Goal: Task Accomplishment & Management: Use online tool/utility

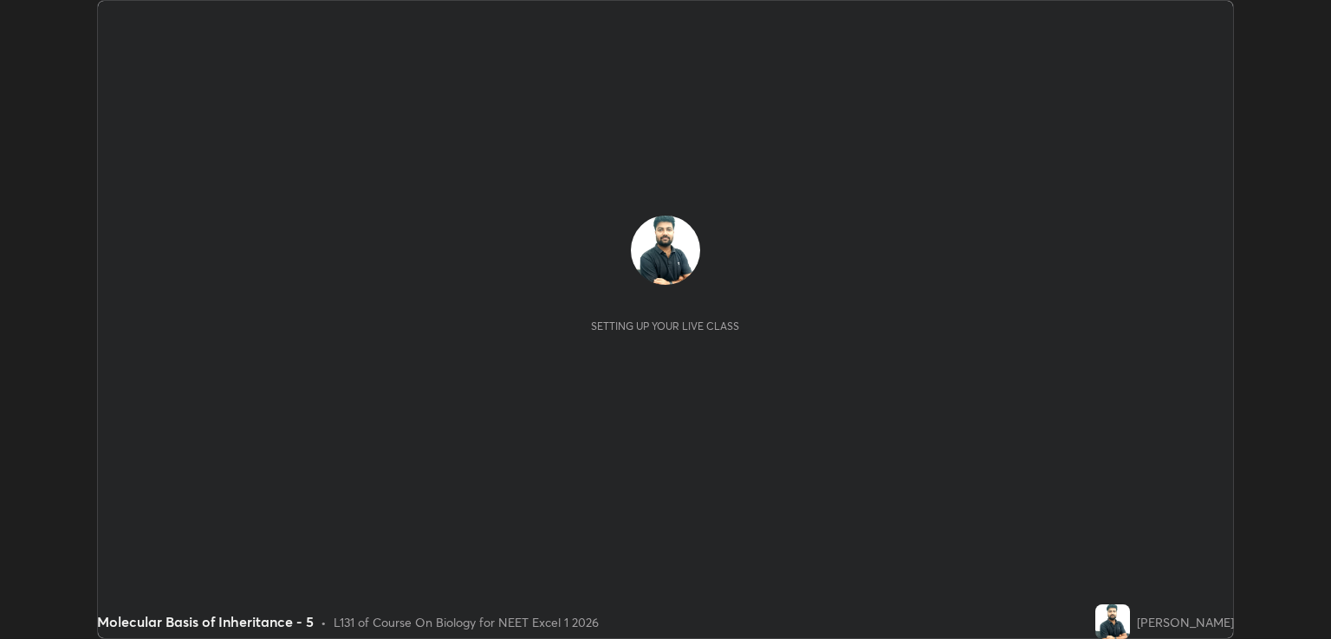
scroll to position [639, 1330]
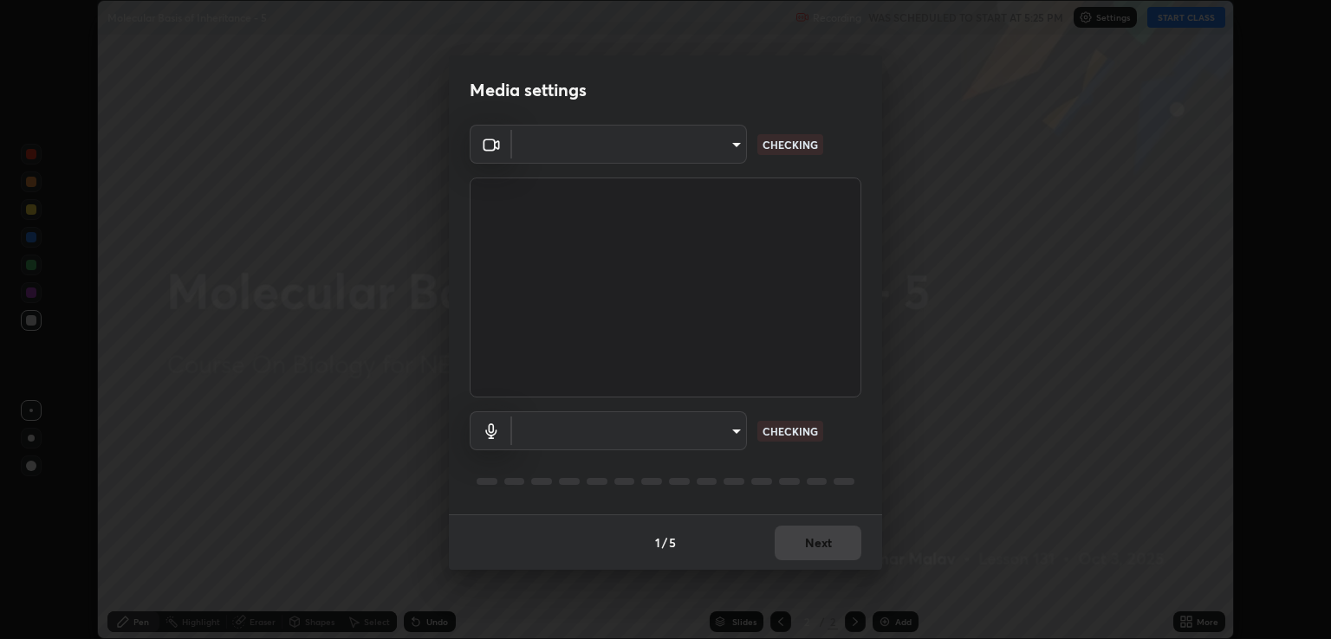
type input "ecbdbd44a66272db987f9f12271ef5319a85e28cdf2a8e5dd884bc8ad31297da"
click at [722, 431] on body "Erase all Molecular Basis of Inheritance - 5 Recording WAS SCHEDULED TO START A…" at bounding box center [665, 319] width 1331 height 639
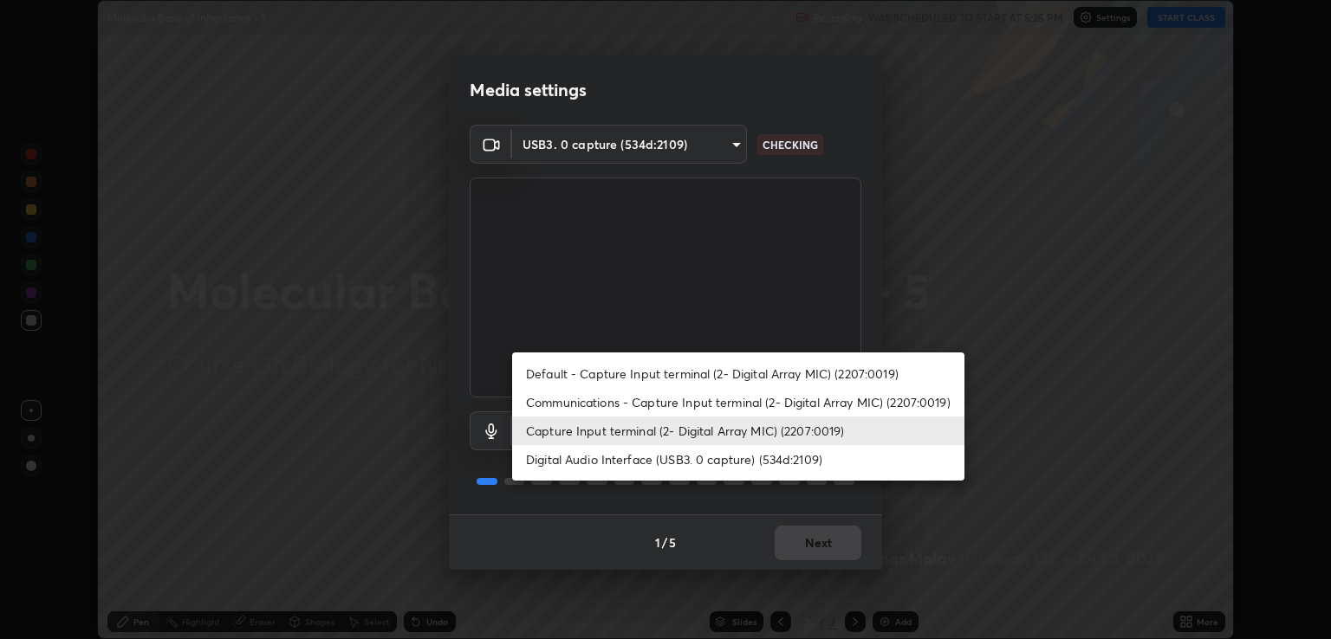
click at [736, 398] on li "Communications - Capture Input terminal (2- Digital Array MIC) (2207:0019)" at bounding box center [738, 402] width 452 height 29
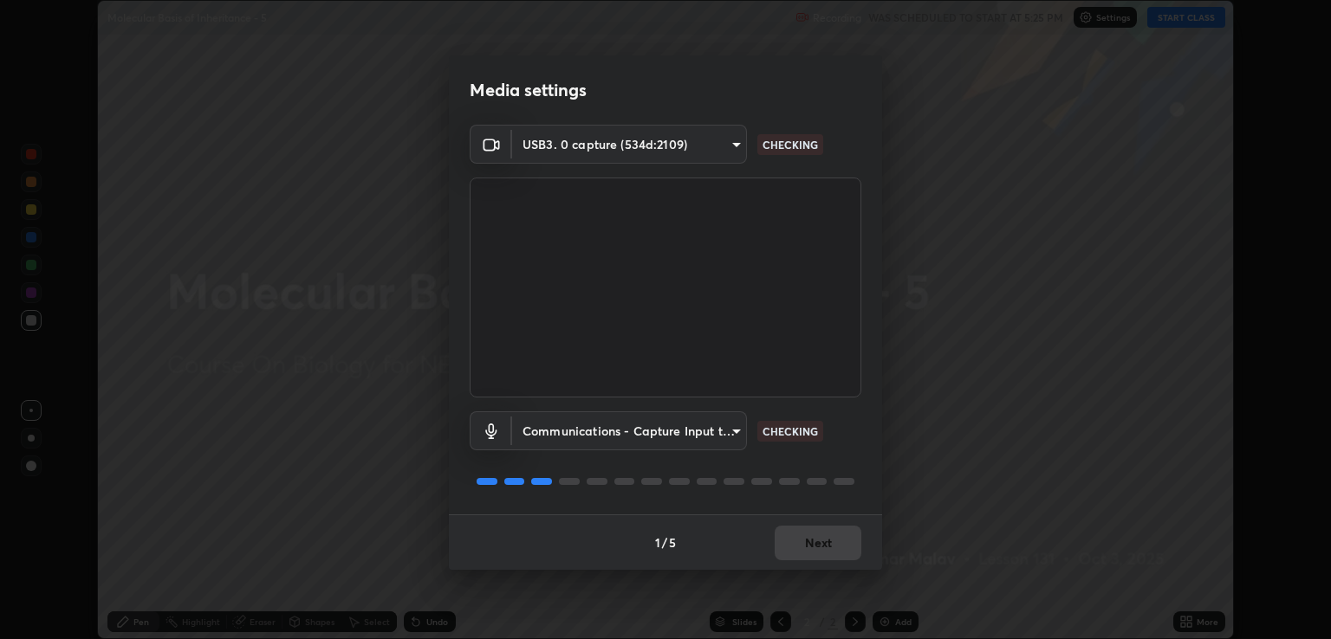
click at [721, 444] on body "Erase all Molecular Basis of Inheritance - 5 Recording WAS SCHEDULED TO START A…" at bounding box center [665, 319] width 1331 height 639
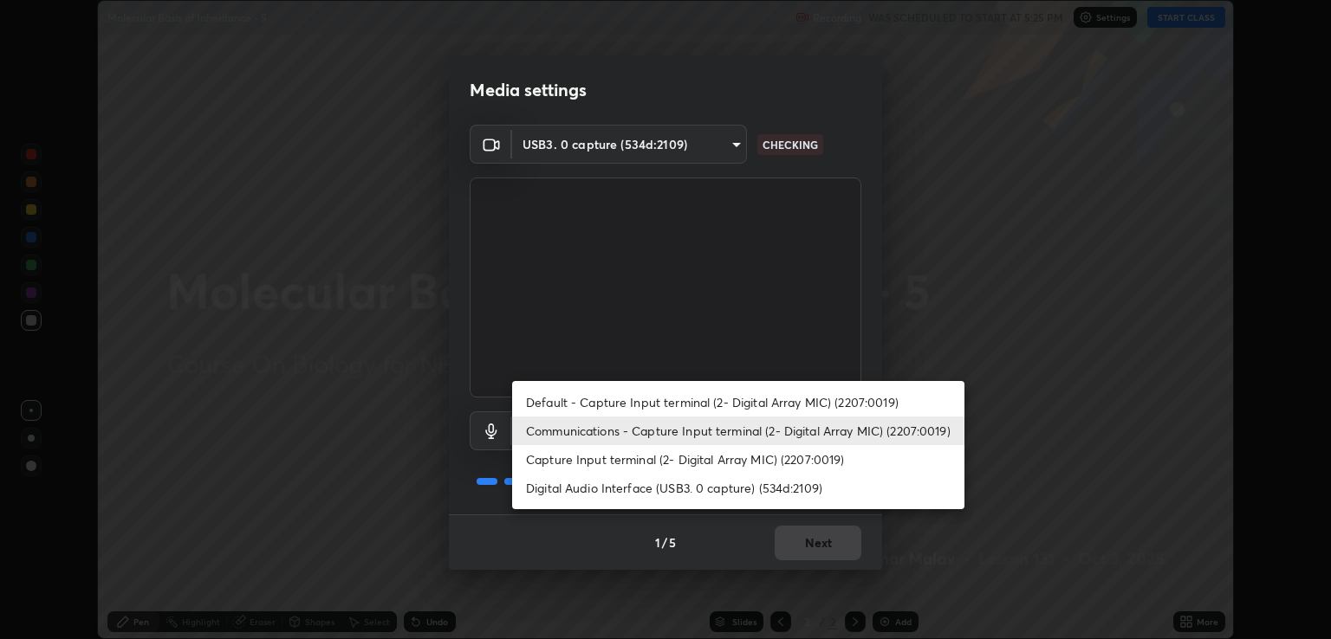
click at [714, 478] on li "Digital Audio Interface (USB3. 0 capture) (534d:2109)" at bounding box center [738, 488] width 452 height 29
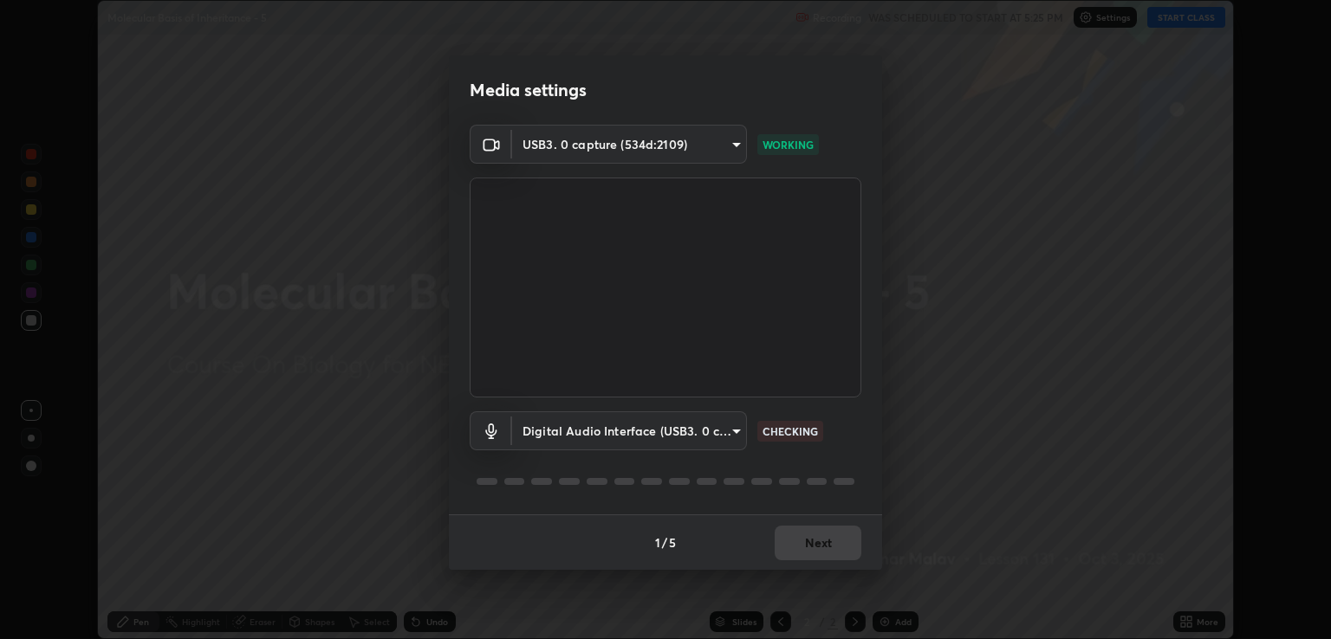
click at [807, 553] on div "1 / 5 Next" at bounding box center [665, 542] width 433 height 55
click at [823, 538] on div "1 / 5 Next" at bounding box center [665, 542] width 433 height 55
click at [823, 536] on div "1 / 5 Next" at bounding box center [665, 542] width 433 height 55
click at [728, 434] on body "Erase all Molecular Basis of Inheritance - 5 Recording WAS SCHEDULED TO START A…" at bounding box center [665, 319] width 1331 height 639
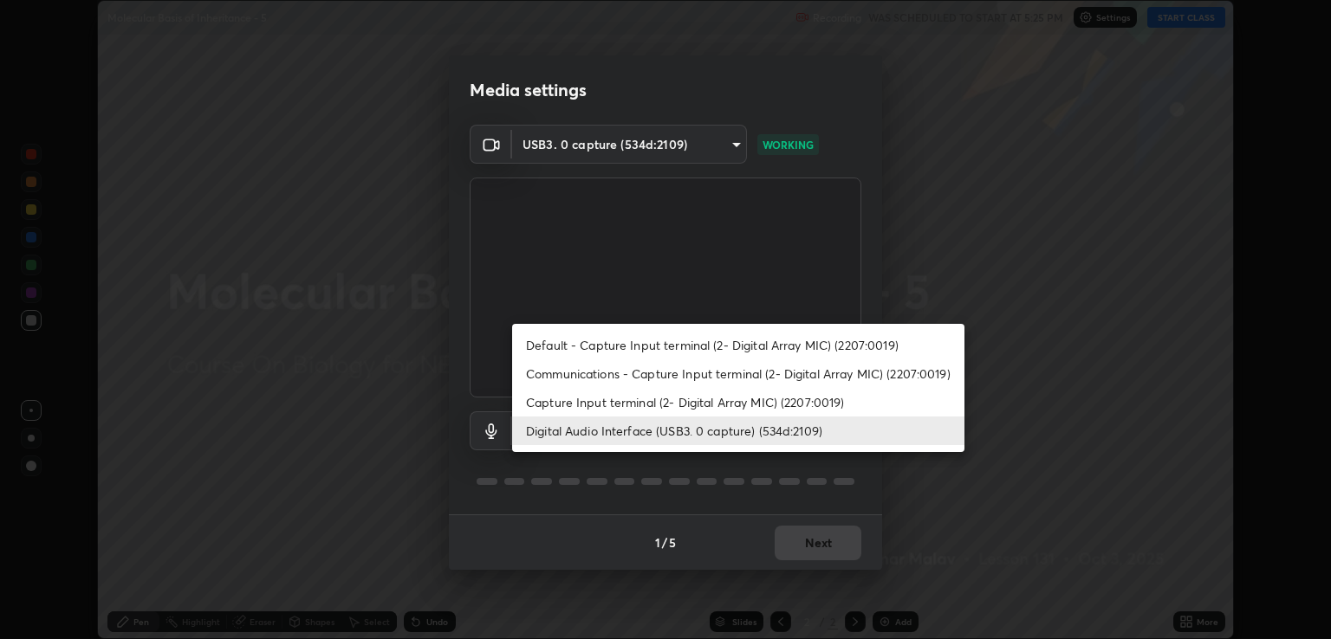
click at [708, 432] on li "Digital Audio Interface (USB3. 0 capture) (534d:2109)" at bounding box center [738, 431] width 452 height 29
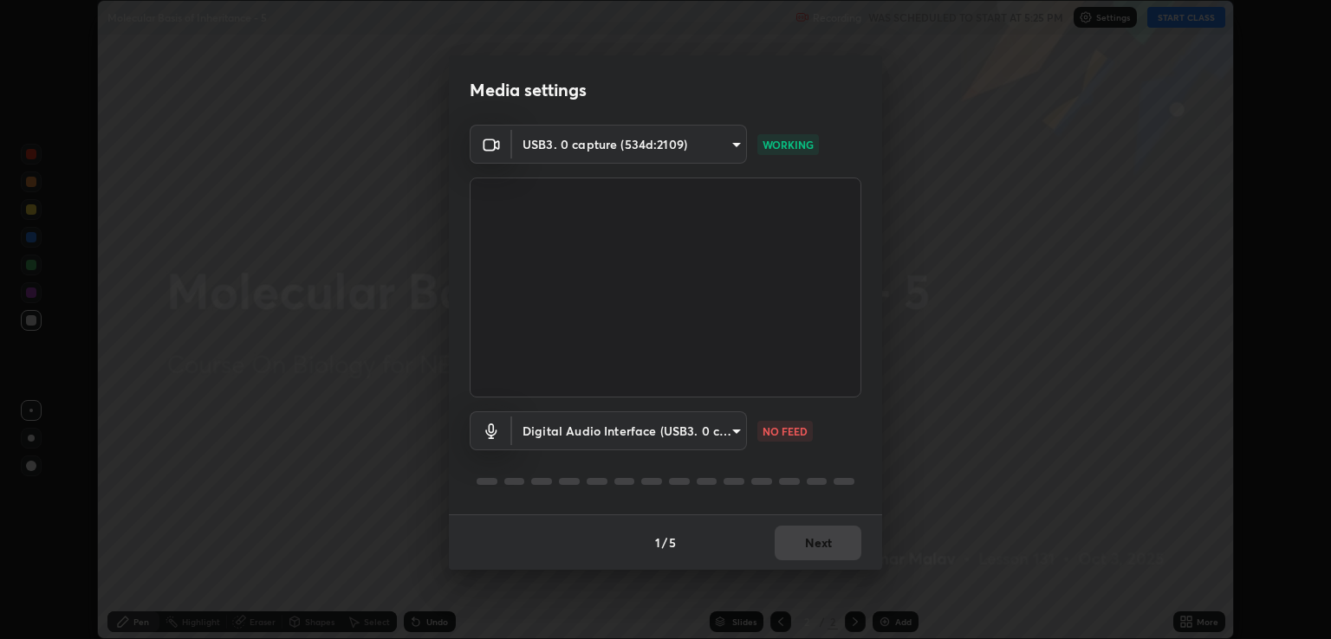
click at [708, 416] on body "Erase all Molecular Basis of Inheritance - 5 Recording WAS SCHEDULED TO START A…" at bounding box center [665, 319] width 1331 height 639
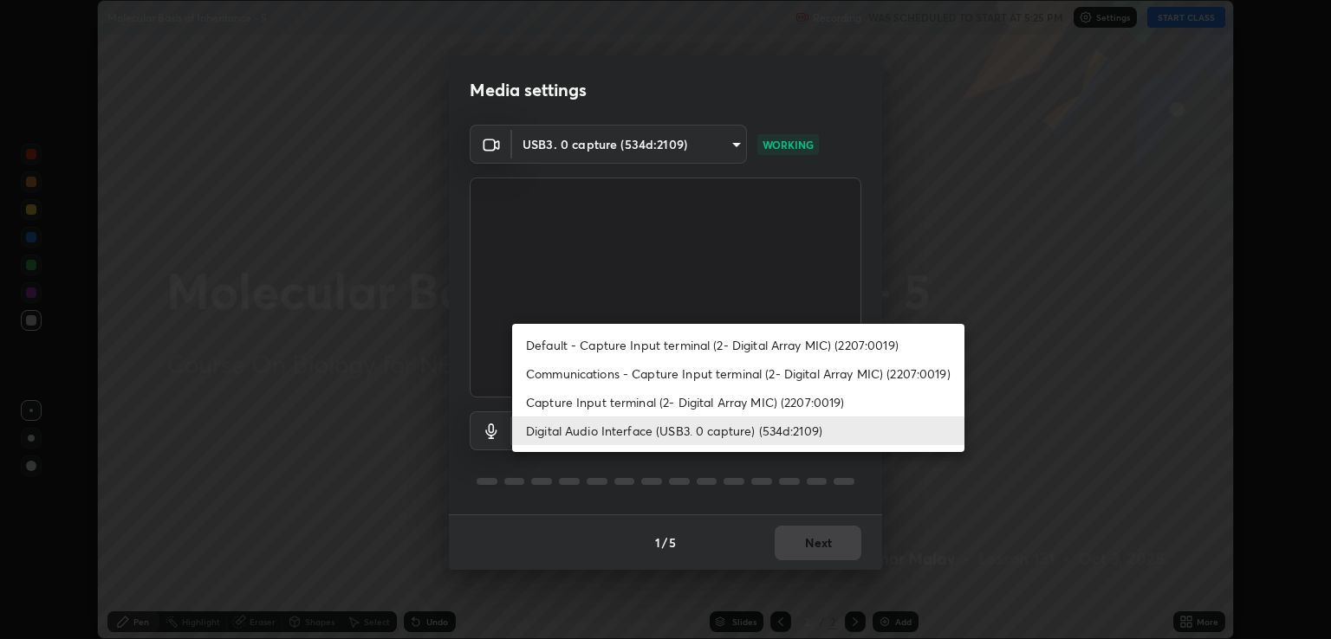
click at [736, 366] on li "Communications - Capture Input terminal (2- Digital Array MIC) (2207:0019)" at bounding box center [738, 374] width 452 height 29
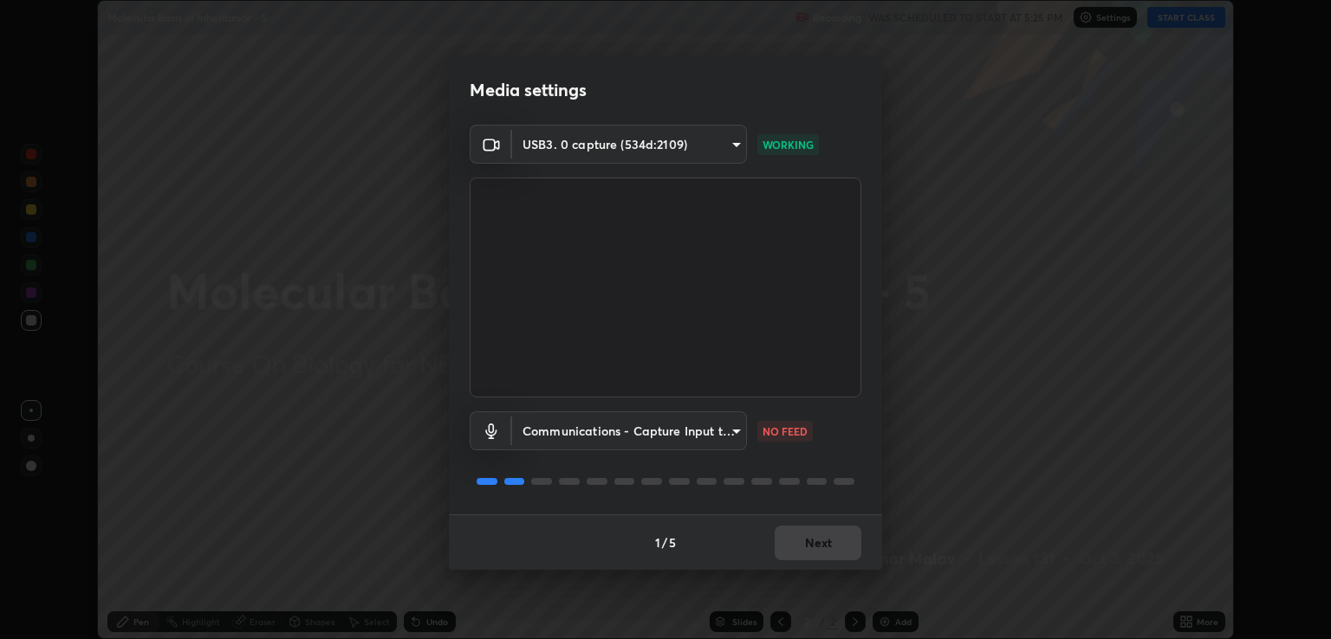
click at [720, 422] on body "Erase all Molecular Basis of Inheritance - 5 Recording WAS SCHEDULED TO START A…" at bounding box center [665, 319] width 1331 height 639
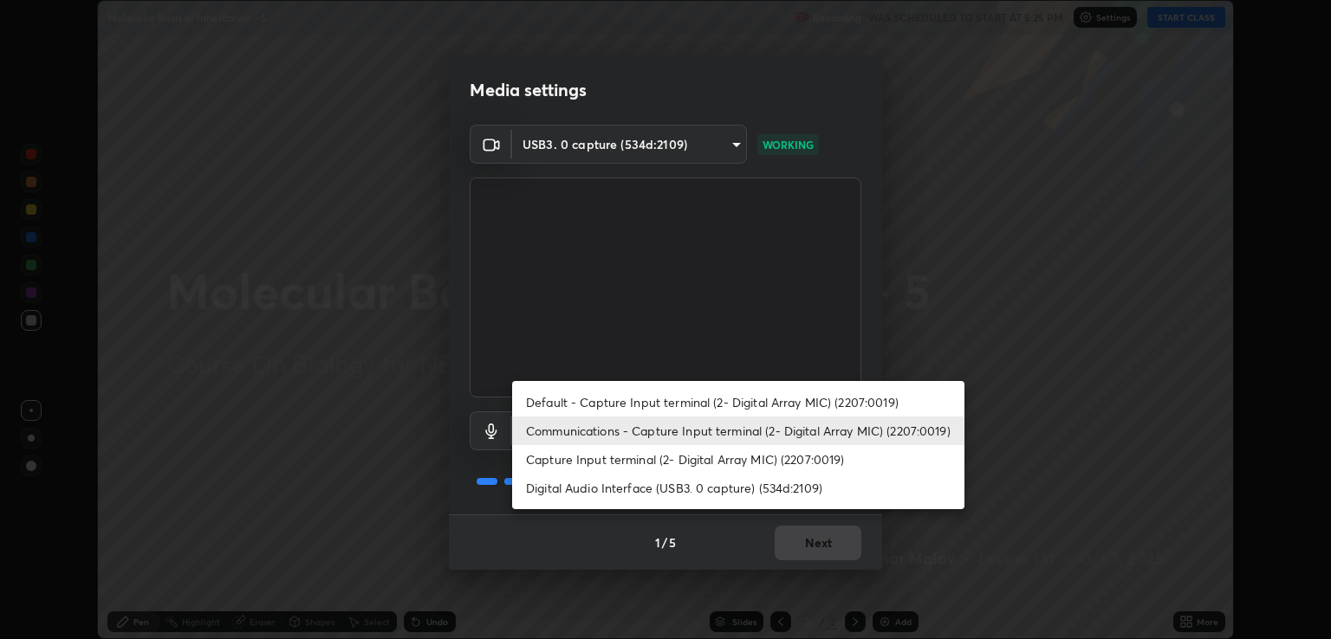
click at [735, 481] on li "Digital Audio Interface (USB3. 0 capture) (534d:2109)" at bounding box center [738, 488] width 452 height 29
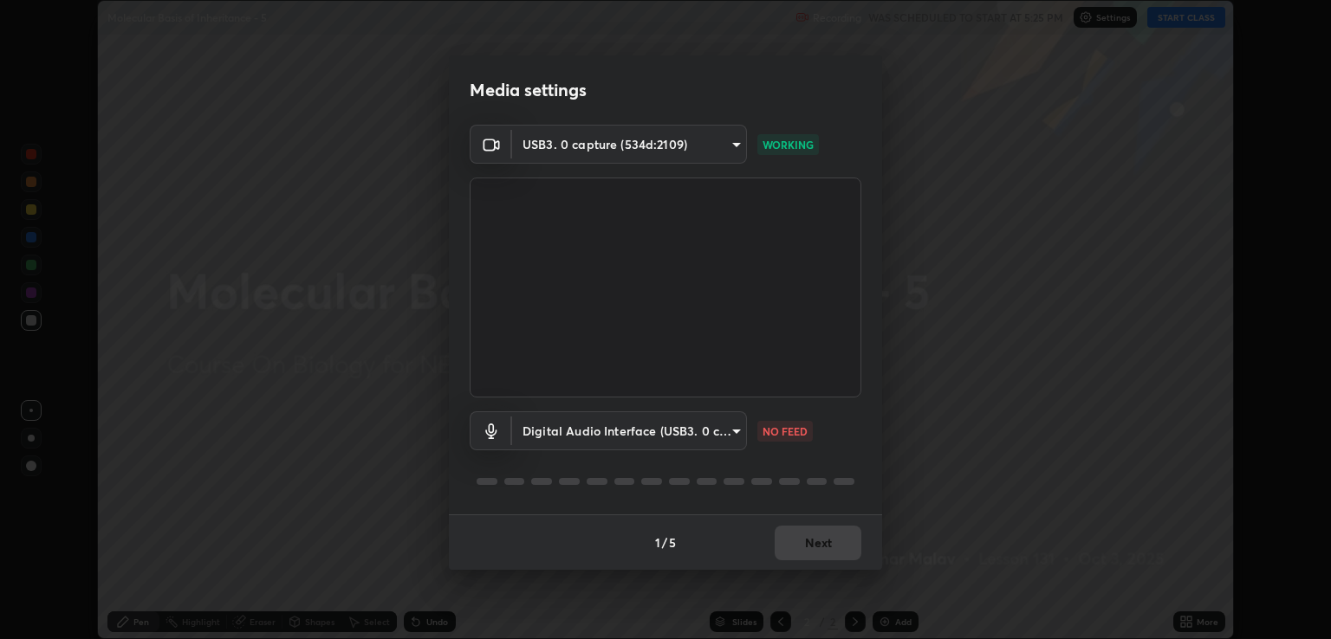
click at [735, 434] on body "Erase all Molecular Basis of Inheritance - 5 Recording WAS SCHEDULED TO START A…" at bounding box center [665, 319] width 1331 height 639
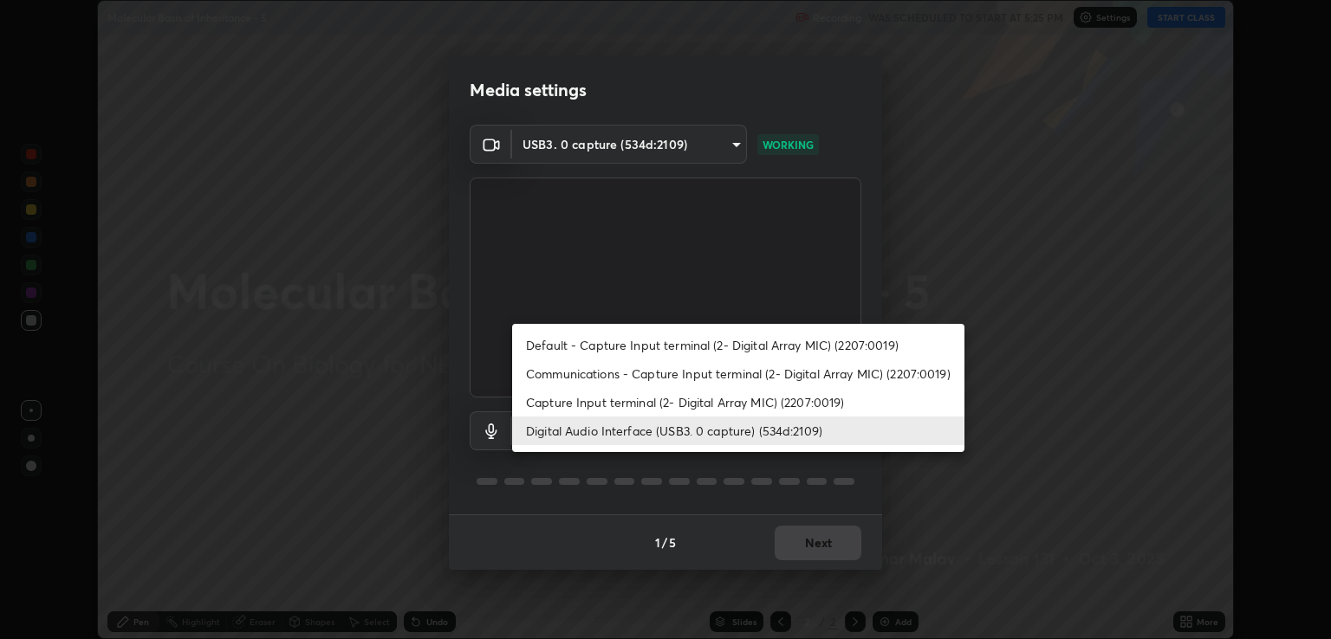
click at [733, 388] on li "Capture Input terminal (2- Digital Array MIC) (2207:0019)" at bounding box center [738, 402] width 452 height 29
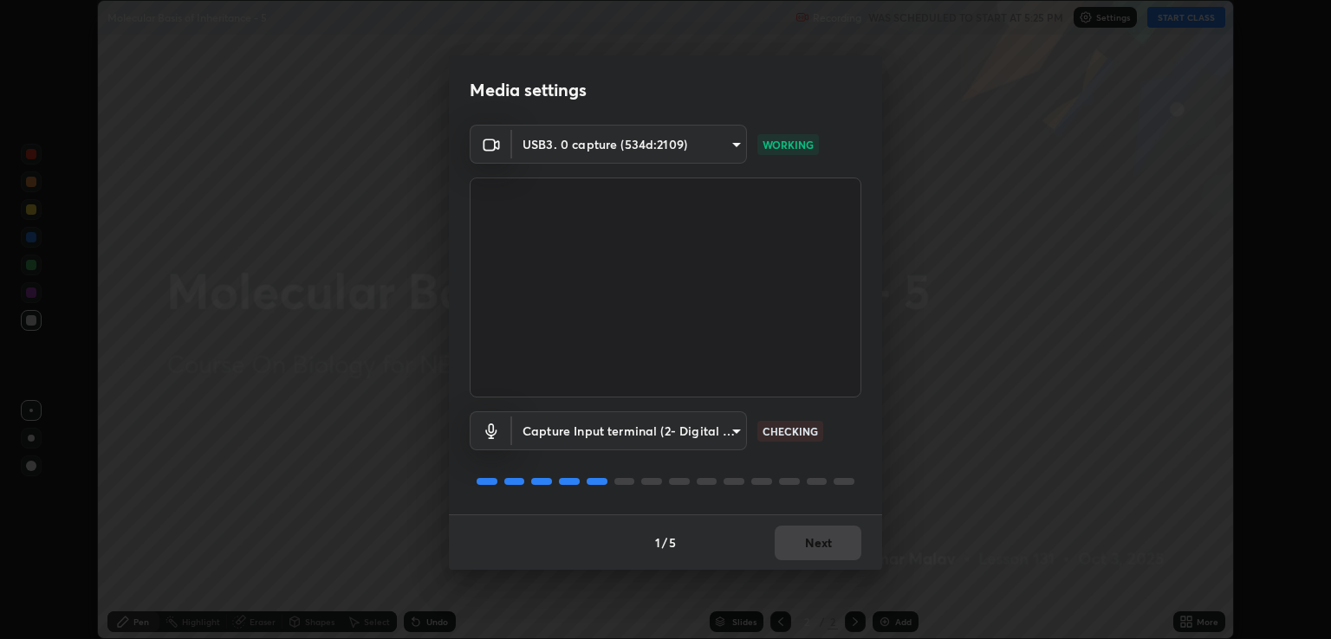
click at [710, 437] on body "Erase all Molecular Basis of Inheritance - 5 Recording WAS SCHEDULED TO START A…" at bounding box center [665, 319] width 1331 height 639
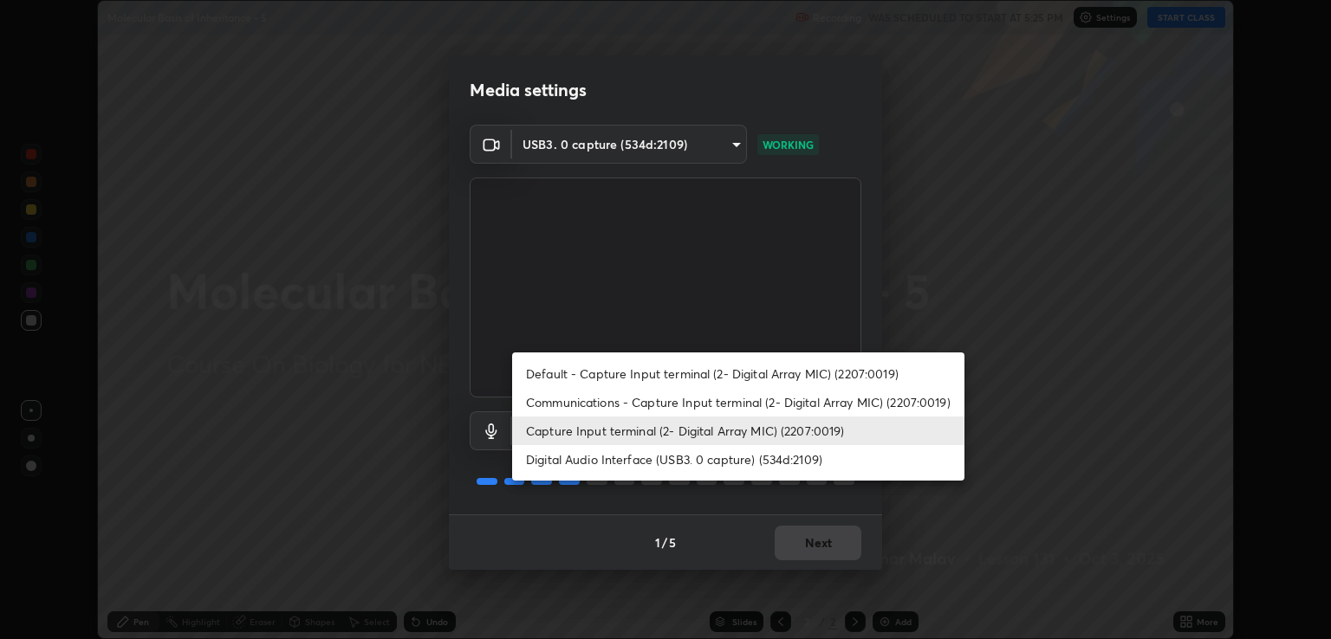
click at [729, 463] on li "Digital Audio Interface (USB3. 0 capture) (534d:2109)" at bounding box center [738, 459] width 452 height 29
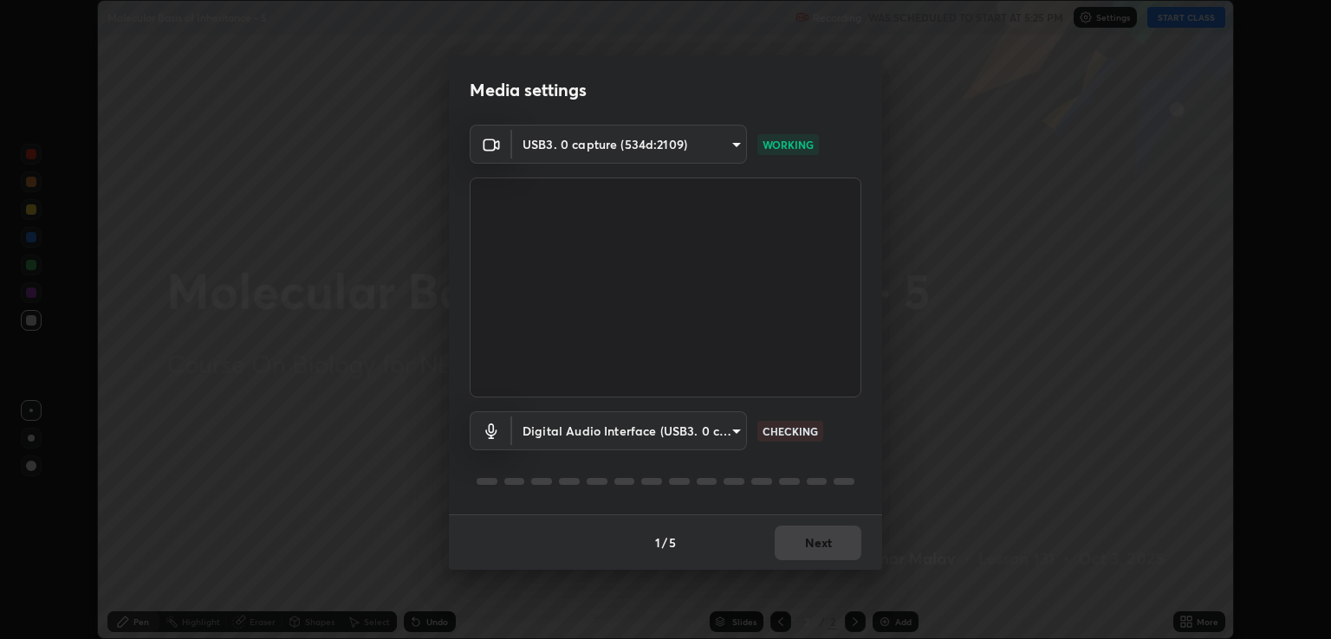
click at [818, 547] on div "1 / 5 Next" at bounding box center [665, 542] width 433 height 55
click at [825, 541] on div "1 / 5 Next" at bounding box center [665, 542] width 433 height 55
click at [824, 535] on div "1 / 5 Next" at bounding box center [665, 542] width 433 height 55
click at [827, 534] on div "1 / 5 Next" at bounding box center [665, 542] width 433 height 55
click at [828, 534] on div "1 / 5 Next" at bounding box center [665, 542] width 433 height 55
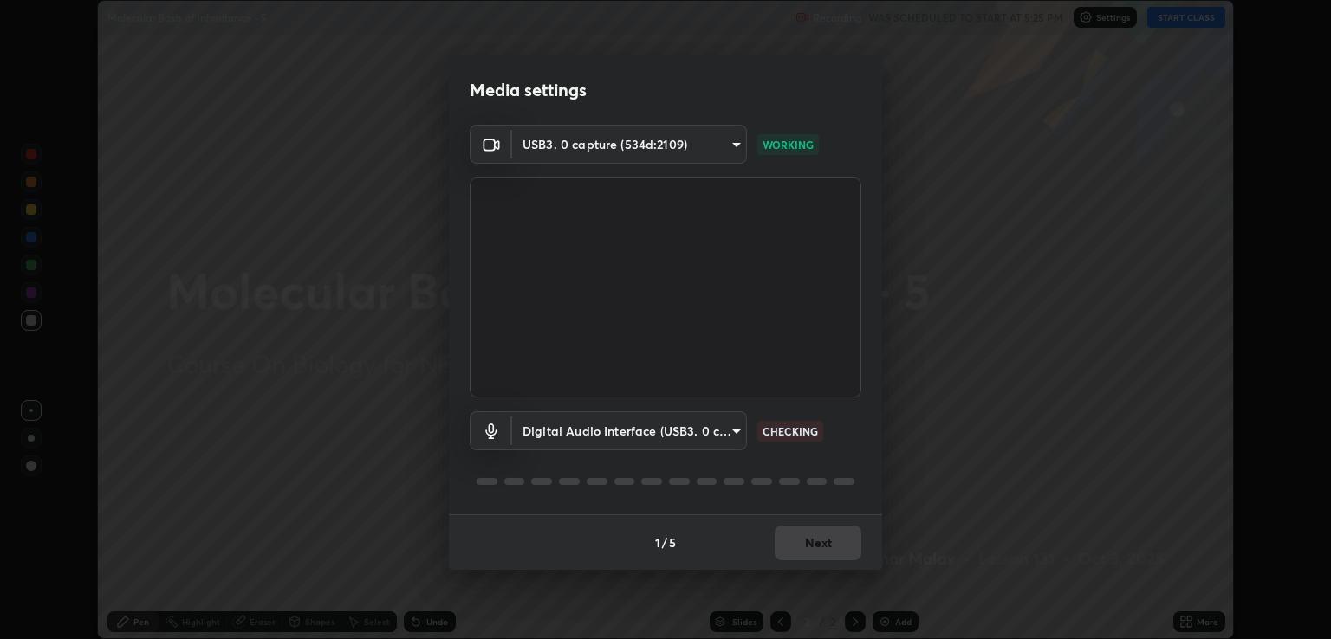
click at [831, 537] on div "1 / 5 Next" at bounding box center [665, 542] width 433 height 55
click at [832, 539] on div "1 / 5 Next" at bounding box center [665, 542] width 433 height 55
click at [830, 540] on div "1 / 5 Next" at bounding box center [665, 542] width 433 height 55
click at [832, 541] on div "1 / 5 Next" at bounding box center [665, 542] width 433 height 55
click at [832, 543] on div "1 / 5 Next" at bounding box center [665, 542] width 433 height 55
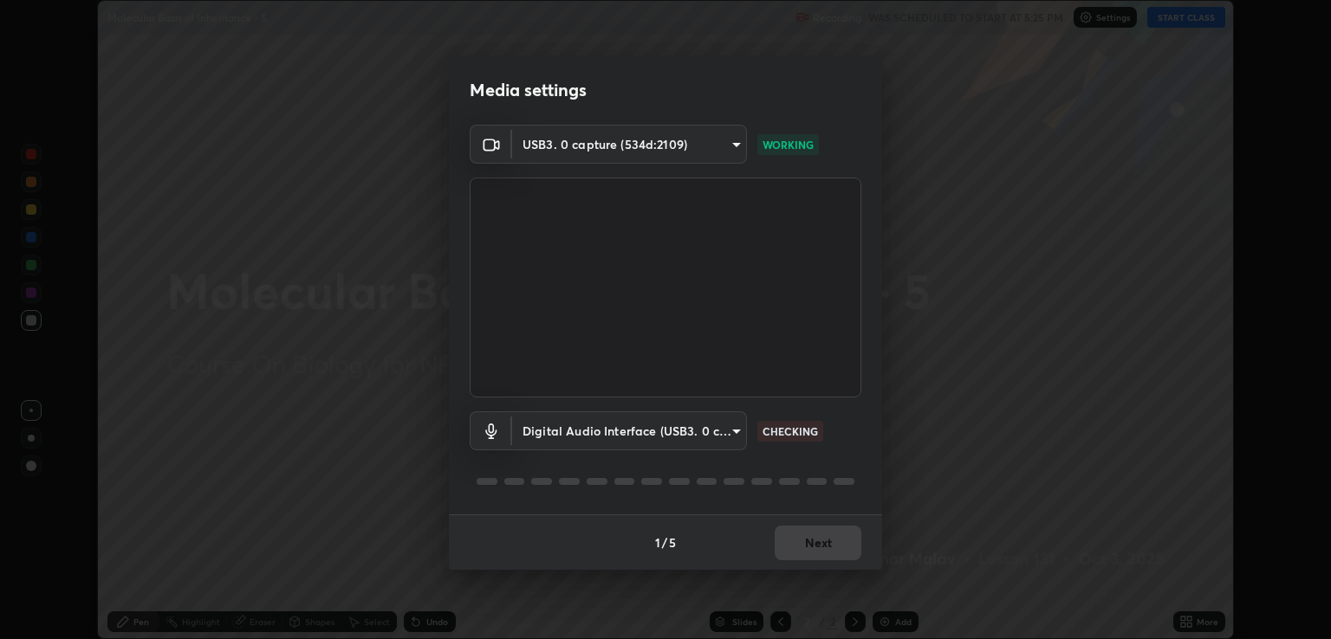
click at [832, 539] on div "1 / 5 Next" at bounding box center [665, 542] width 433 height 55
click at [833, 536] on div "1 / 5 Next" at bounding box center [665, 542] width 433 height 55
click at [837, 540] on div "1 / 5 Next" at bounding box center [665, 542] width 433 height 55
click at [839, 539] on div "1 / 5 Next" at bounding box center [665, 542] width 433 height 55
click at [841, 537] on div "1 / 5 Next" at bounding box center [665, 542] width 433 height 55
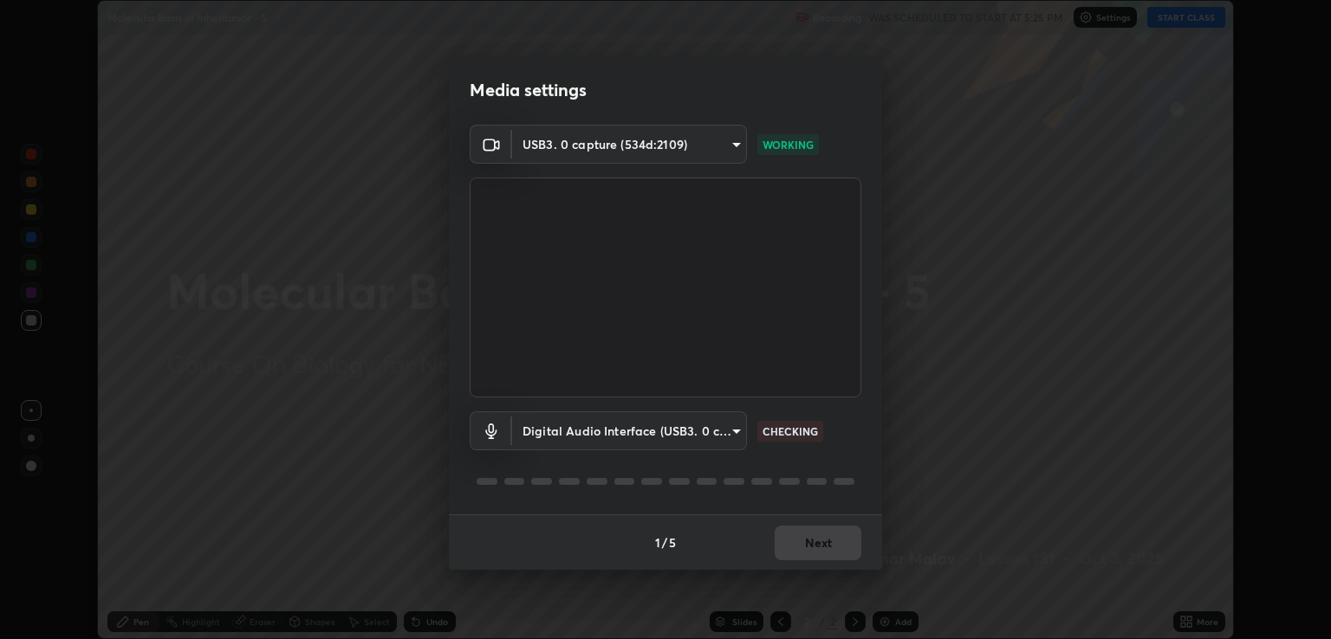
click at [841, 536] on div "1 / 5 Next" at bounding box center [665, 542] width 433 height 55
click at [840, 536] on div "1 / 5 Next" at bounding box center [665, 542] width 433 height 55
click at [840, 542] on div "1 / 5 Next" at bounding box center [665, 542] width 433 height 55
click at [842, 544] on div "1 / 5 Next" at bounding box center [665, 542] width 433 height 55
click at [840, 553] on div "1 / 5 Next" at bounding box center [665, 542] width 433 height 55
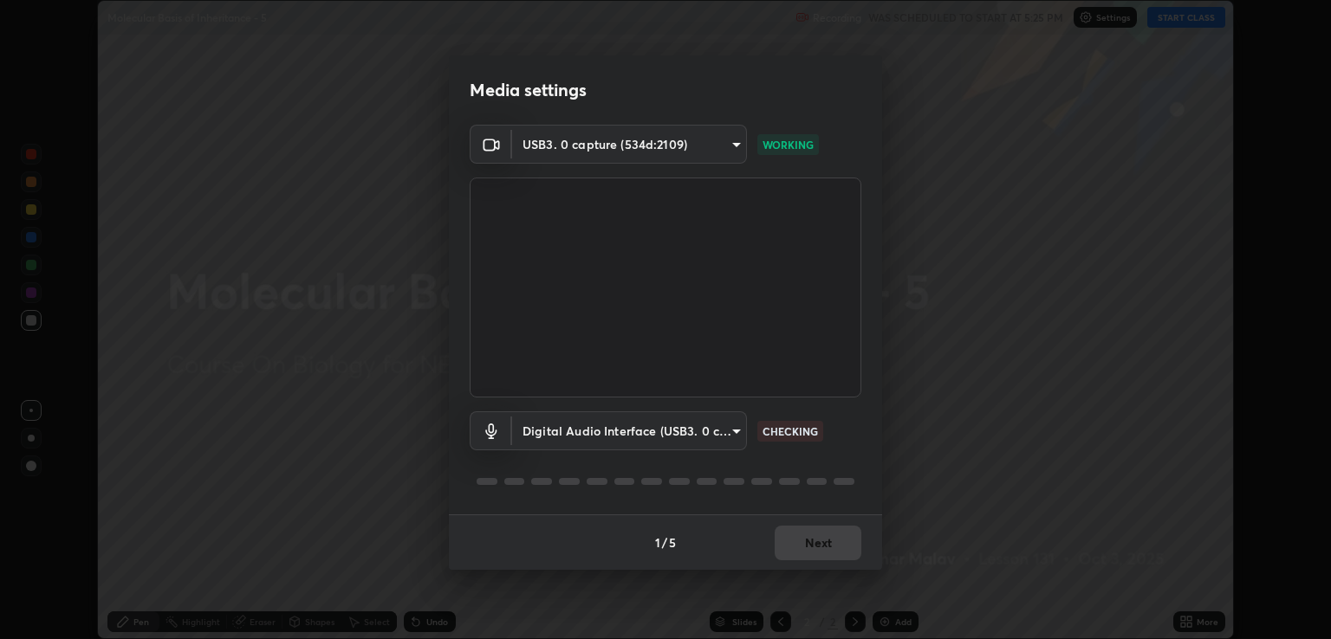
click at [837, 547] on div "1 / 5 Next" at bounding box center [665, 542] width 433 height 55
click at [836, 541] on div "1 / 5 Next" at bounding box center [665, 542] width 433 height 55
click at [832, 537] on div "1 / 5 Next" at bounding box center [665, 542] width 433 height 55
click at [845, 544] on div "1 / 5 Next" at bounding box center [665, 542] width 433 height 55
click at [845, 543] on div "1 / 5 Next" at bounding box center [665, 542] width 433 height 55
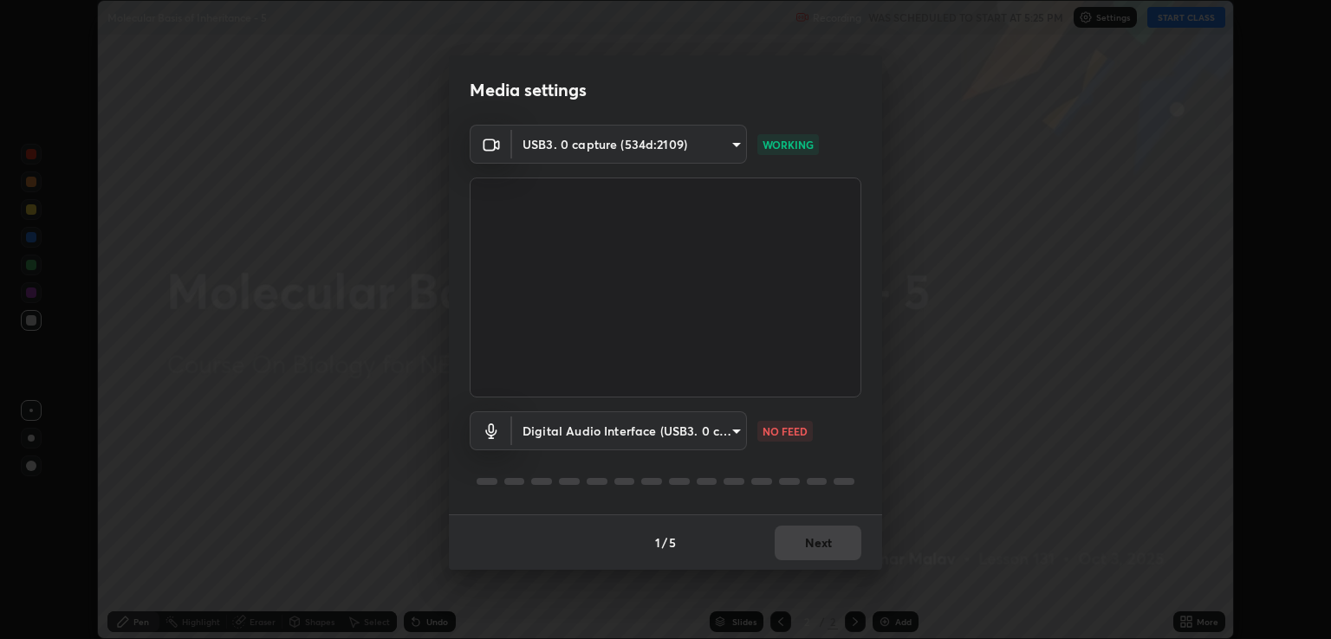
click at [845, 541] on div "1 / 5 Next" at bounding box center [665, 542] width 433 height 55
click at [728, 441] on body "Erase all Molecular Basis of Inheritance - 5 Recording WAS SCHEDULED TO START A…" at bounding box center [665, 319] width 1331 height 639
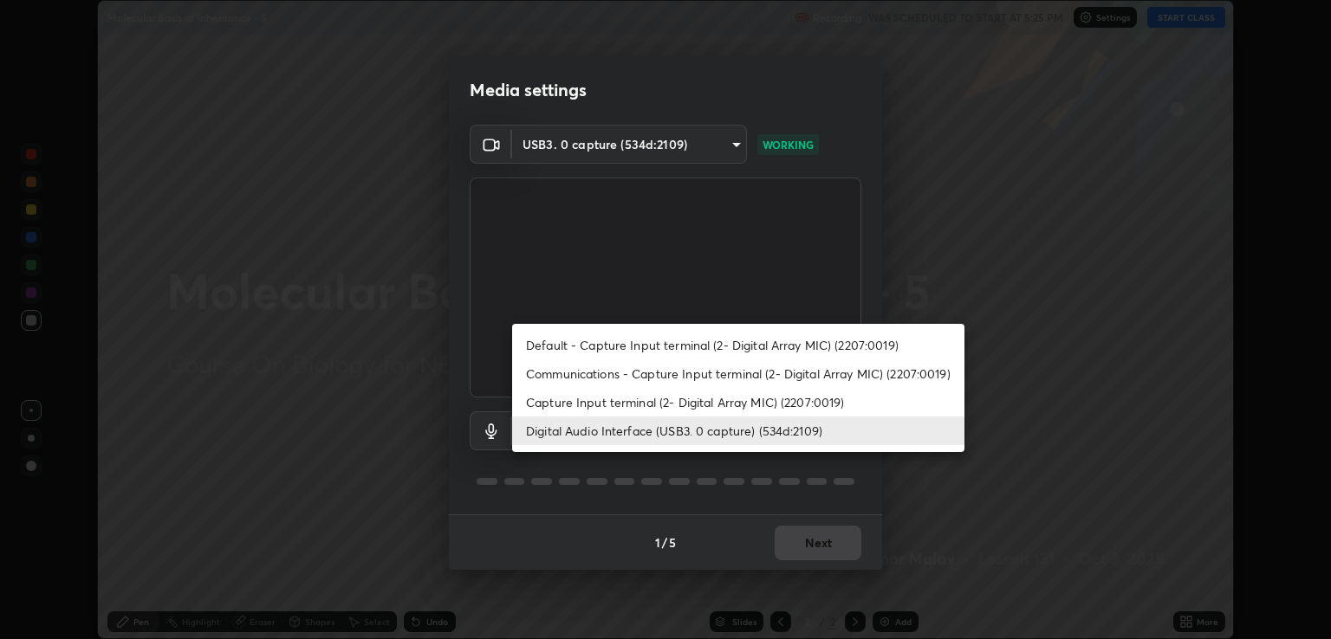
click at [748, 368] on li "Communications - Capture Input terminal (2- Digital Array MIC) (2207:0019)" at bounding box center [738, 374] width 452 height 29
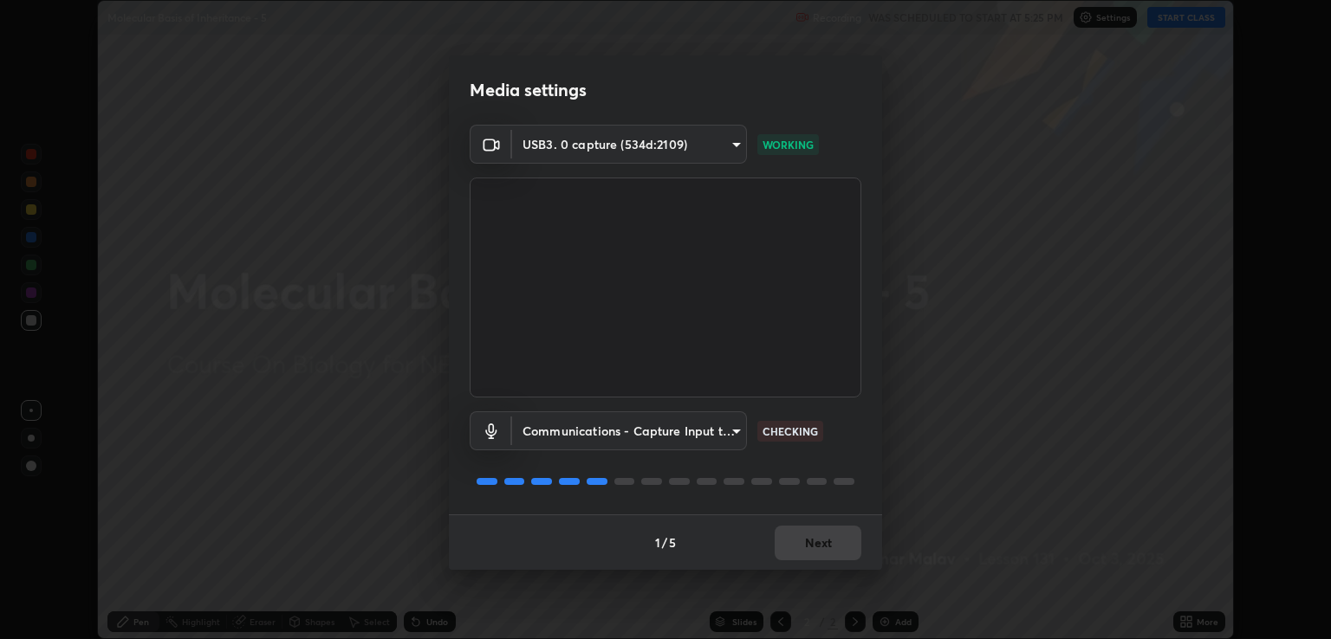
click at [733, 431] on body "Erase all Molecular Basis of Inheritance - 5 Recording WAS SCHEDULED TO START A…" at bounding box center [665, 319] width 1331 height 639
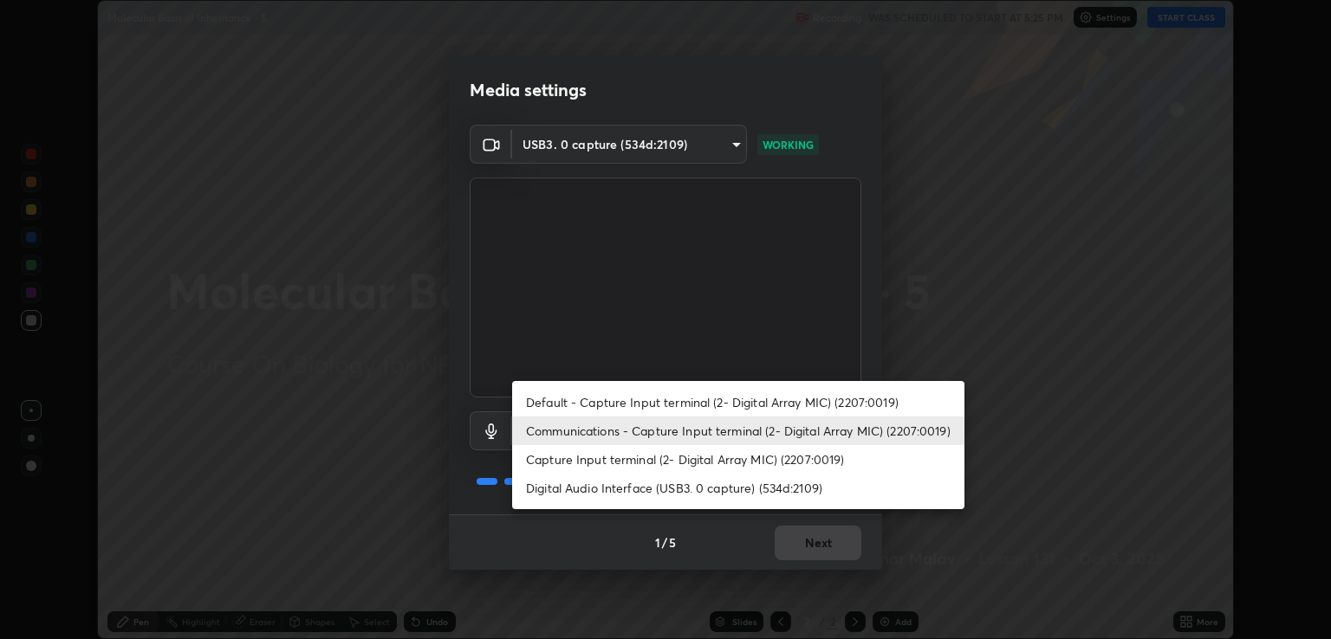
click at [760, 486] on li "Digital Audio Interface (USB3. 0 capture) (534d:2109)" at bounding box center [738, 488] width 452 height 29
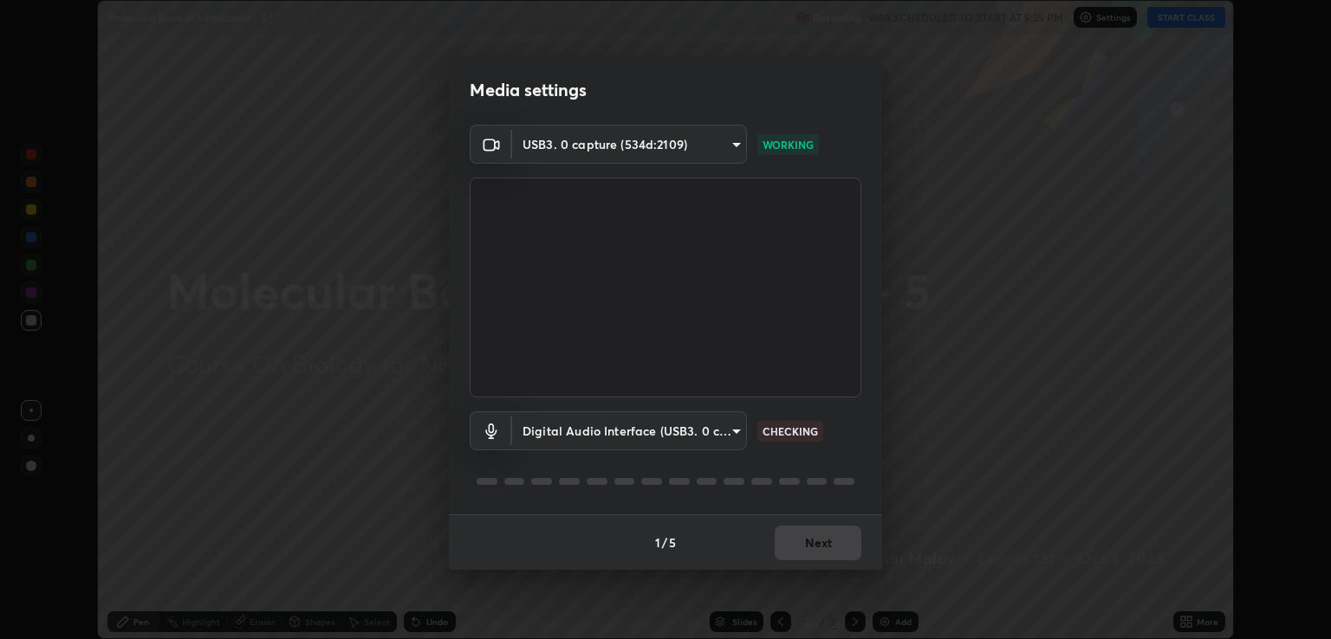
click at [830, 541] on div "1 / 5 Next" at bounding box center [665, 542] width 433 height 55
click at [834, 540] on div "1 / 5 Next" at bounding box center [665, 542] width 433 height 55
click at [843, 547] on div "1 / 5 Next" at bounding box center [665, 542] width 433 height 55
click at [854, 547] on div "1 / 5 Next" at bounding box center [665, 542] width 433 height 55
click at [849, 537] on div "1 / 5 Next" at bounding box center [665, 542] width 433 height 55
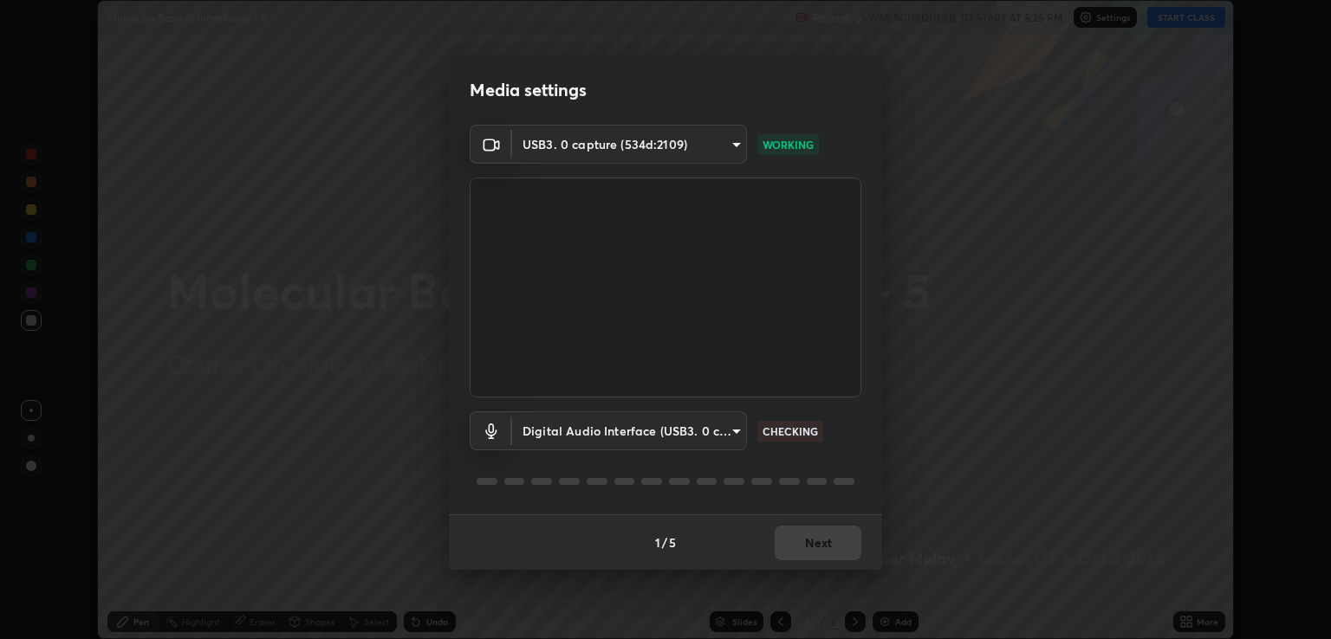
click at [847, 541] on div "1 / 5 Next" at bounding box center [665, 542] width 433 height 55
click at [845, 540] on div "1 / 5 Next" at bounding box center [665, 542] width 433 height 55
click at [845, 543] on div "1 / 5 Next" at bounding box center [665, 542] width 433 height 55
click at [835, 541] on div "1 / 5 Next" at bounding box center [665, 542] width 433 height 55
click at [728, 429] on body "Erase all Molecular Basis of Inheritance - 5 Recording WAS SCHEDULED TO START A…" at bounding box center [665, 319] width 1331 height 639
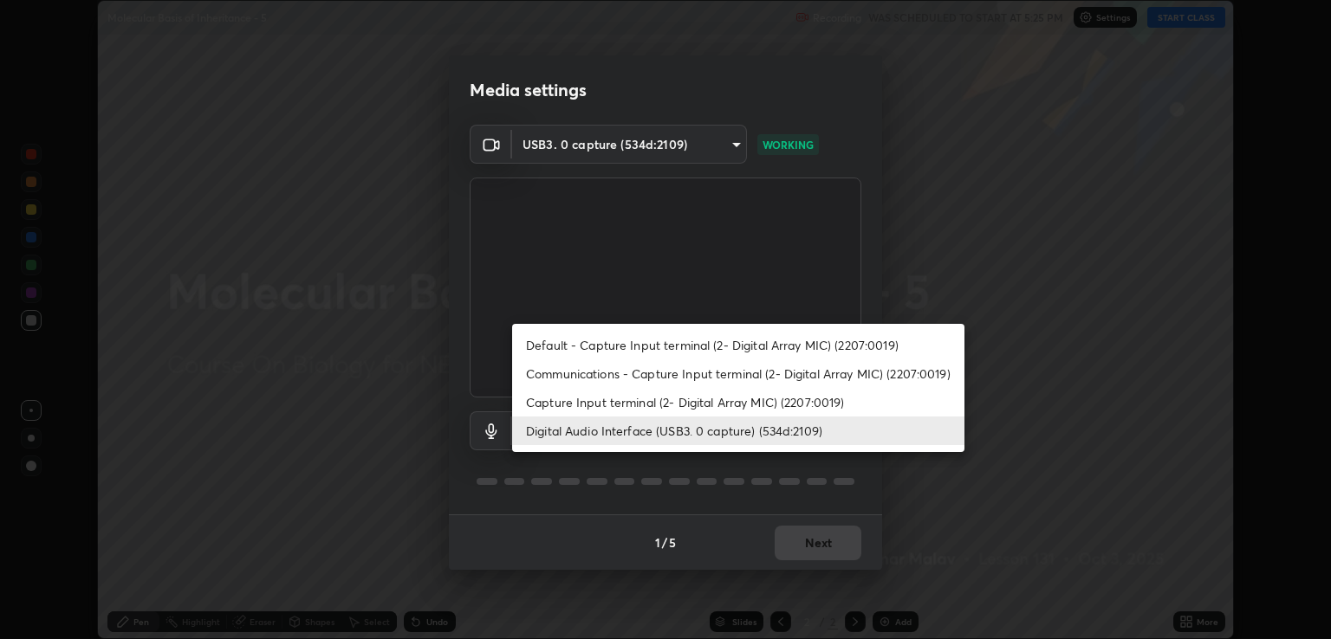
click at [723, 372] on li "Communications - Capture Input terminal (2- Digital Array MIC) (2207:0019)" at bounding box center [738, 374] width 452 height 29
type input "communications"
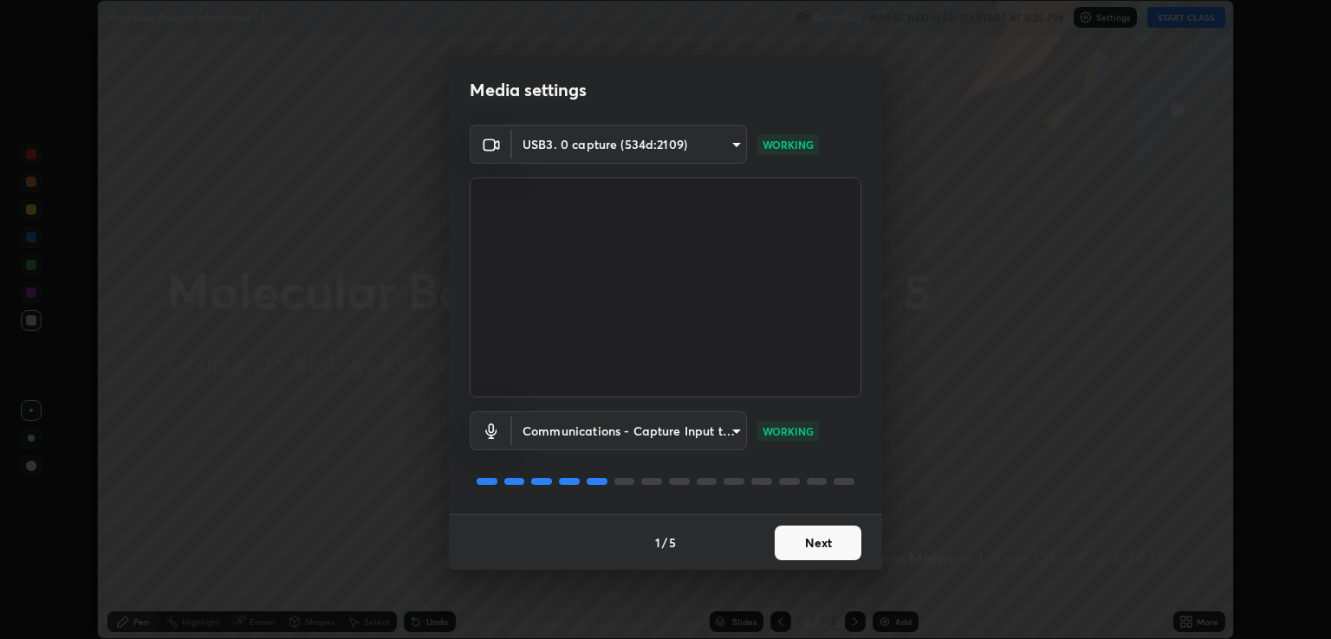
click at [828, 552] on button "Next" at bounding box center [817, 543] width 87 height 35
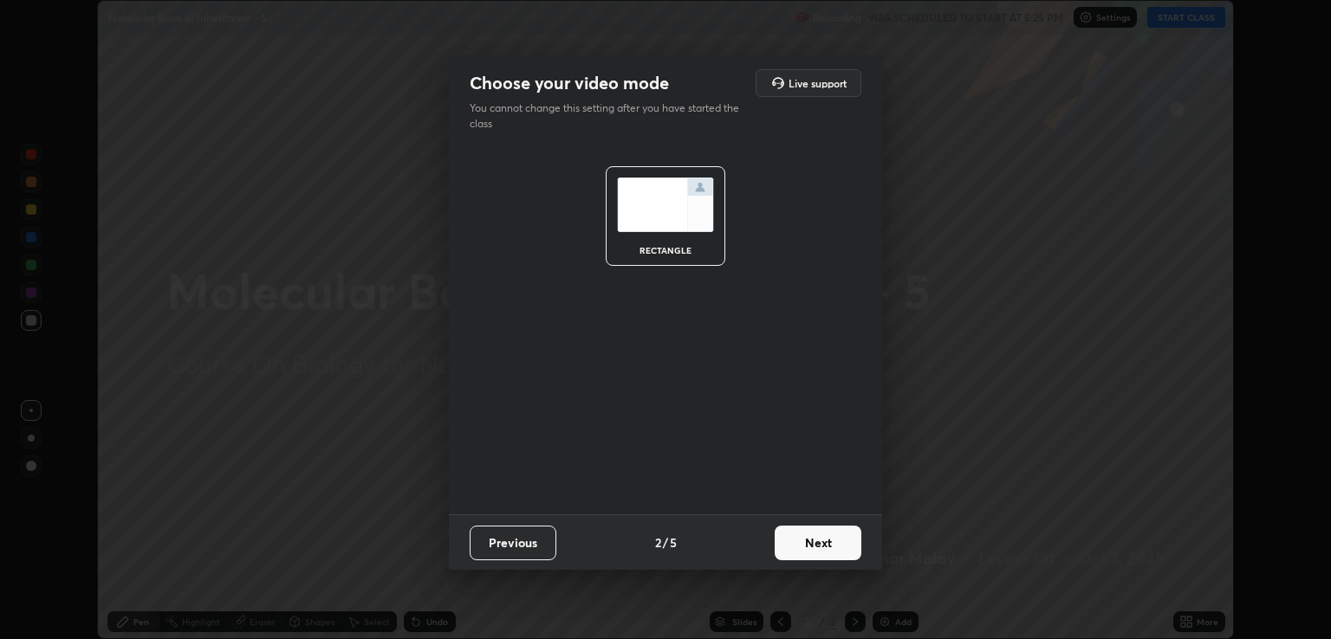
click at [840, 540] on button "Next" at bounding box center [817, 543] width 87 height 35
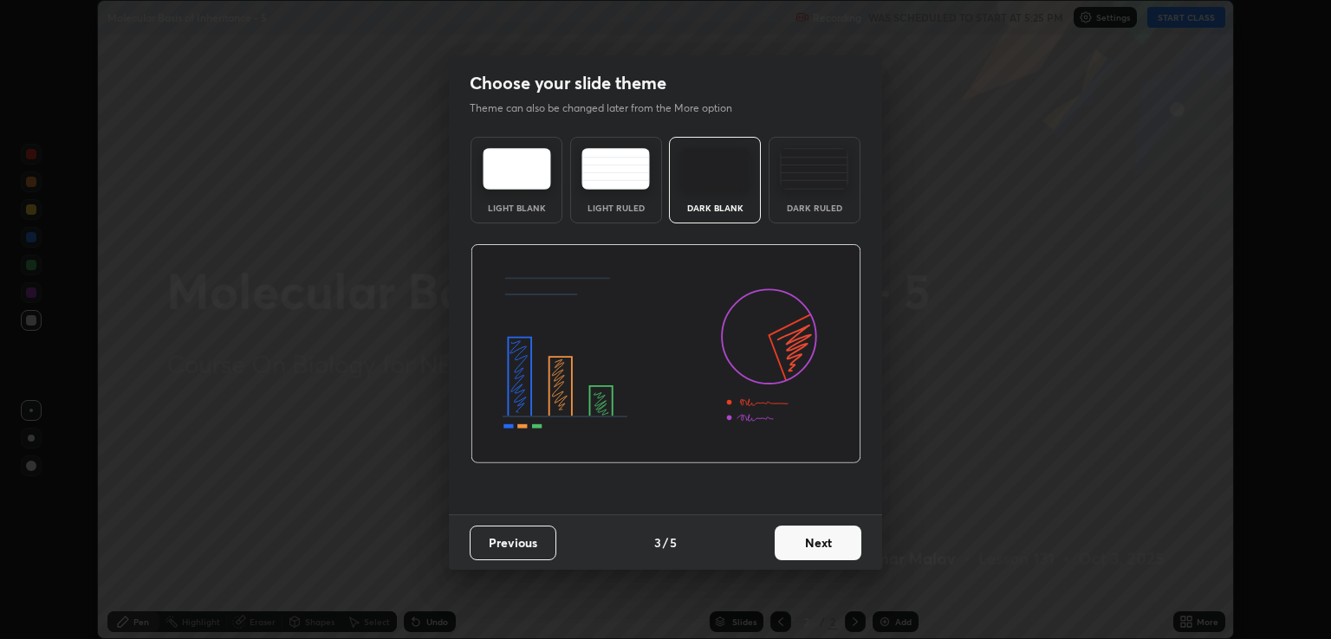
click at [849, 545] on button "Next" at bounding box center [817, 543] width 87 height 35
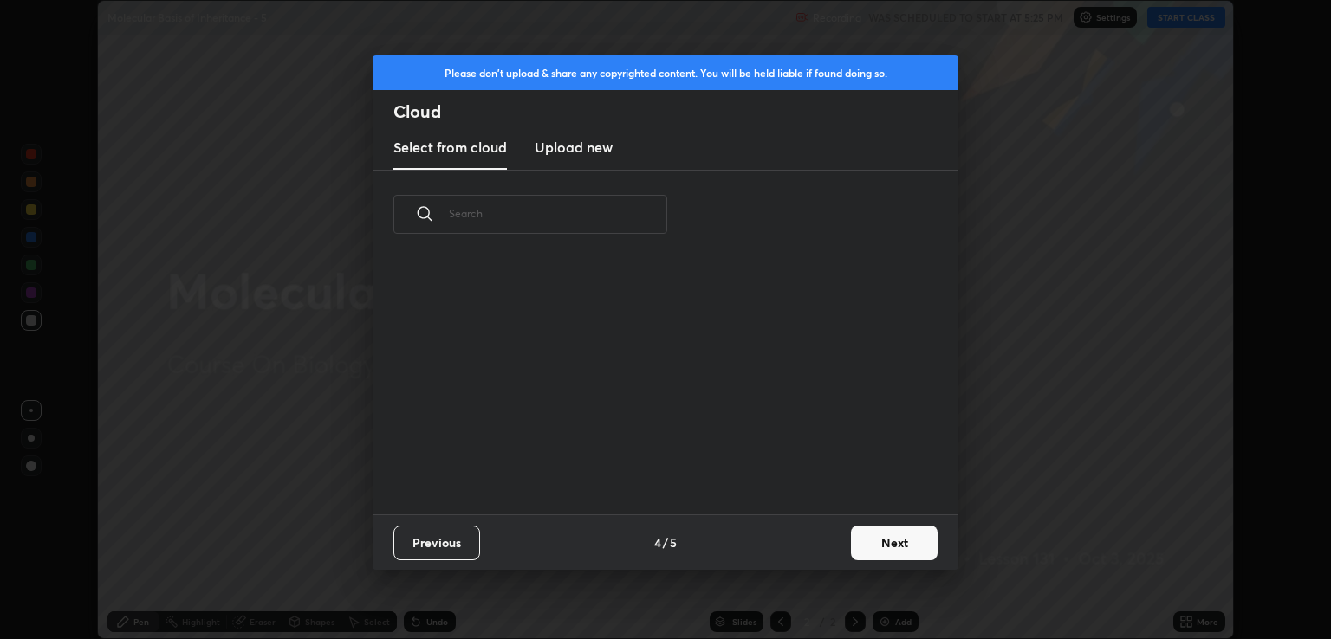
click at [858, 547] on button "Next" at bounding box center [894, 543] width 87 height 35
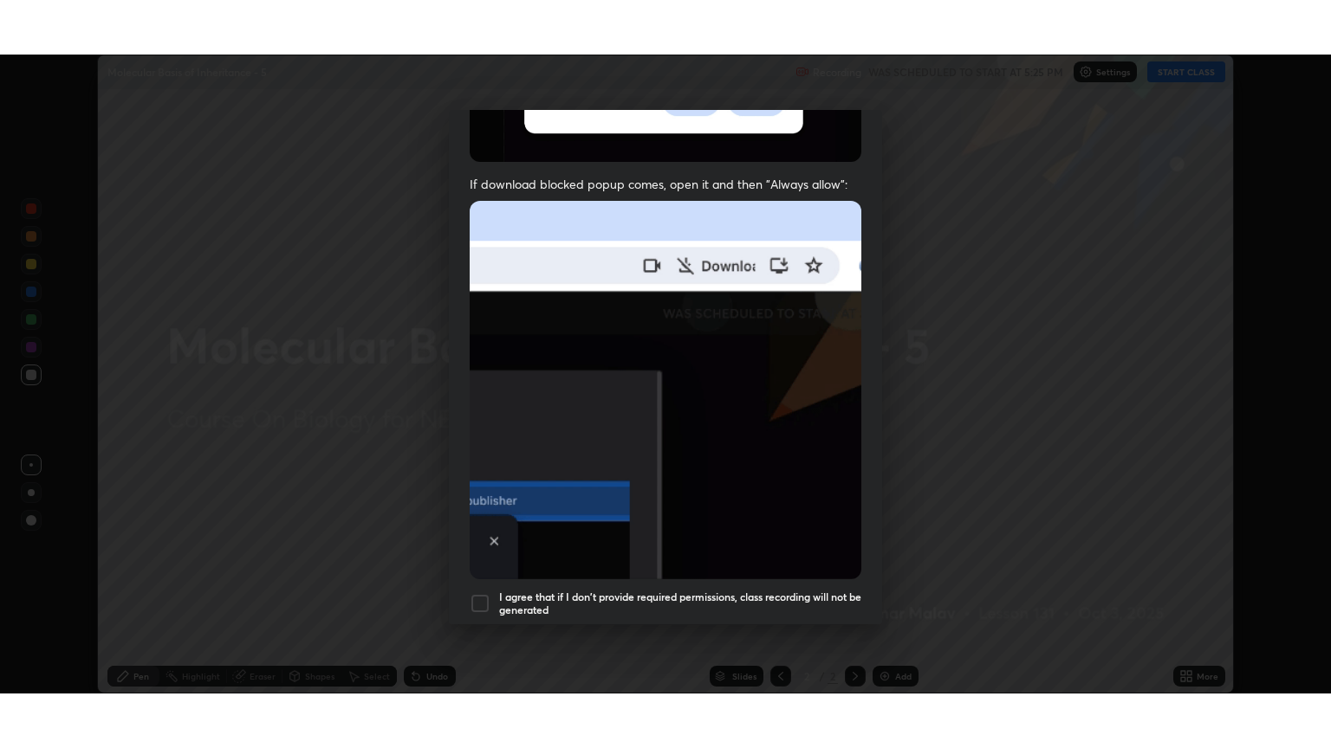
scroll to position [351, 0]
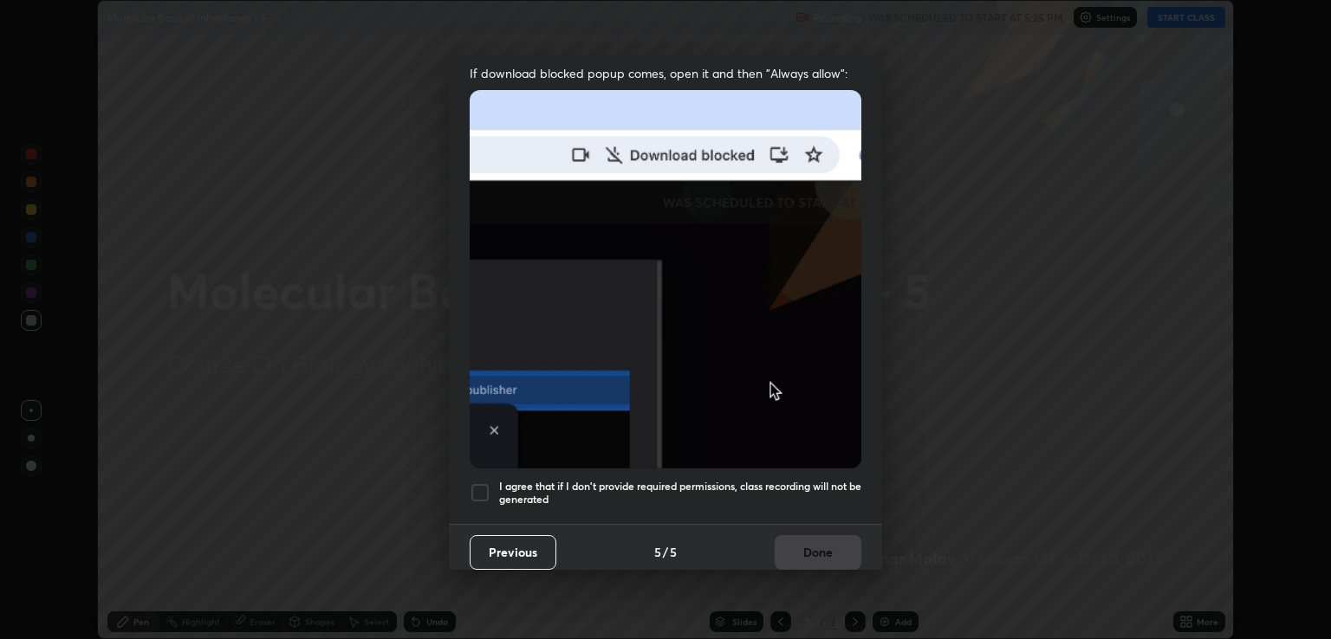
click at [794, 480] on h5 "I agree that if I don't provide required permissions, class recording will not …" at bounding box center [680, 493] width 362 height 27
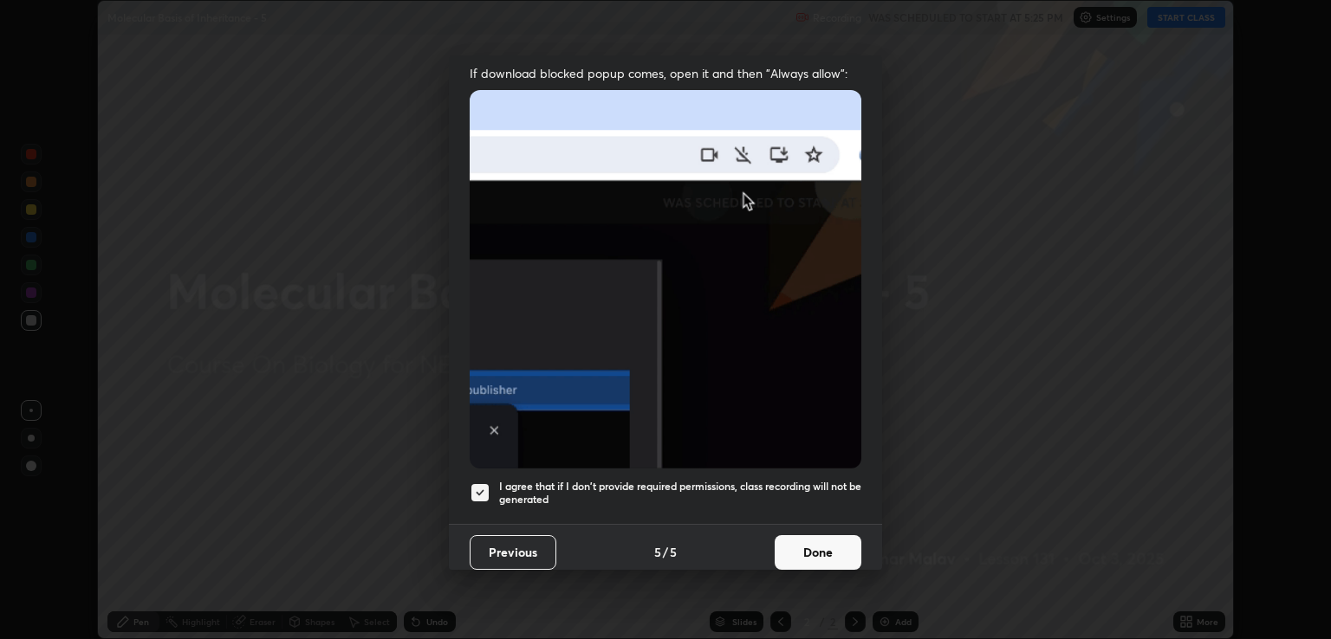
click at [811, 541] on button "Done" at bounding box center [817, 552] width 87 height 35
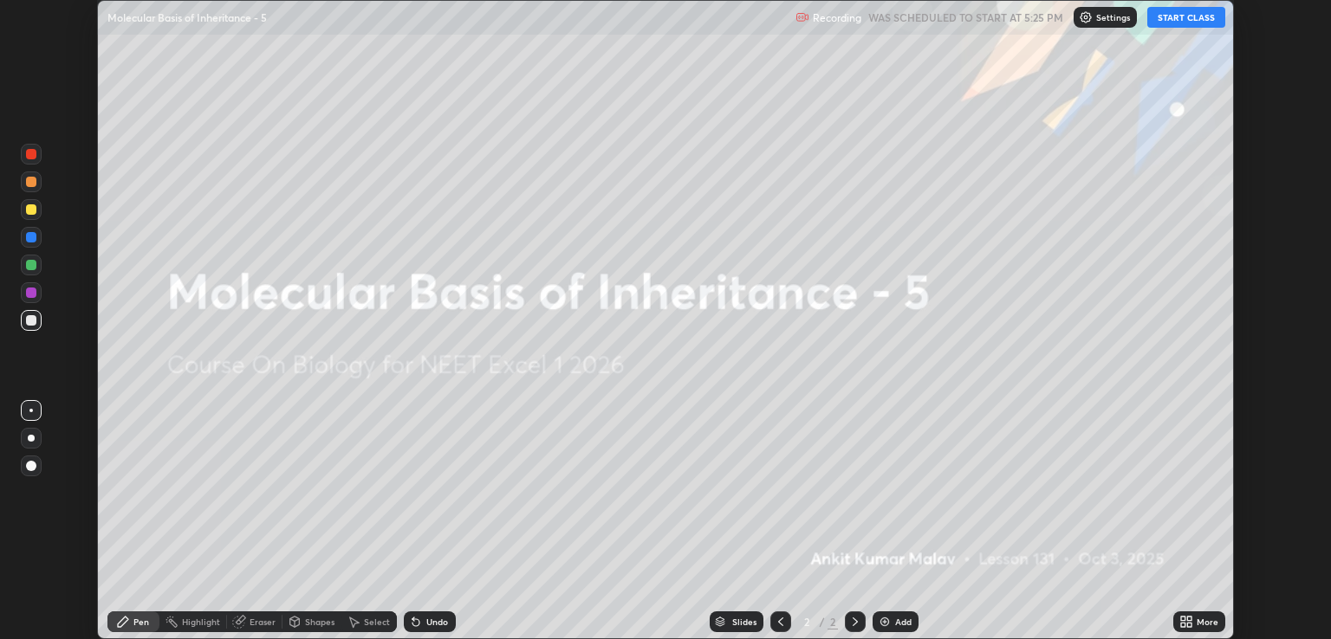
click at [1175, 16] on button "START CLASS" at bounding box center [1186, 17] width 78 height 21
click at [1191, 618] on icon at bounding box center [1189, 619] width 4 height 4
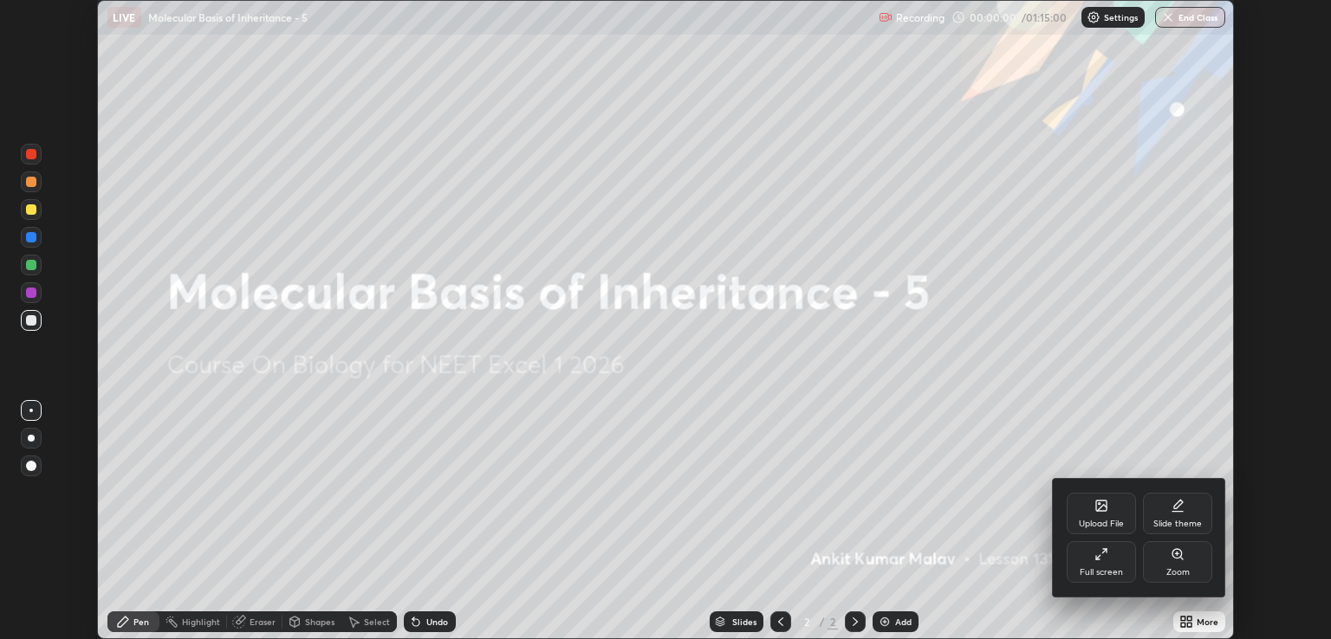
click at [1110, 568] on div "Full screen" at bounding box center [1100, 572] width 43 height 9
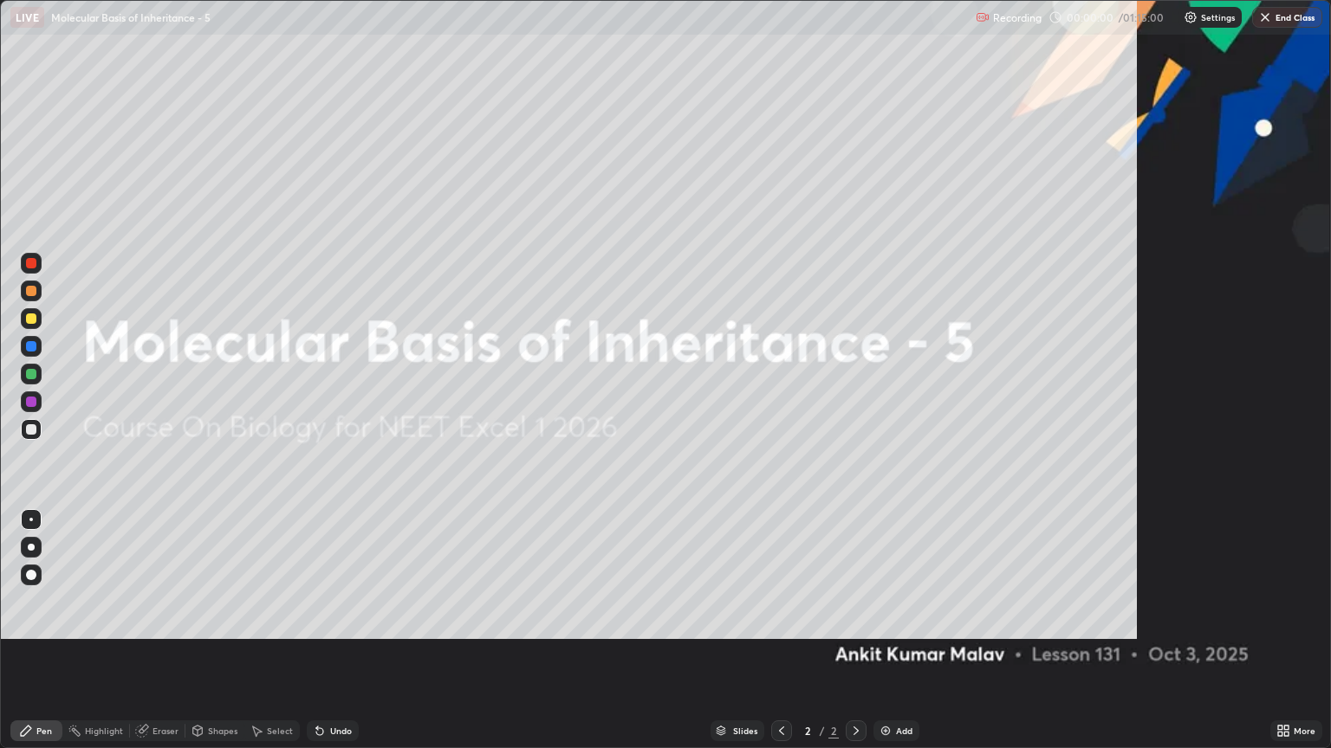
scroll to position [748, 1331]
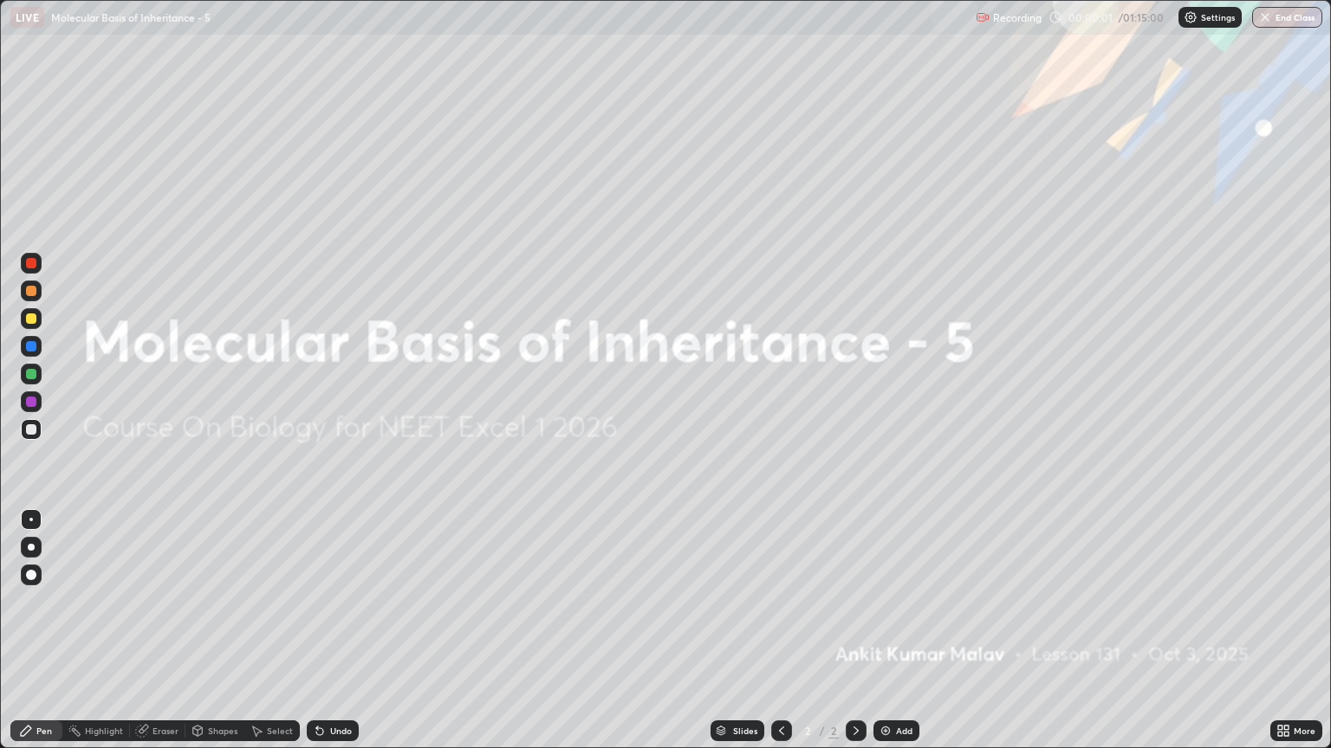
click at [1291, 638] on div "More" at bounding box center [1296, 731] width 52 height 21
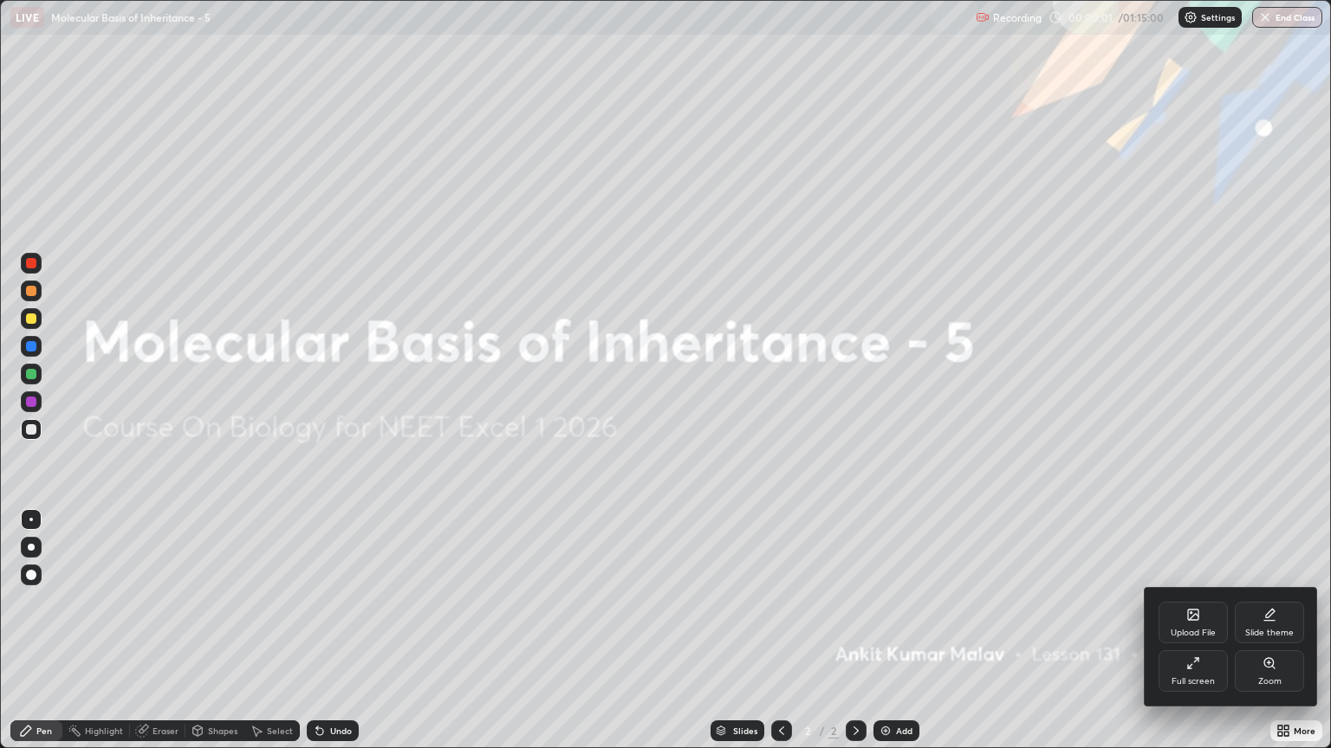
click at [1272, 616] on icon at bounding box center [1269, 615] width 14 height 14
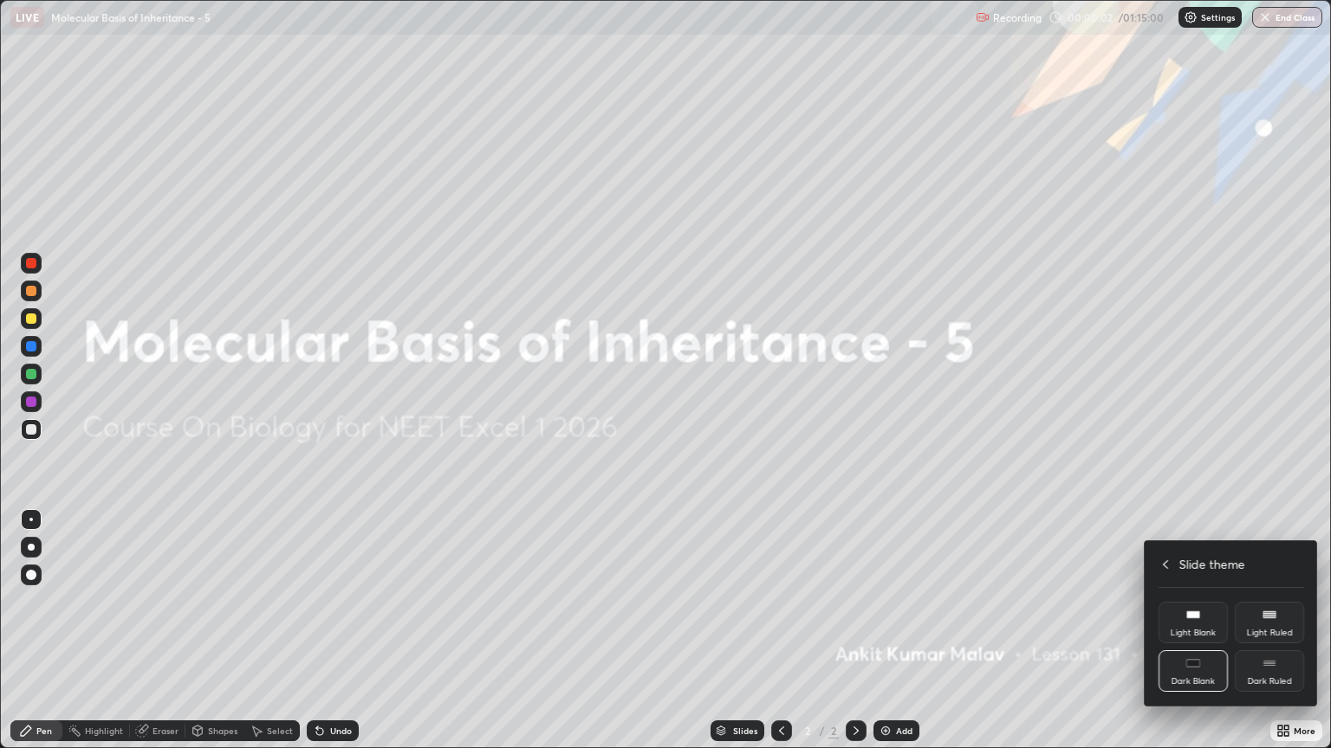
click at [1282, 638] on div "Dark Ruled" at bounding box center [1268, 672] width 69 height 42
click at [1264, 451] on div at bounding box center [665, 374] width 1331 height 748
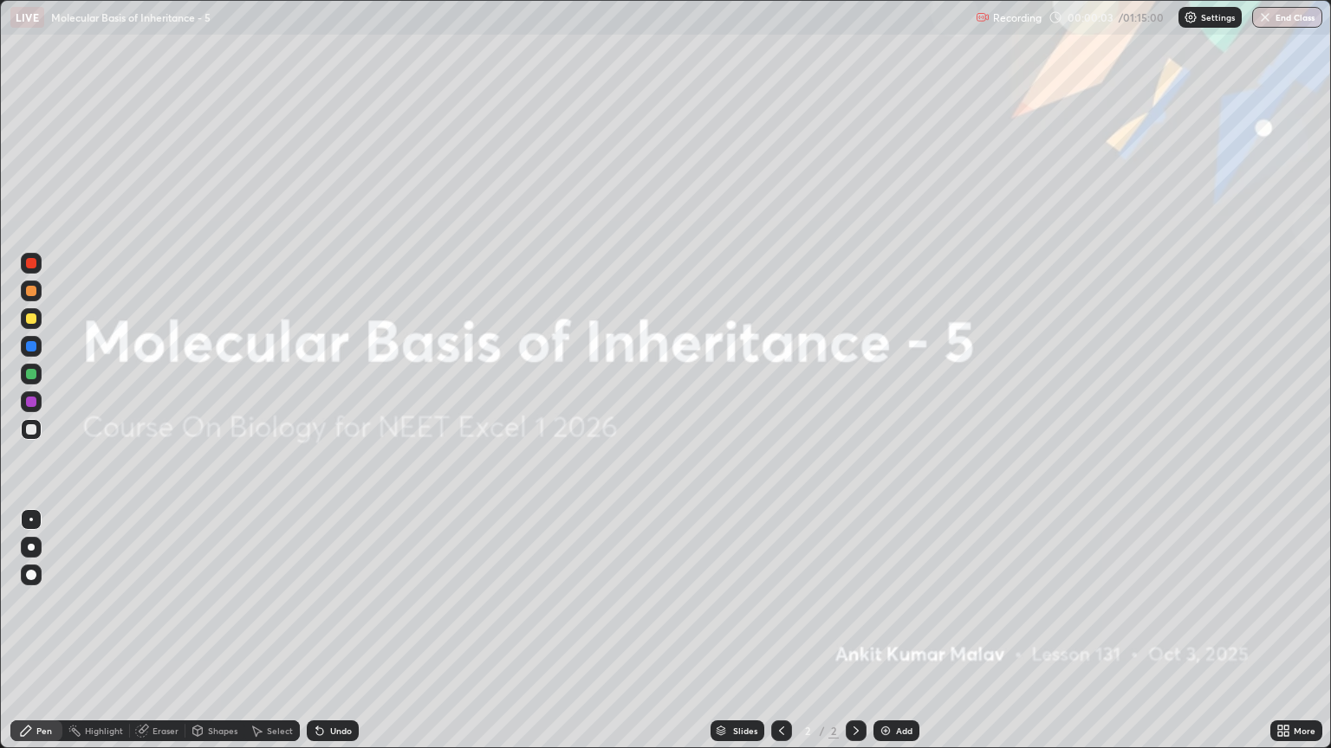
click at [889, 638] on img at bounding box center [885, 731] width 14 height 14
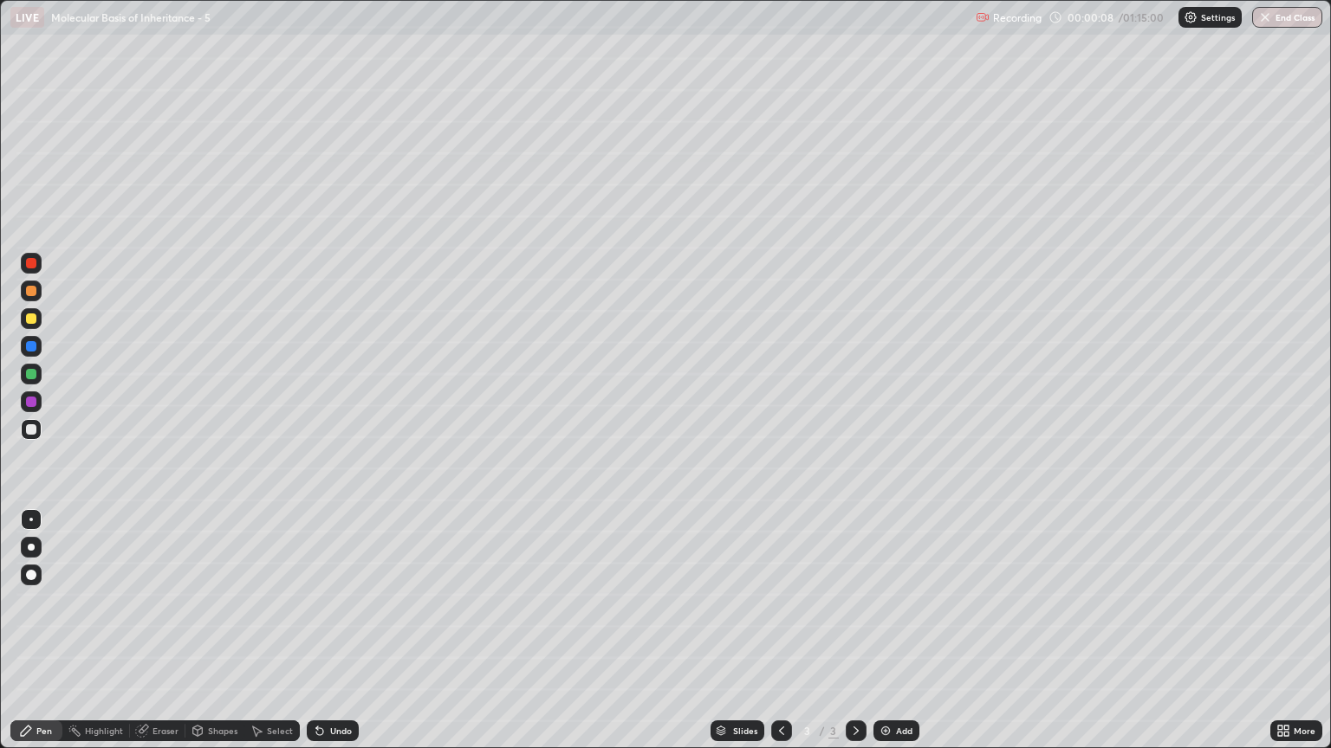
click at [36, 323] on div at bounding box center [31, 318] width 21 height 21
click at [31, 547] on div at bounding box center [31, 547] width 7 height 7
click at [316, 638] on icon at bounding box center [319, 732] width 7 height 7
click at [317, 638] on icon at bounding box center [319, 732] width 7 height 7
click at [315, 638] on icon at bounding box center [320, 731] width 14 height 14
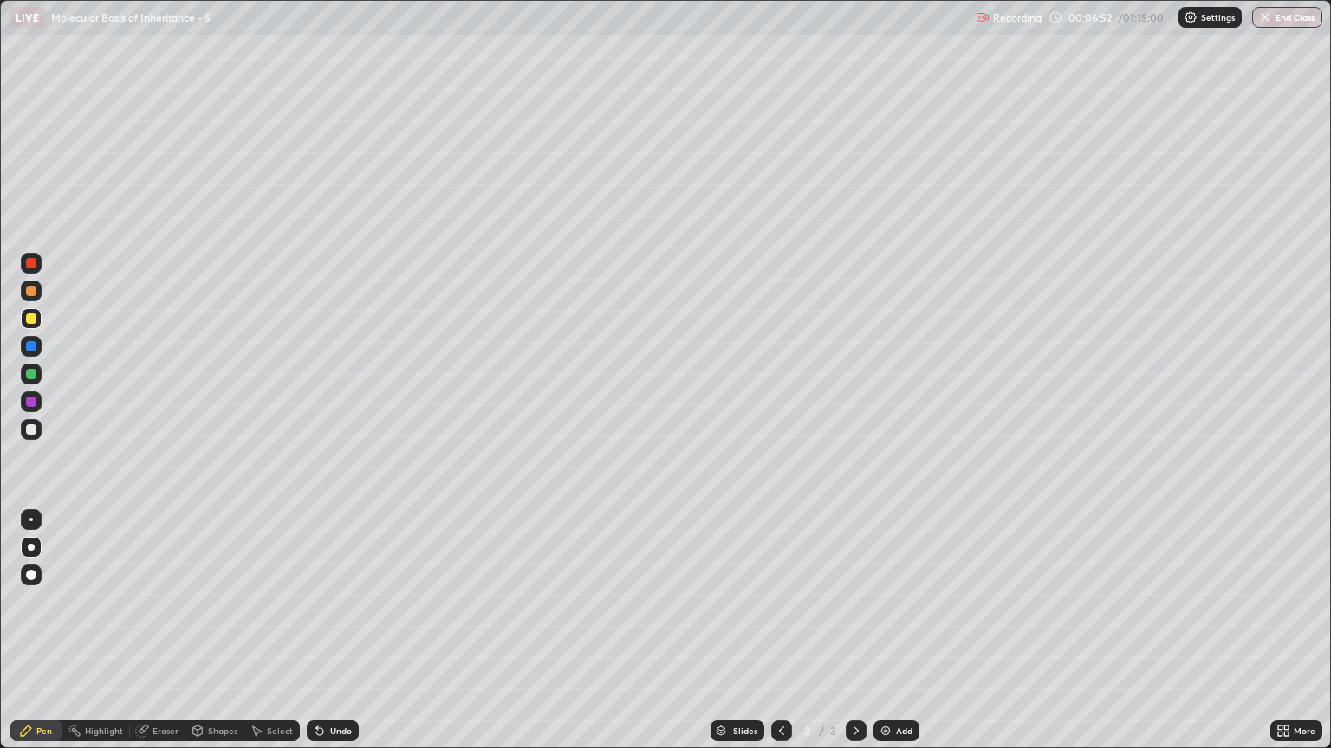
click at [33, 430] on div at bounding box center [31, 429] width 10 height 10
click at [878, 638] on img at bounding box center [885, 731] width 14 height 14
click at [29, 294] on div at bounding box center [31, 291] width 10 height 10
click at [34, 267] on div at bounding box center [31, 263] width 10 height 10
click at [32, 319] on div at bounding box center [31, 319] width 10 height 10
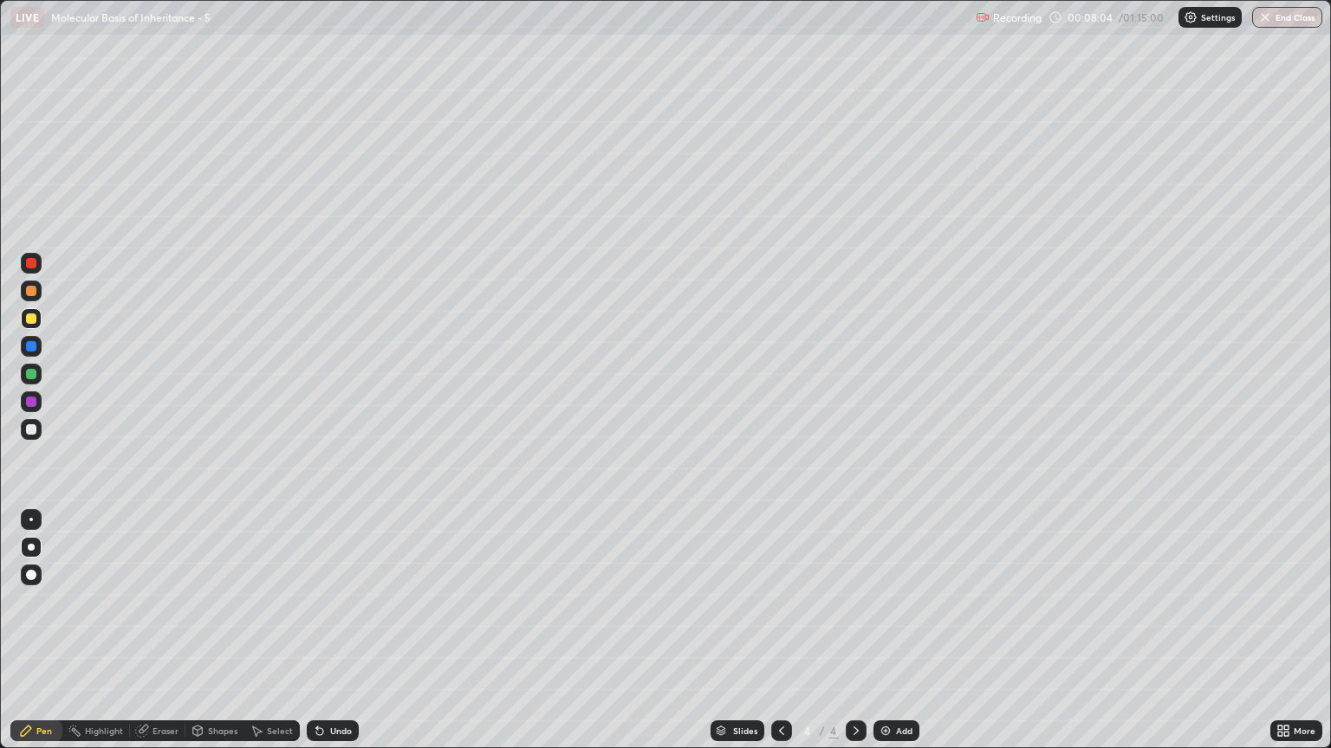
click at [319, 638] on icon at bounding box center [320, 731] width 14 height 14
click at [319, 638] on icon at bounding box center [319, 732] width 7 height 7
click at [322, 638] on icon at bounding box center [320, 731] width 14 height 14
click at [327, 638] on div "Undo" at bounding box center [333, 731] width 52 height 21
click at [31, 292] on div at bounding box center [31, 291] width 10 height 10
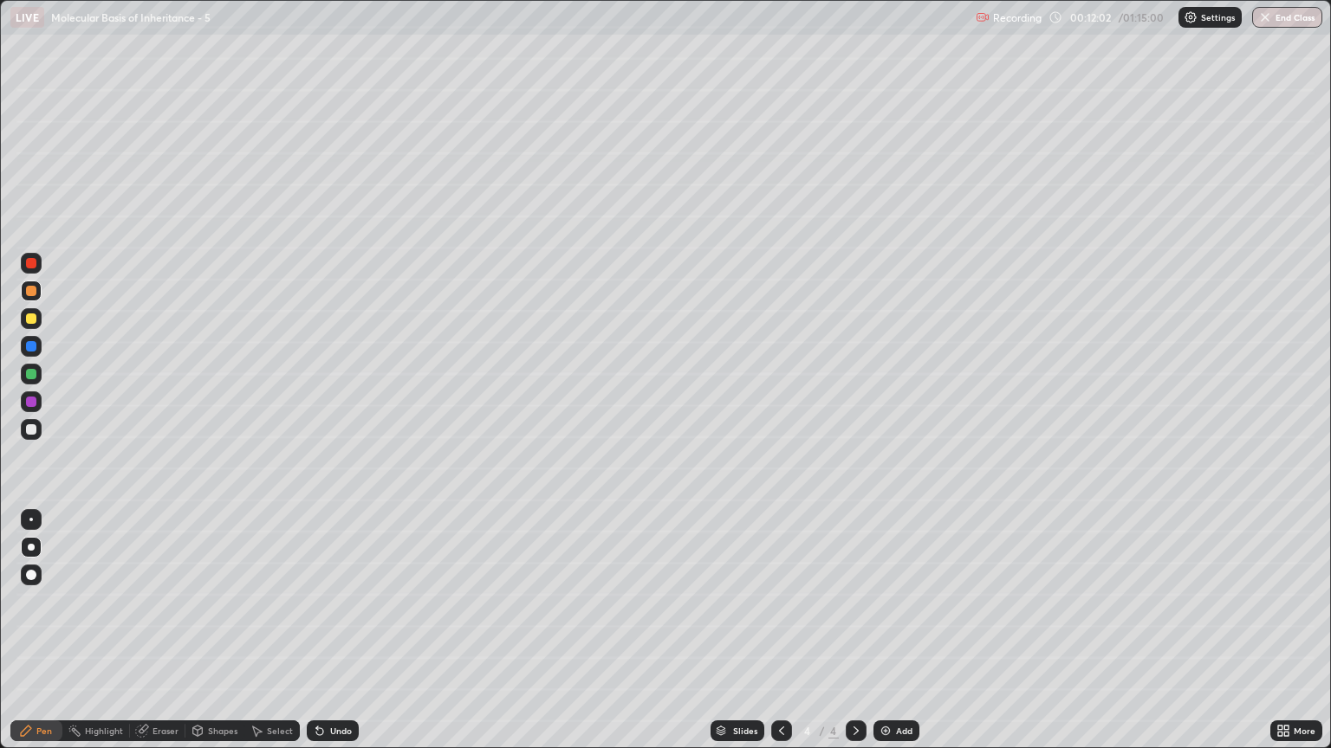
click at [33, 425] on div at bounding box center [31, 429] width 10 height 10
click at [31, 292] on div at bounding box center [31, 291] width 10 height 10
click at [0, 463] on div "Setting up your live class" at bounding box center [665, 374] width 1331 height 748
click at [152, 638] on div "Eraser" at bounding box center [165, 731] width 26 height 9
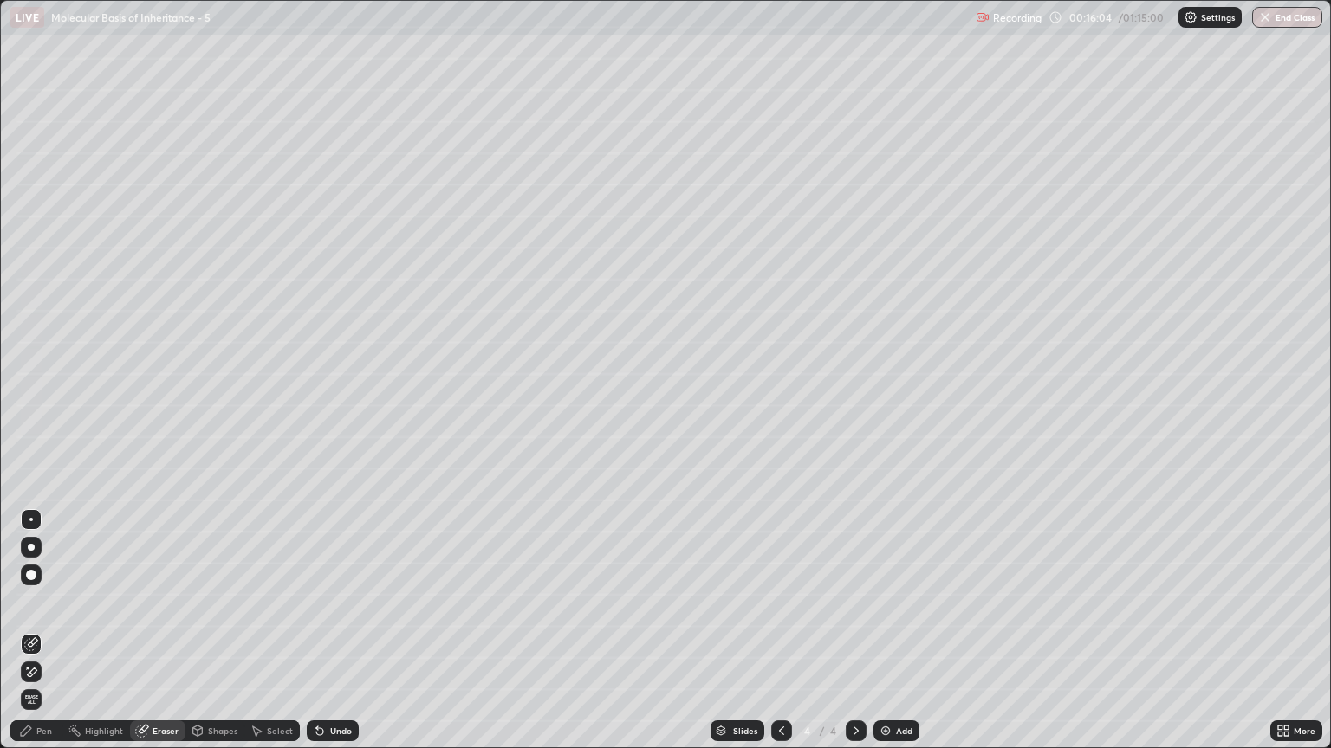
click at [28, 638] on icon at bounding box center [28, 668] width 2 height 2
click at [38, 638] on div "Pen" at bounding box center [44, 731] width 16 height 9
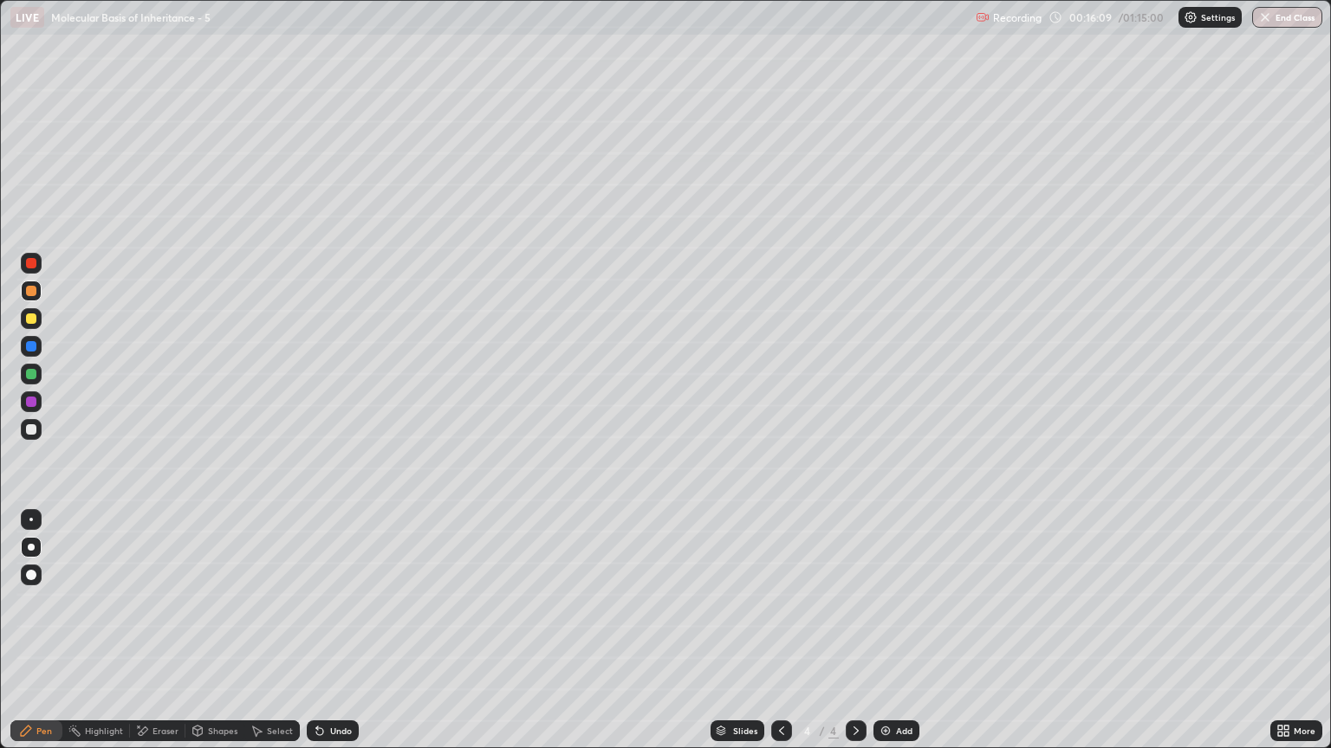
click at [37, 376] on div at bounding box center [31, 374] width 21 height 21
click at [28, 293] on div at bounding box center [31, 291] width 10 height 10
click at [31, 321] on div at bounding box center [31, 319] width 10 height 10
click at [31, 291] on div at bounding box center [31, 291] width 10 height 10
click at [160, 638] on div "Eraser" at bounding box center [165, 731] width 26 height 9
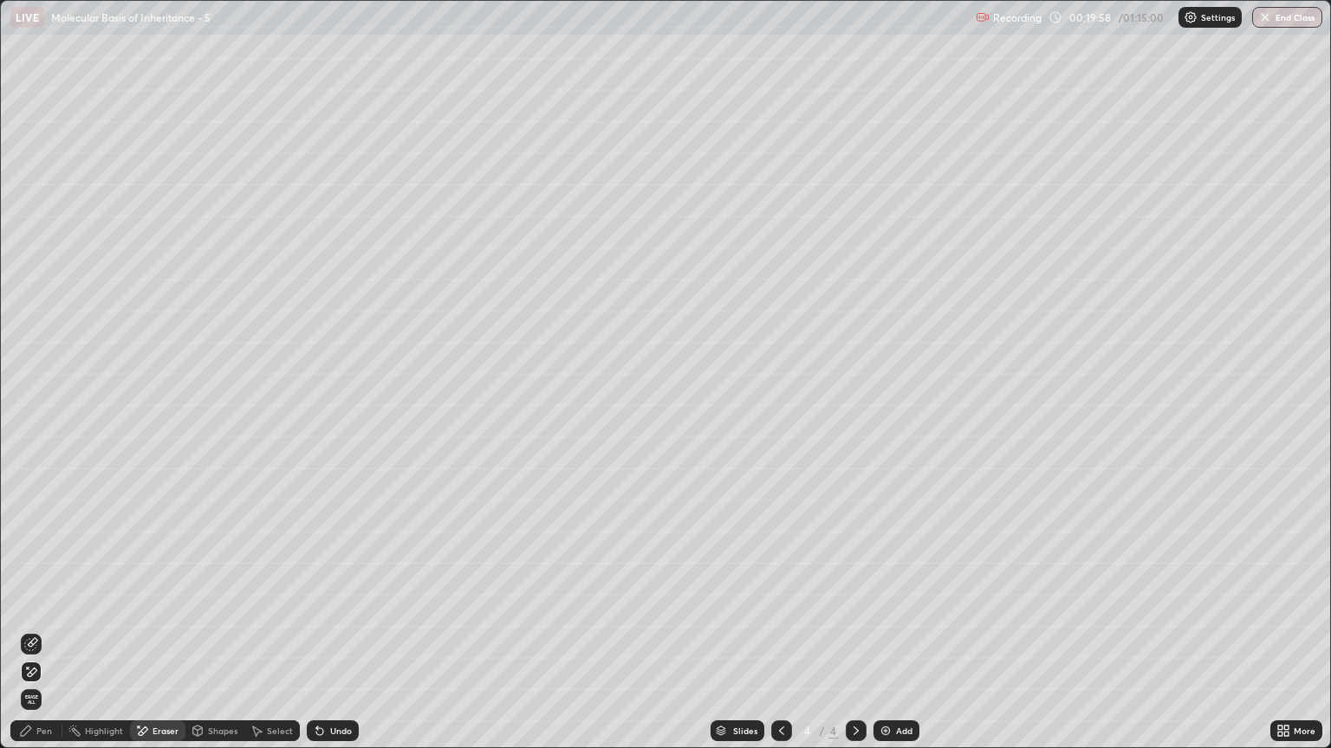
click at [38, 638] on div "Pen" at bounding box center [44, 731] width 16 height 9
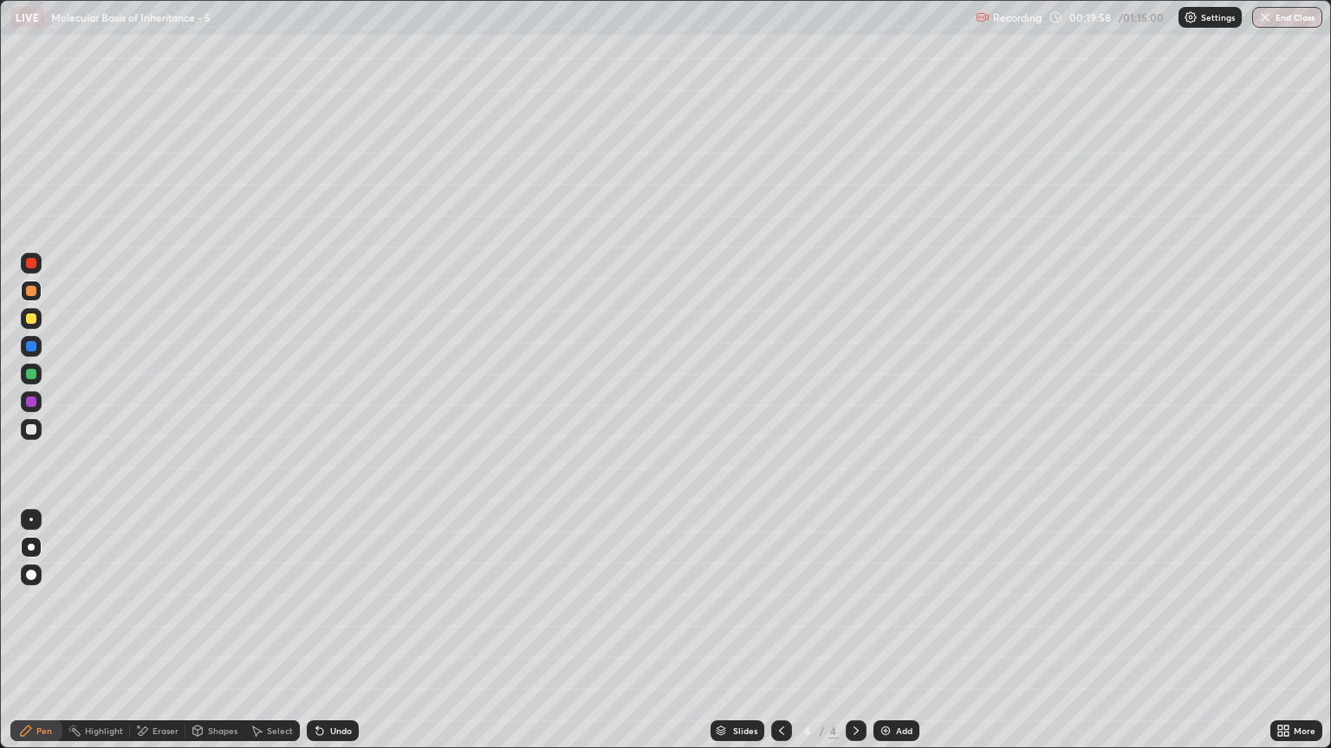
click at [31, 423] on div at bounding box center [31, 429] width 21 height 21
click at [28, 298] on div at bounding box center [31, 291] width 21 height 21
click at [30, 319] on div at bounding box center [31, 319] width 10 height 10
click at [32, 286] on div at bounding box center [31, 291] width 10 height 10
click at [32, 262] on div at bounding box center [31, 263] width 10 height 10
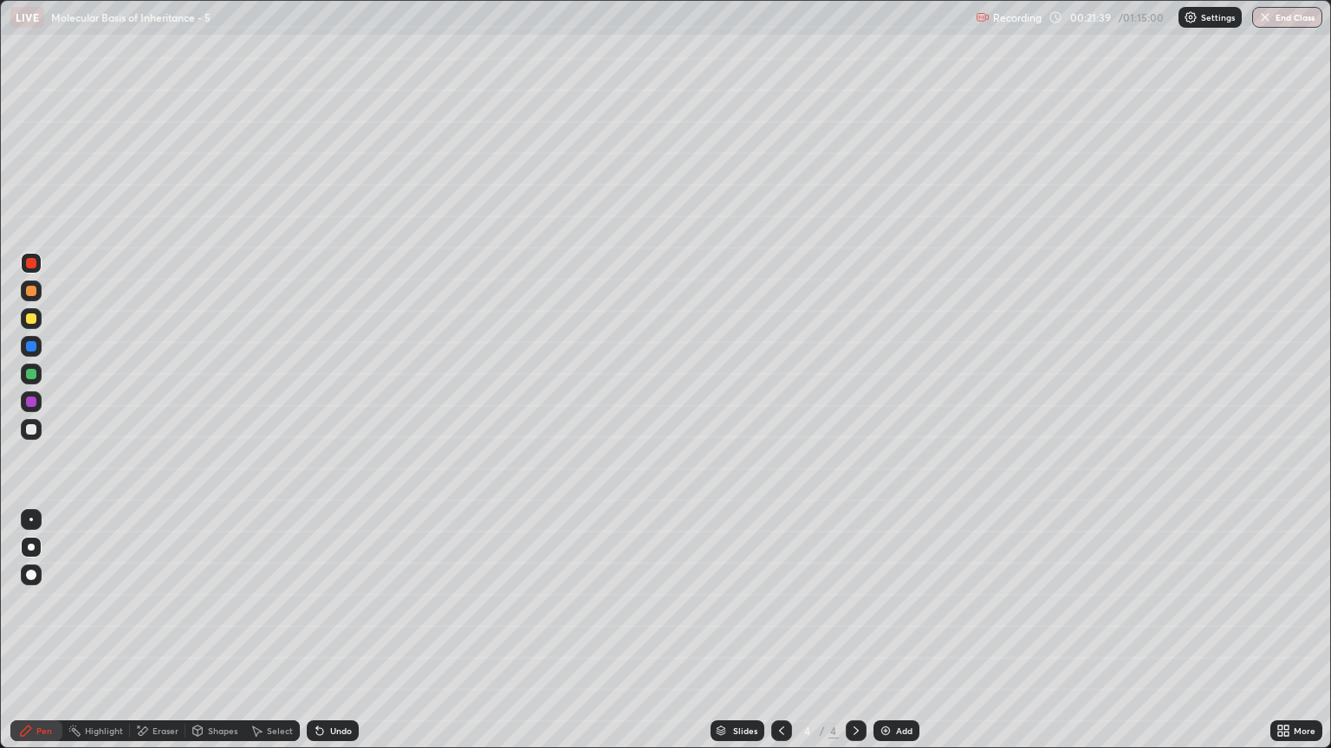
click at [141, 638] on icon at bounding box center [142, 731] width 14 height 15
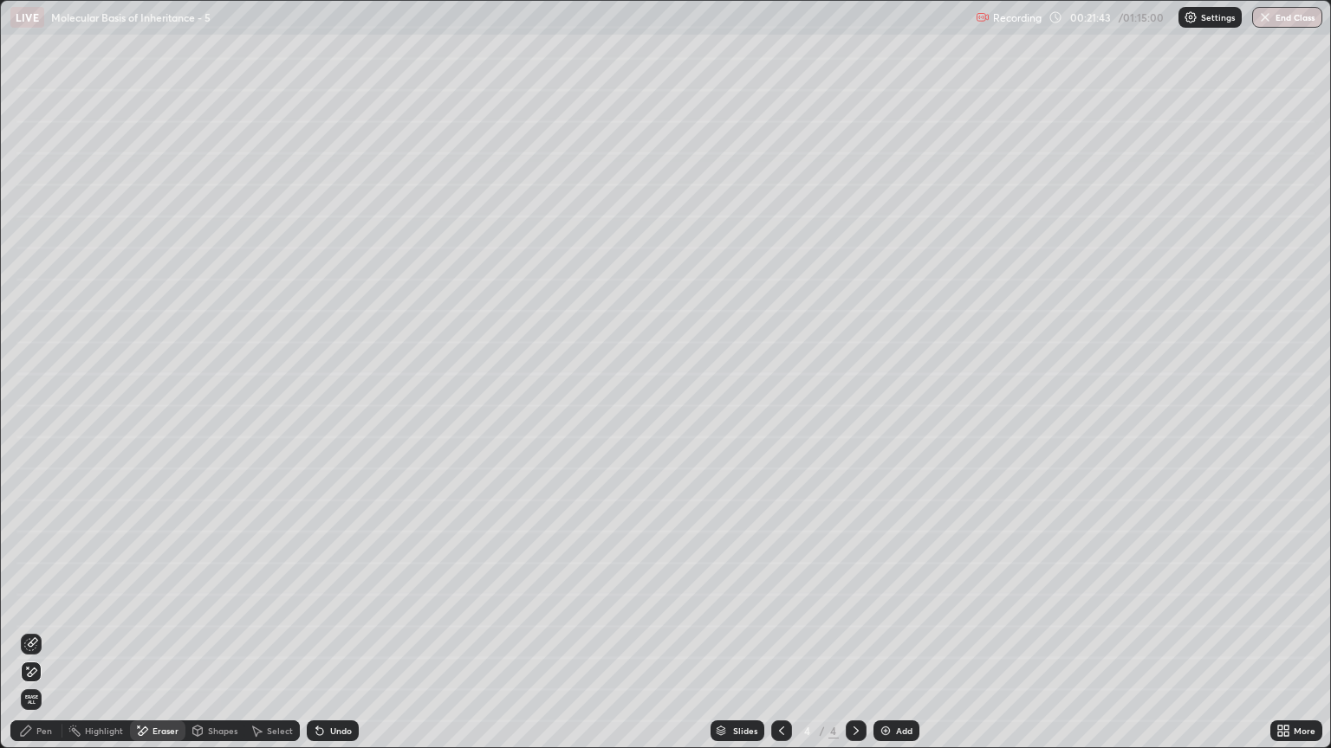
click at [35, 638] on div "Pen" at bounding box center [36, 731] width 52 height 21
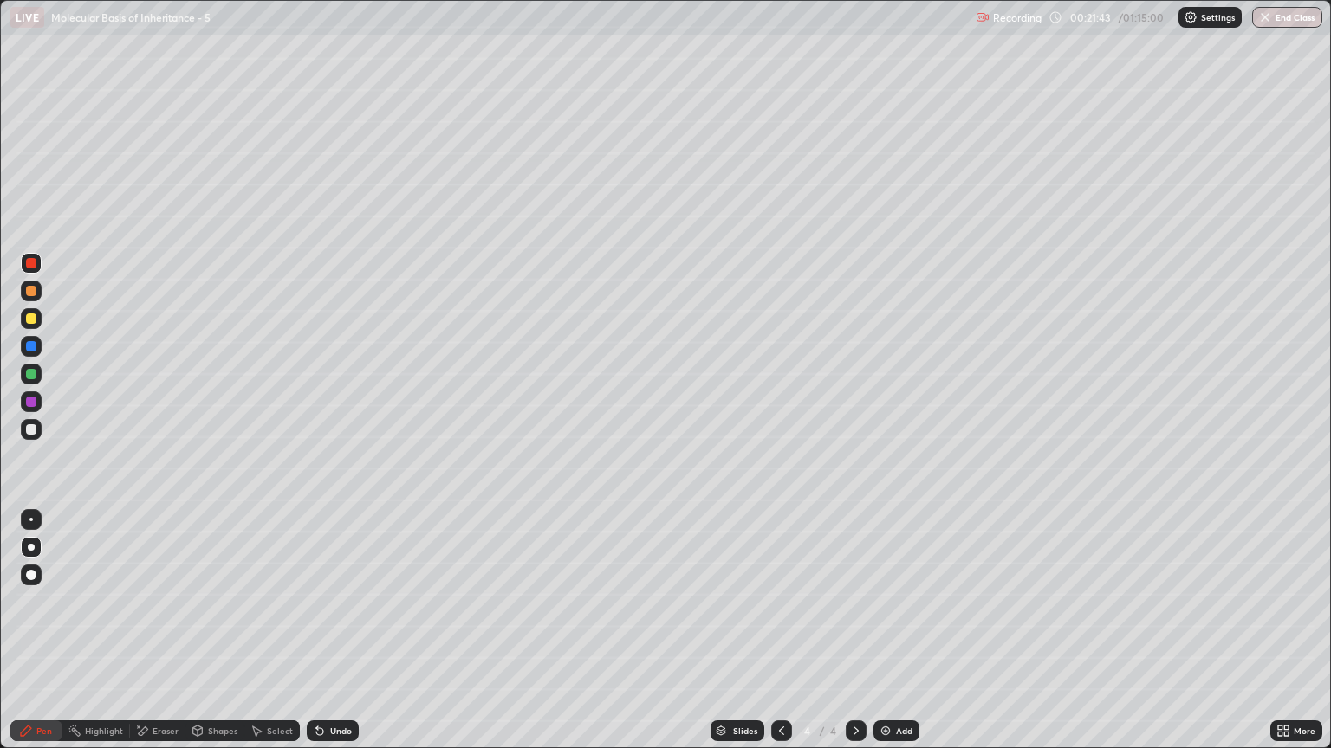
click at [26, 433] on div at bounding box center [31, 429] width 10 height 10
click at [28, 292] on div at bounding box center [31, 291] width 10 height 10
click at [774, 638] on div at bounding box center [781, 731] width 21 height 35
click at [166, 638] on div "Eraser" at bounding box center [165, 731] width 26 height 9
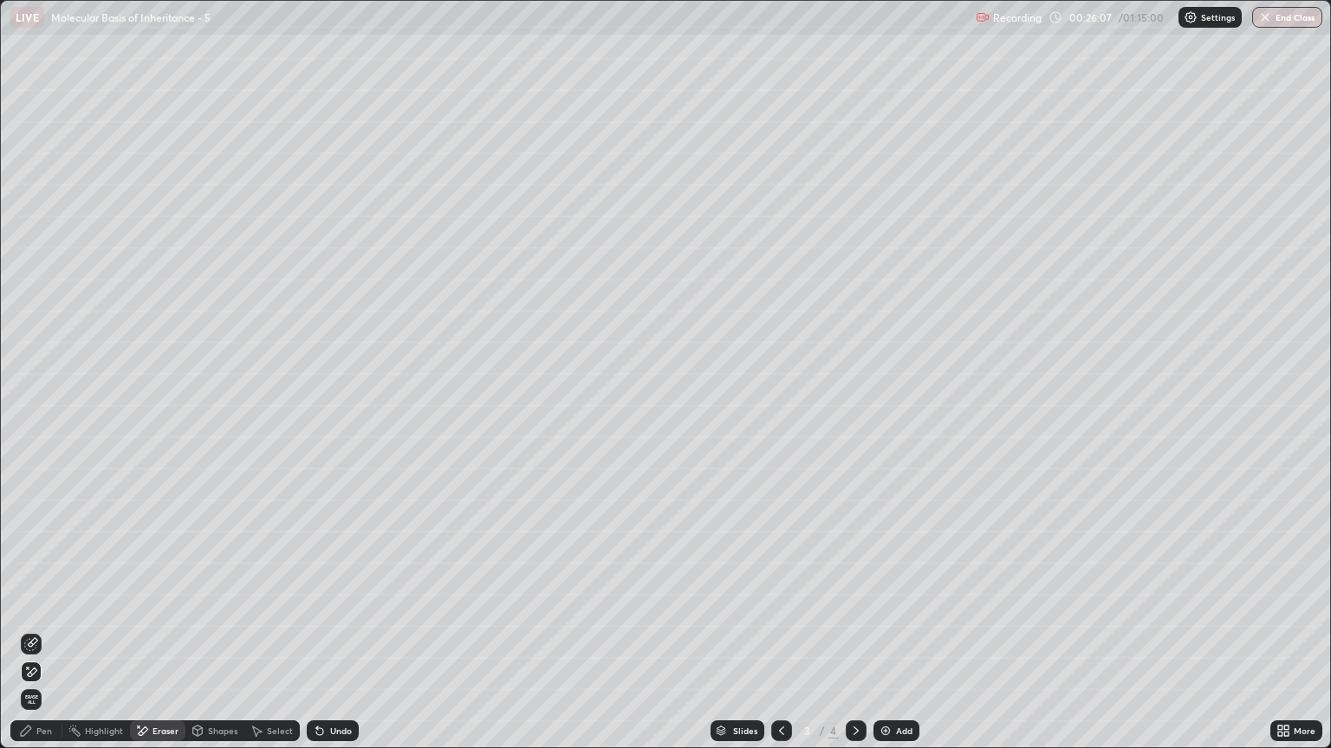
click at [42, 638] on div "Pen" at bounding box center [44, 731] width 16 height 9
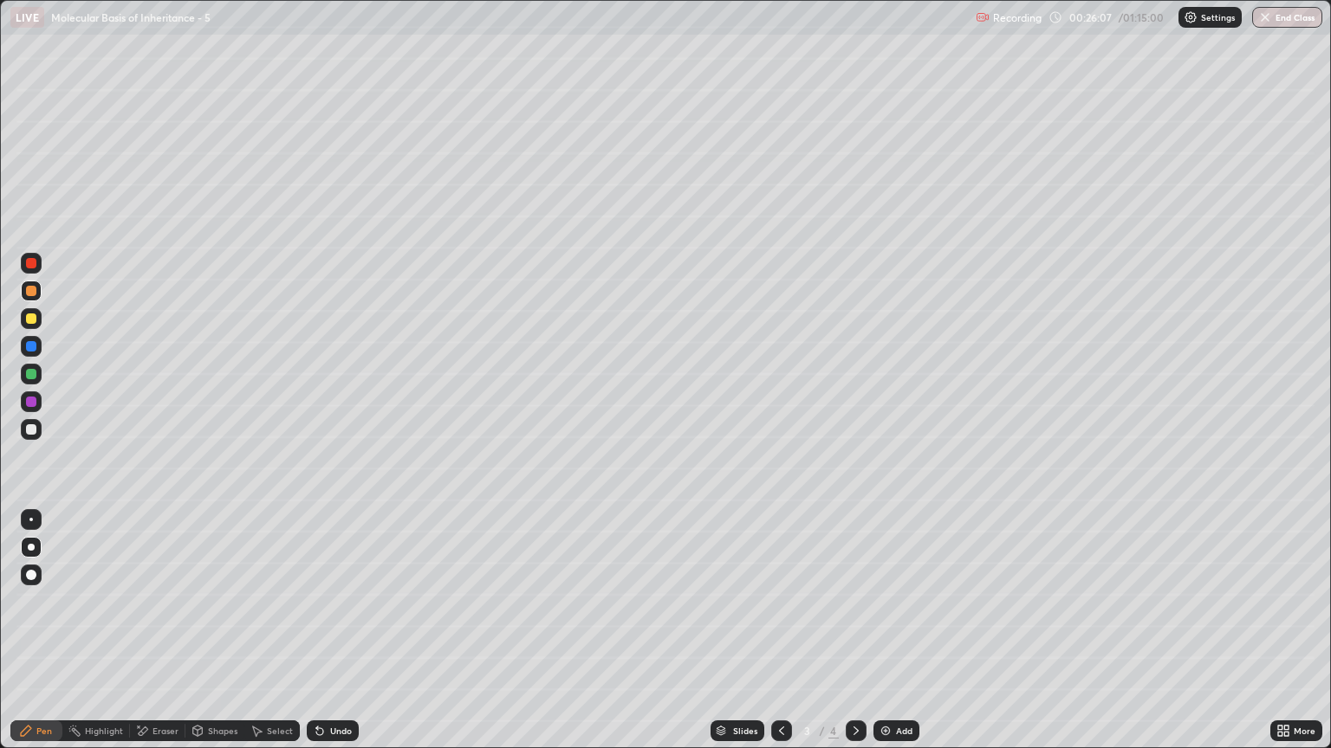
click at [32, 430] on div at bounding box center [31, 429] width 10 height 10
click at [149, 638] on div "Eraser" at bounding box center [157, 731] width 55 height 21
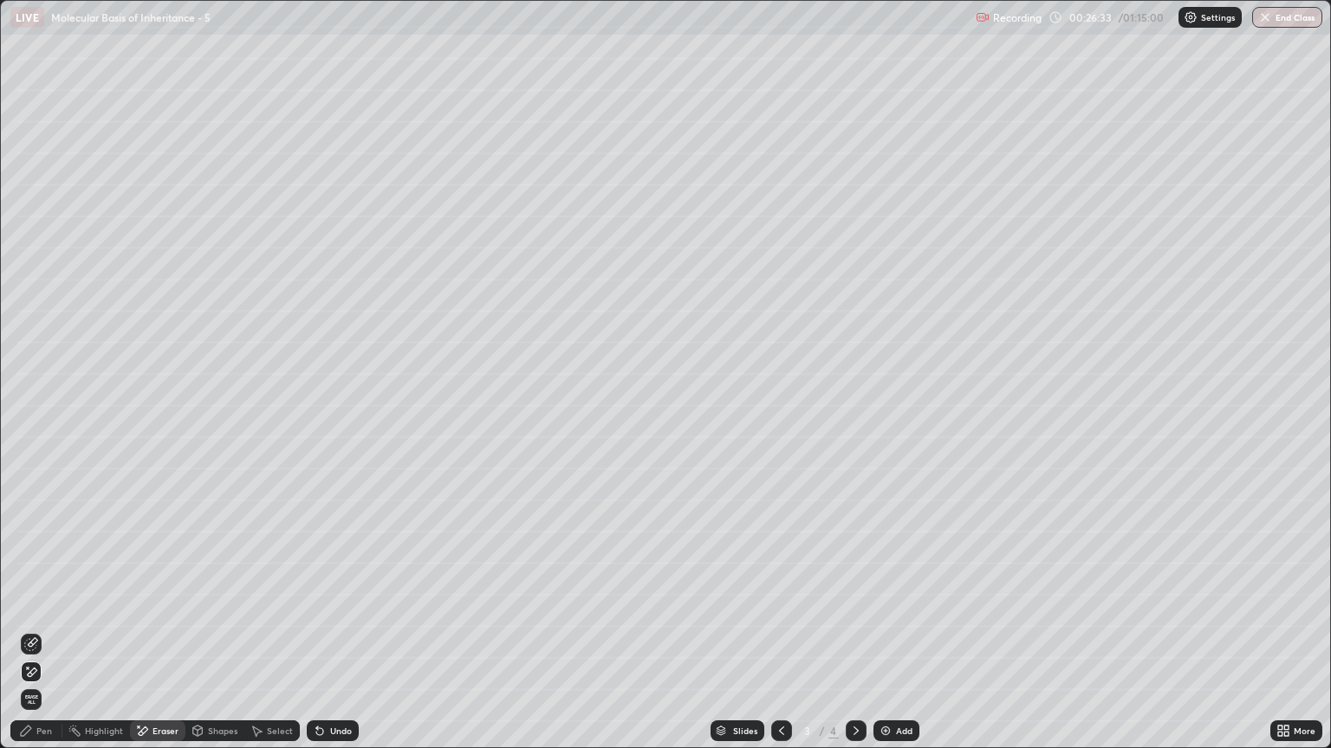
click at [36, 638] on div "Pen" at bounding box center [36, 731] width 52 height 21
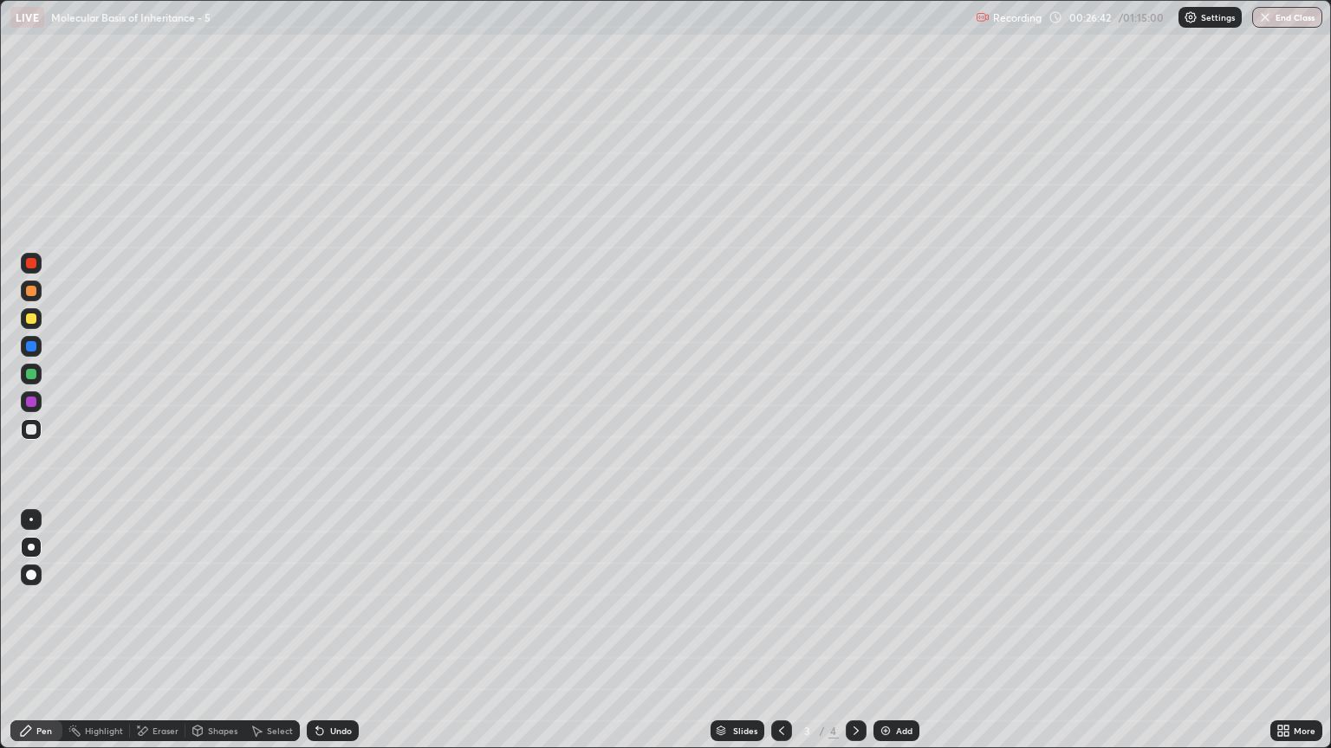
click at [35, 317] on div at bounding box center [31, 319] width 10 height 10
click at [316, 638] on icon at bounding box center [317, 728] width 2 height 2
click at [26, 430] on div at bounding box center [31, 429] width 10 height 10
click at [21, 321] on div at bounding box center [31, 318] width 21 height 21
click at [316, 638] on icon at bounding box center [317, 728] width 2 height 2
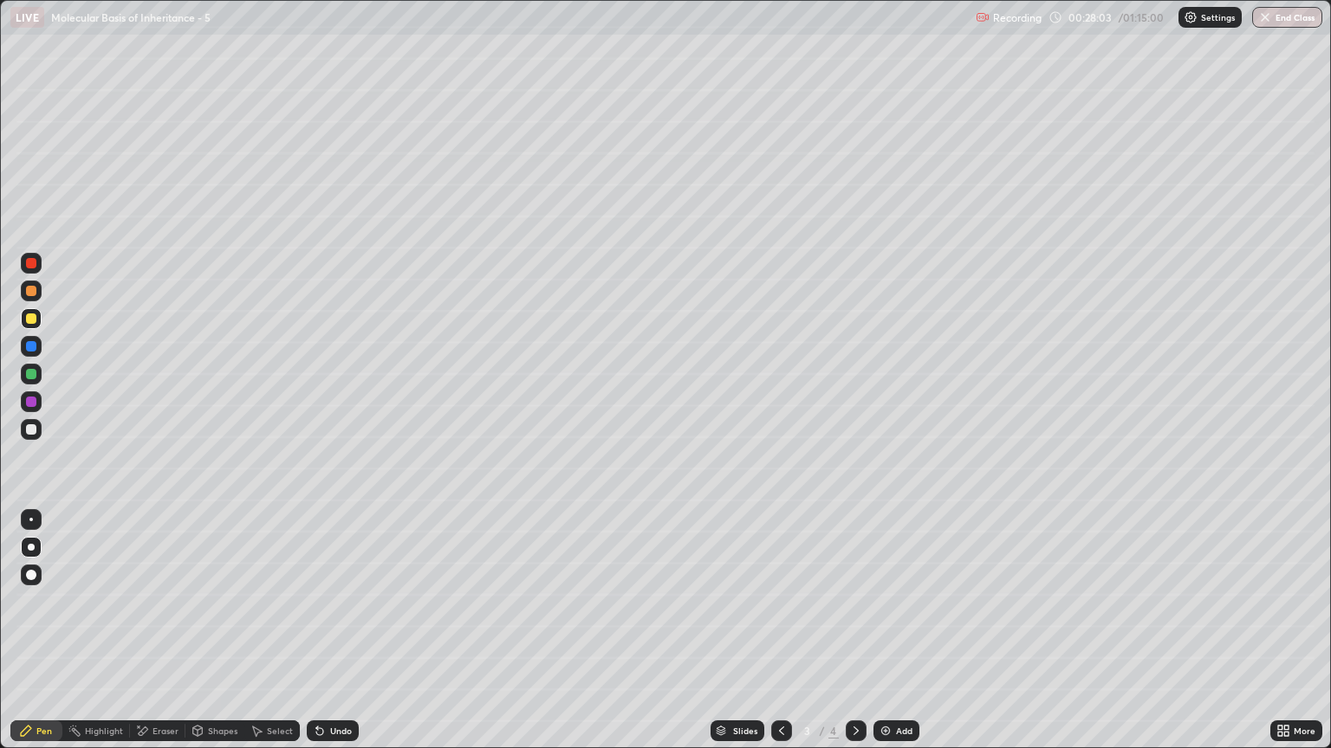
click at [323, 638] on icon at bounding box center [320, 731] width 14 height 14
click at [31, 428] on div at bounding box center [31, 429] width 10 height 10
click at [31, 322] on div at bounding box center [31, 319] width 10 height 10
click at [322, 638] on icon at bounding box center [320, 731] width 14 height 14
click at [322, 638] on div "Undo" at bounding box center [333, 731] width 52 height 21
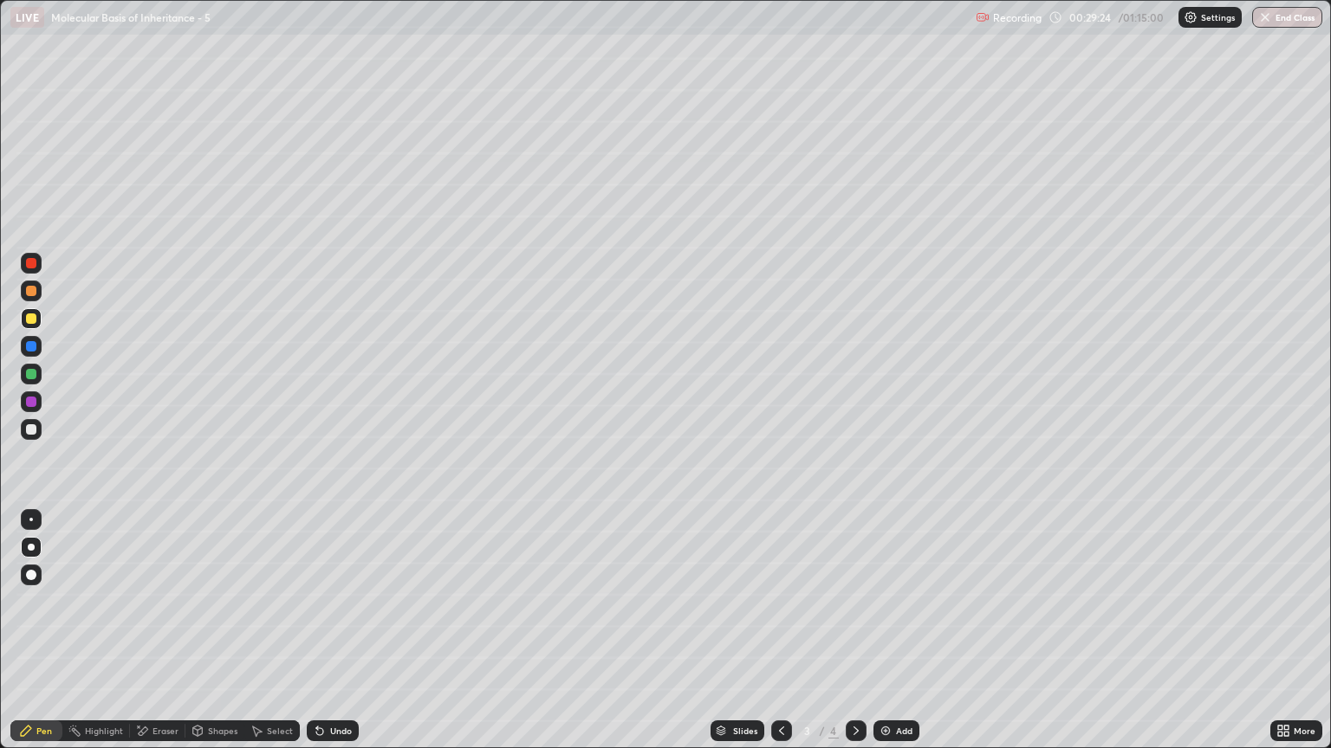
click at [321, 638] on div "Undo" at bounding box center [333, 731] width 52 height 21
click at [322, 638] on div "Undo" at bounding box center [329, 731] width 59 height 35
click at [31, 431] on div at bounding box center [31, 429] width 10 height 10
click at [321, 638] on icon at bounding box center [320, 731] width 14 height 14
click at [322, 638] on icon at bounding box center [320, 731] width 14 height 14
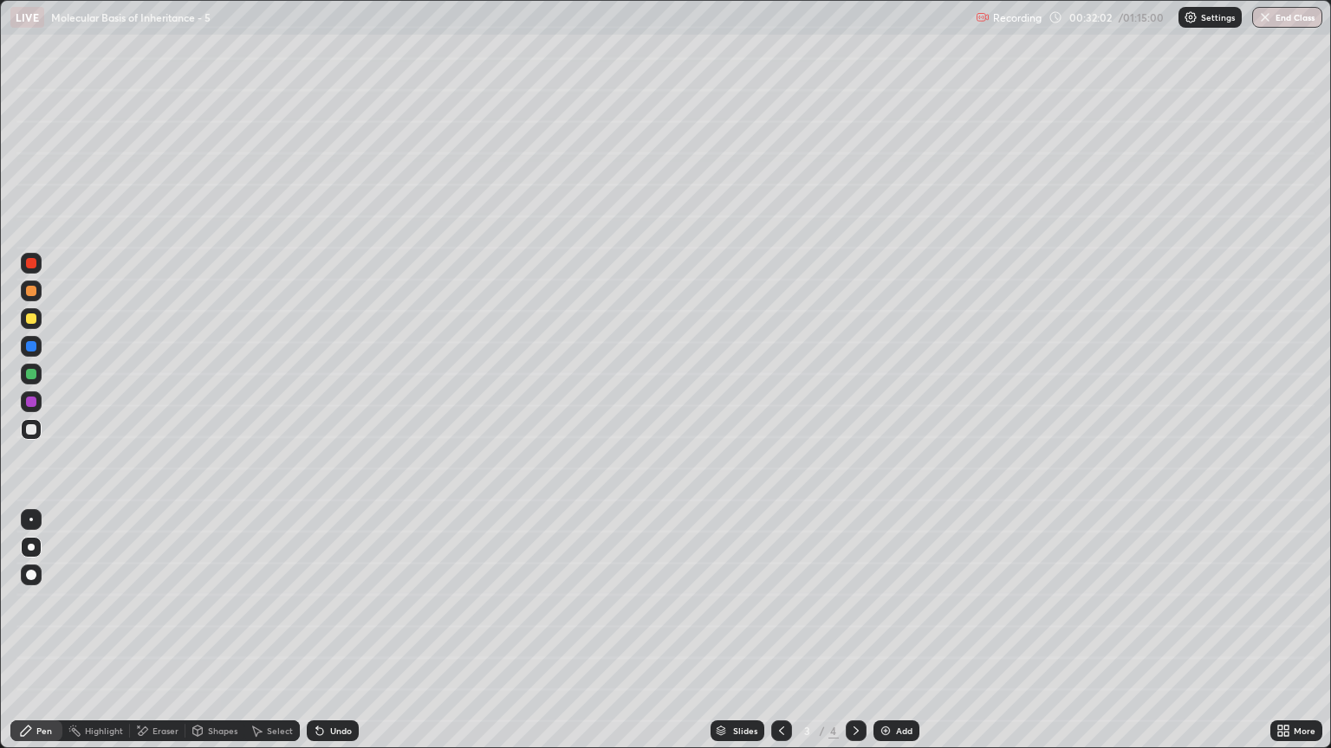
click at [29, 372] on div at bounding box center [31, 374] width 10 height 10
click at [899, 638] on div "Add" at bounding box center [904, 731] width 16 height 9
click at [29, 431] on div at bounding box center [31, 429] width 10 height 10
click at [320, 638] on icon at bounding box center [320, 731] width 14 height 14
click at [325, 638] on div "Undo" at bounding box center [333, 731] width 52 height 21
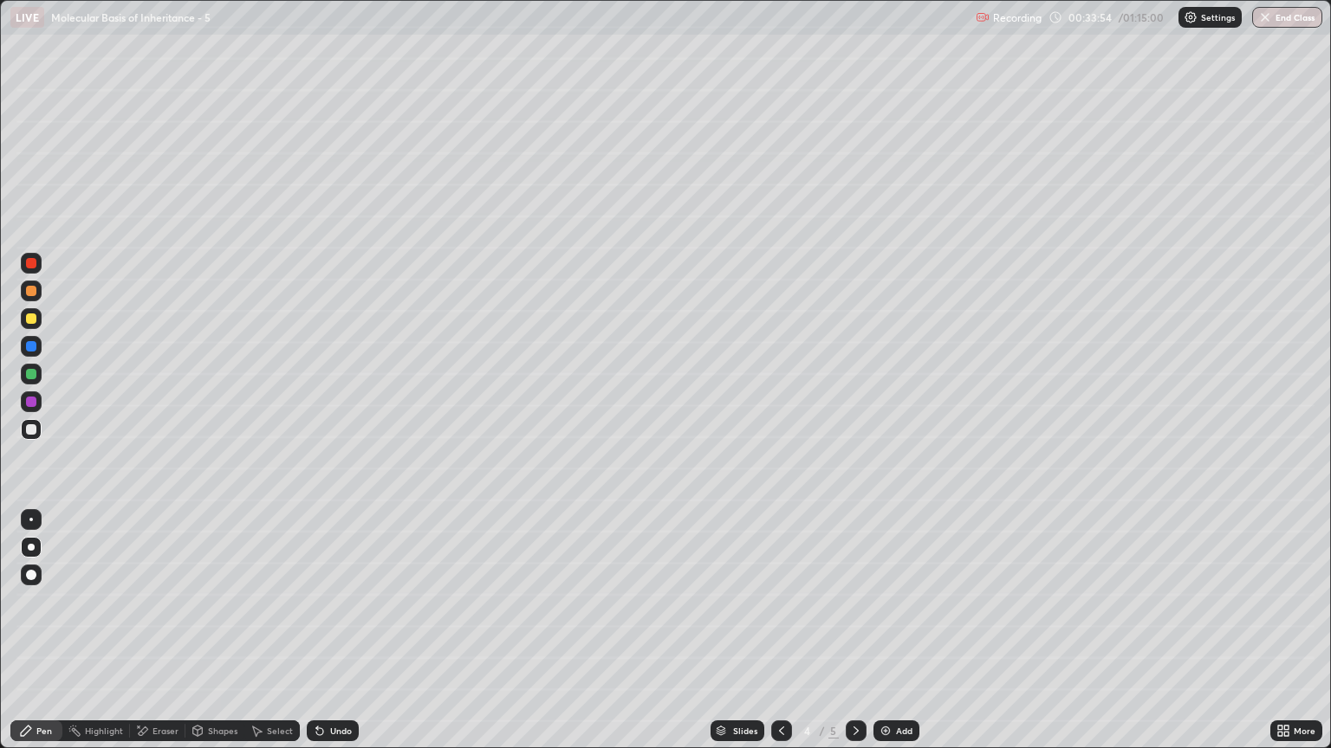
click at [326, 638] on div "Undo" at bounding box center [333, 731] width 52 height 21
click at [322, 638] on icon at bounding box center [320, 731] width 14 height 14
click at [319, 638] on icon at bounding box center [319, 732] width 7 height 7
click at [330, 638] on div "Undo" at bounding box center [341, 731] width 22 height 9
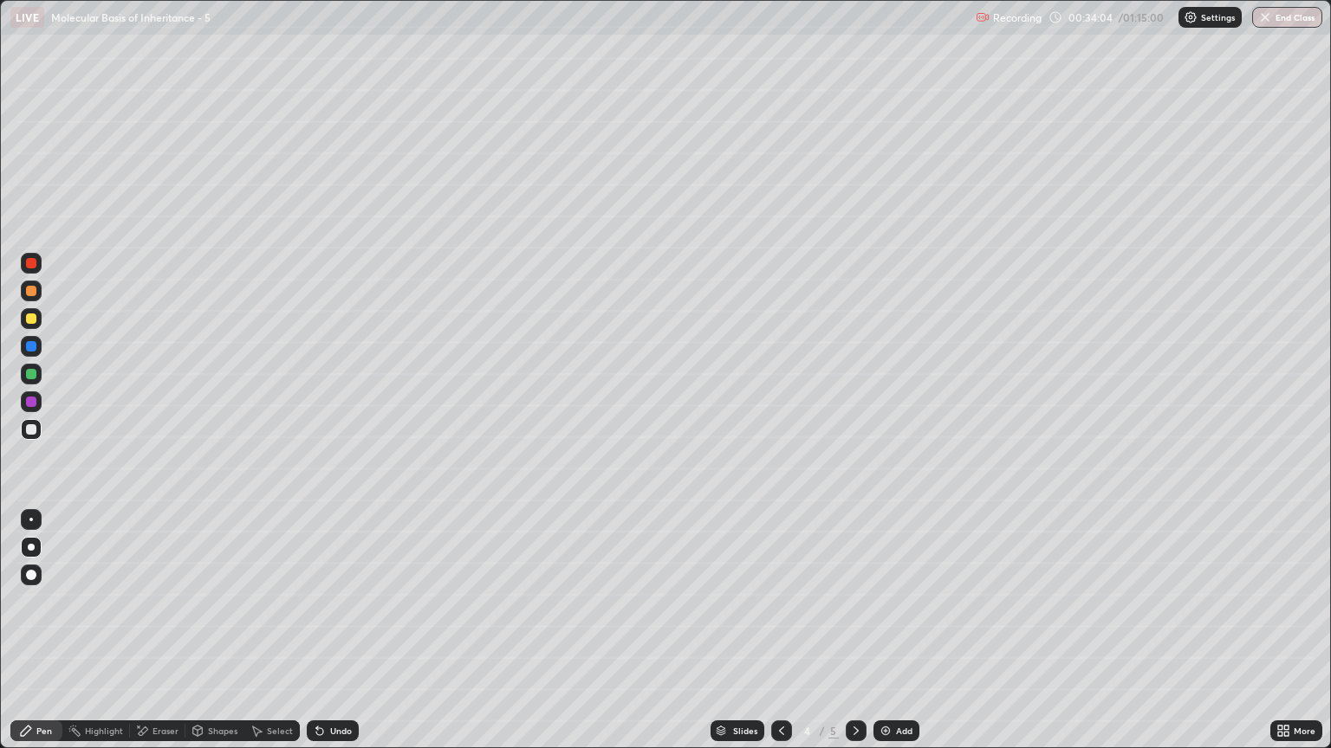
click at [322, 638] on div "Undo" at bounding box center [333, 731] width 52 height 21
click at [30, 314] on div at bounding box center [31, 319] width 10 height 10
click at [29, 427] on div at bounding box center [31, 429] width 10 height 10
click at [327, 638] on div "Undo" at bounding box center [333, 731] width 52 height 21
click at [320, 638] on icon at bounding box center [320, 731] width 14 height 14
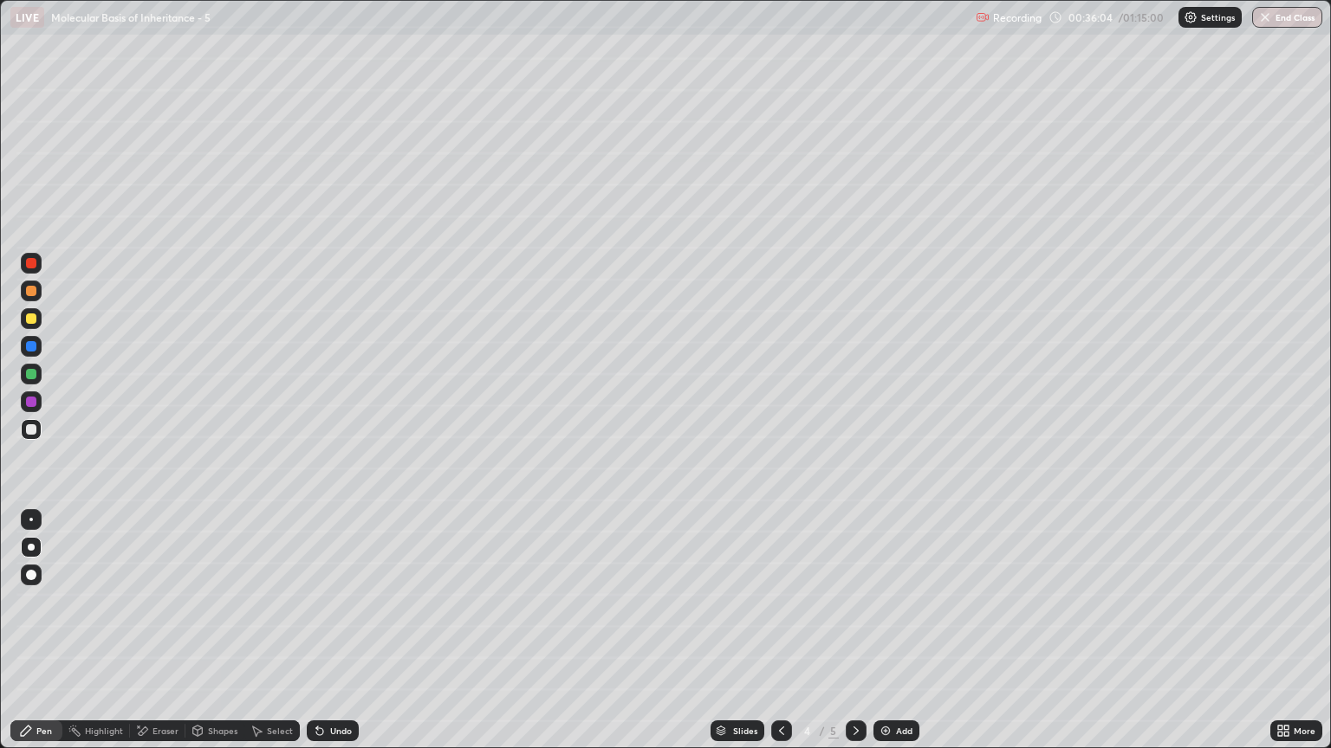
click at [316, 638] on icon at bounding box center [317, 728] width 2 height 2
click at [316, 638] on icon at bounding box center [319, 732] width 7 height 7
click at [325, 638] on div "Undo" at bounding box center [333, 731] width 52 height 21
click at [326, 638] on div "Undo" at bounding box center [333, 731] width 52 height 21
click at [322, 638] on icon at bounding box center [320, 731] width 14 height 14
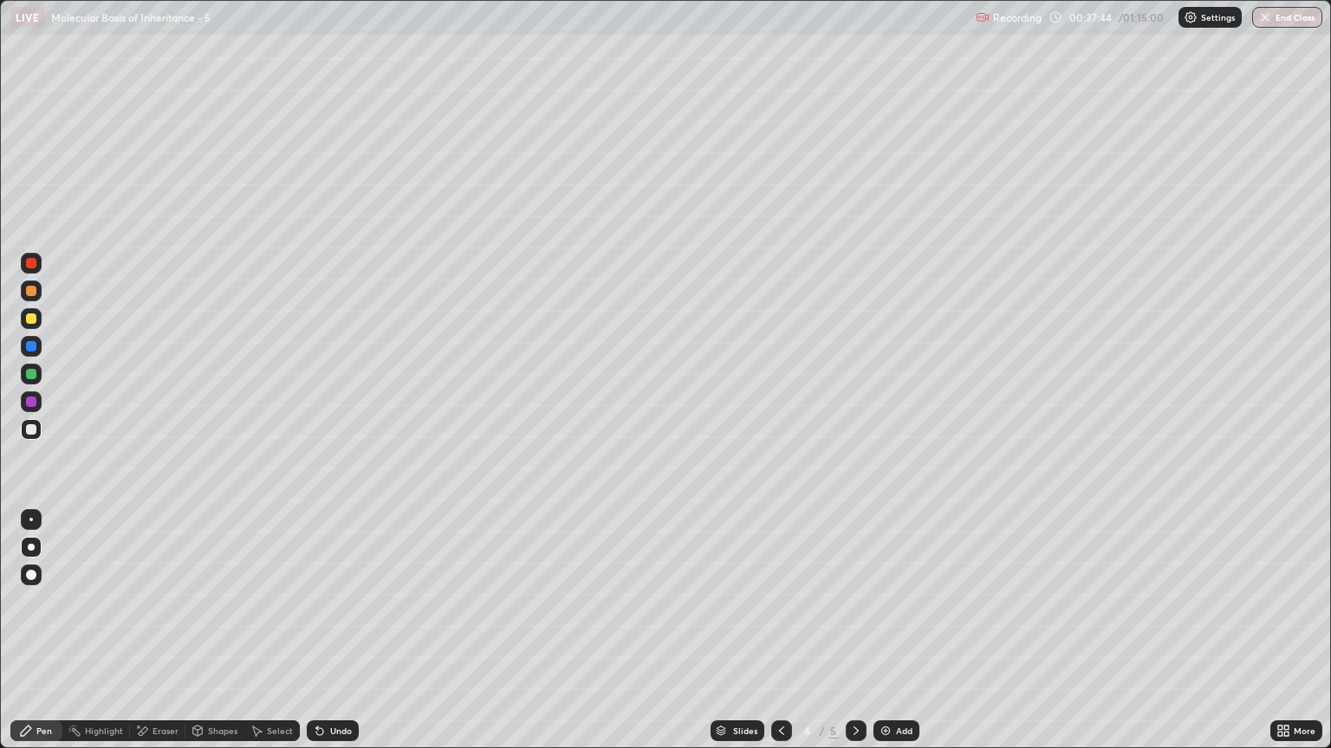
click at [35, 371] on div at bounding box center [31, 374] width 10 height 10
click at [887, 638] on img at bounding box center [885, 731] width 14 height 14
click at [28, 425] on div at bounding box center [31, 429] width 10 height 10
click at [38, 291] on div at bounding box center [31, 291] width 21 height 21
click at [30, 430] on div at bounding box center [31, 429] width 10 height 10
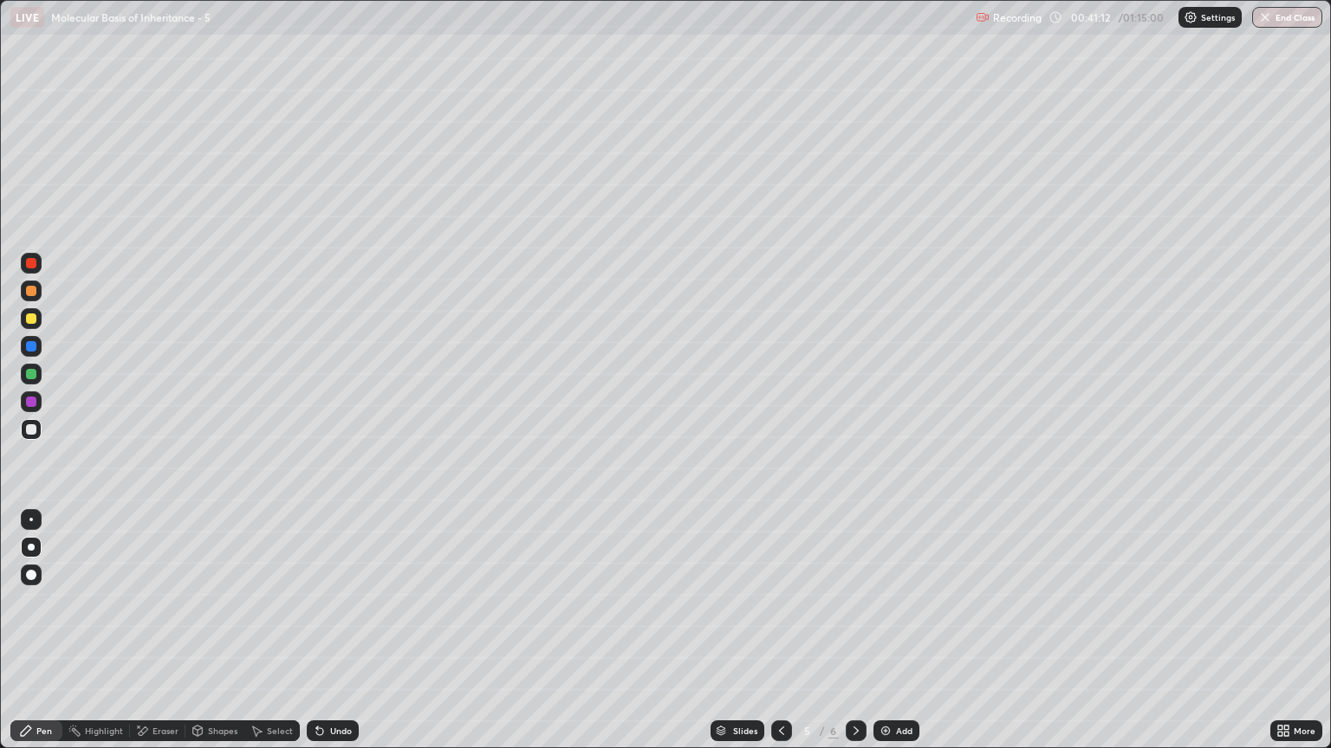
click at [31, 319] on div at bounding box center [31, 319] width 10 height 10
click at [34, 430] on div at bounding box center [31, 429] width 10 height 10
click at [32, 294] on div at bounding box center [31, 291] width 10 height 10
click at [36, 433] on div at bounding box center [31, 429] width 10 height 10
click at [31, 317] on div at bounding box center [31, 319] width 10 height 10
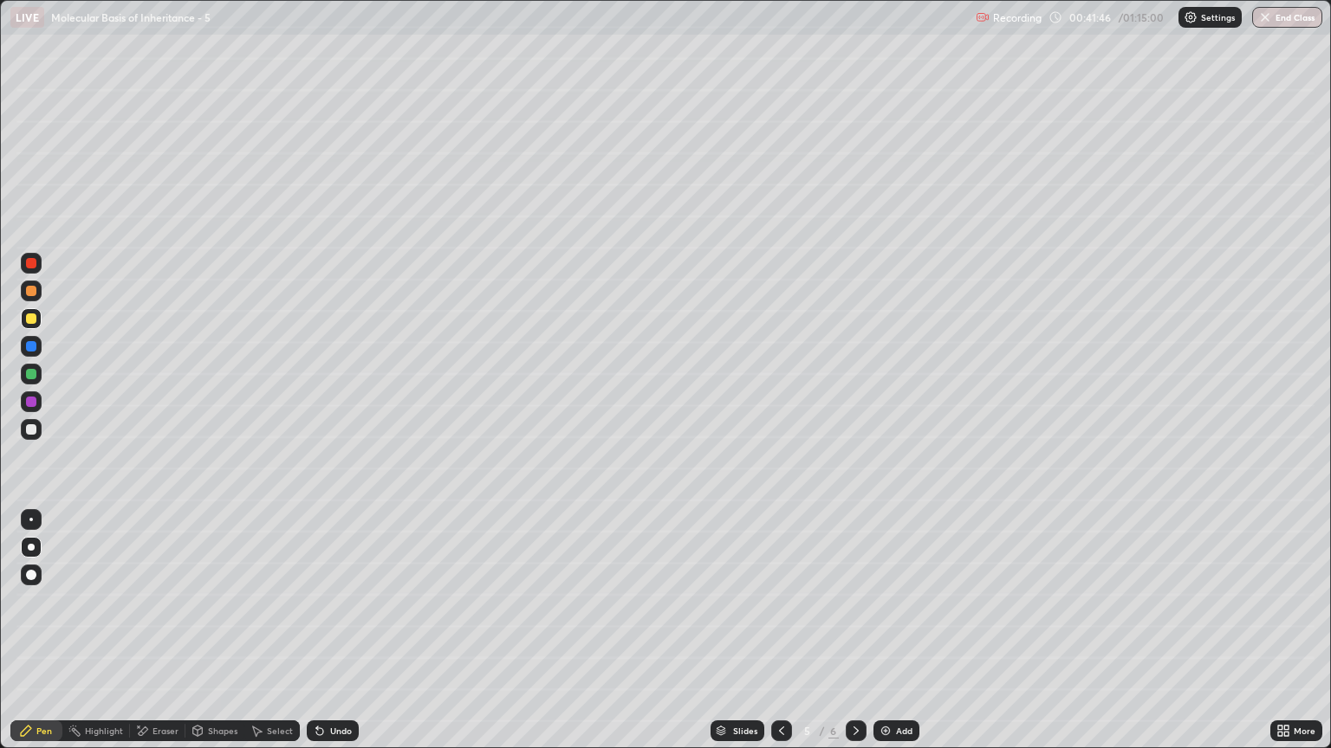
click at [28, 289] on div at bounding box center [31, 291] width 10 height 10
click at [39, 425] on div at bounding box center [31, 429] width 21 height 21
click at [36, 376] on div at bounding box center [31, 374] width 10 height 10
click at [32, 343] on div at bounding box center [31, 346] width 10 height 10
click at [29, 288] on div at bounding box center [31, 291] width 10 height 10
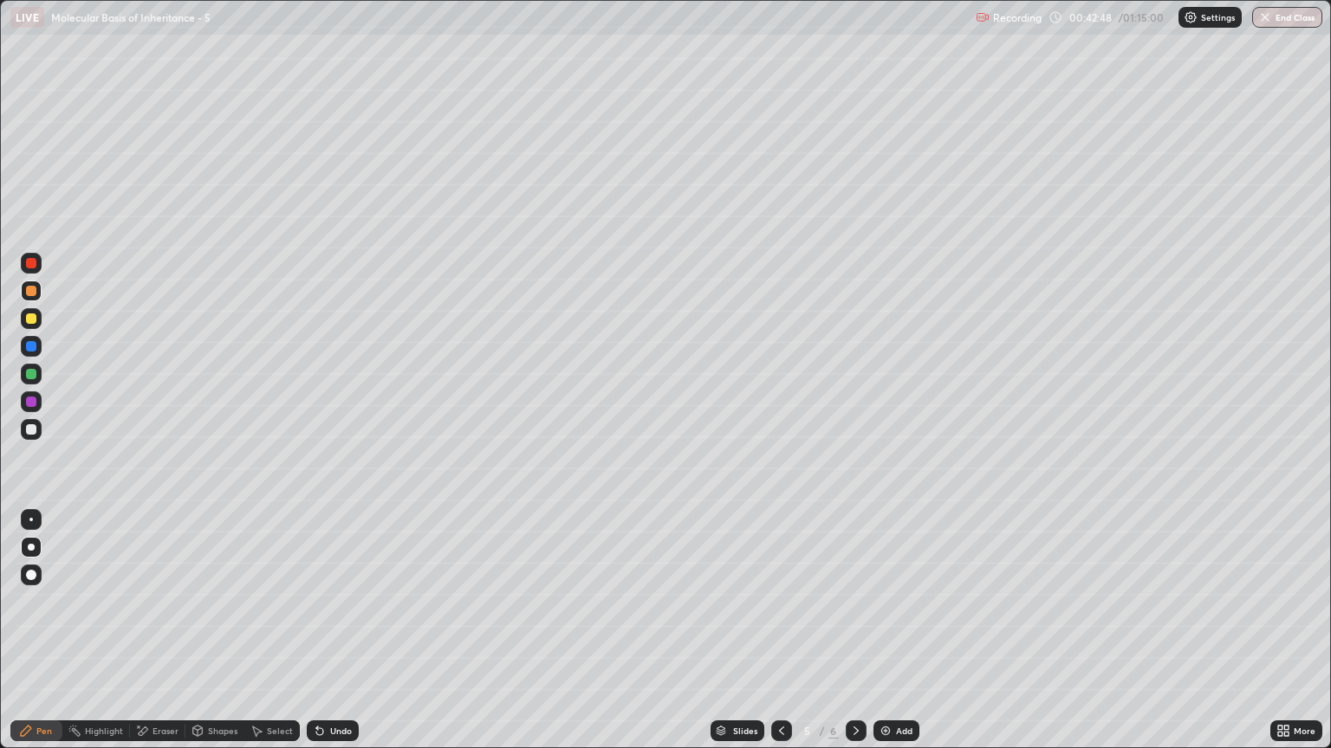
click at [31, 425] on div at bounding box center [31, 429] width 10 height 10
click at [31, 320] on div at bounding box center [31, 319] width 10 height 10
click at [31, 348] on div at bounding box center [31, 346] width 10 height 10
click at [31, 317] on div at bounding box center [31, 319] width 10 height 10
click at [33, 431] on div at bounding box center [31, 429] width 10 height 10
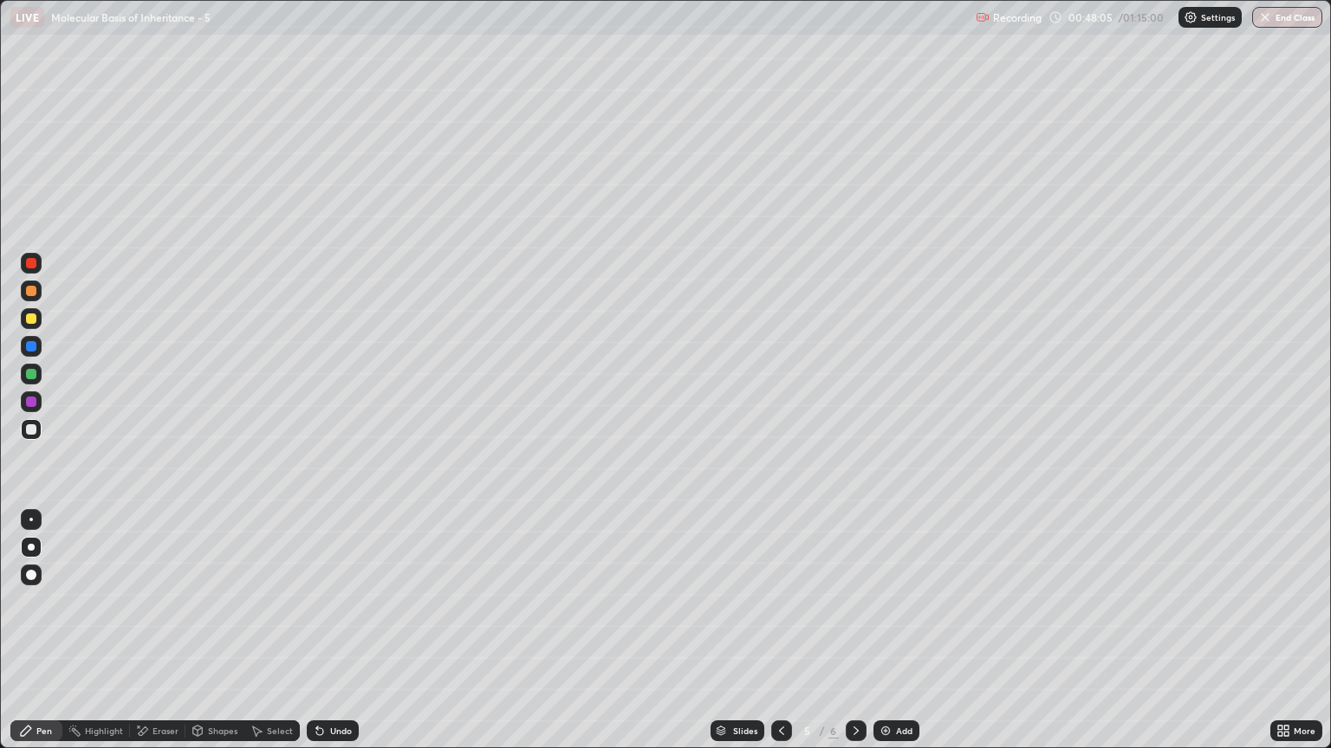
click at [32, 320] on div at bounding box center [31, 319] width 10 height 10
click at [883, 638] on img at bounding box center [885, 731] width 14 height 14
click at [34, 431] on div at bounding box center [31, 429] width 10 height 10
click at [330, 638] on div "Undo" at bounding box center [341, 731] width 22 height 9
click at [38, 320] on div at bounding box center [31, 318] width 21 height 21
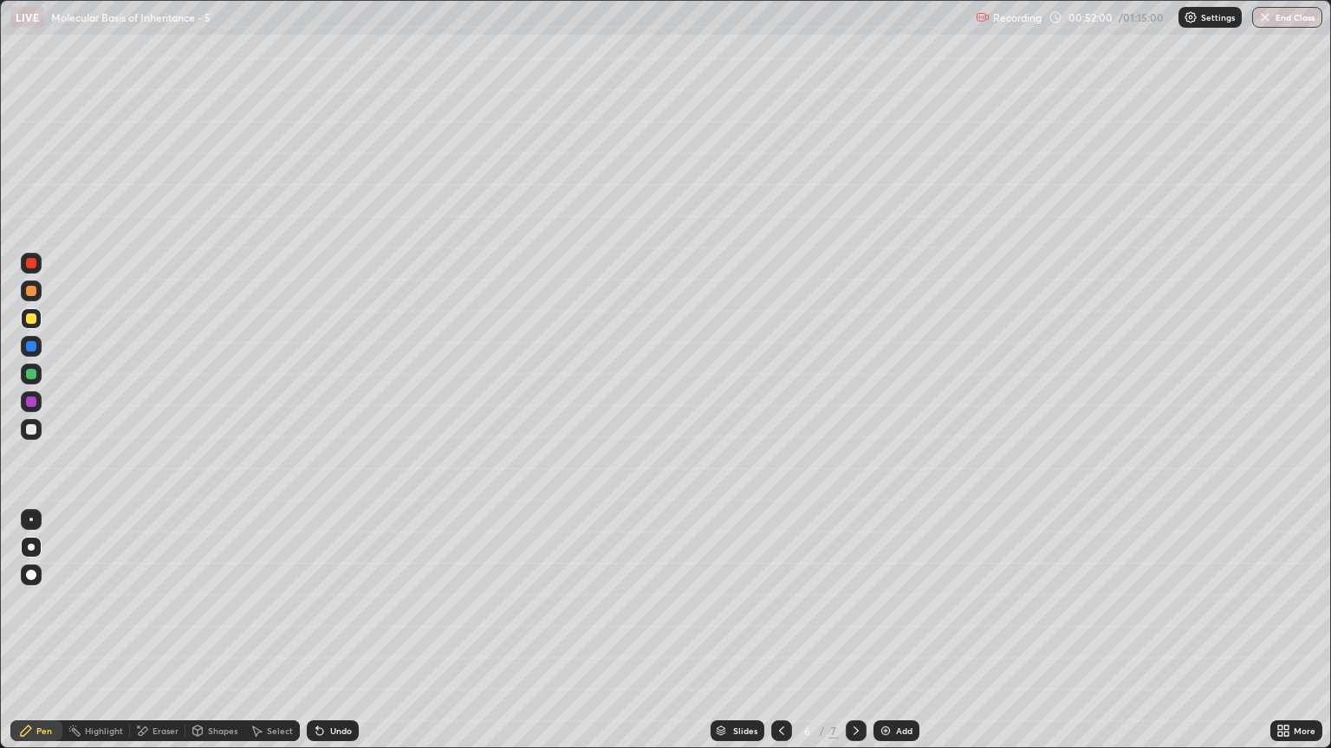
click at [35, 289] on div at bounding box center [31, 291] width 10 height 10
click at [325, 638] on div "Undo" at bounding box center [333, 731] width 52 height 21
click at [327, 638] on div "Undo" at bounding box center [333, 731] width 52 height 21
click at [325, 638] on div "Undo" at bounding box center [333, 731] width 52 height 21
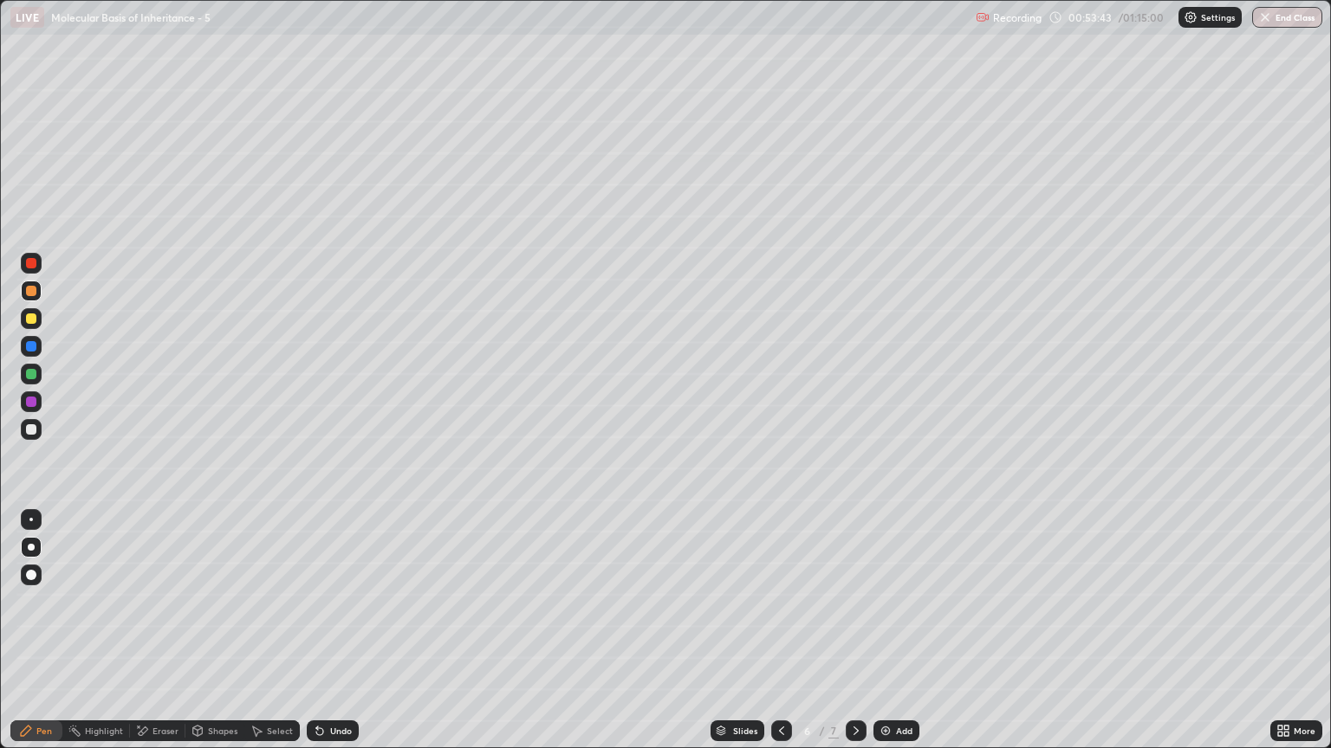
click at [321, 638] on icon at bounding box center [319, 732] width 7 height 7
click at [316, 638] on icon at bounding box center [319, 732] width 7 height 7
click at [316, 638] on icon at bounding box center [317, 728] width 2 height 2
click at [28, 431] on div at bounding box center [31, 429] width 10 height 10
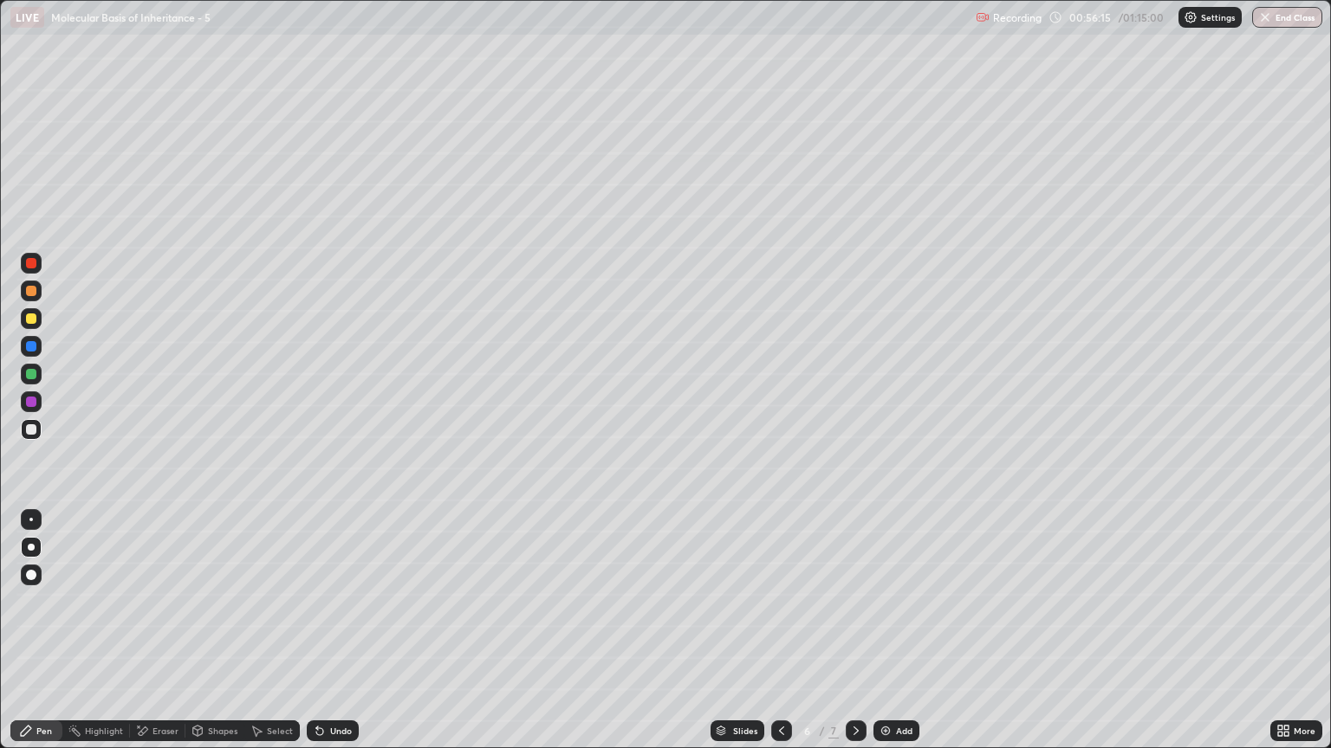
click at [887, 638] on div "Add" at bounding box center [896, 731] width 46 height 21
click at [30, 322] on div at bounding box center [31, 319] width 10 height 10
click at [40, 424] on div at bounding box center [31, 429] width 21 height 21
click at [28, 426] on div at bounding box center [31, 429] width 10 height 10
click at [316, 638] on icon at bounding box center [317, 728] width 2 height 2
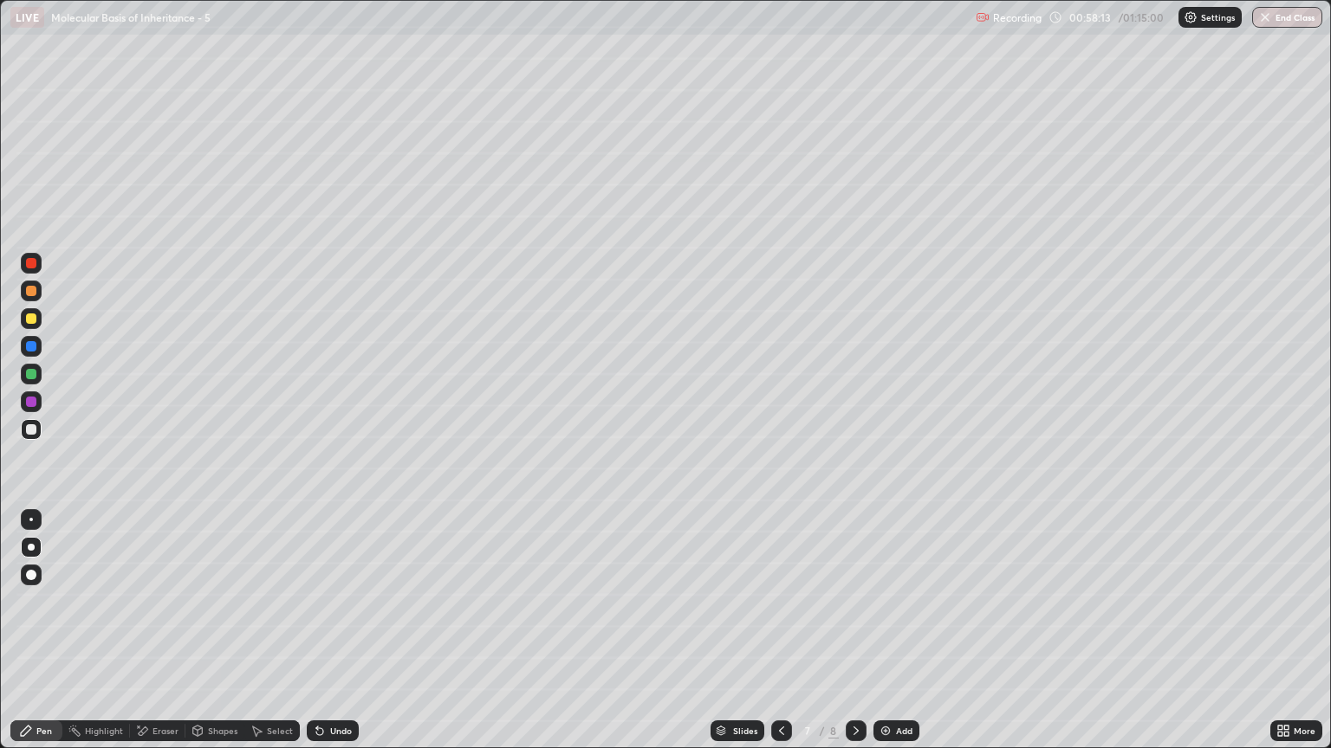
click at [316, 638] on icon at bounding box center [317, 728] width 2 height 2
click at [891, 638] on div "Add" at bounding box center [896, 731] width 46 height 21
click at [36, 313] on div at bounding box center [31, 318] width 21 height 21
click at [95, 133] on icon at bounding box center [100, 140] width 14 height 14
click at [37, 435] on div at bounding box center [31, 429] width 21 height 21
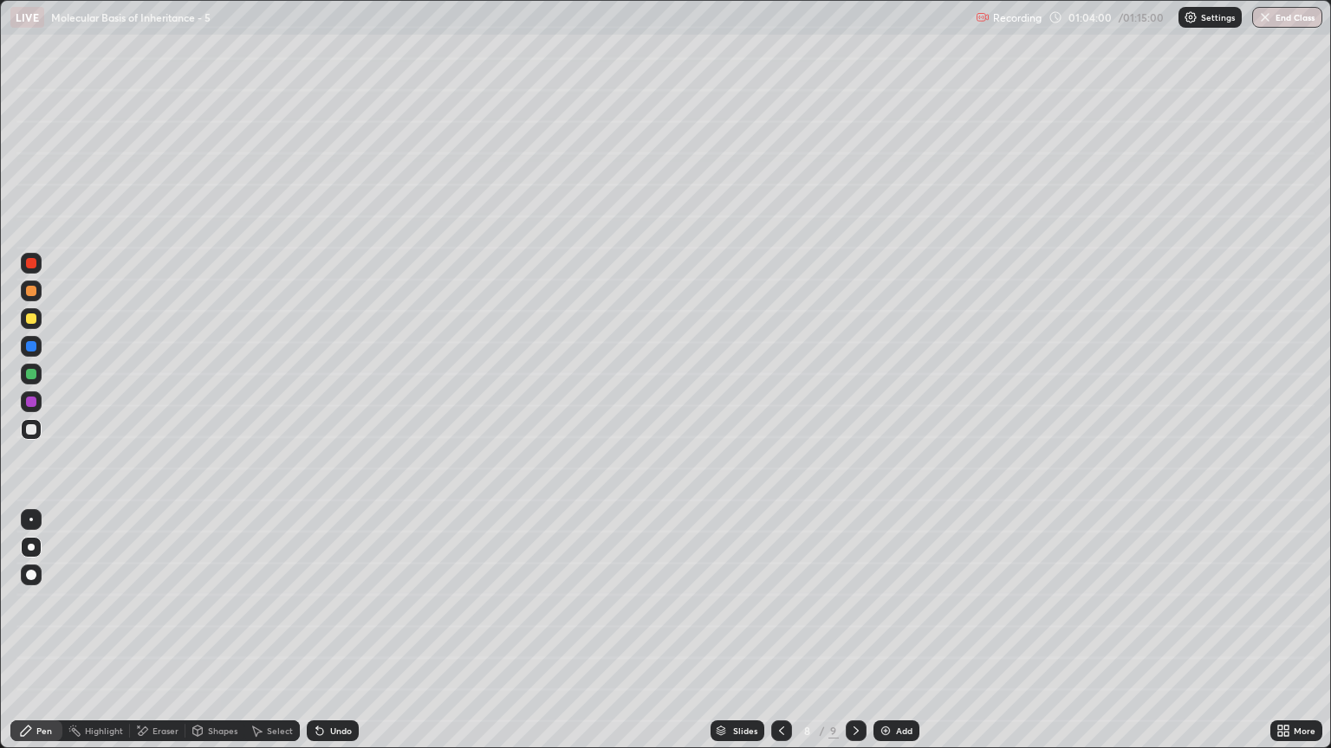
click at [31, 295] on div at bounding box center [31, 291] width 10 height 10
click at [31, 430] on div at bounding box center [31, 429] width 10 height 10
click at [29, 300] on div at bounding box center [31, 291] width 21 height 21
click at [36, 436] on div at bounding box center [31, 429] width 21 height 21
click at [31, 267] on div at bounding box center [31, 263] width 10 height 10
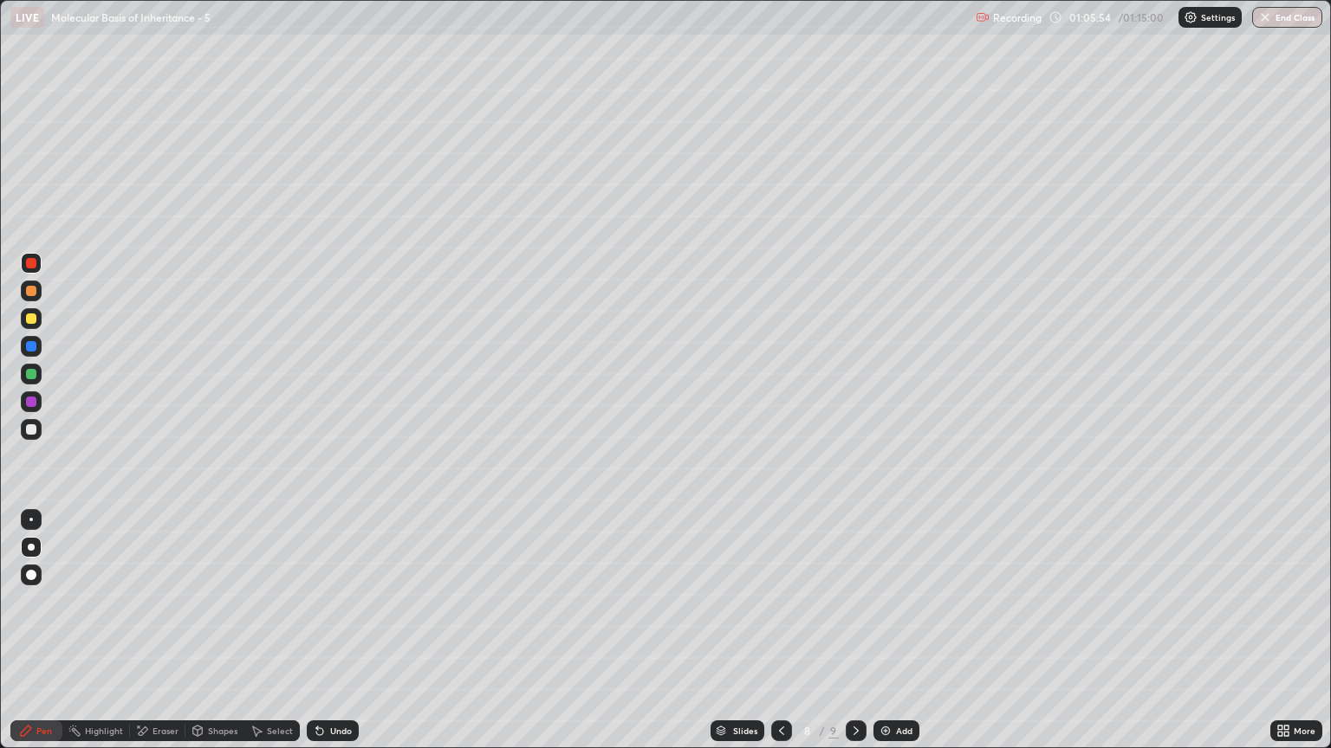
click at [21, 427] on div at bounding box center [31, 429] width 21 height 21
click at [30, 370] on div at bounding box center [31, 374] width 10 height 10
click at [38, 288] on div at bounding box center [31, 291] width 21 height 21
click at [29, 369] on div at bounding box center [31, 374] width 10 height 10
click at [23, 432] on div at bounding box center [31, 429] width 21 height 21
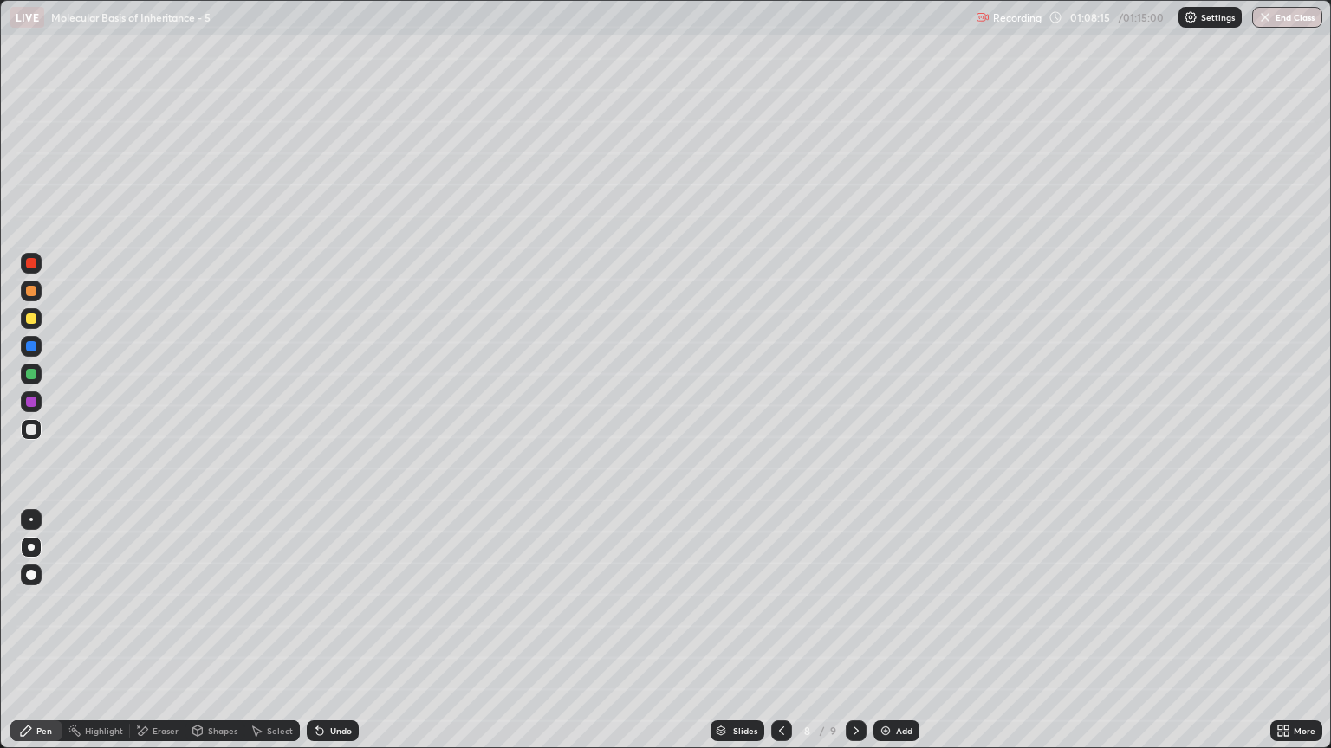
click at [30, 262] on div at bounding box center [31, 263] width 10 height 10
click at [32, 373] on div at bounding box center [31, 374] width 10 height 10
click at [30, 298] on div at bounding box center [31, 291] width 21 height 21
click at [317, 638] on icon at bounding box center [319, 732] width 7 height 7
click at [320, 638] on icon at bounding box center [319, 732] width 7 height 7
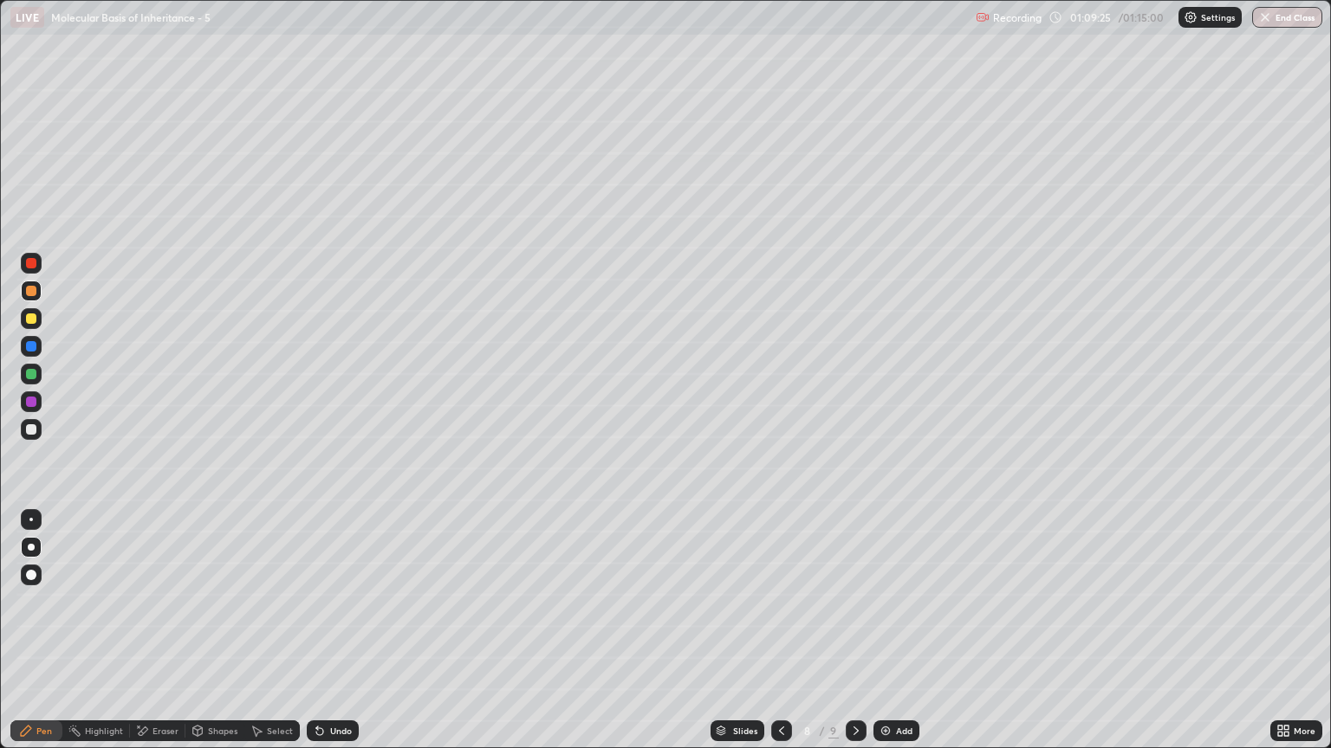
click at [319, 638] on icon at bounding box center [320, 731] width 14 height 14
click at [316, 638] on icon at bounding box center [319, 732] width 7 height 7
click at [319, 638] on icon at bounding box center [319, 732] width 7 height 7
click at [199, 638] on icon at bounding box center [198, 731] width 10 height 10
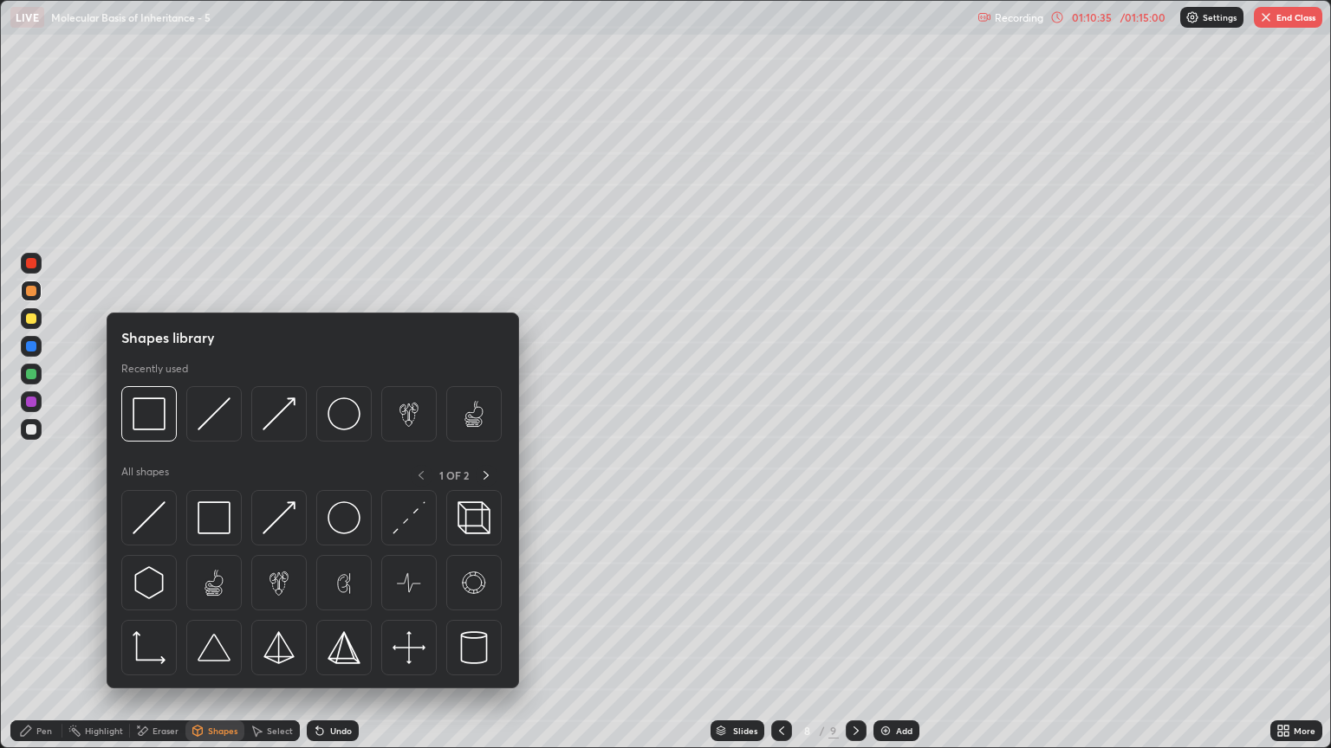
click at [34, 433] on div at bounding box center [31, 429] width 10 height 10
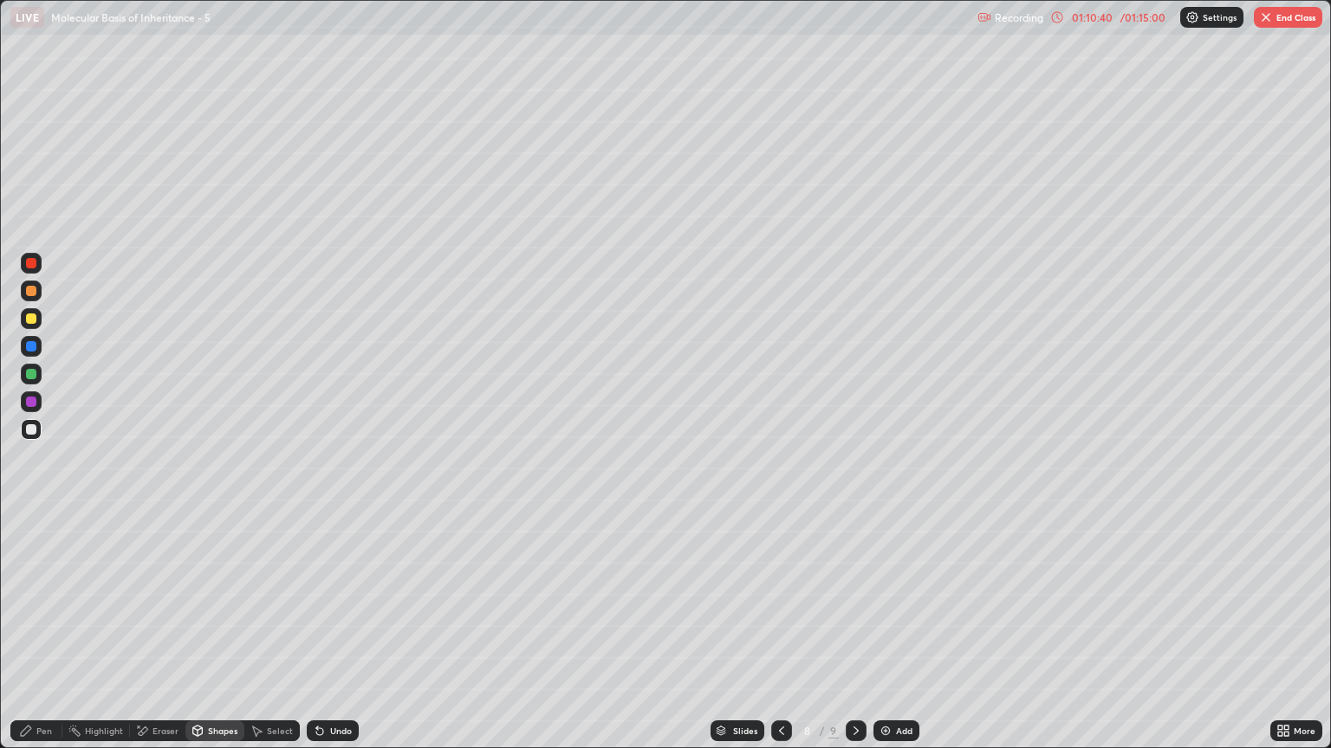
click at [33, 638] on div "Pen" at bounding box center [36, 731] width 52 height 21
click at [31, 291] on div at bounding box center [31, 291] width 10 height 10
click at [326, 638] on div "Undo" at bounding box center [333, 731] width 52 height 21
click at [332, 638] on div "Undo" at bounding box center [341, 731] width 22 height 9
click at [330, 638] on div "Undo" at bounding box center [341, 731] width 22 height 9
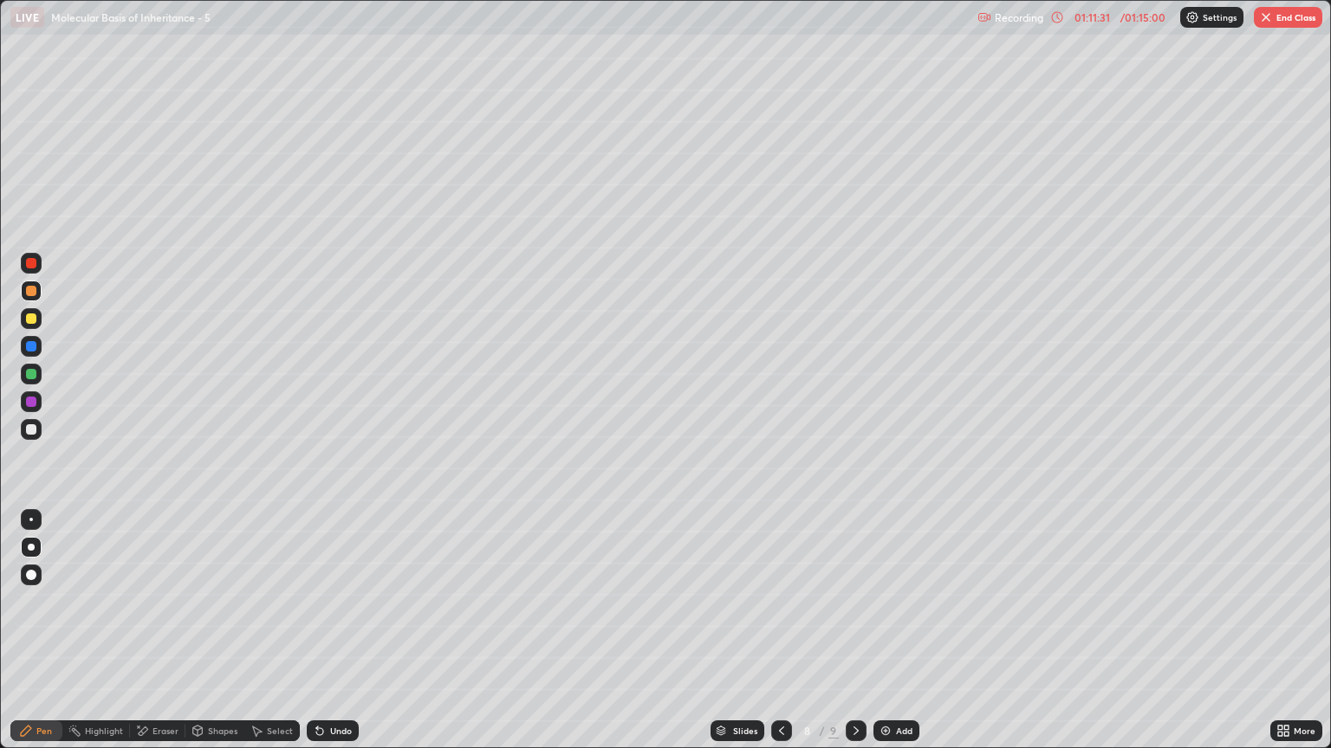
click at [330, 638] on div "Undo" at bounding box center [341, 731] width 22 height 9
click at [28, 427] on div at bounding box center [31, 429] width 10 height 10
click at [31, 290] on div at bounding box center [31, 291] width 10 height 10
click at [24, 437] on div at bounding box center [31, 429] width 21 height 21
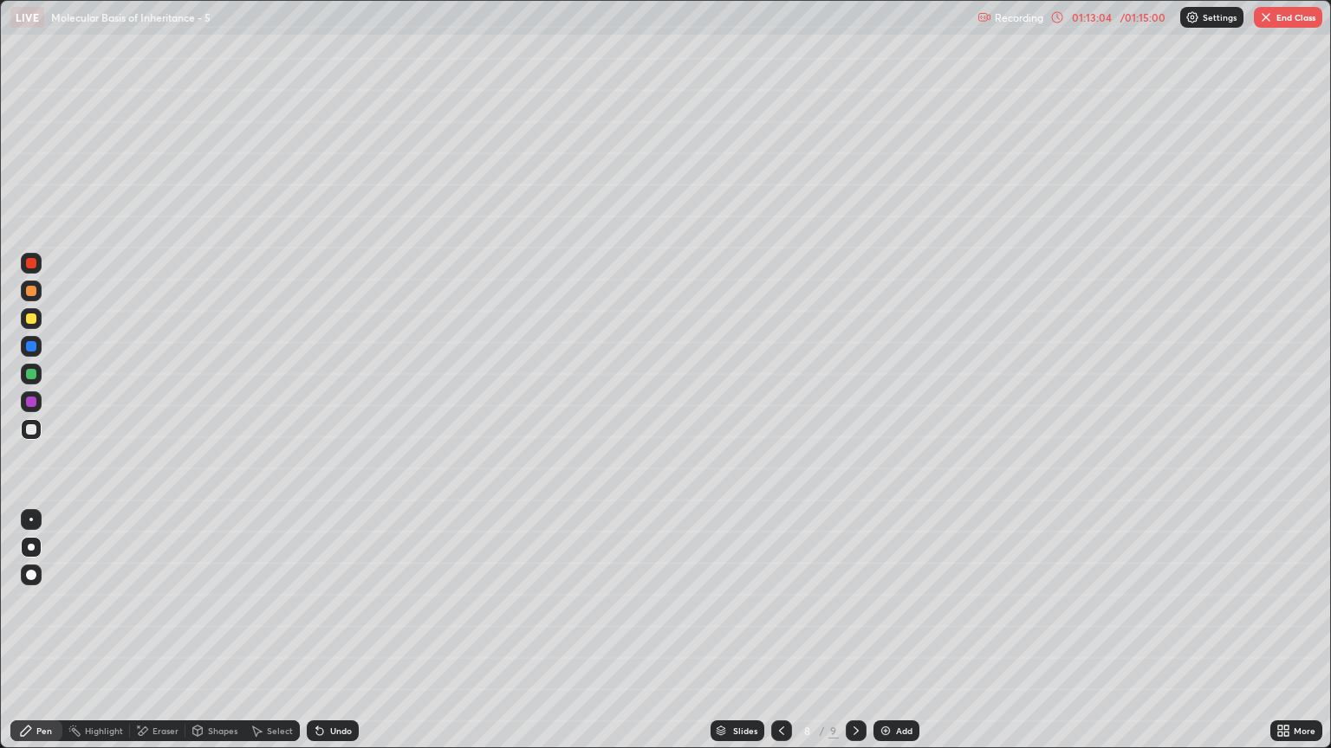
click at [29, 377] on div at bounding box center [31, 374] width 10 height 10
click at [31, 294] on div at bounding box center [31, 291] width 10 height 10
click at [31, 373] on div at bounding box center [31, 374] width 10 height 10
click at [30, 429] on div at bounding box center [31, 429] width 10 height 10
click at [32, 373] on div at bounding box center [31, 374] width 10 height 10
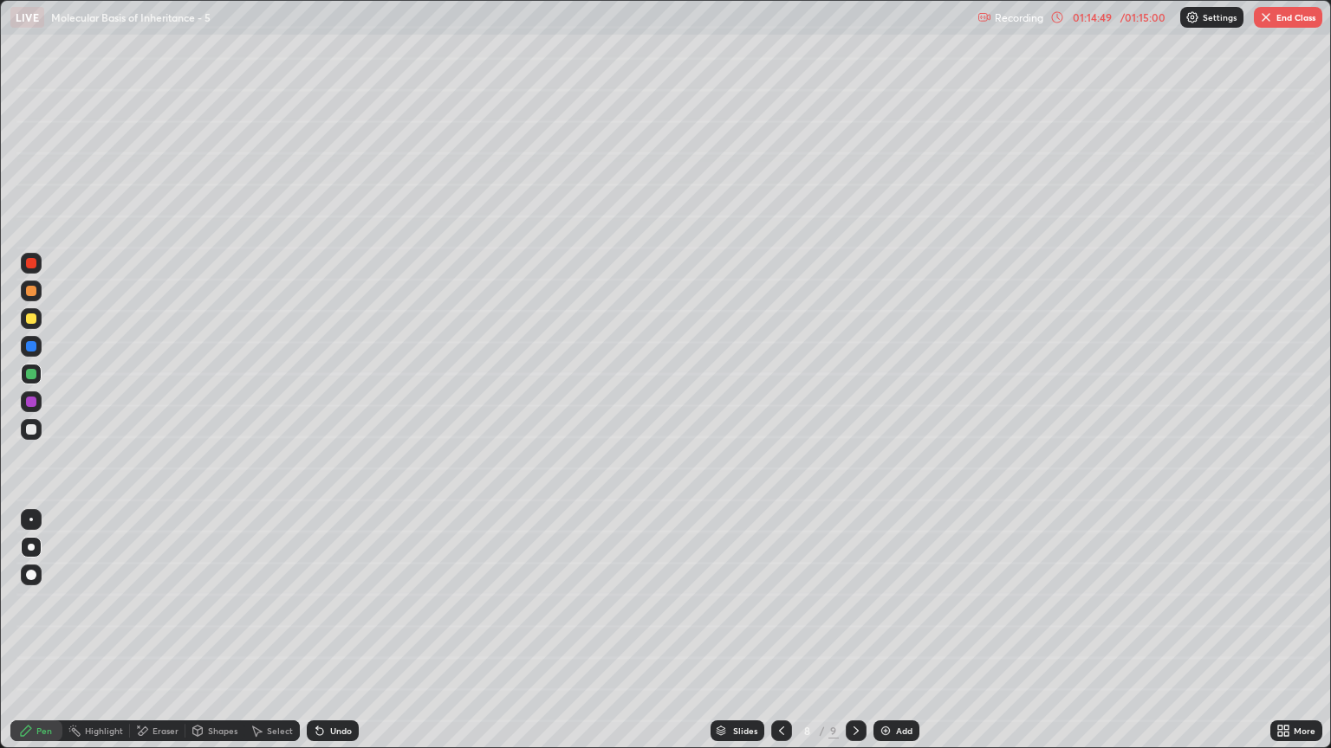
click at [28, 291] on div at bounding box center [31, 291] width 10 height 10
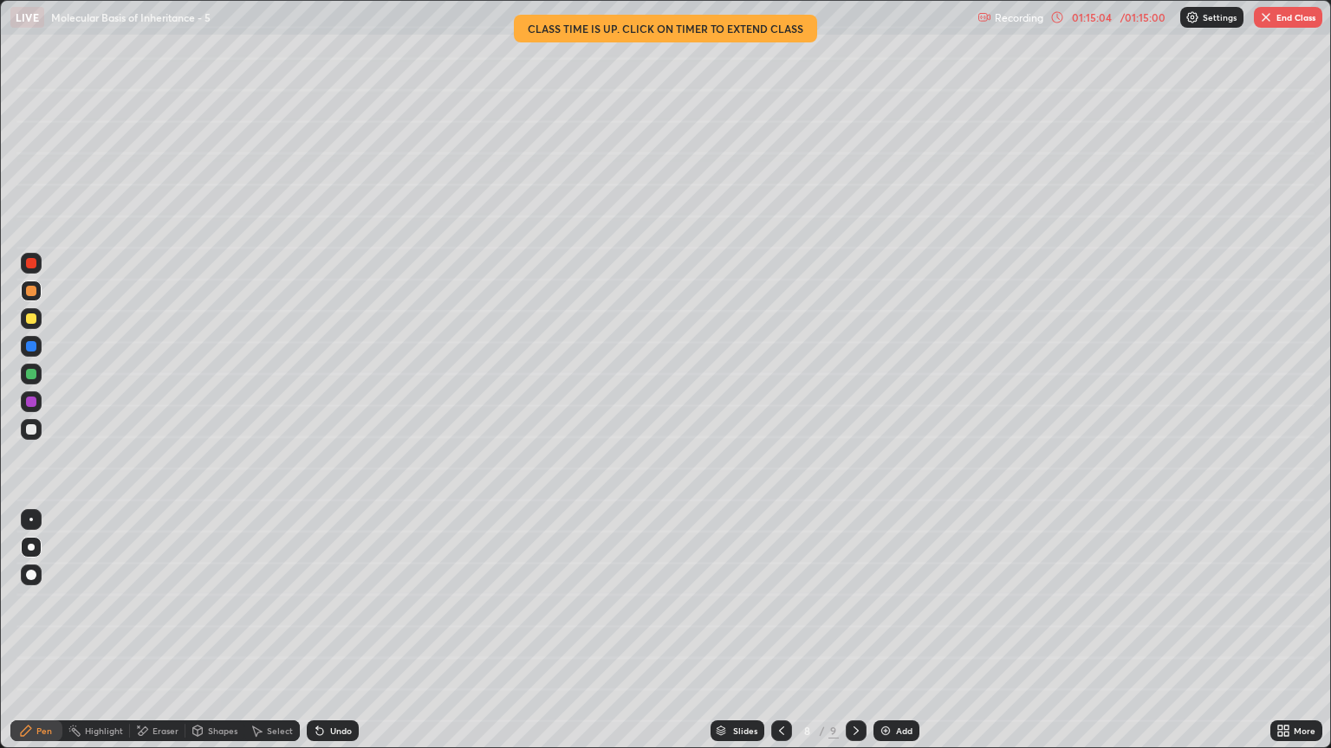
click at [28, 268] on div at bounding box center [31, 263] width 10 height 10
click at [1121, 15] on div "/ 01:15:00" at bounding box center [1143, 17] width 54 height 10
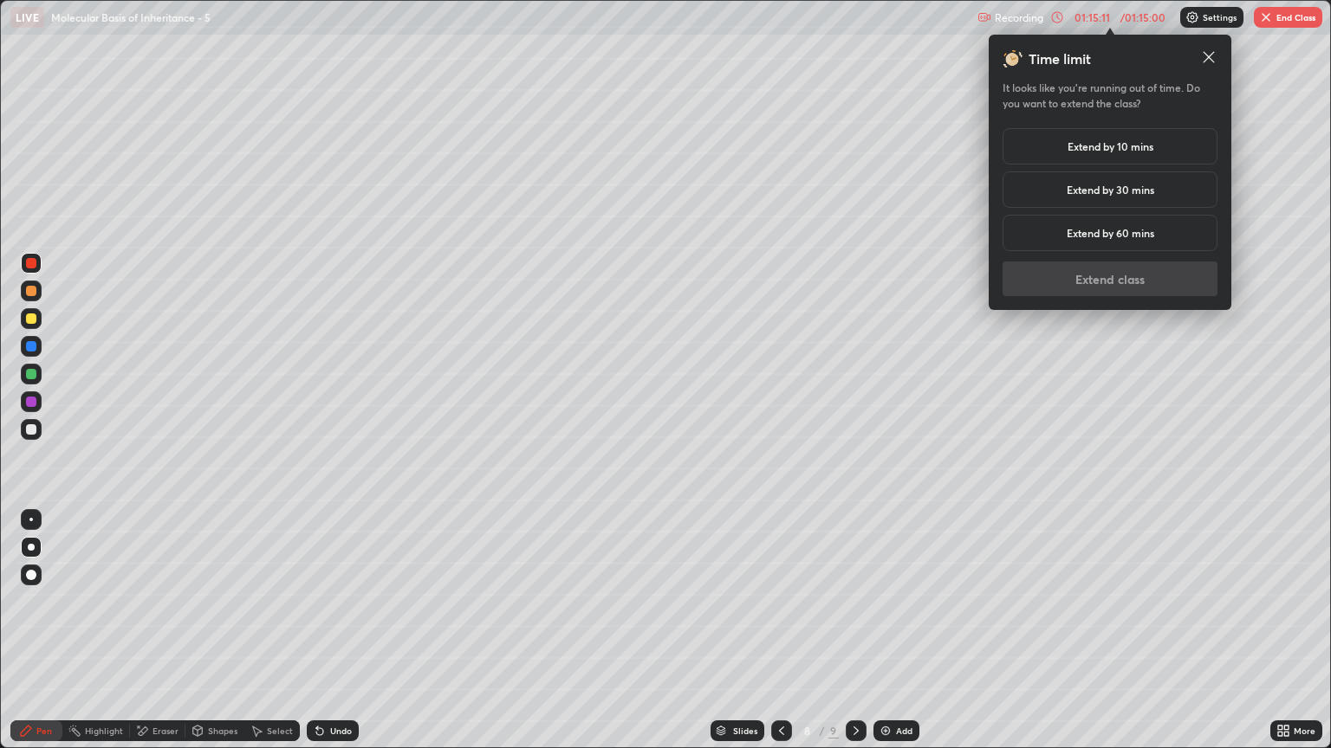
click at [1075, 143] on h5 "Extend by 10 mins" at bounding box center [1110, 147] width 86 height 16
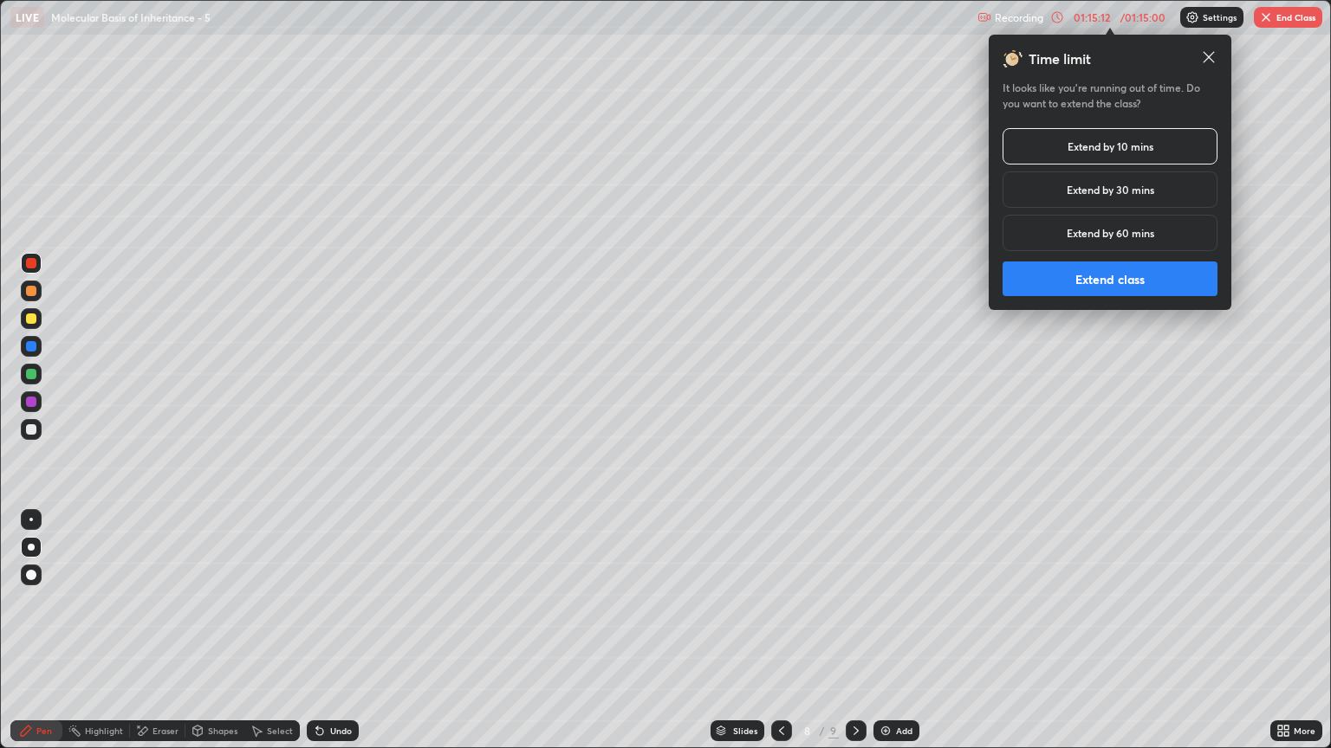
click at [1085, 278] on button "Extend class" at bounding box center [1109, 279] width 215 height 35
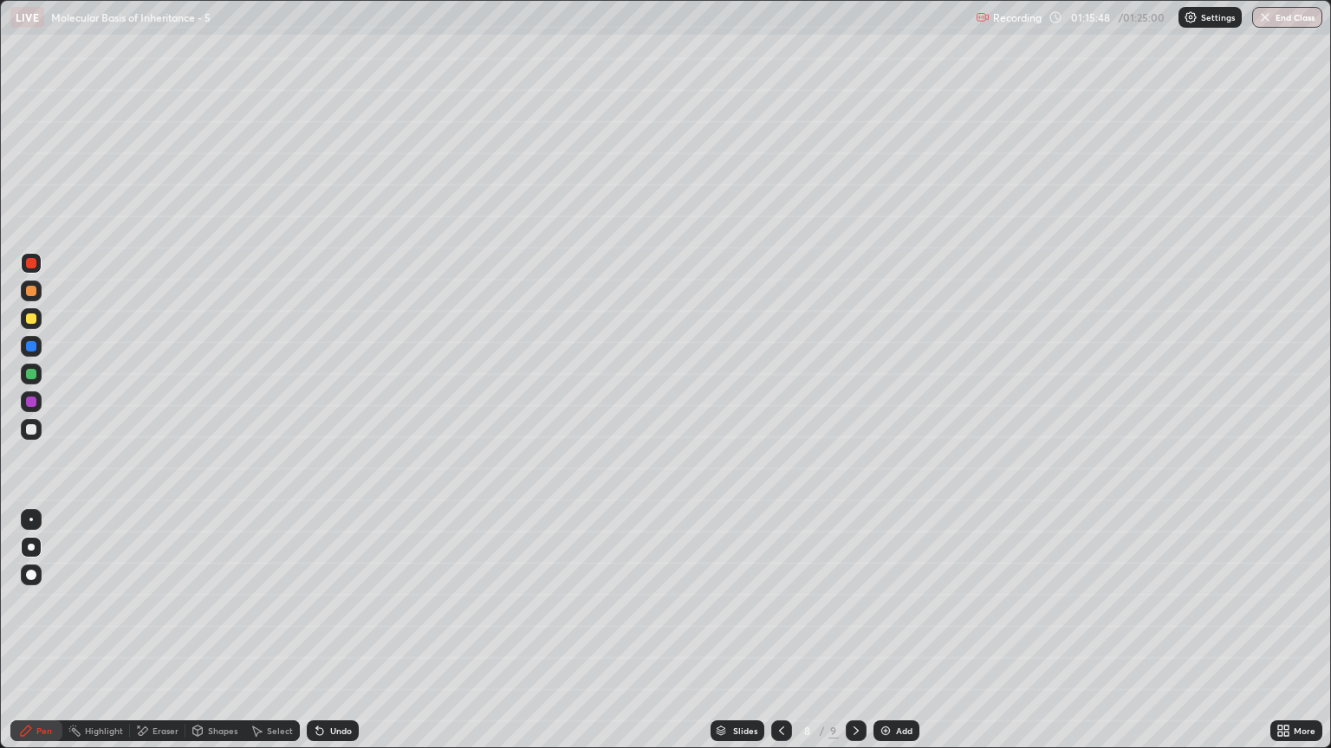
click at [320, 638] on icon at bounding box center [319, 732] width 7 height 7
click at [319, 638] on icon at bounding box center [319, 732] width 7 height 7
click at [316, 638] on icon at bounding box center [319, 732] width 7 height 7
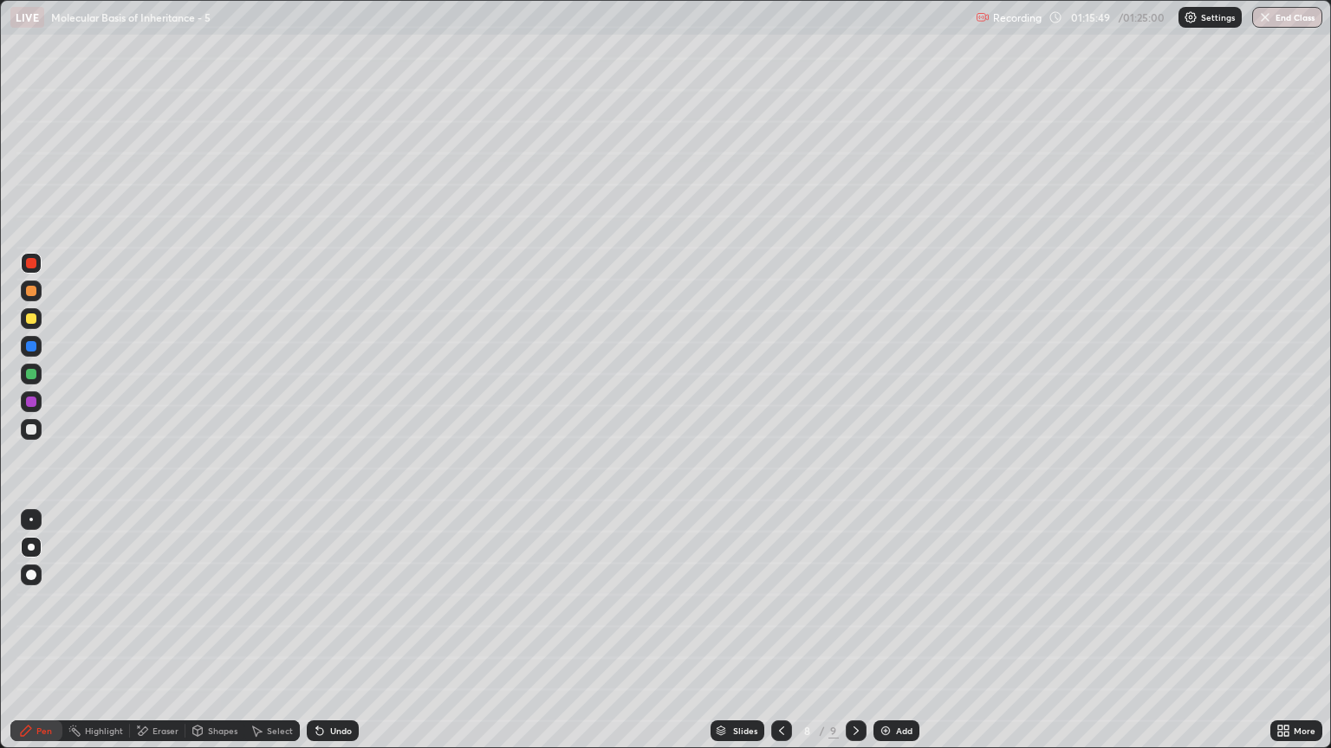
click at [316, 638] on icon at bounding box center [319, 732] width 7 height 7
click at [320, 638] on icon at bounding box center [319, 732] width 7 height 7
click at [319, 638] on icon at bounding box center [319, 732] width 7 height 7
click at [316, 638] on icon at bounding box center [319, 732] width 7 height 7
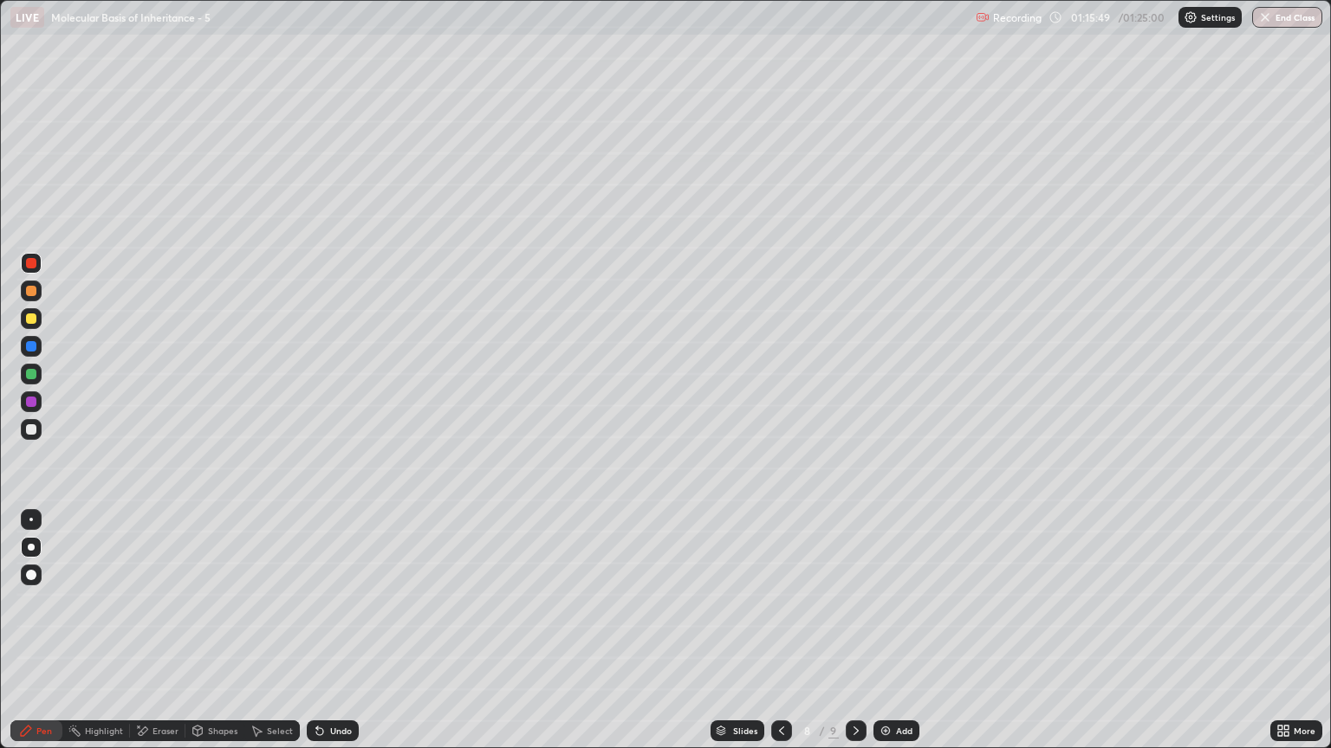
click at [319, 638] on icon at bounding box center [320, 731] width 14 height 14
click at [318, 638] on icon at bounding box center [319, 732] width 7 height 7
click at [316, 638] on icon at bounding box center [319, 732] width 7 height 7
click at [321, 638] on div "Undo" at bounding box center [333, 731] width 52 height 21
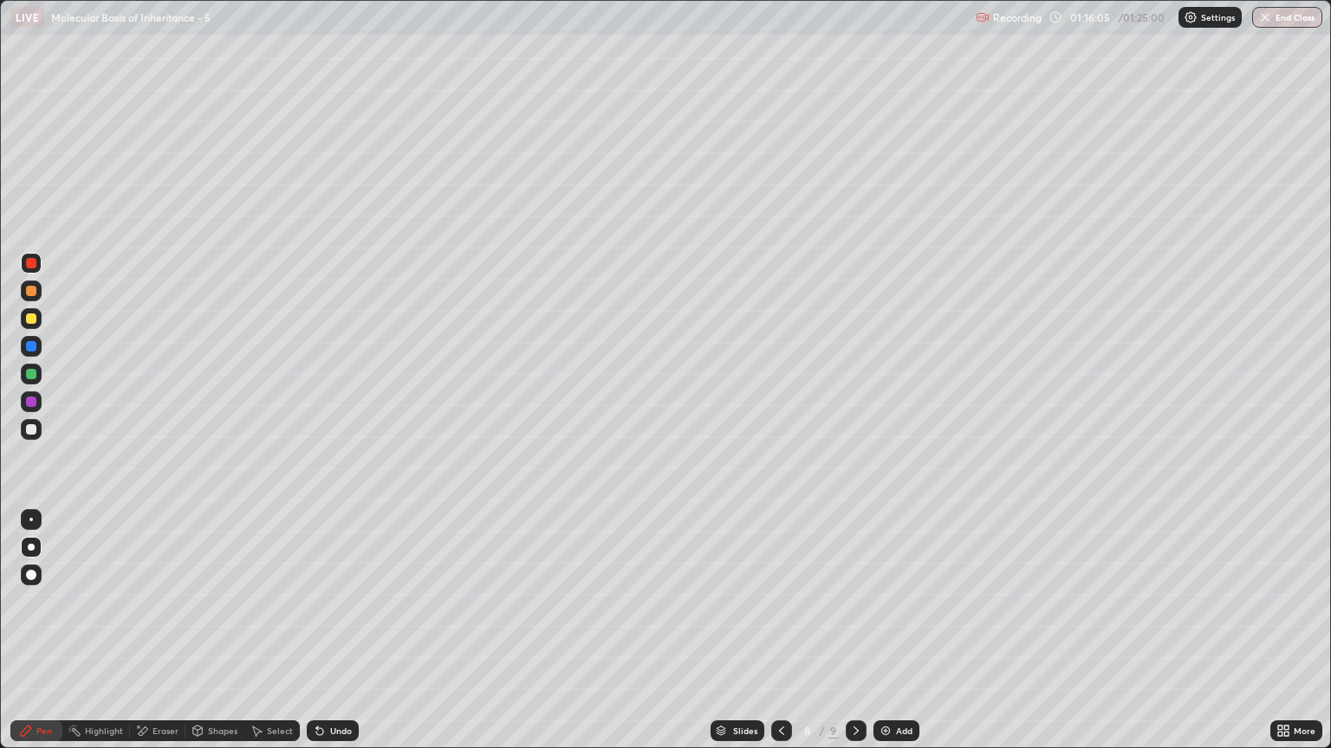
click at [29, 430] on div at bounding box center [31, 429] width 10 height 10
click at [325, 638] on div "Undo" at bounding box center [333, 731] width 52 height 21
click at [316, 638] on icon at bounding box center [319, 732] width 7 height 7
click at [316, 638] on icon at bounding box center [317, 728] width 2 height 2
click at [32, 367] on div at bounding box center [31, 374] width 21 height 21
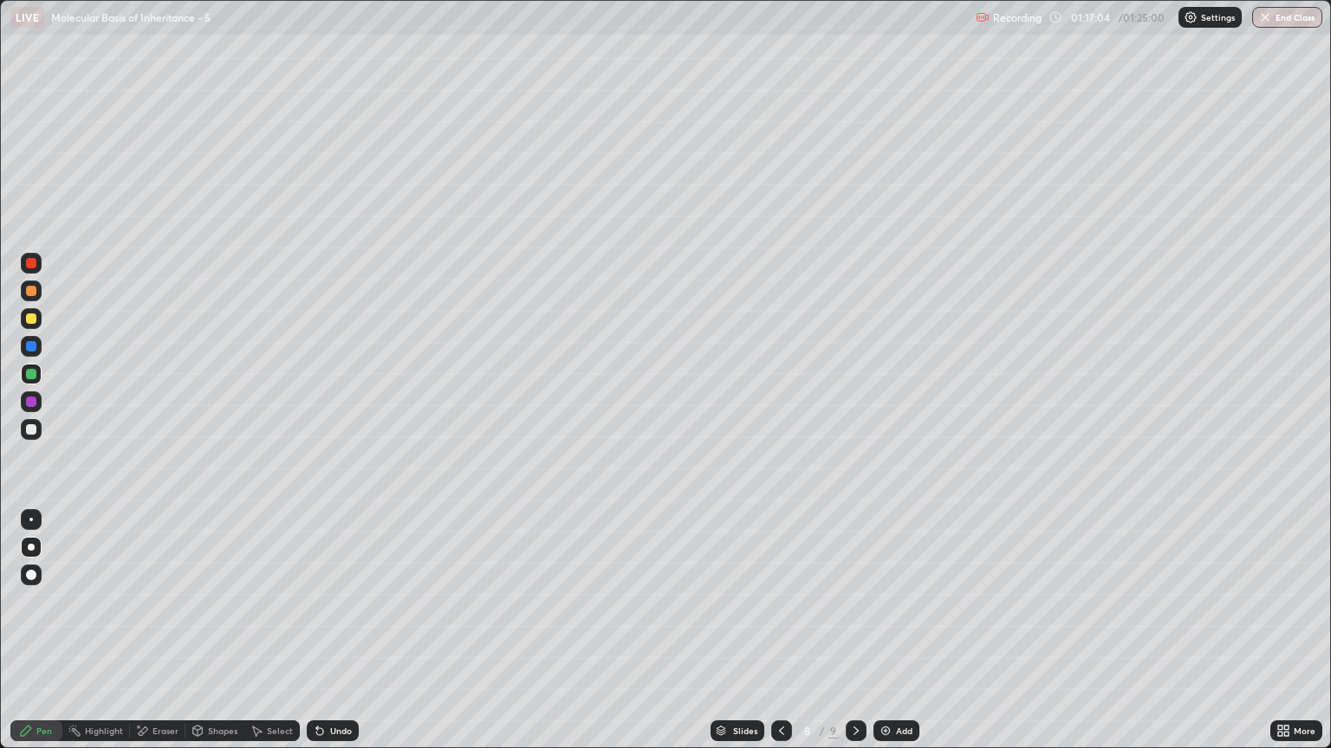
click at [31, 266] on div at bounding box center [31, 263] width 10 height 10
click at [31, 400] on div at bounding box center [31, 402] width 10 height 10
click at [29, 429] on div at bounding box center [31, 429] width 10 height 10
click at [322, 638] on icon at bounding box center [320, 731] width 14 height 14
click at [322, 638] on div "Undo" at bounding box center [333, 731] width 52 height 21
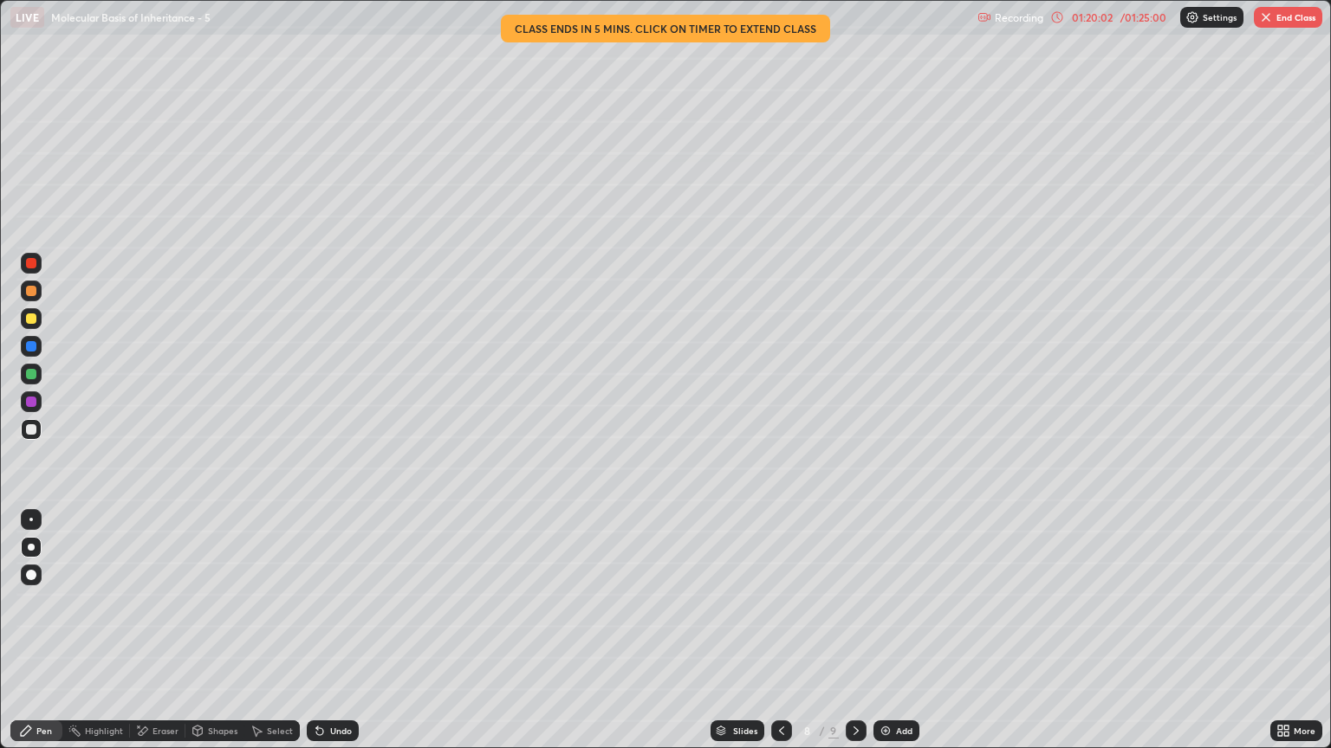
click at [1272, 15] on img "button" at bounding box center [1266, 17] width 14 height 14
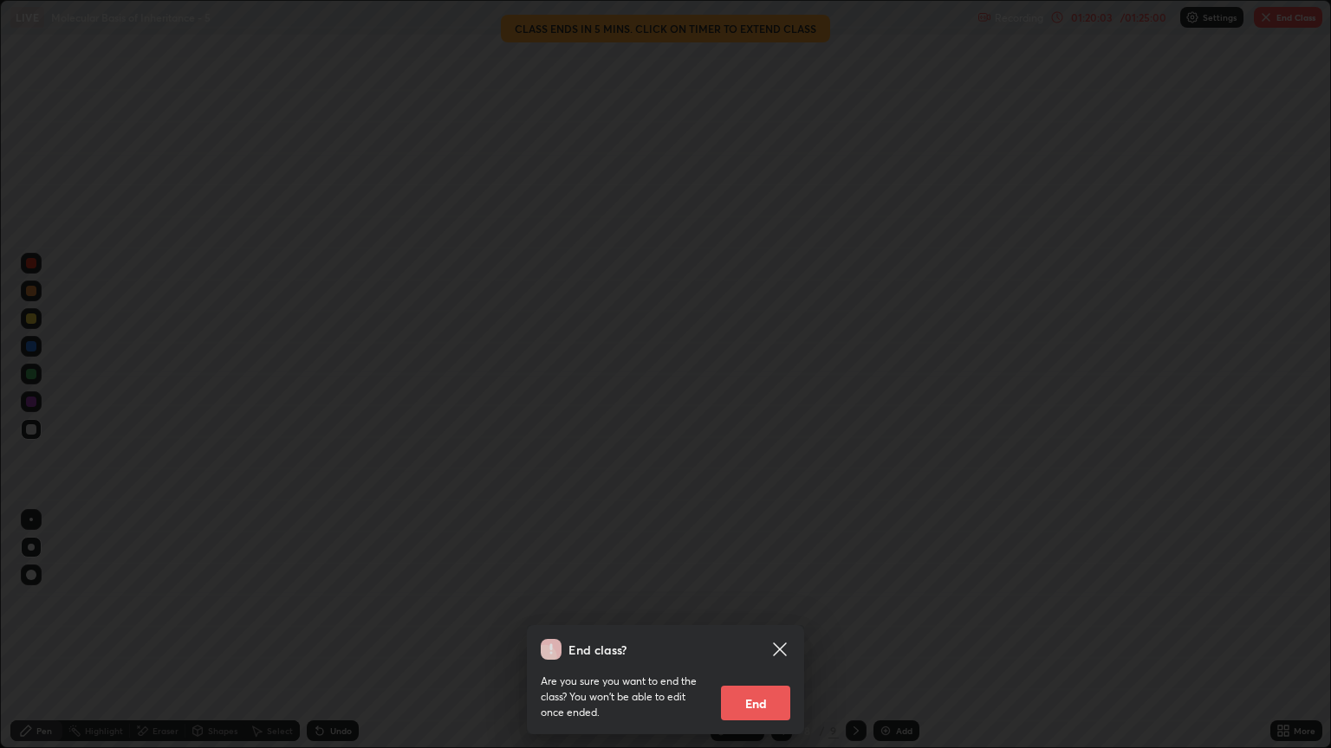
click at [745, 638] on button "End" at bounding box center [755, 703] width 69 height 35
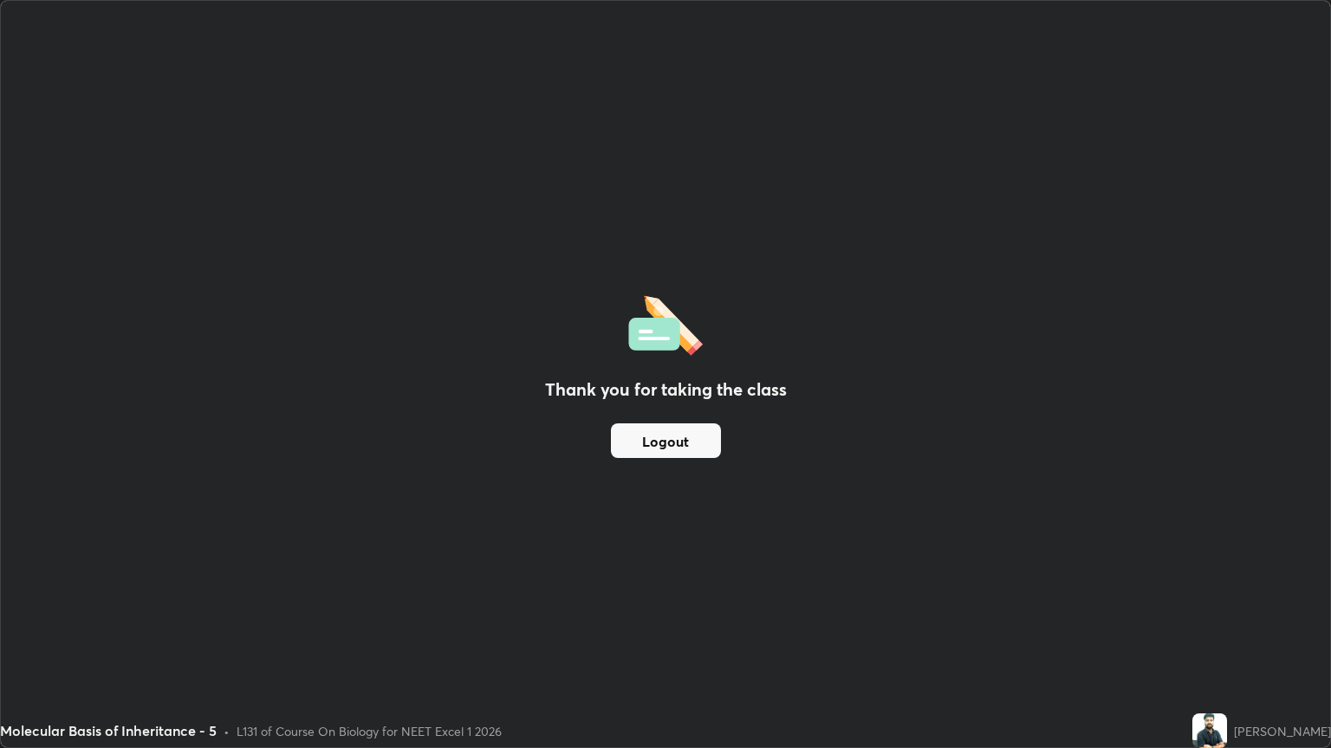
click at [666, 429] on button "Logout" at bounding box center [666, 441] width 110 height 35
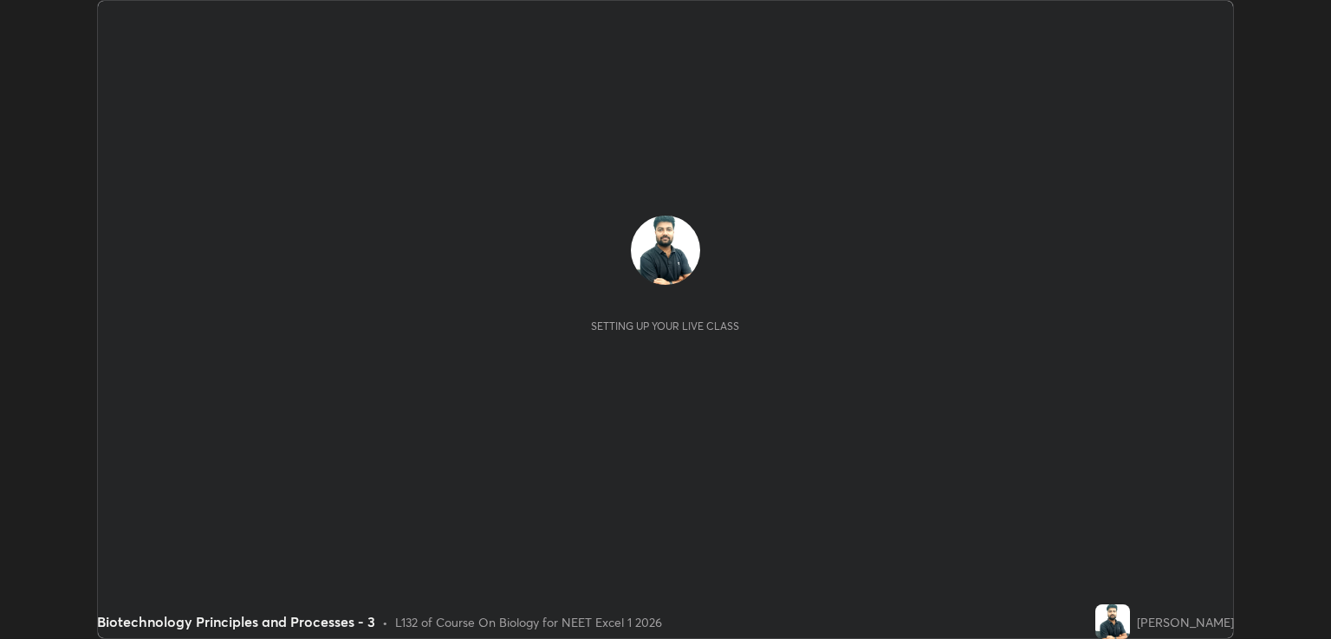
scroll to position [639, 1330]
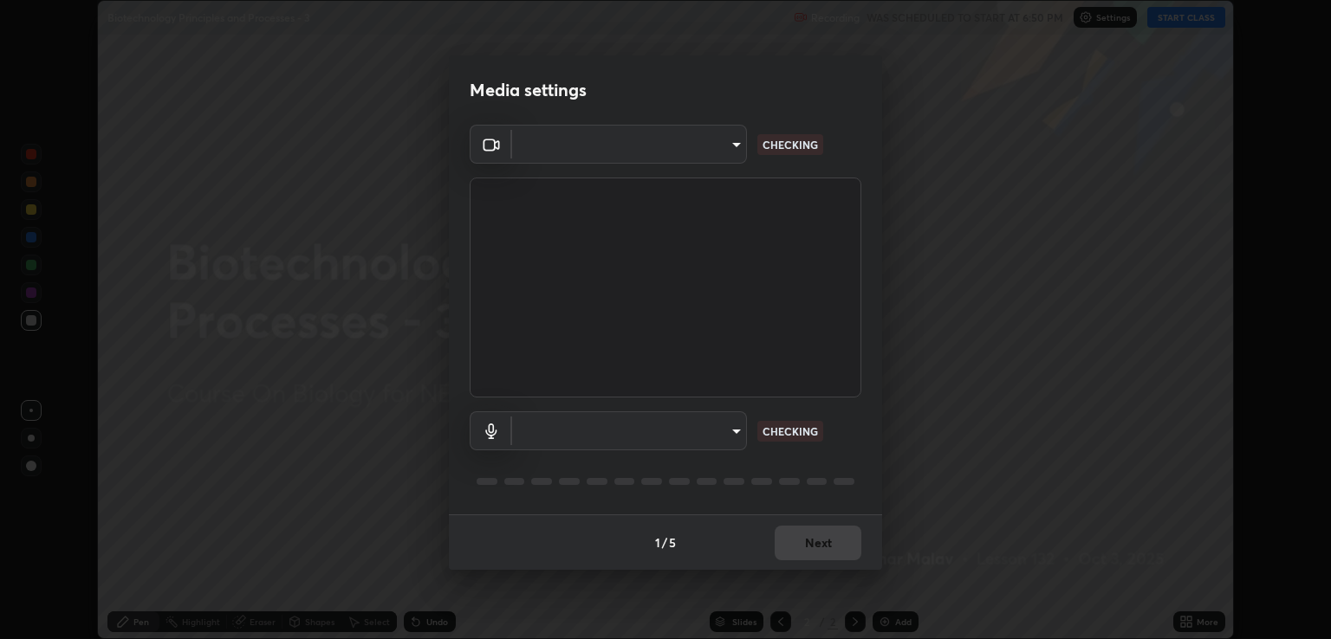
type input "ecbdbd44a66272db987f9f12271ef5319a85e28cdf2a8e5dd884bc8ad31297da"
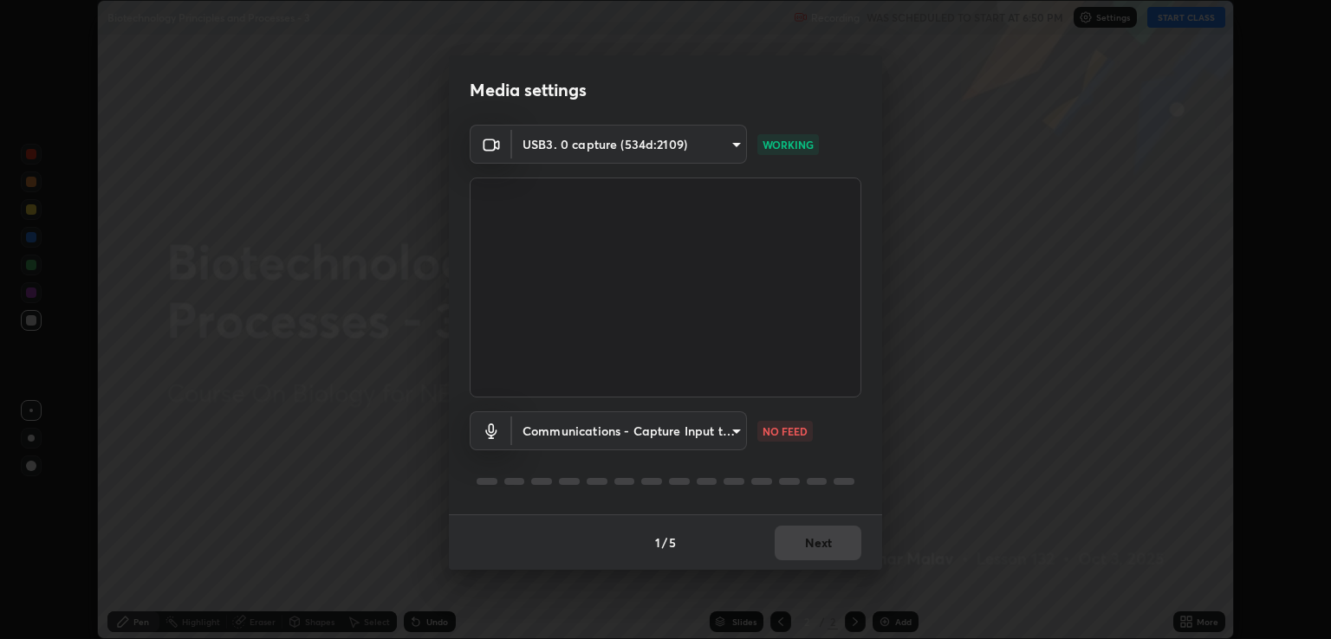
click at [701, 428] on body "Erase all Biotechnology Principles and Processes - 3 Recording WAS SCHEDULED TO…" at bounding box center [665, 319] width 1331 height 639
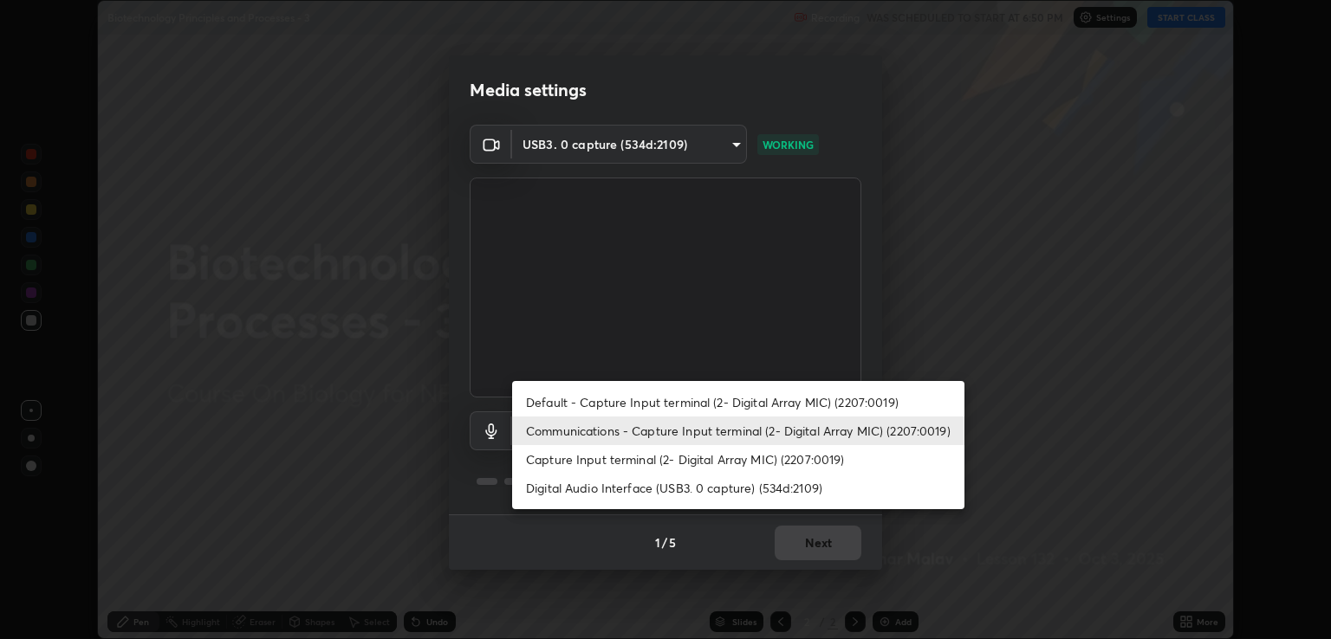
click at [682, 398] on li "Default - Capture Input terminal (2- Digital Array MIC) (2207:0019)" at bounding box center [738, 402] width 452 height 29
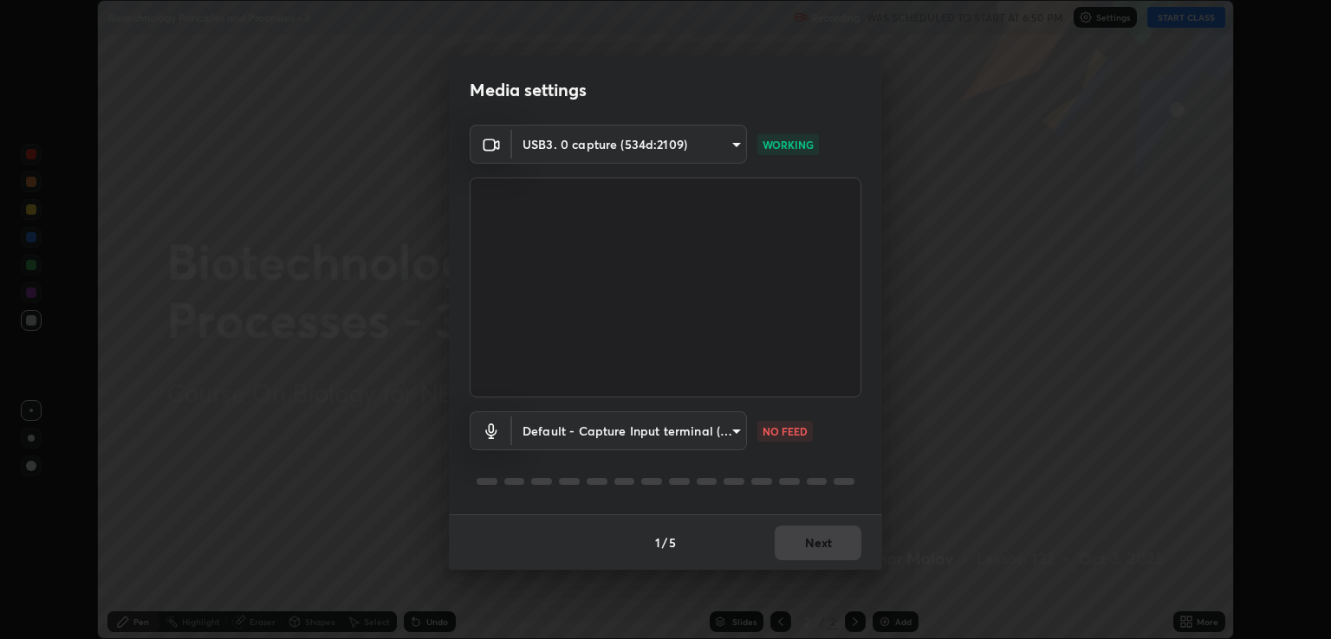
click at [709, 429] on body "Erase all Biotechnology Principles and Processes - 3 Recording WAS SCHEDULED TO…" at bounding box center [665, 319] width 1331 height 639
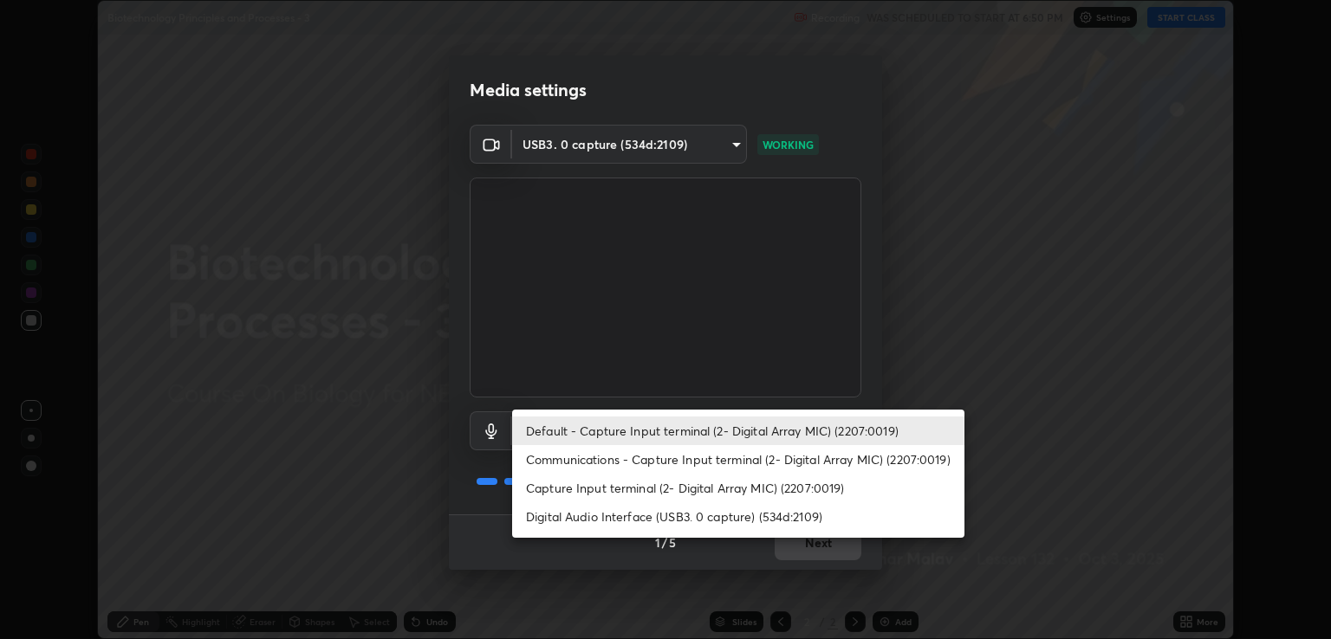
click at [691, 512] on li "Digital Audio Interface (USB3. 0 capture) (534d:2109)" at bounding box center [738, 516] width 452 height 29
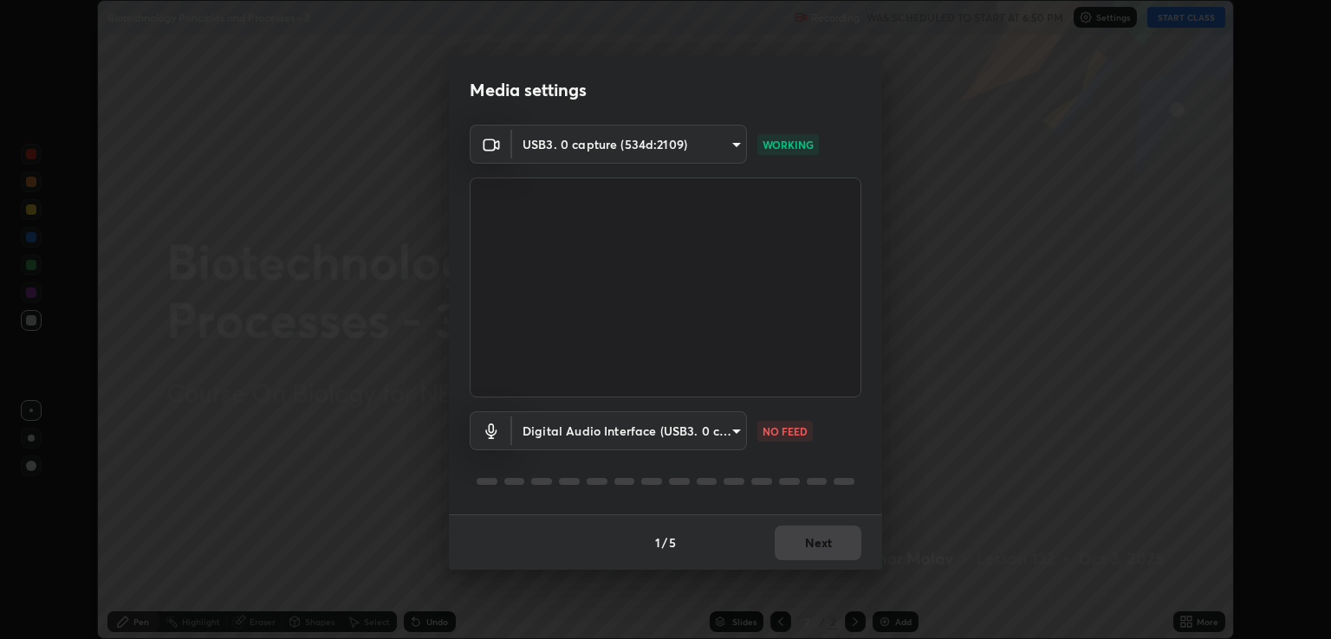
click at [735, 432] on body "Erase all Biotechnology Principles and Processes - 3 Recording WAS SCHEDULED TO…" at bounding box center [665, 319] width 1331 height 639
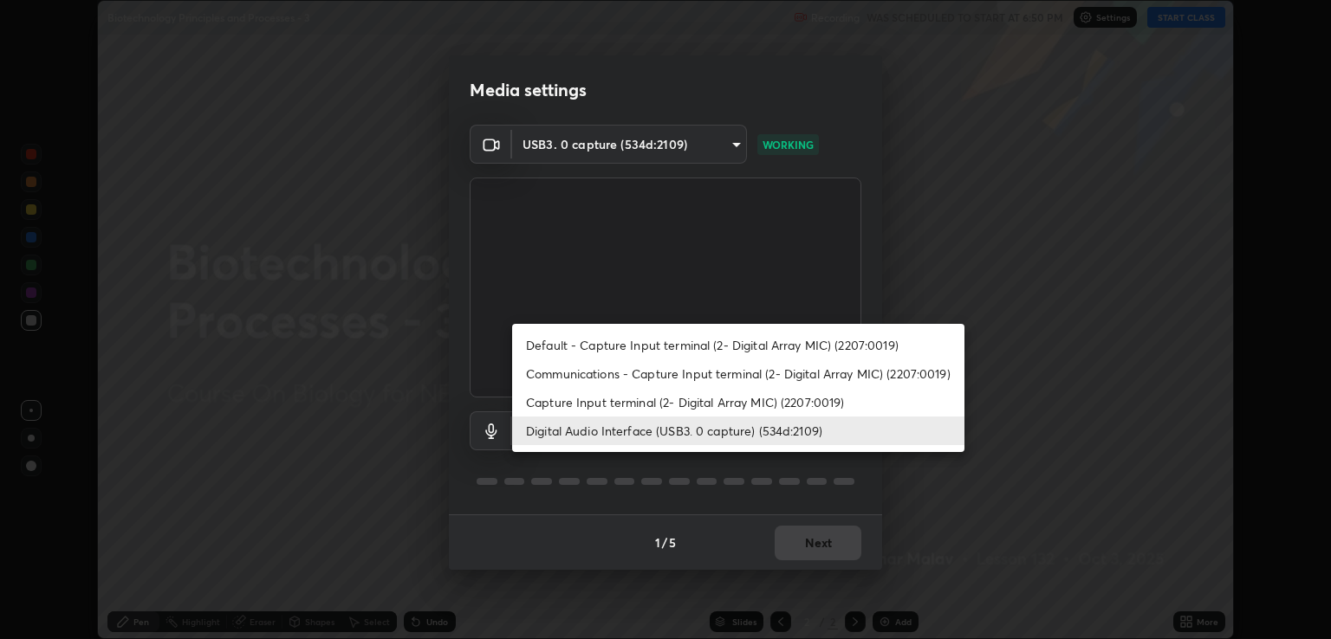
click at [723, 378] on li "Communications - Capture Input terminal (2- Digital Array MIC) (2207:0019)" at bounding box center [738, 374] width 452 height 29
type input "communications"
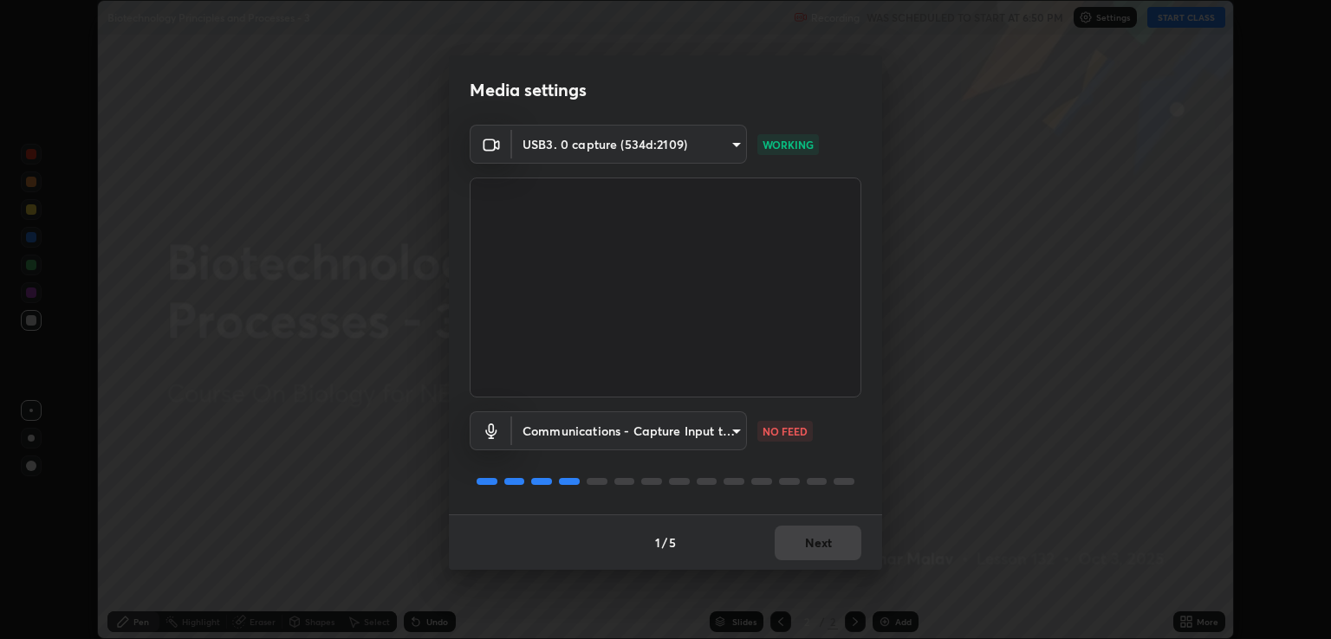
click at [690, 425] on body "Erase all Biotechnology Principles and Processes - 3 Recording WAS SCHEDULED TO…" at bounding box center [665, 319] width 1331 height 639
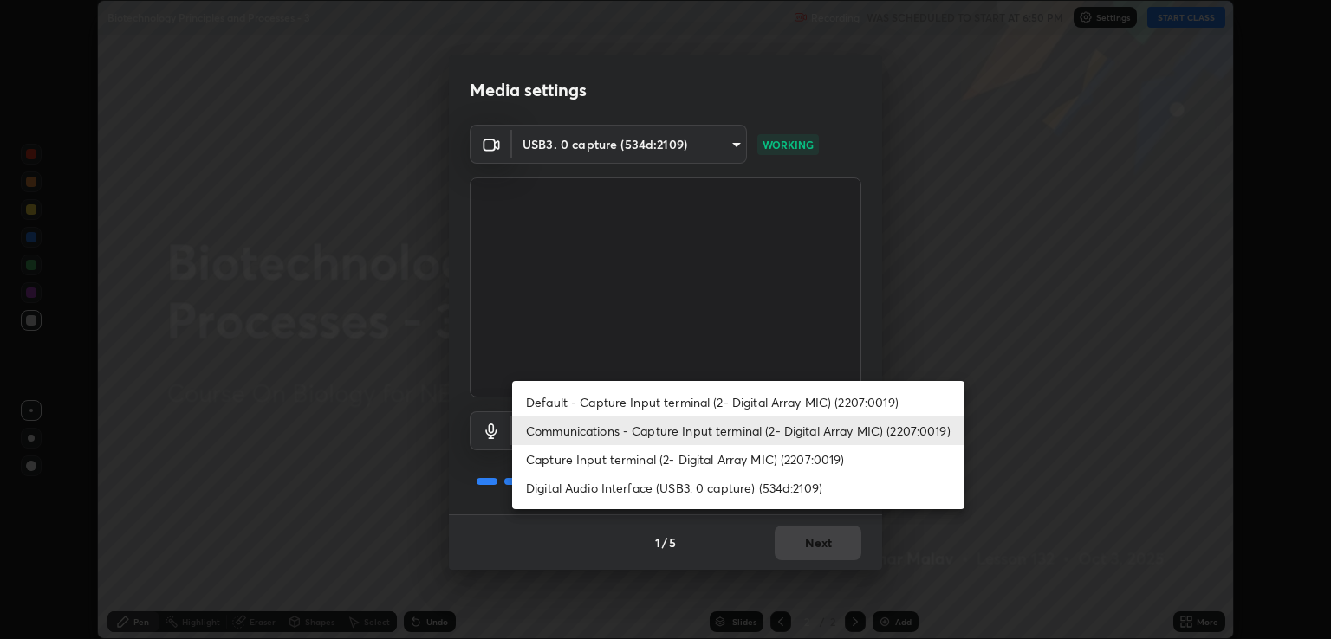
click at [878, 572] on div at bounding box center [665, 319] width 1331 height 639
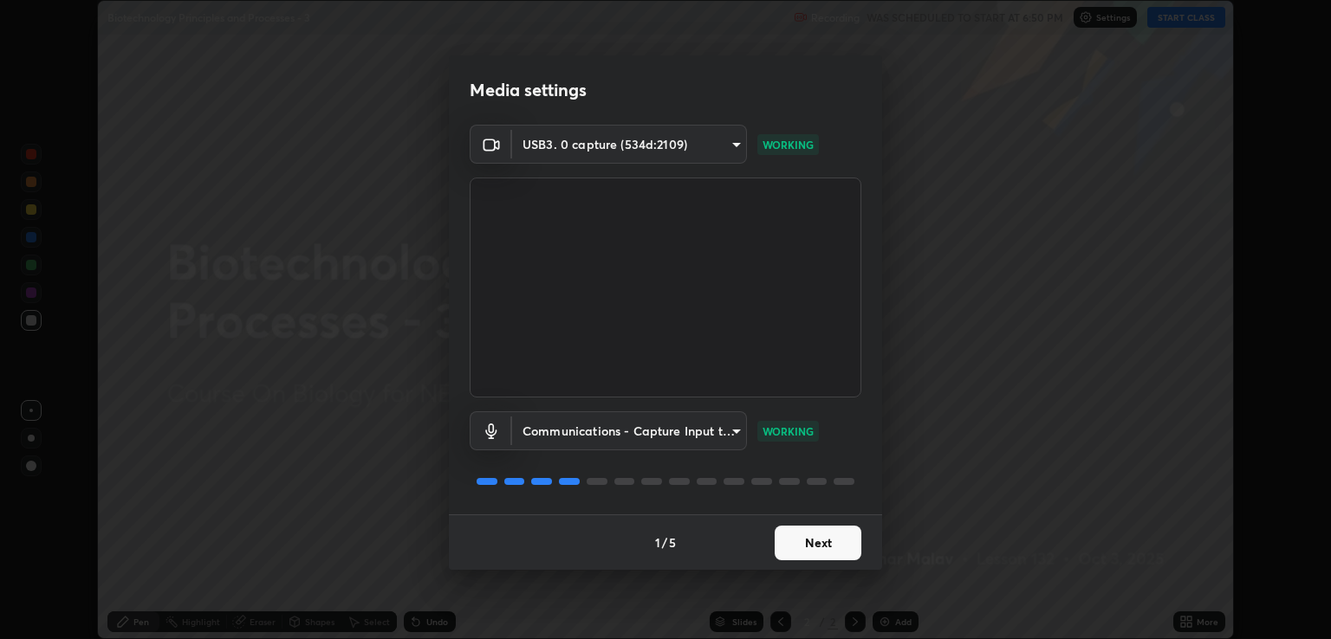
click at [832, 541] on button "Next" at bounding box center [817, 543] width 87 height 35
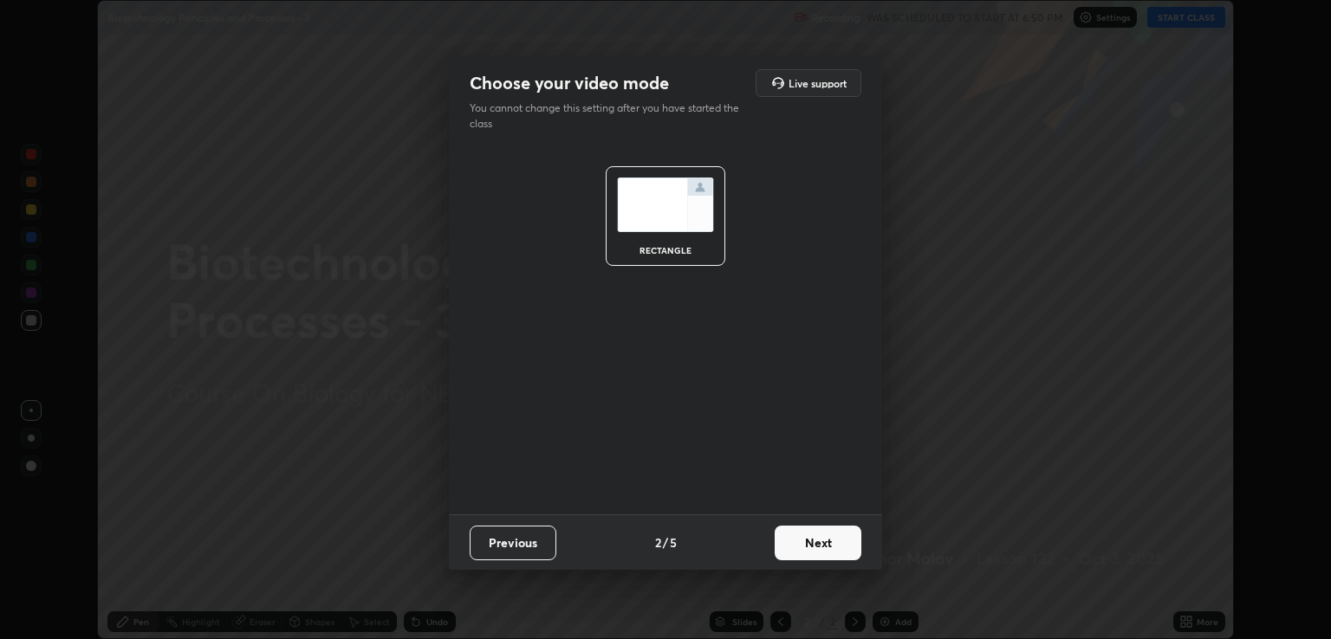
click at [832, 541] on button "Next" at bounding box center [817, 543] width 87 height 35
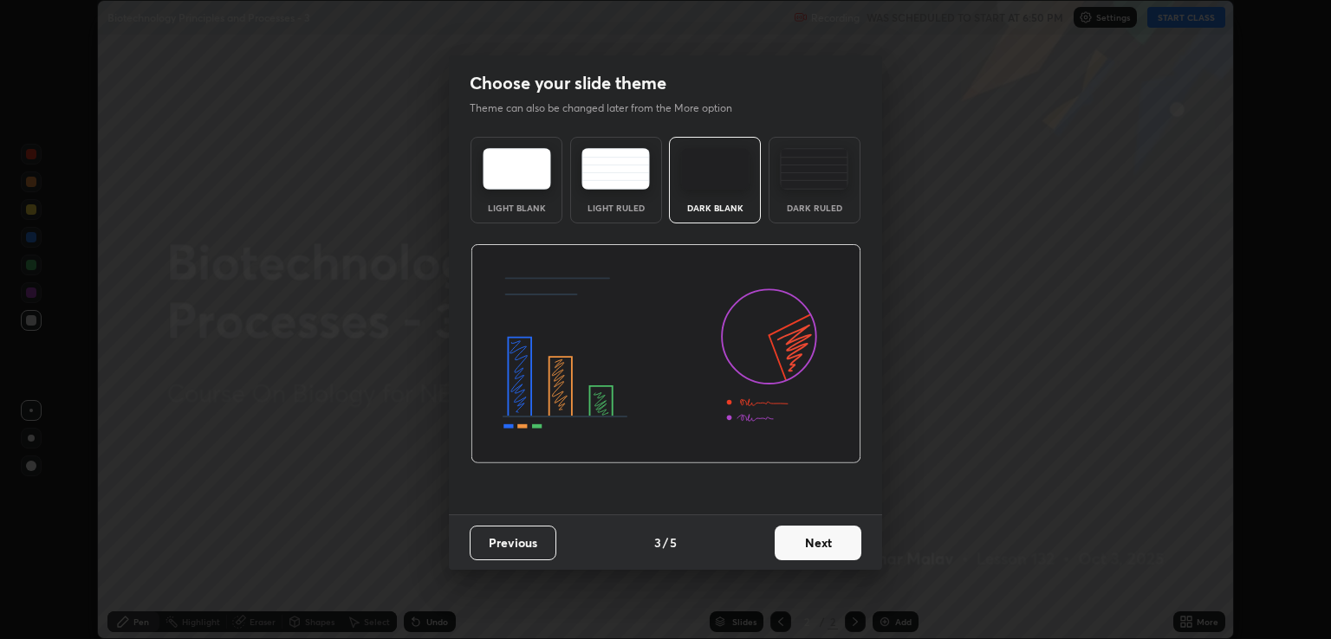
click at [837, 541] on button "Next" at bounding box center [817, 543] width 87 height 35
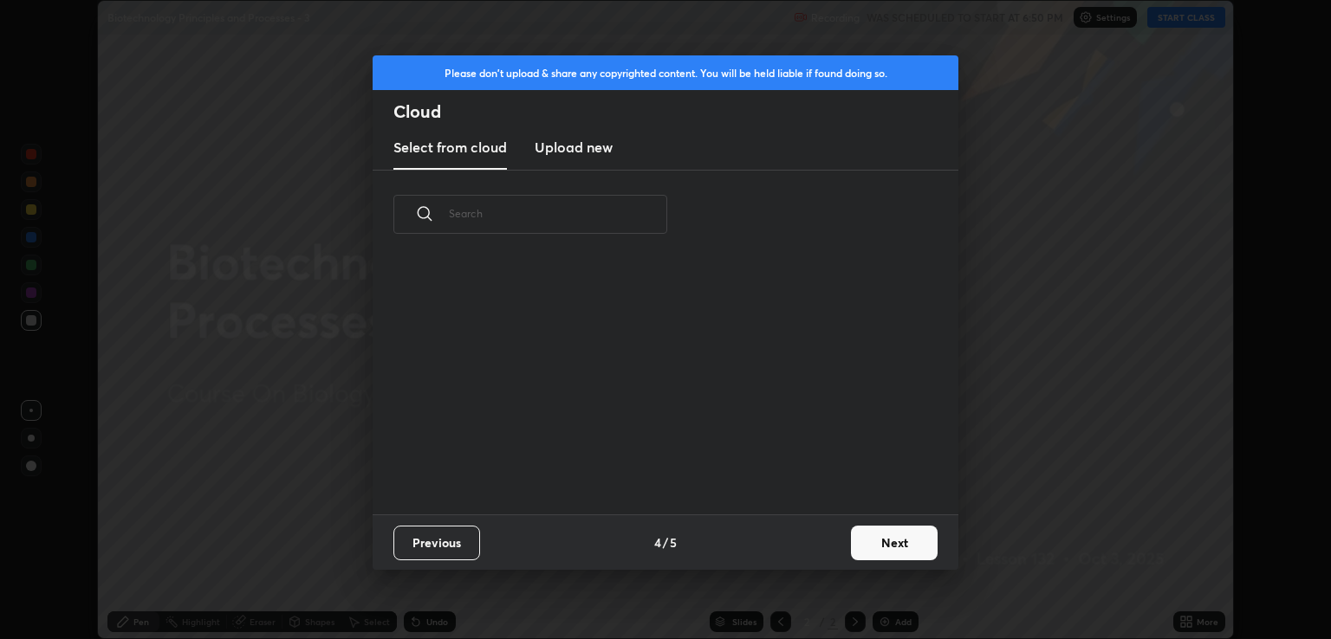
click at [852, 541] on button "Next" at bounding box center [894, 543] width 87 height 35
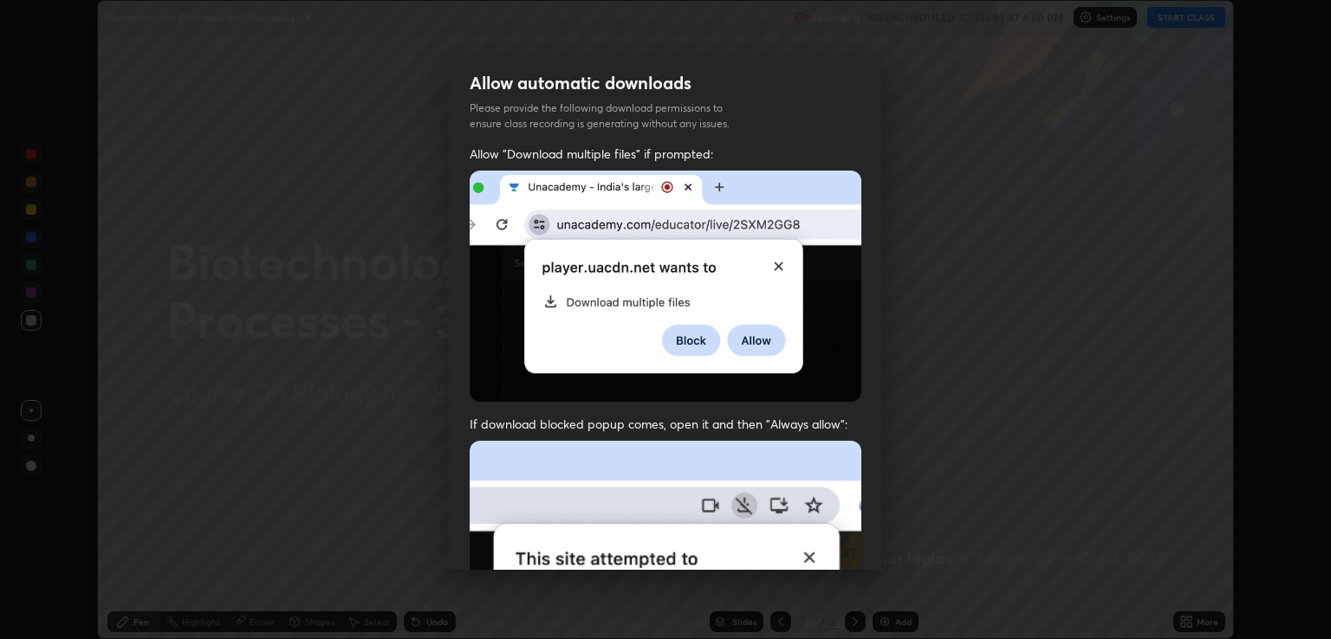
click at [887, 544] on div "Allow automatic downloads Please provide the following download permissions to …" at bounding box center [665, 319] width 1331 height 639
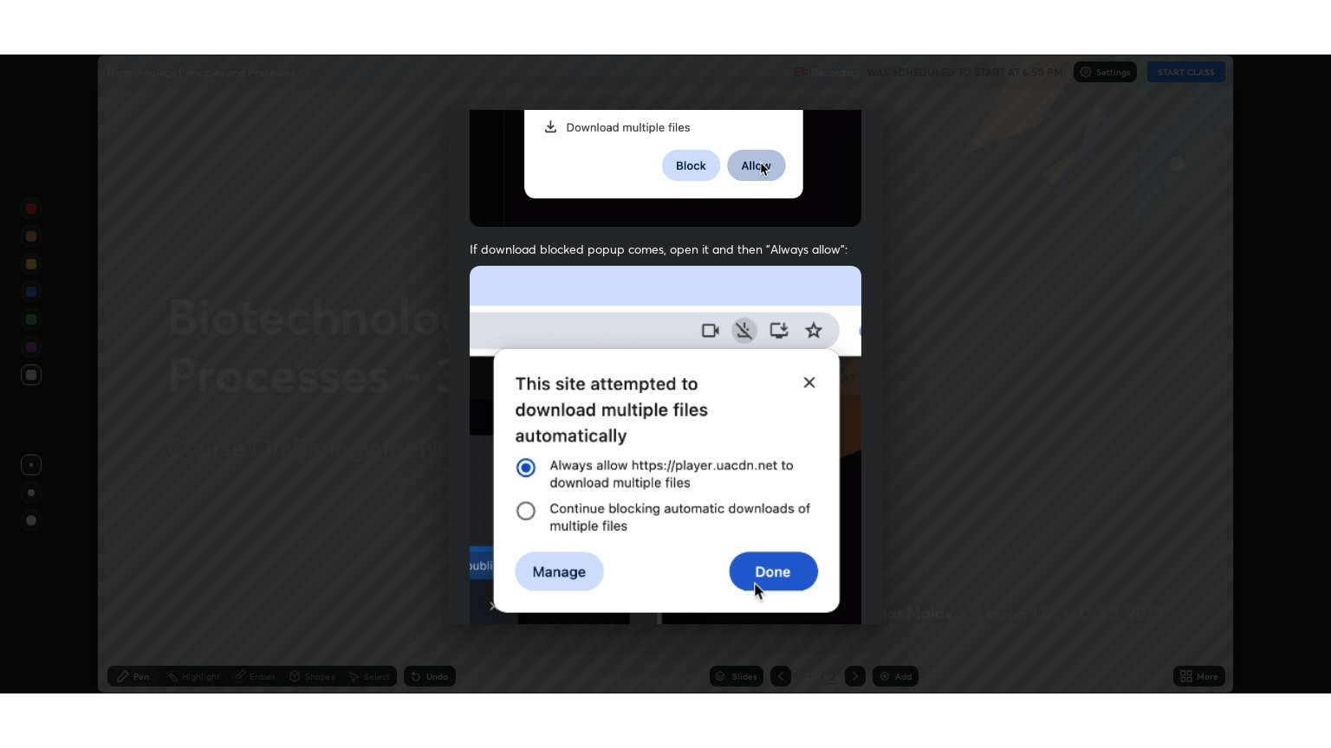
scroll to position [351, 0]
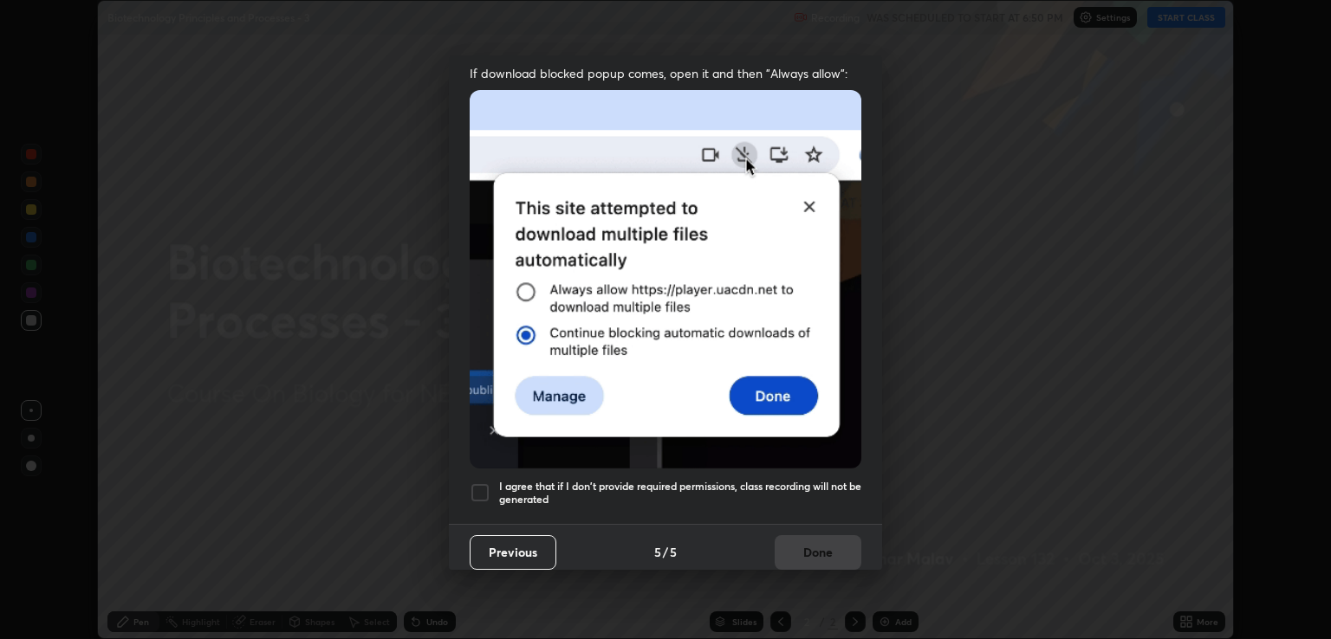
click at [790, 480] on h5 "I agree that if I don't provide required permissions, class recording will not …" at bounding box center [680, 493] width 362 height 27
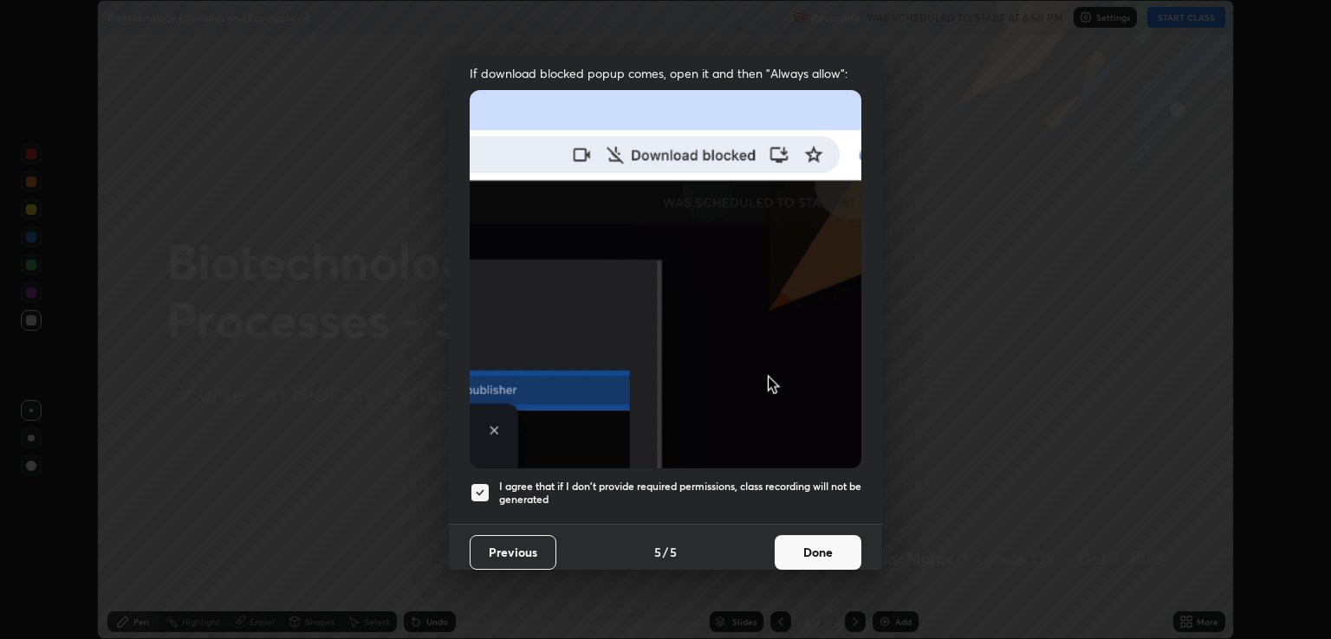
click at [814, 535] on button "Done" at bounding box center [817, 552] width 87 height 35
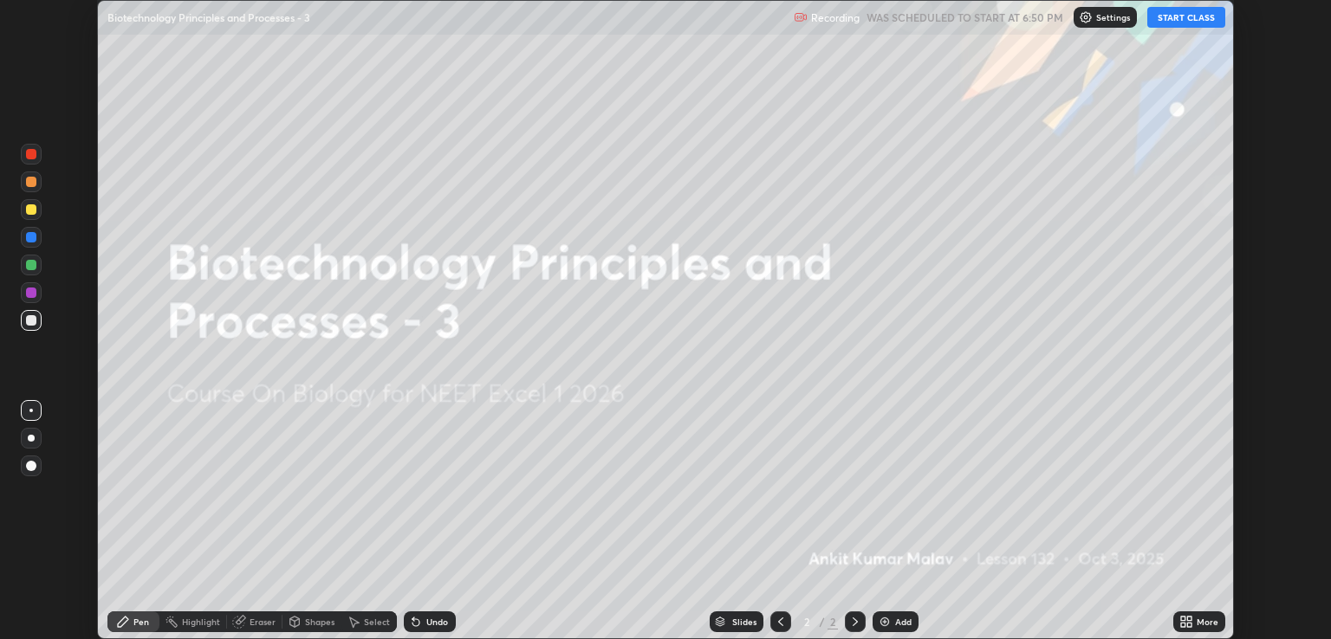
click at [1166, 14] on button "START CLASS" at bounding box center [1186, 17] width 78 height 21
click at [1197, 621] on div "More" at bounding box center [1207, 622] width 22 height 9
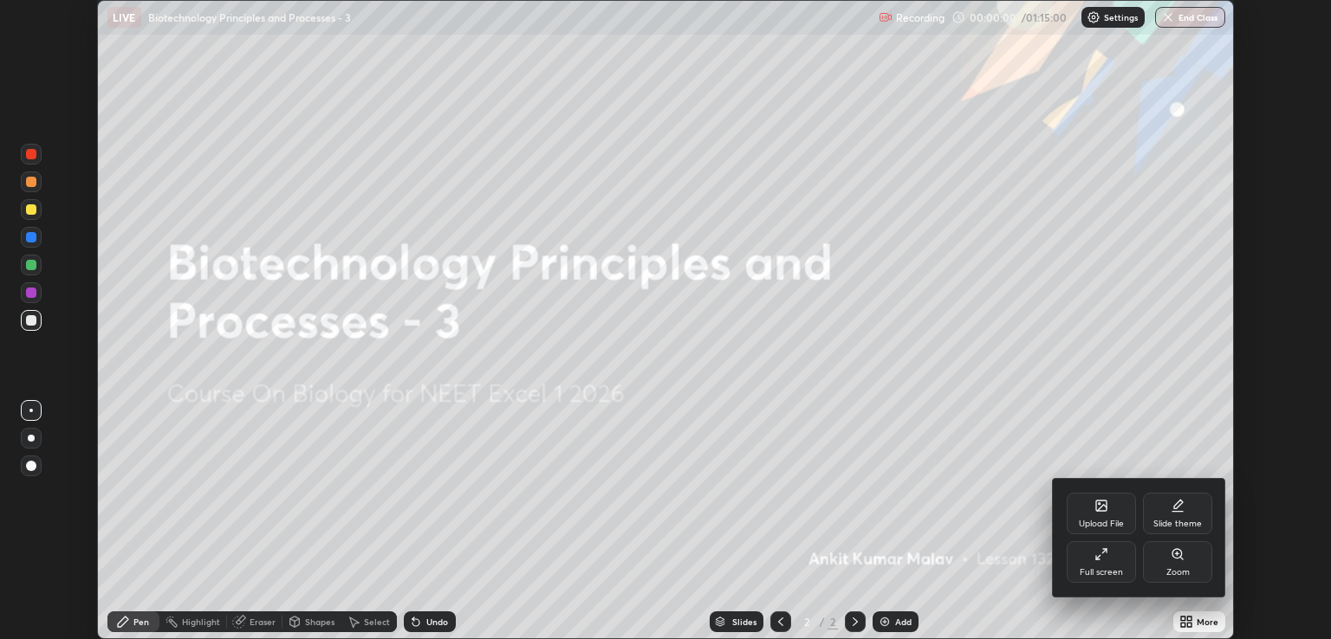
click at [1115, 567] on div "Full screen" at bounding box center [1100, 562] width 69 height 42
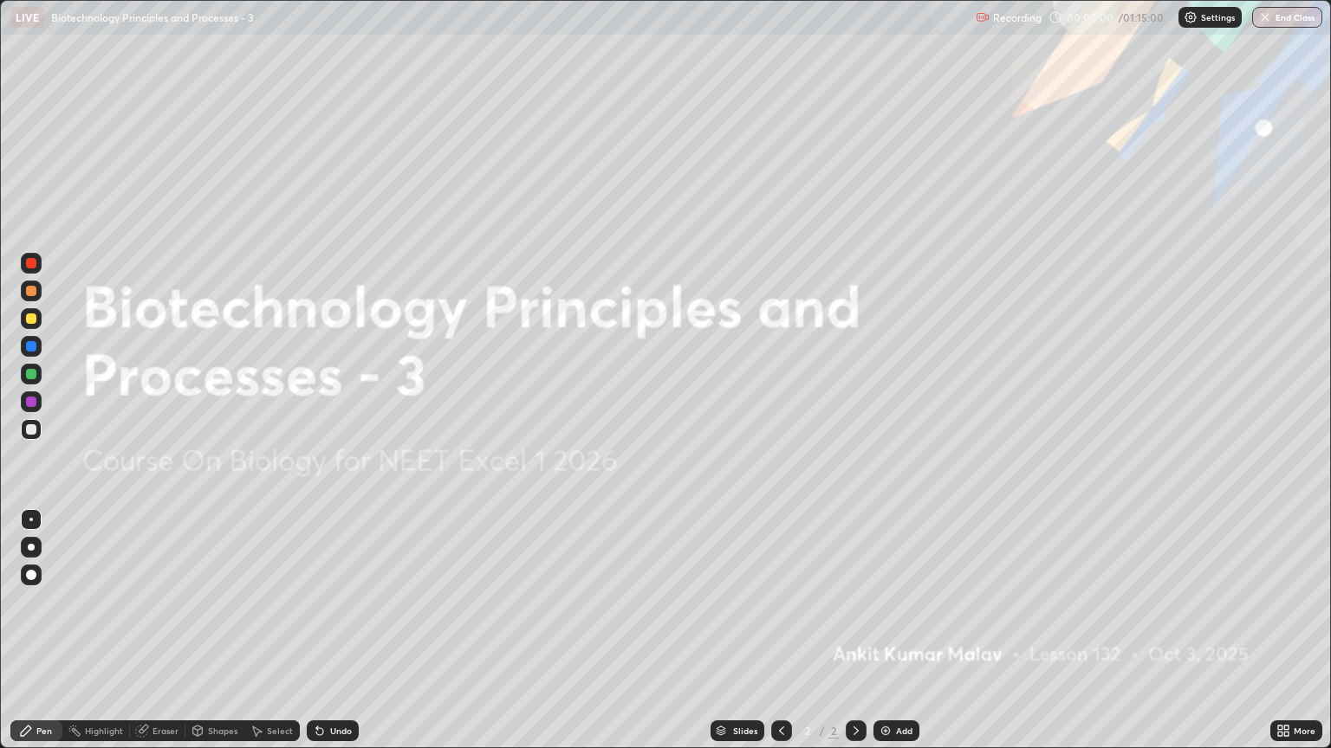
scroll to position [748, 1331]
click at [1292, 638] on div "More" at bounding box center [1296, 731] width 52 height 21
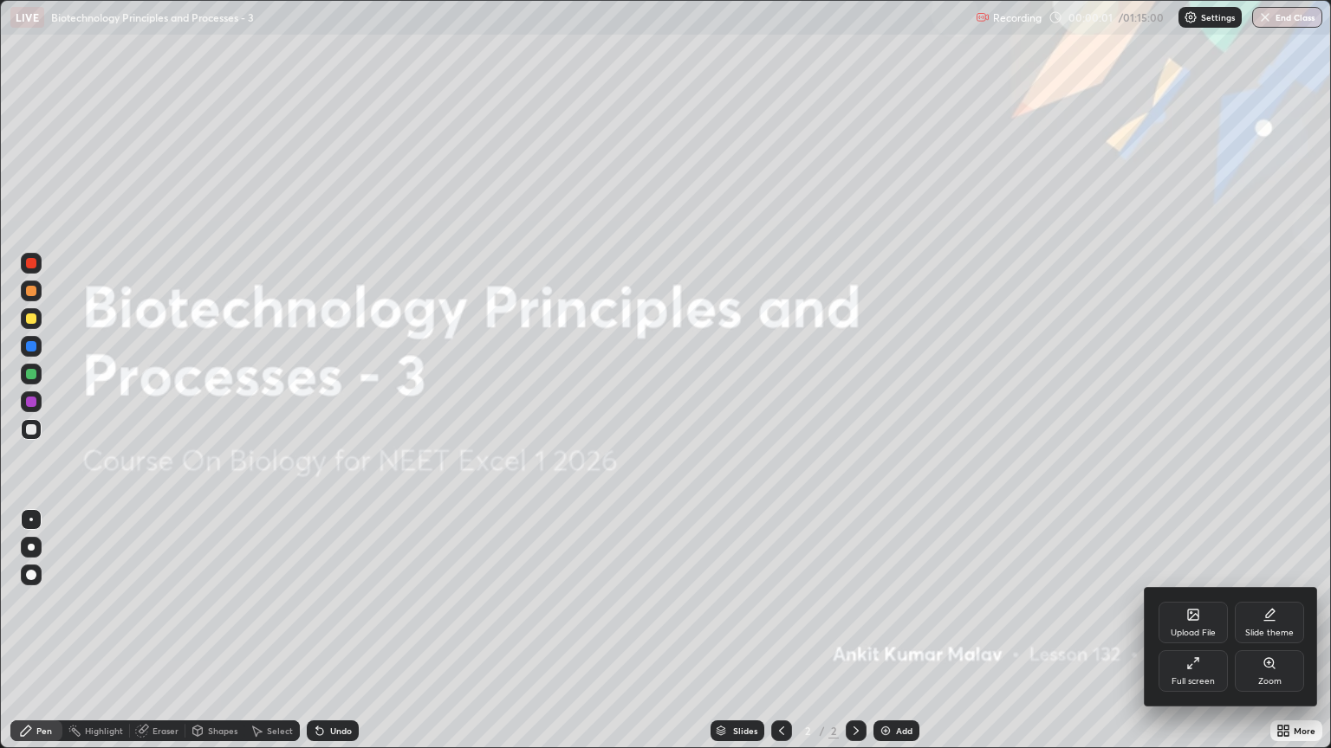
click at [1268, 608] on icon at bounding box center [1269, 615] width 14 height 14
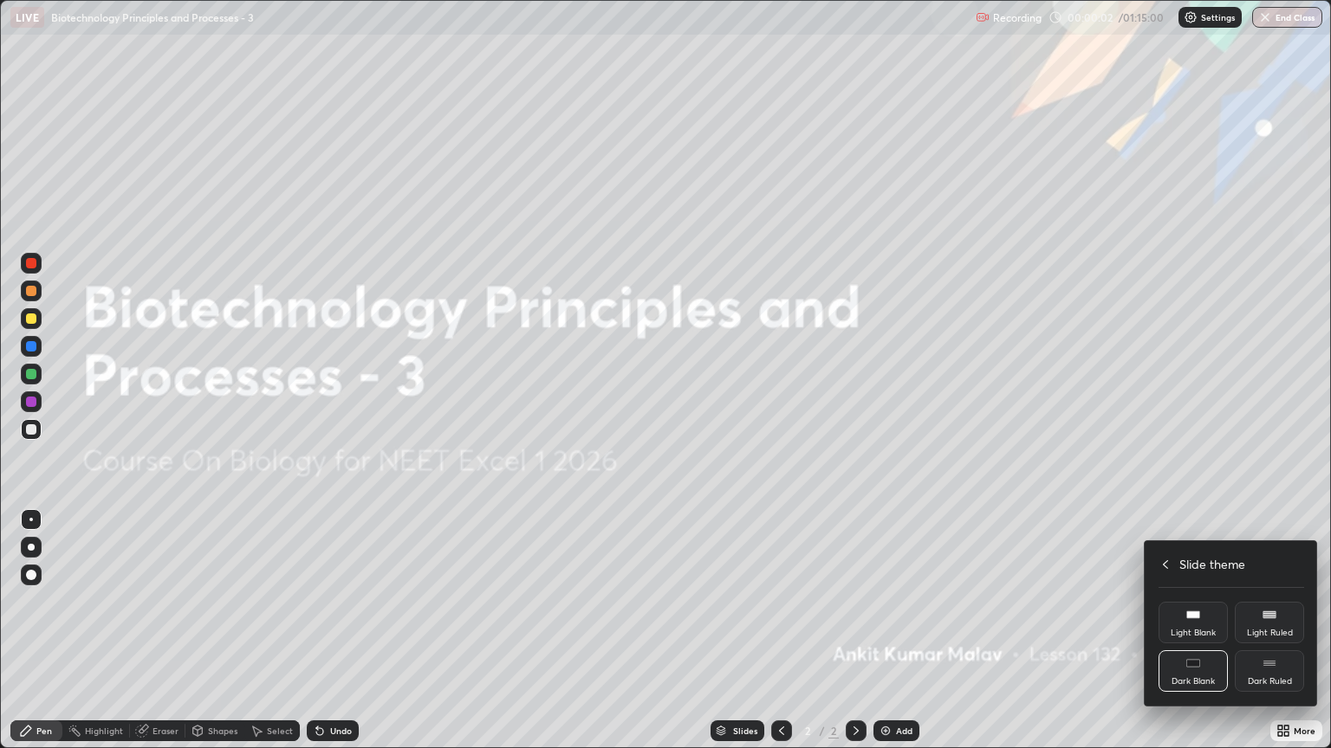
click at [1272, 638] on div "Dark Ruled" at bounding box center [1268, 672] width 69 height 42
click at [1279, 450] on div at bounding box center [665, 374] width 1331 height 748
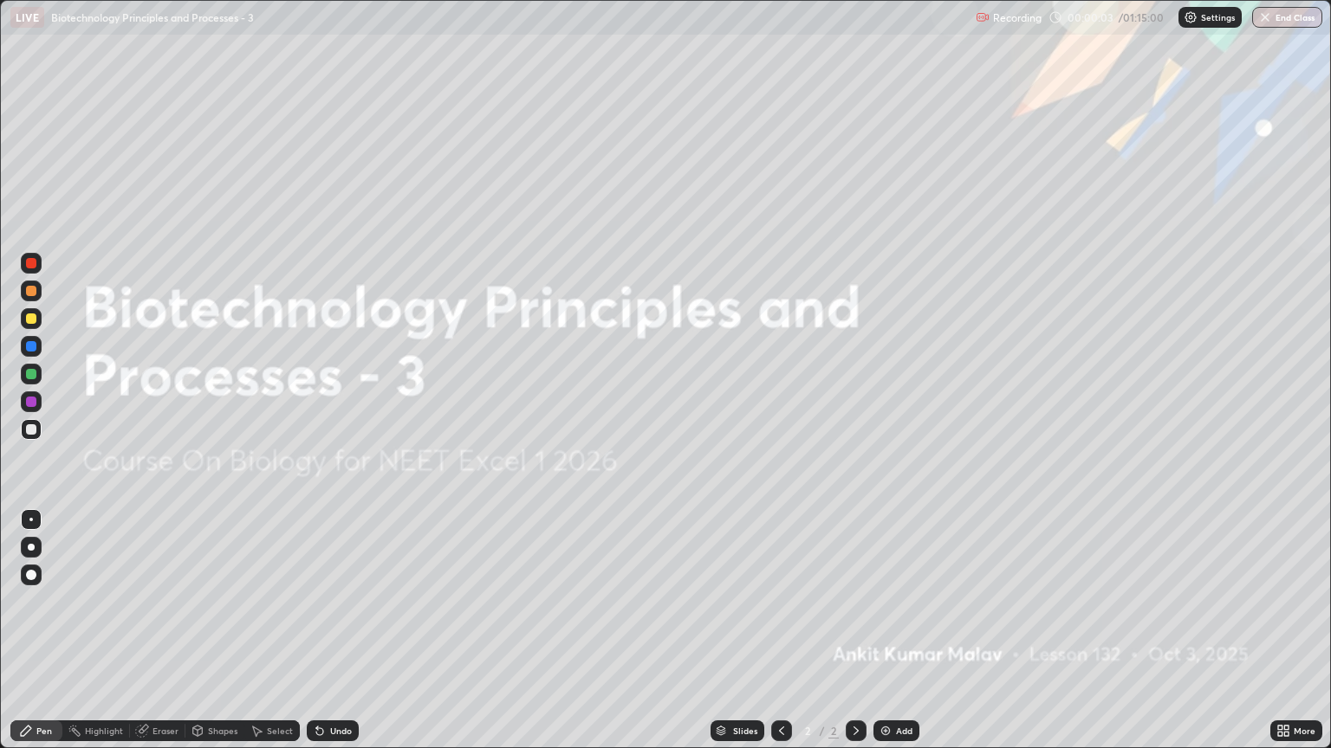
click at [889, 638] on img at bounding box center [885, 731] width 14 height 14
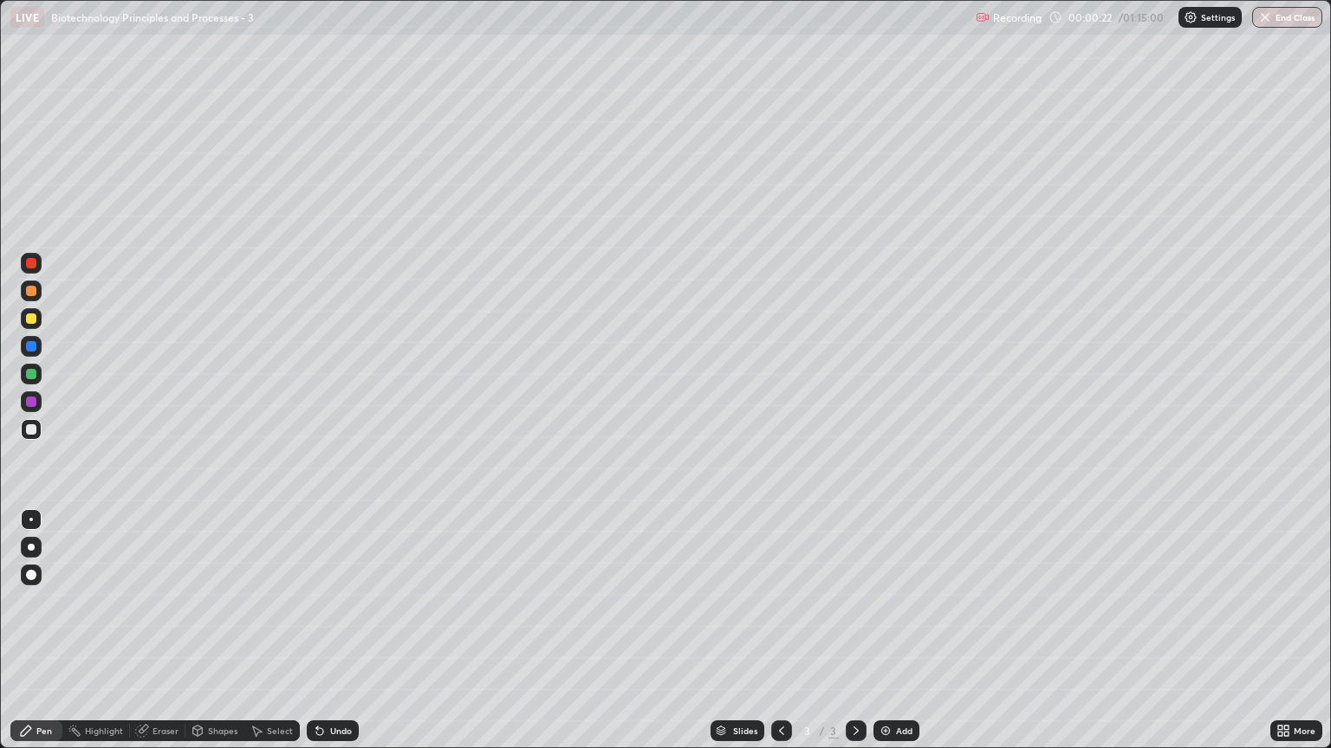
click at [27, 323] on div at bounding box center [31, 319] width 10 height 10
click at [31, 549] on div at bounding box center [31, 547] width 7 height 7
click at [30, 431] on div at bounding box center [31, 429] width 10 height 10
click at [330, 638] on div "Undo" at bounding box center [341, 731] width 22 height 9
click at [325, 638] on div "Undo" at bounding box center [333, 731] width 52 height 21
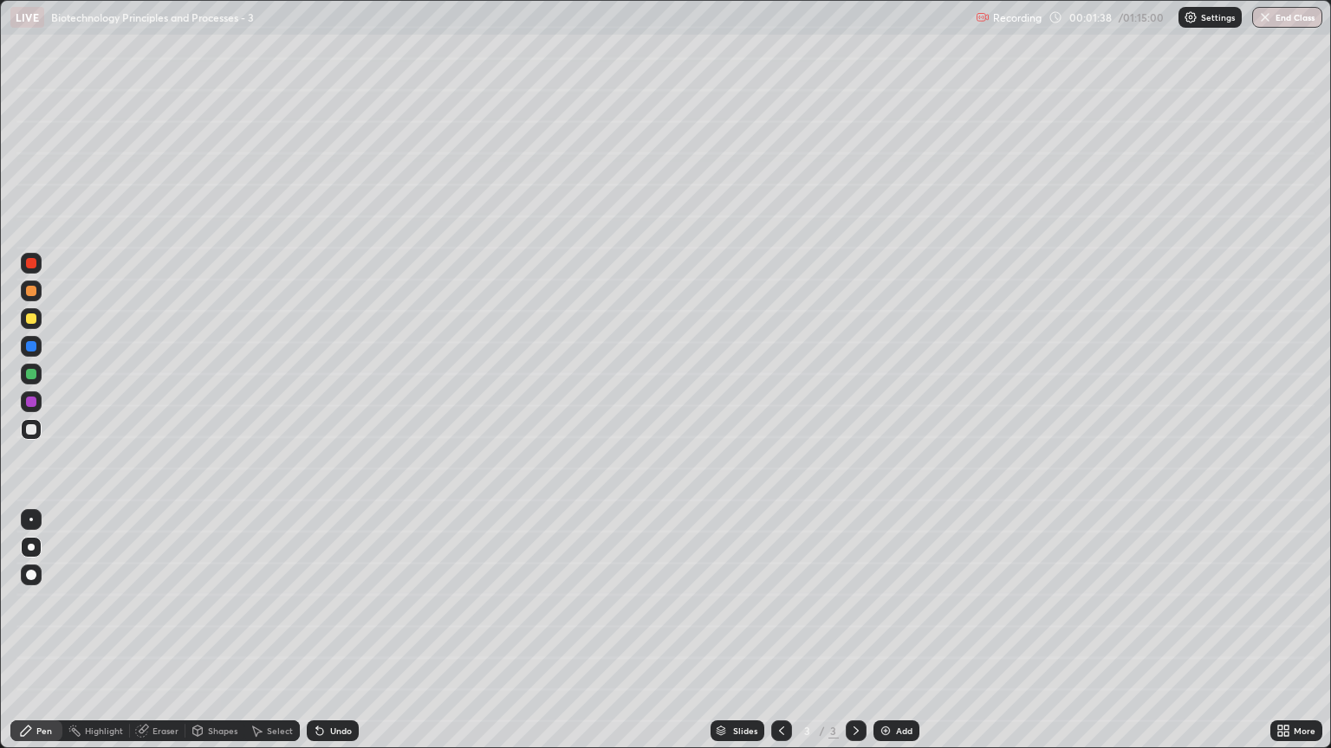
click at [32, 326] on div at bounding box center [31, 318] width 21 height 21
click at [31, 423] on div at bounding box center [31, 429] width 21 height 21
click at [34, 429] on div at bounding box center [31, 429] width 10 height 10
click at [34, 289] on div at bounding box center [31, 291] width 10 height 10
click at [31, 319] on div at bounding box center [31, 319] width 10 height 10
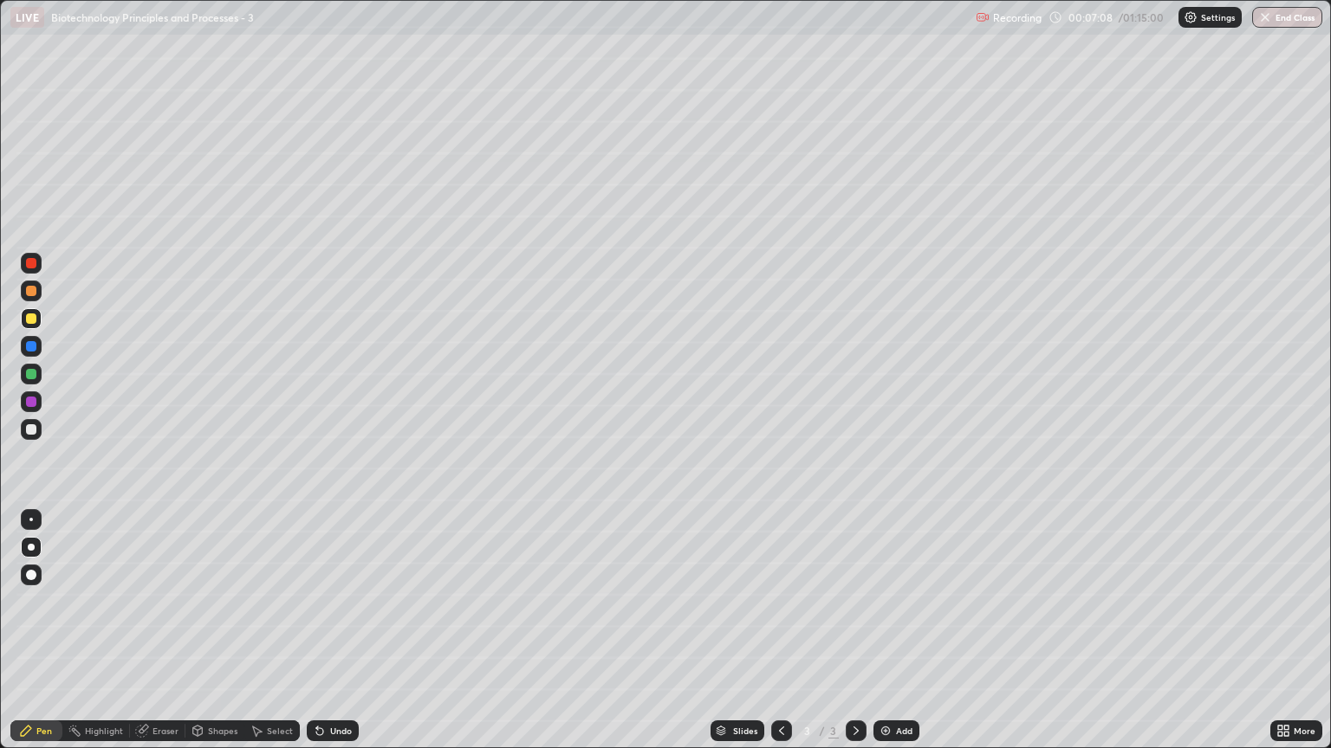
click at [34, 291] on div at bounding box center [31, 291] width 10 height 10
click at [29, 316] on div at bounding box center [31, 319] width 10 height 10
click at [29, 336] on div at bounding box center [31, 346] width 21 height 21
click at [32, 291] on div at bounding box center [31, 291] width 10 height 10
click at [31, 316] on div at bounding box center [31, 319] width 10 height 10
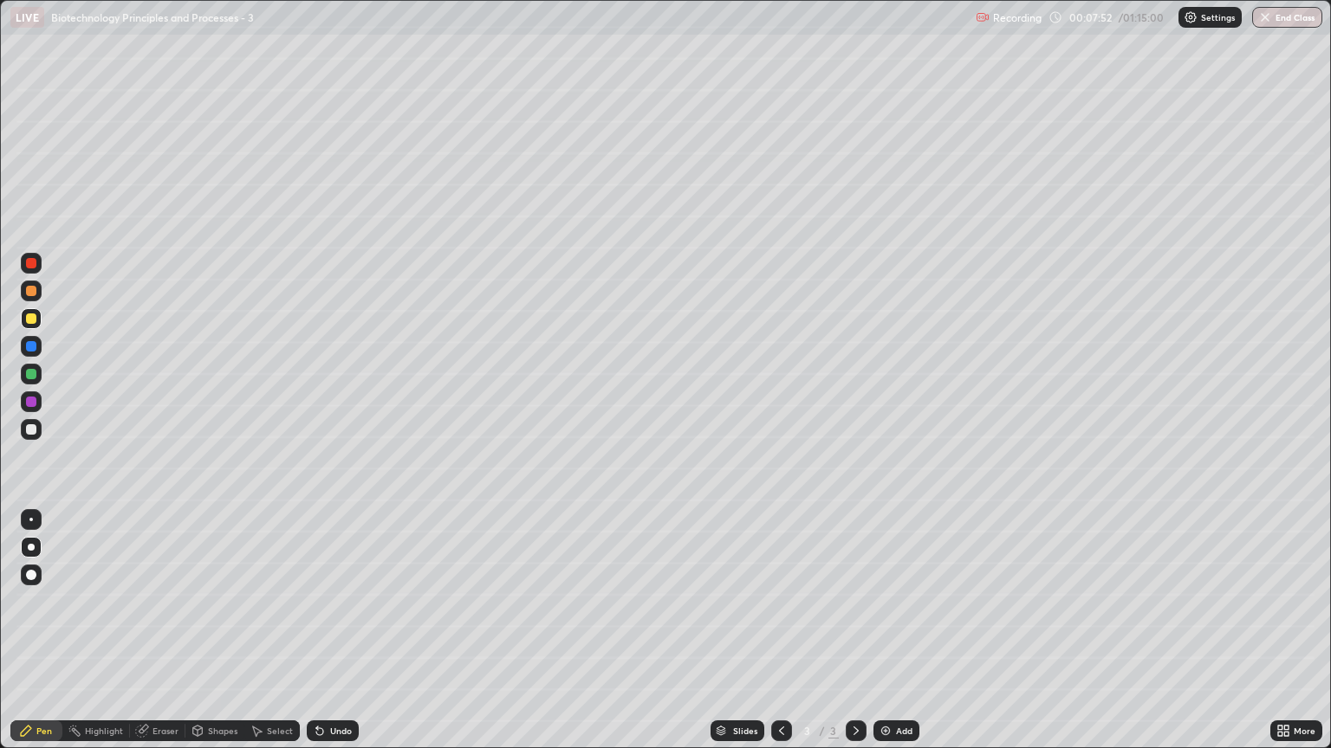
click at [31, 289] on div at bounding box center [31, 291] width 10 height 10
click at [35, 319] on div at bounding box center [31, 319] width 10 height 10
click at [26, 374] on div at bounding box center [31, 374] width 10 height 10
click at [31, 320] on div at bounding box center [31, 319] width 10 height 10
click at [32, 319] on div at bounding box center [31, 319] width 10 height 10
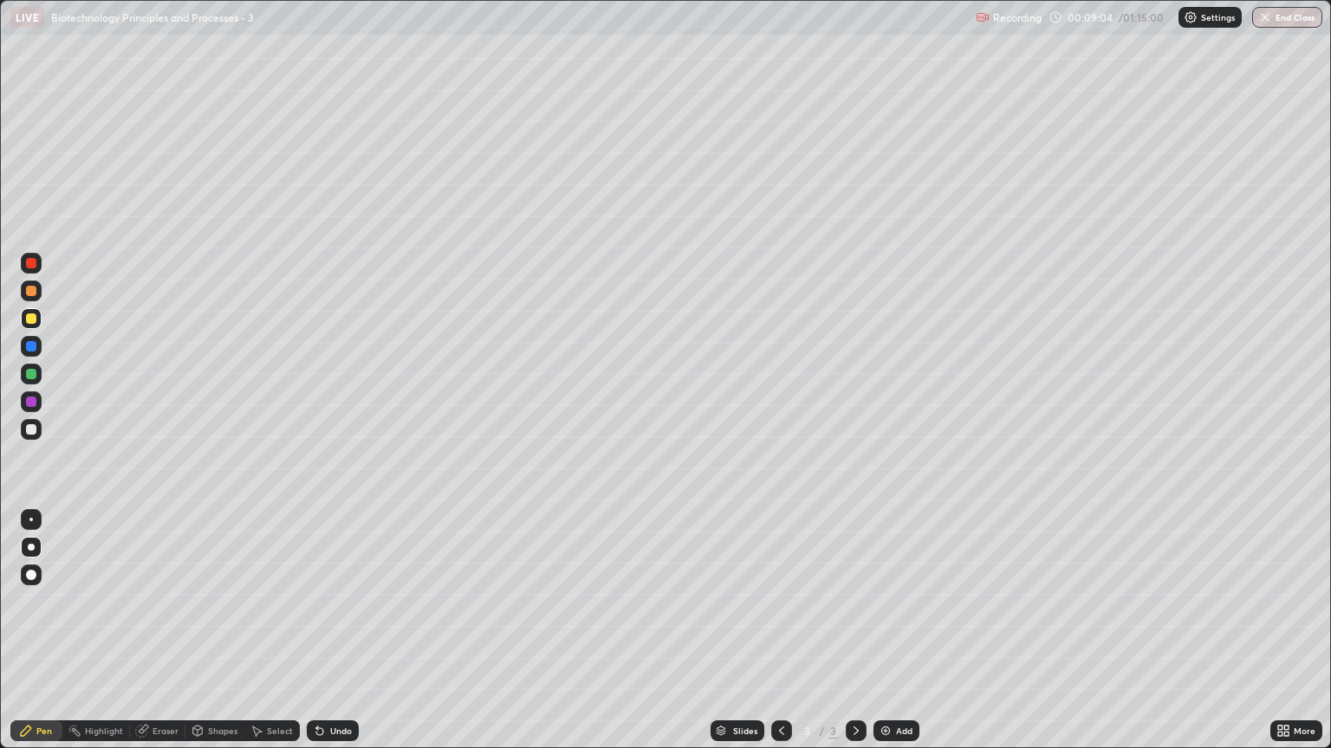
click at [31, 298] on div at bounding box center [31, 291] width 21 height 21
click at [28, 432] on div at bounding box center [31, 429] width 10 height 10
click at [35, 322] on div at bounding box center [31, 319] width 10 height 10
click at [32, 374] on div at bounding box center [31, 374] width 10 height 10
click at [884, 638] on div "Add" at bounding box center [896, 731] width 46 height 21
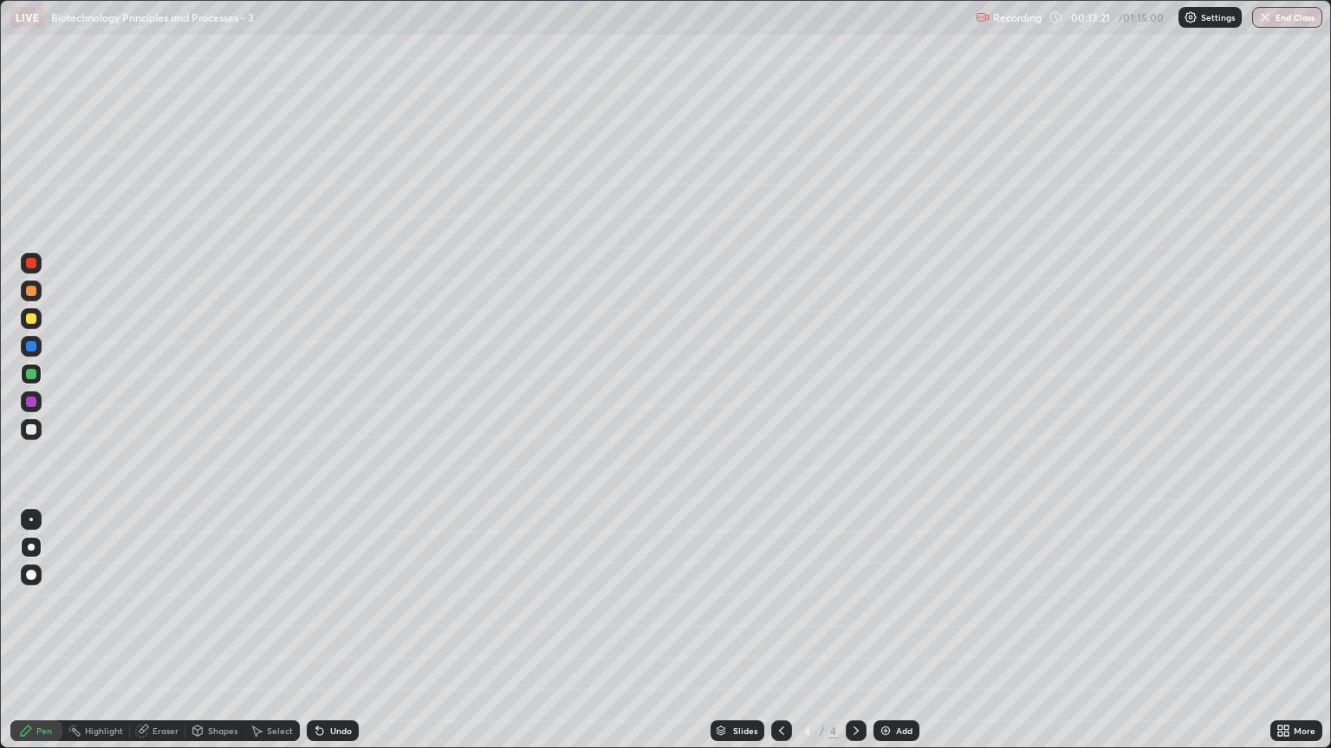
click at [41, 321] on div at bounding box center [31, 318] width 21 height 21
click at [35, 285] on div at bounding box center [31, 291] width 21 height 21
click at [31, 426] on div at bounding box center [31, 429] width 10 height 10
click at [318, 638] on icon at bounding box center [319, 732] width 7 height 7
click at [319, 638] on icon at bounding box center [319, 732] width 7 height 7
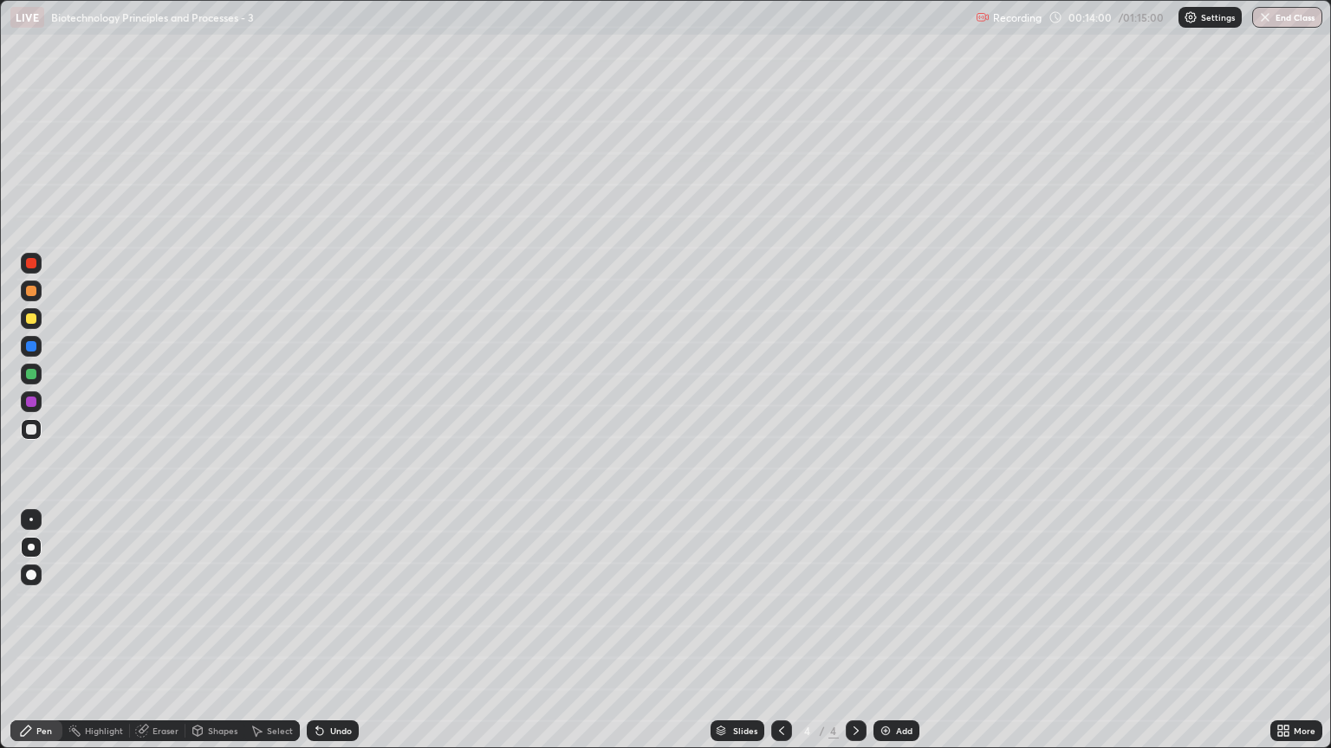
click at [322, 638] on icon at bounding box center [320, 731] width 14 height 14
click at [330, 638] on div "Undo" at bounding box center [341, 731] width 22 height 9
click at [322, 638] on icon at bounding box center [320, 731] width 14 height 14
click at [317, 638] on icon at bounding box center [319, 732] width 7 height 7
click at [330, 638] on div "Undo" at bounding box center [341, 731] width 22 height 9
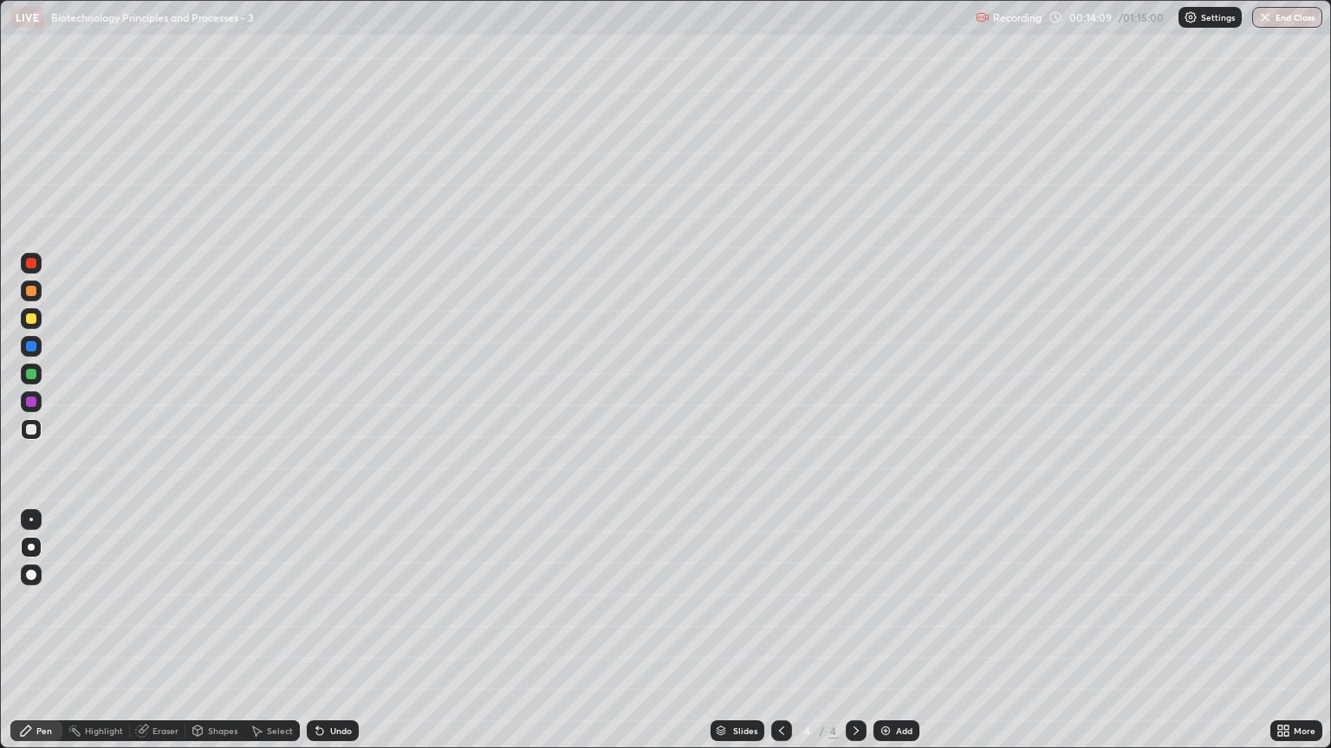
click at [34, 370] on div at bounding box center [31, 374] width 10 height 10
click at [32, 431] on div at bounding box center [31, 429] width 10 height 10
click at [29, 314] on div at bounding box center [31, 319] width 10 height 10
click at [31, 295] on div at bounding box center [31, 291] width 10 height 10
click at [316, 638] on icon at bounding box center [317, 728] width 2 height 2
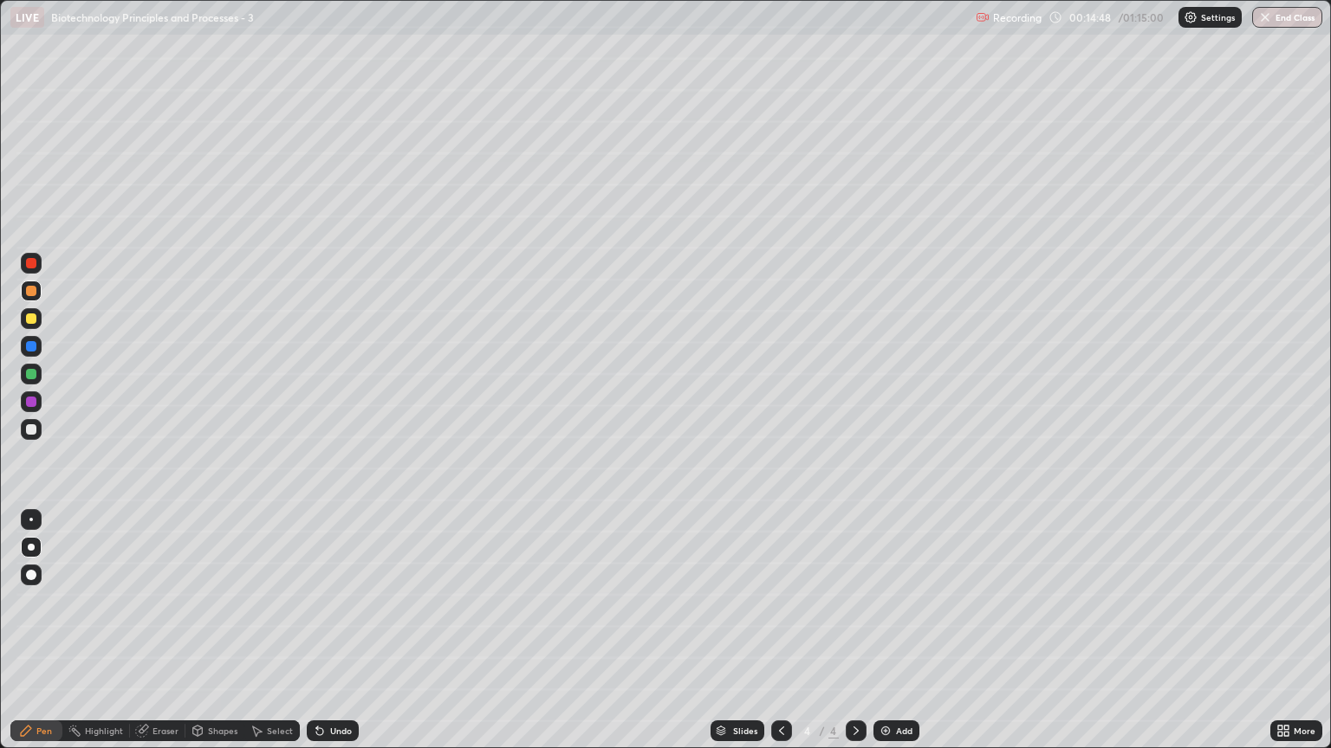
click at [319, 638] on icon at bounding box center [320, 731] width 14 height 14
click at [322, 638] on icon at bounding box center [320, 731] width 14 height 14
click at [28, 323] on div at bounding box center [31, 319] width 10 height 10
click at [37, 288] on div at bounding box center [31, 291] width 21 height 21
click at [37, 316] on div at bounding box center [31, 318] width 21 height 21
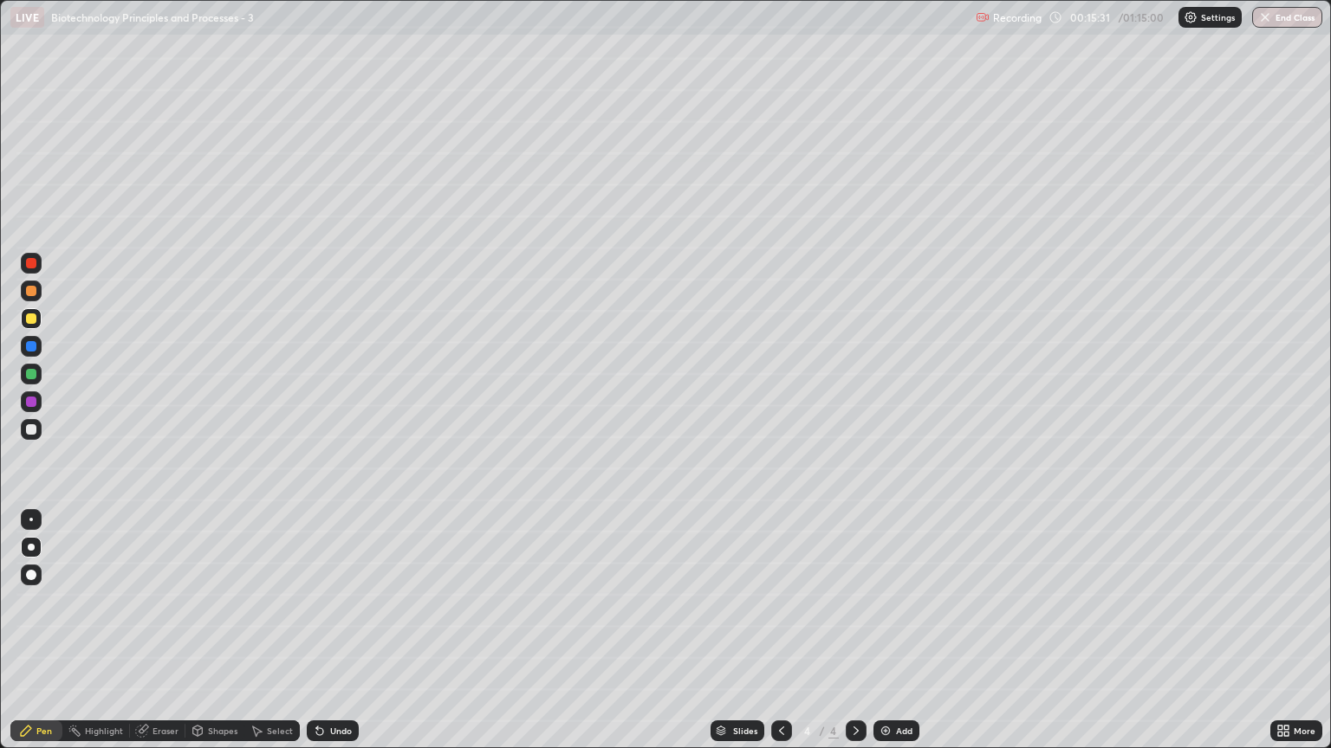
click at [31, 374] on div at bounding box center [31, 374] width 10 height 10
click at [35, 310] on div at bounding box center [31, 318] width 21 height 21
click at [31, 291] on div at bounding box center [31, 291] width 10 height 10
click at [34, 394] on div at bounding box center [31, 402] width 21 height 21
click at [37, 430] on div at bounding box center [31, 429] width 21 height 21
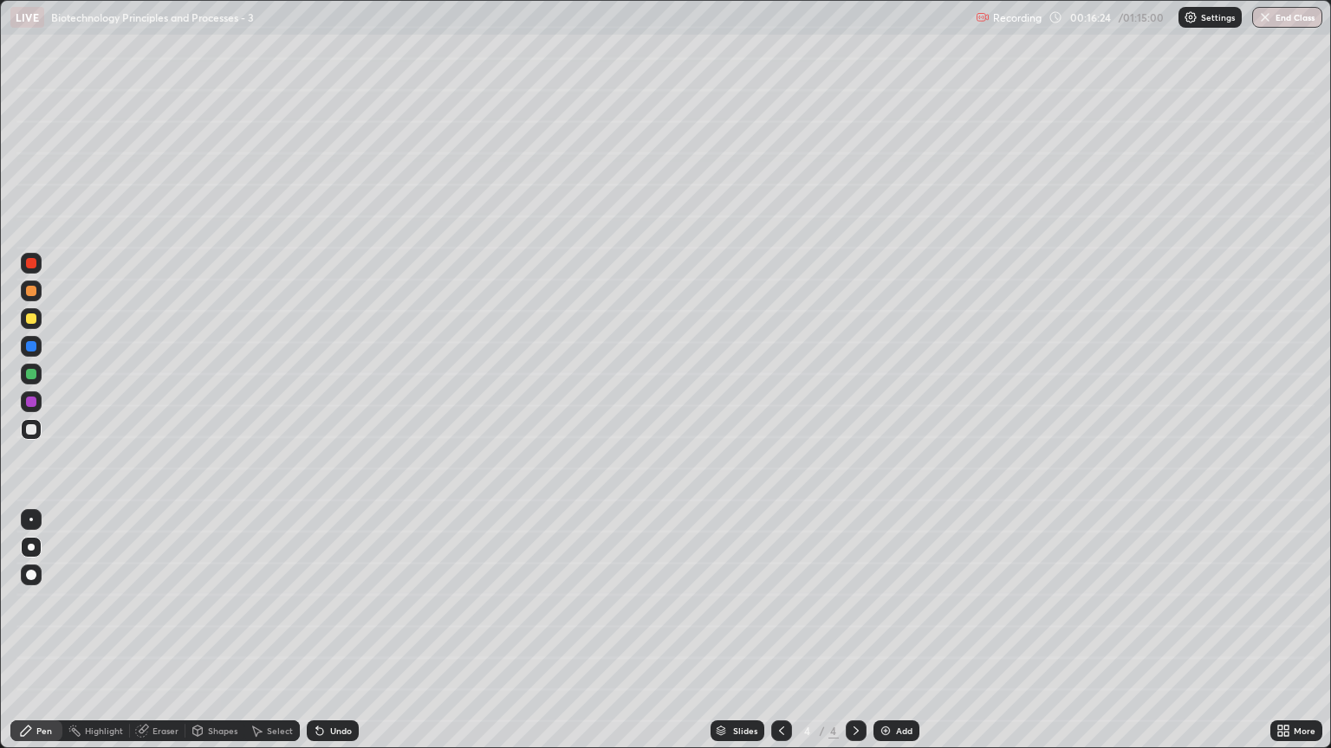
click at [30, 442] on div at bounding box center [31, 430] width 21 height 28
click at [31, 321] on div at bounding box center [31, 319] width 10 height 10
click at [29, 290] on div at bounding box center [31, 291] width 10 height 10
click at [30, 345] on div at bounding box center [31, 346] width 10 height 10
click at [31, 374] on div at bounding box center [31, 374] width 10 height 10
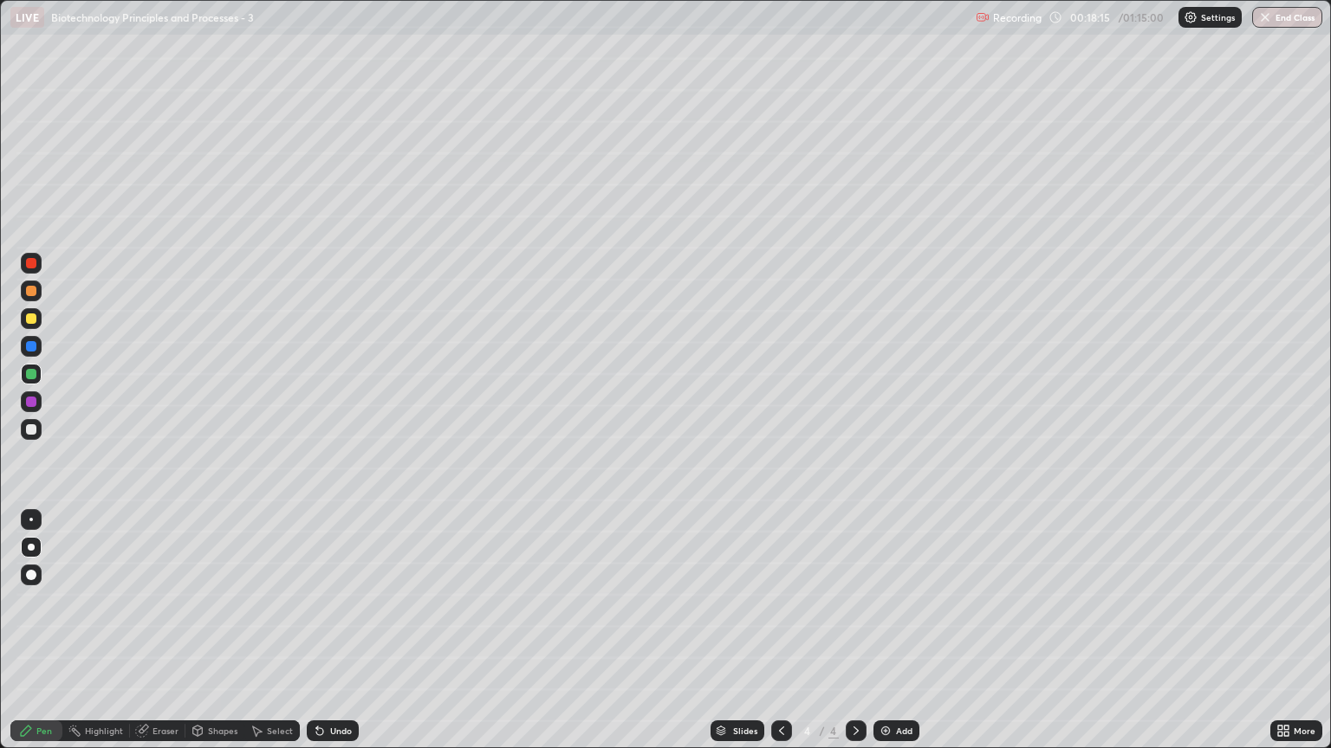
click at [776, 638] on icon at bounding box center [781, 731] width 14 height 14
click at [853, 638] on icon at bounding box center [856, 731] width 14 height 14
click at [887, 638] on div "Add" at bounding box center [896, 731] width 46 height 21
click at [35, 323] on div at bounding box center [31, 319] width 10 height 10
click at [316, 638] on icon at bounding box center [317, 728] width 2 height 2
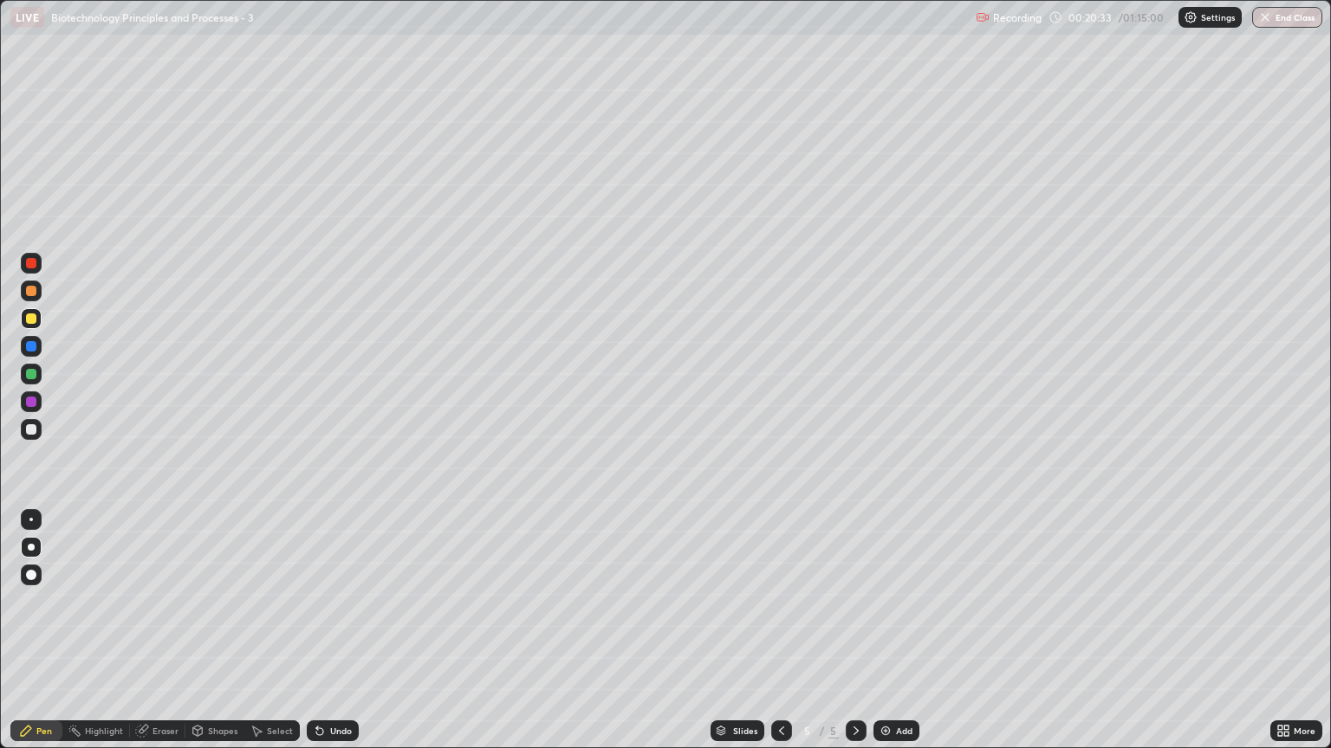
click at [315, 638] on div "Undo" at bounding box center [333, 731] width 52 height 21
click at [326, 638] on div "Undo" at bounding box center [329, 731] width 59 height 35
click at [329, 638] on div "Undo" at bounding box center [333, 731] width 52 height 21
click at [333, 638] on div "Undo" at bounding box center [341, 731] width 22 height 9
click at [335, 638] on div "Undo" at bounding box center [333, 731] width 52 height 21
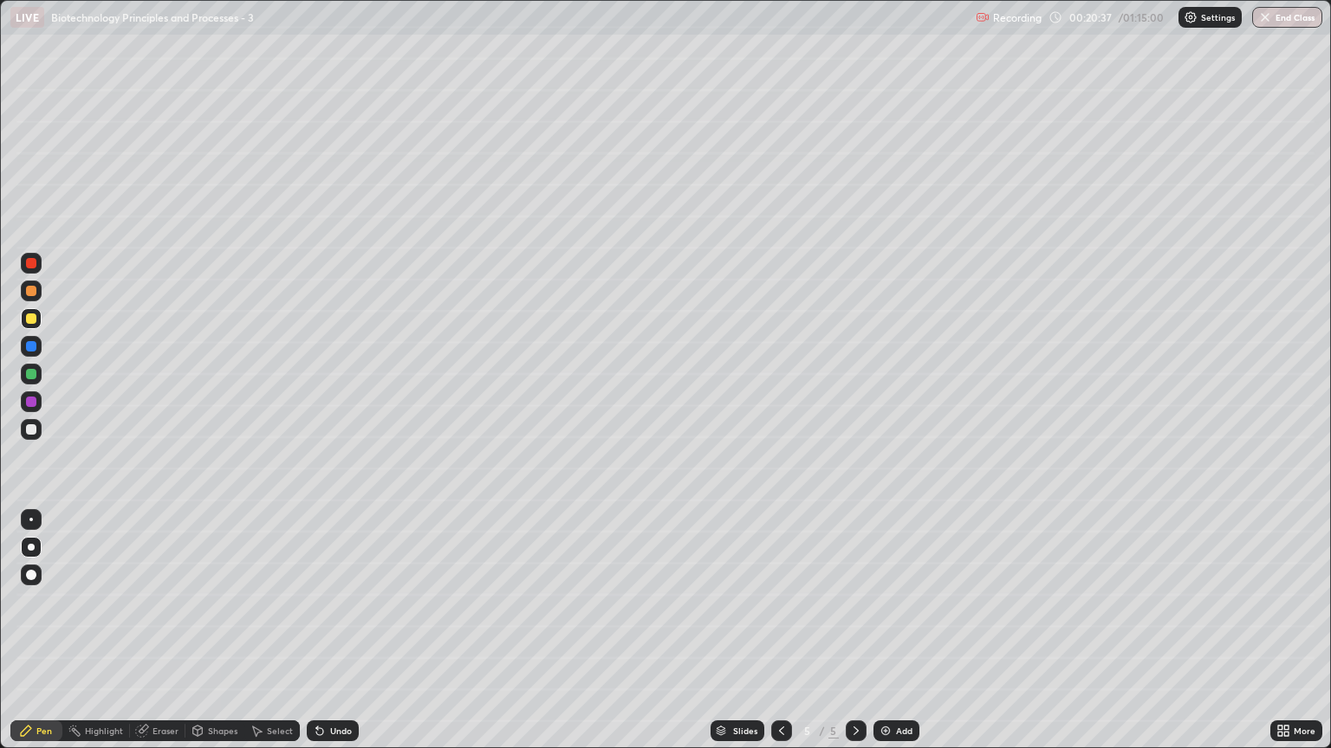
click at [334, 638] on div "Undo" at bounding box center [333, 731] width 52 height 21
click at [336, 638] on div "Undo" at bounding box center [341, 731] width 22 height 9
click at [343, 638] on div "Undo" at bounding box center [333, 731] width 52 height 21
click at [344, 638] on div "Undo" at bounding box center [341, 731] width 22 height 9
click at [347, 638] on div "Undo" at bounding box center [333, 731] width 52 height 21
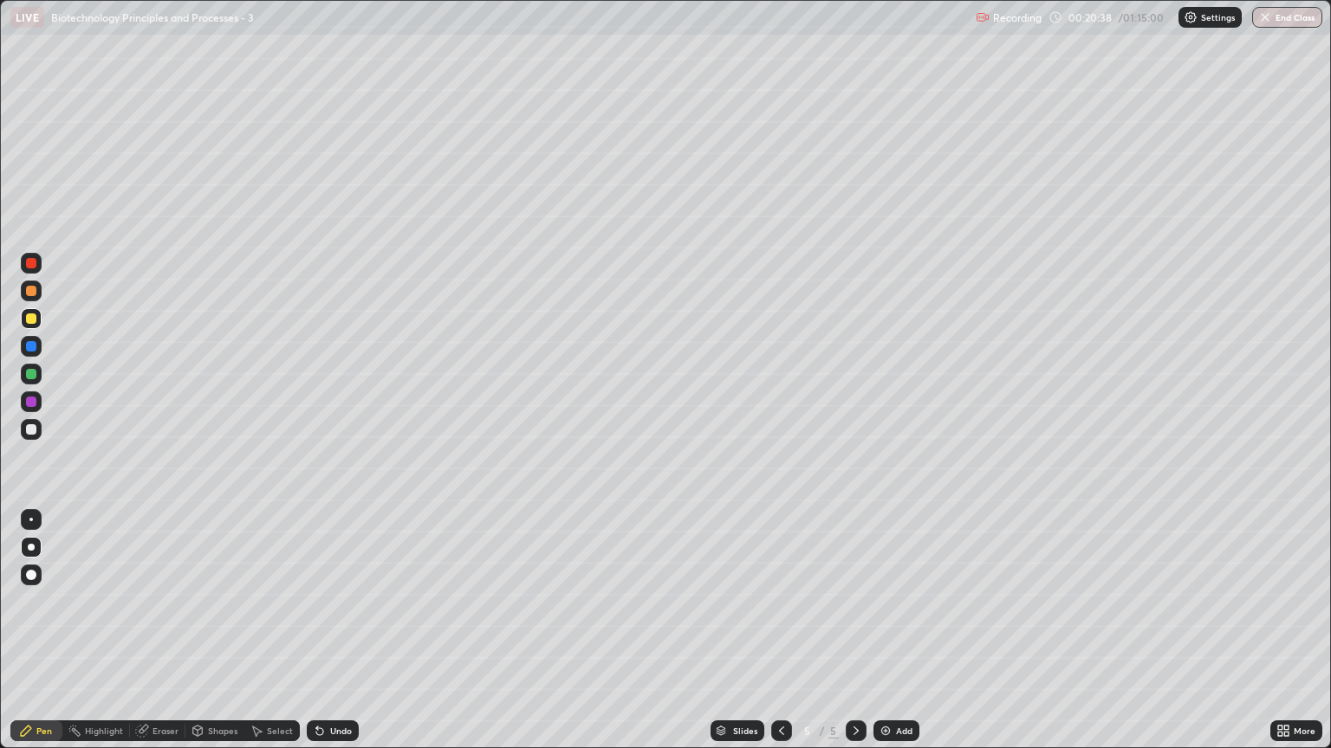
click at [323, 638] on icon at bounding box center [320, 731] width 14 height 14
click at [329, 638] on div "Undo" at bounding box center [333, 731] width 52 height 21
click at [334, 638] on div "Undo" at bounding box center [333, 731] width 52 height 21
click at [37, 430] on div at bounding box center [31, 429] width 21 height 21
click at [36, 430] on div at bounding box center [31, 429] width 21 height 21
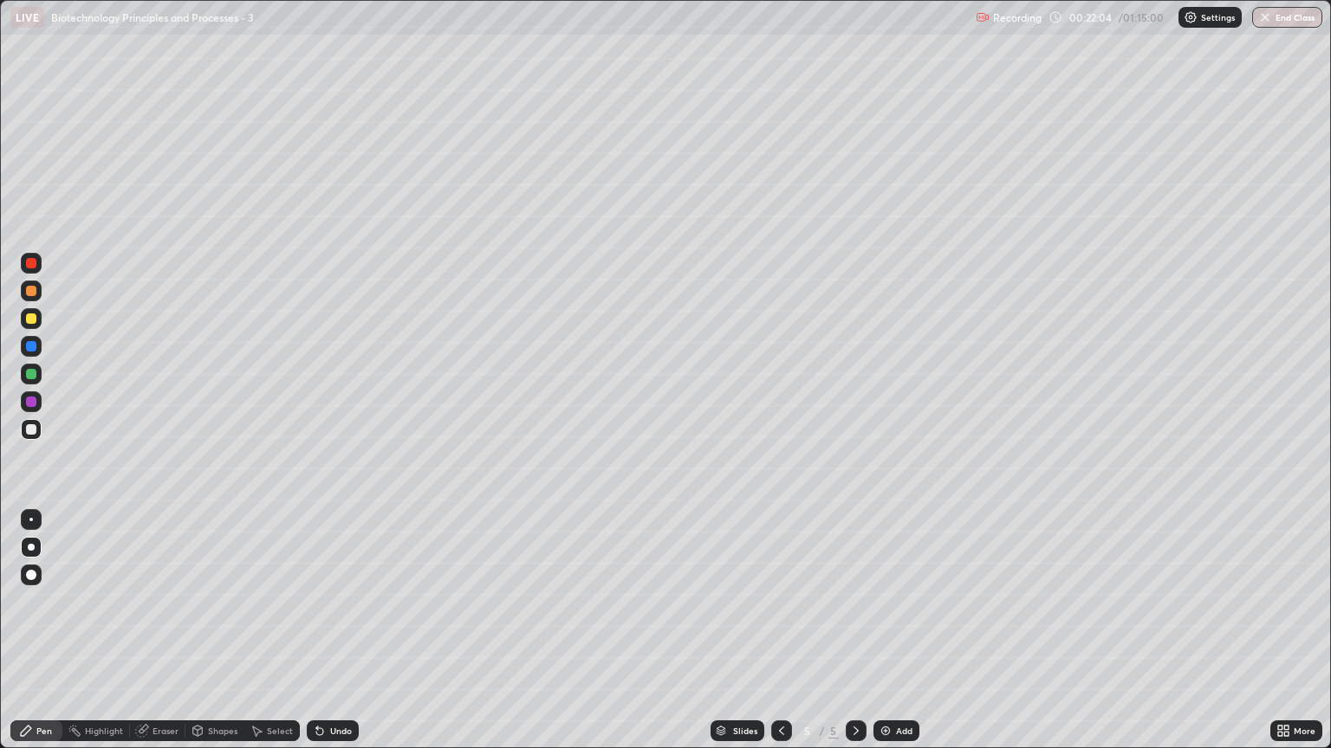
click at [326, 638] on div "Undo" at bounding box center [333, 731] width 52 height 21
click at [322, 638] on icon at bounding box center [320, 731] width 14 height 14
click at [27, 314] on div at bounding box center [31, 319] width 10 height 10
click at [31, 290] on div at bounding box center [31, 291] width 10 height 10
click at [34, 398] on div at bounding box center [31, 402] width 10 height 10
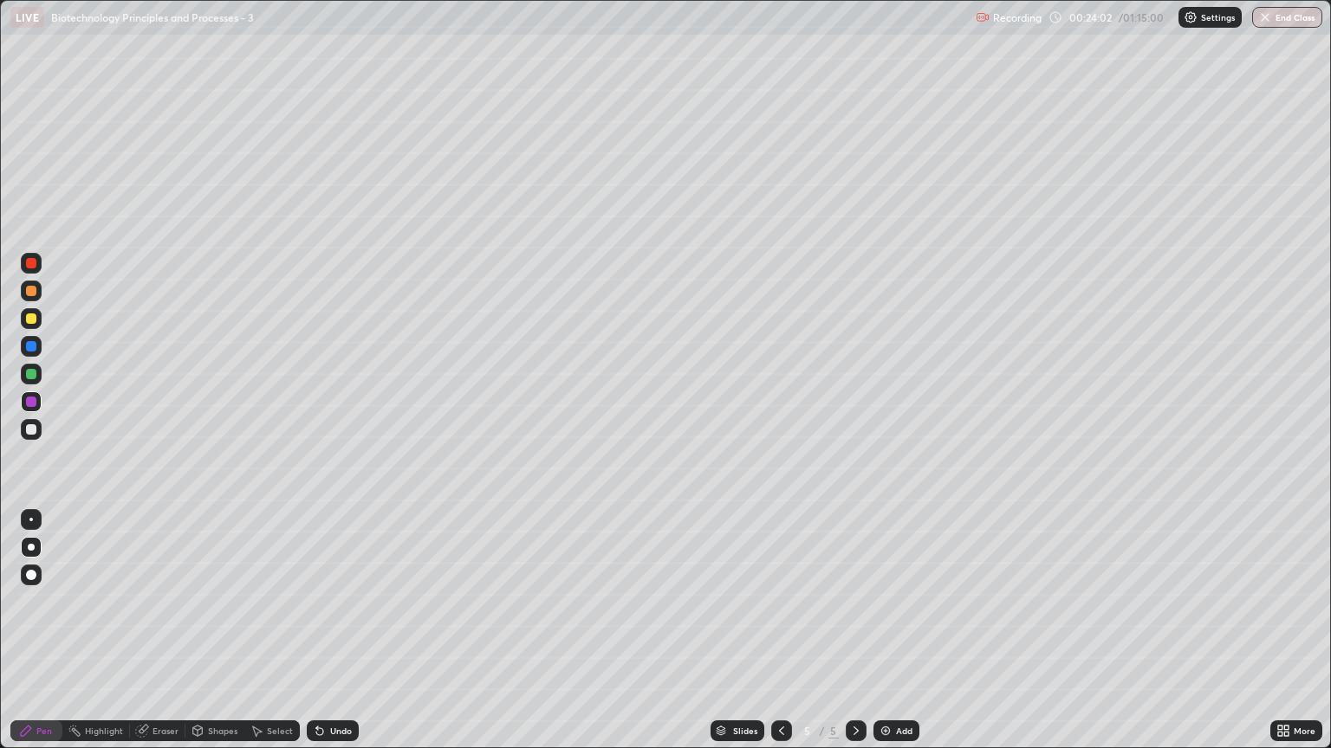
click at [29, 431] on div at bounding box center [31, 429] width 10 height 10
click at [31, 316] on div at bounding box center [31, 319] width 10 height 10
click at [776, 638] on div at bounding box center [781, 731] width 21 height 35
click at [779, 638] on icon at bounding box center [781, 731] width 5 height 9
click at [854, 638] on icon at bounding box center [855, 731] width 5 height 9
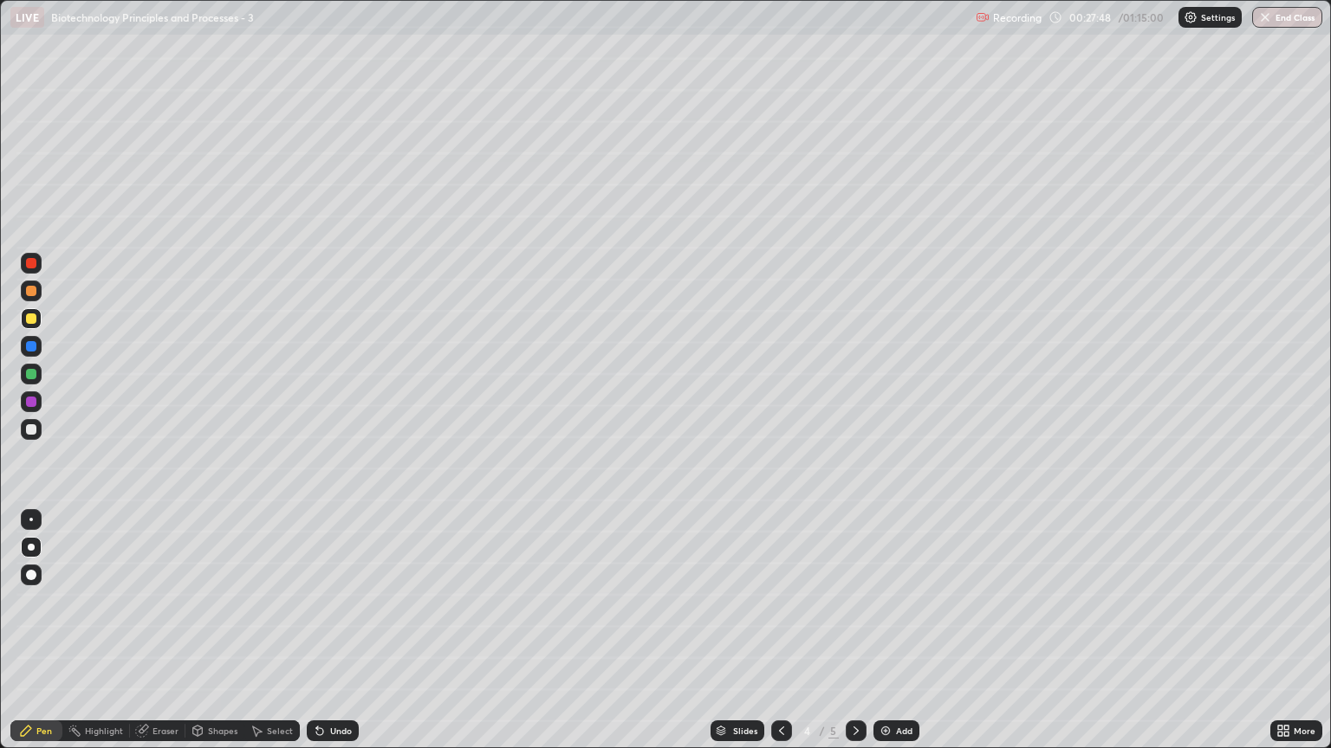
click at [854, 638] on icon at bounding box center [856, 731] width 14 height 14
click at [858, 638] on div at bounding box center [855, 731] width 21 height 21
click at [884, 638] on img at bounding box center [885, 731] width 14 height 14
click at [35, 424] on div at bounding box center [31, 429] width 21 height 21
click at [38, 319] on div at bounding box center [31, 318] width 21 height 21
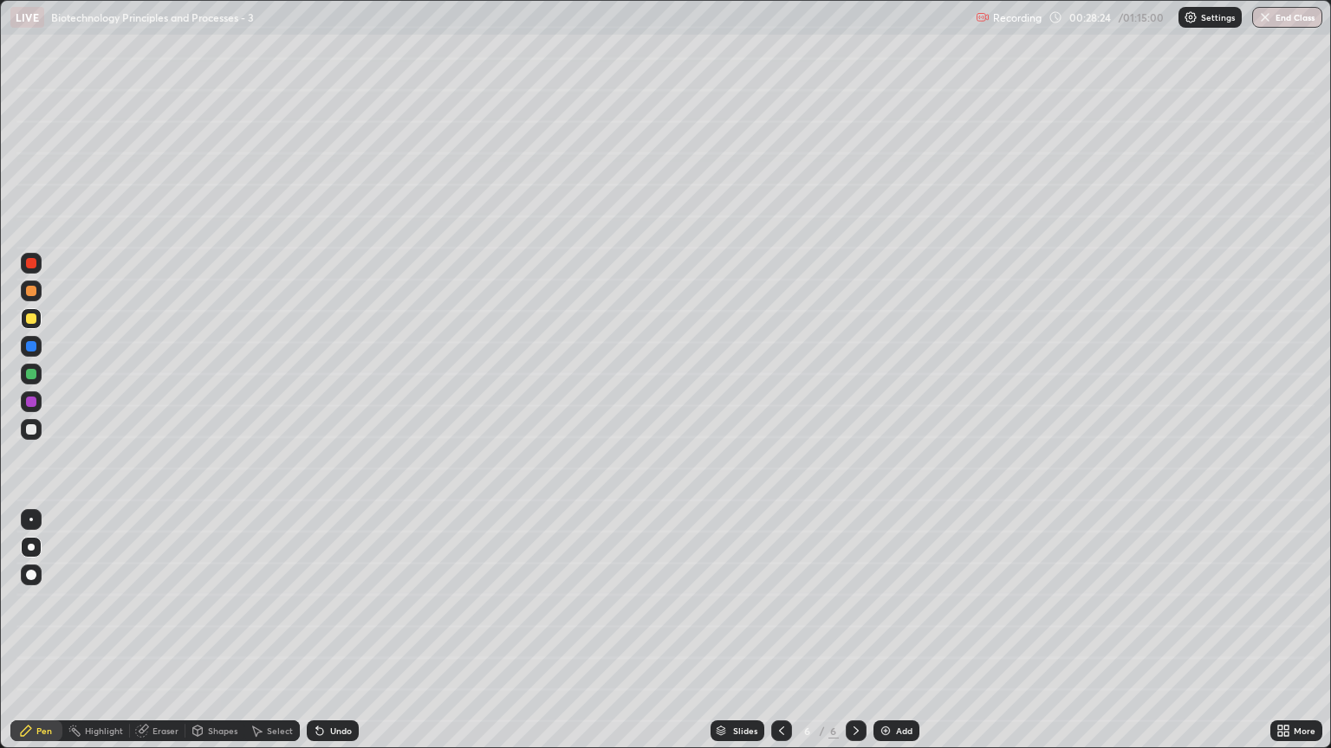
click at [316, 638] on icon at bounding box center [319, 732] width 7 height 7
click at [325, 638] on div "Undo" at bounding box center [333, 731] width 52 height 21
click at [330, 638] on div "Undo" at bounding box center [341, 731] width 22 height 9
click at [323, 638] on icon at bounding box center [320, 731] width 14 height 14
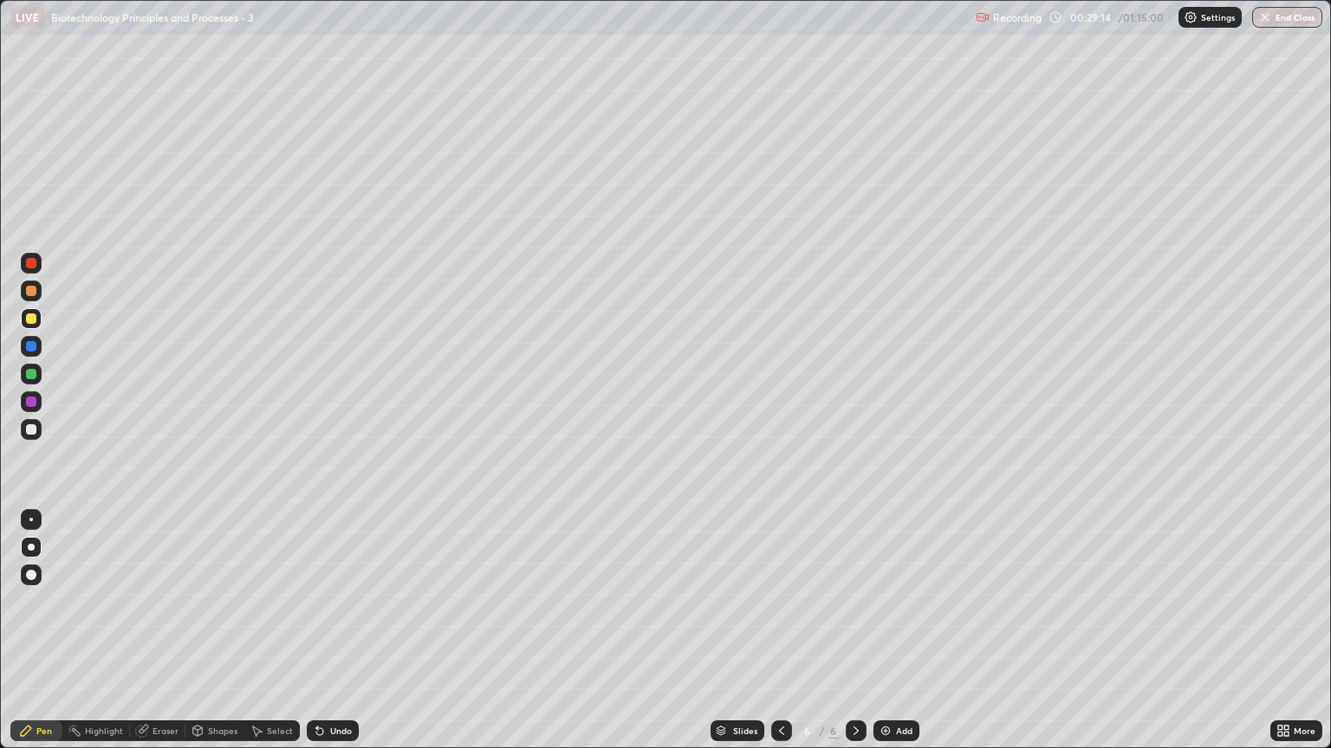
click at [322, 638] on icon at bounding box center [320, 731] width 14 height 14
click at [24, 433] on div at bounding box center [31, 429] width 21 height 21
click at [316, 638] on icon at bounding box center [317, 728] width 2 height 2
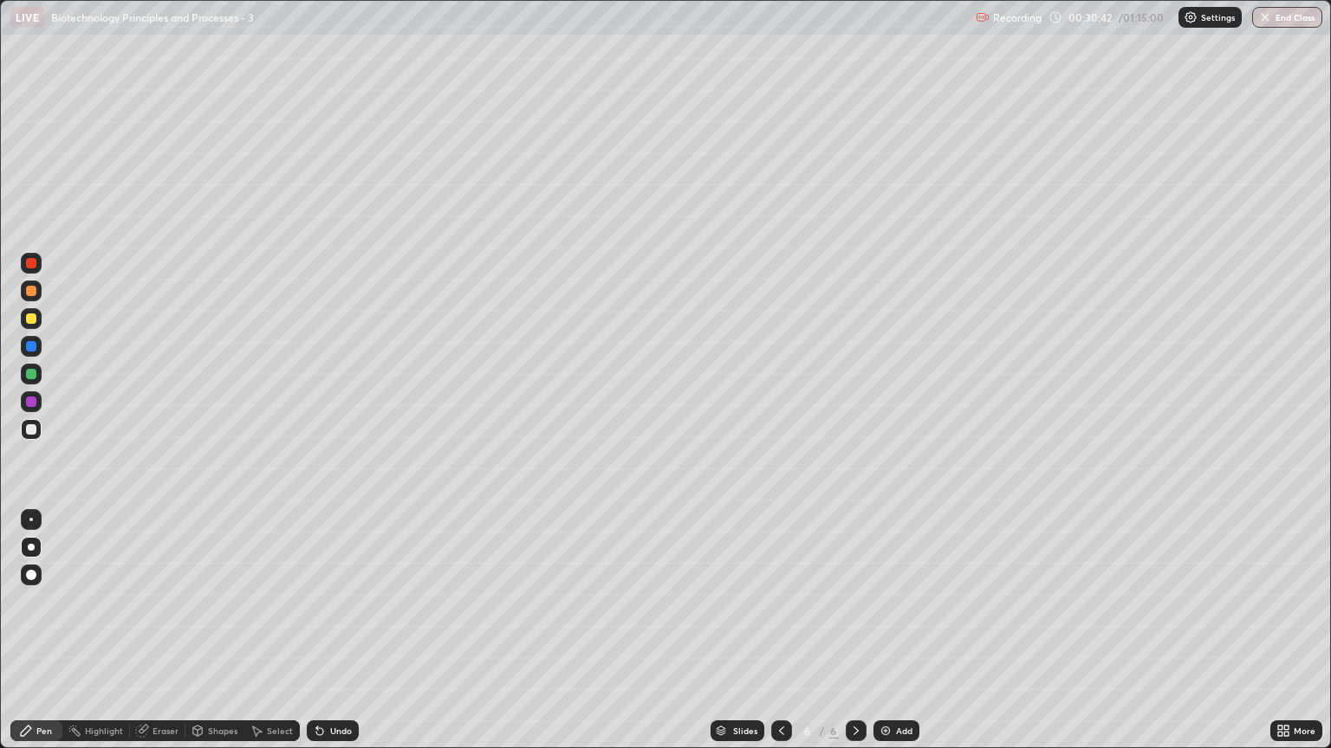
click at [316, 638] on icon at bounding box center [317, 728] width 2 height 2
click at [139, 638] on icon at bounding box center [141, 731] width 11 height 11
click at [31, 638] on div "Erase all" at bounding box center [31, 700] width 21 height 21
click at [317, 638] on icon at bounding box center [319, 732] width 7 height 7
click at [316, 638] on icon at bounding box center [319, 732] width 7 height 7
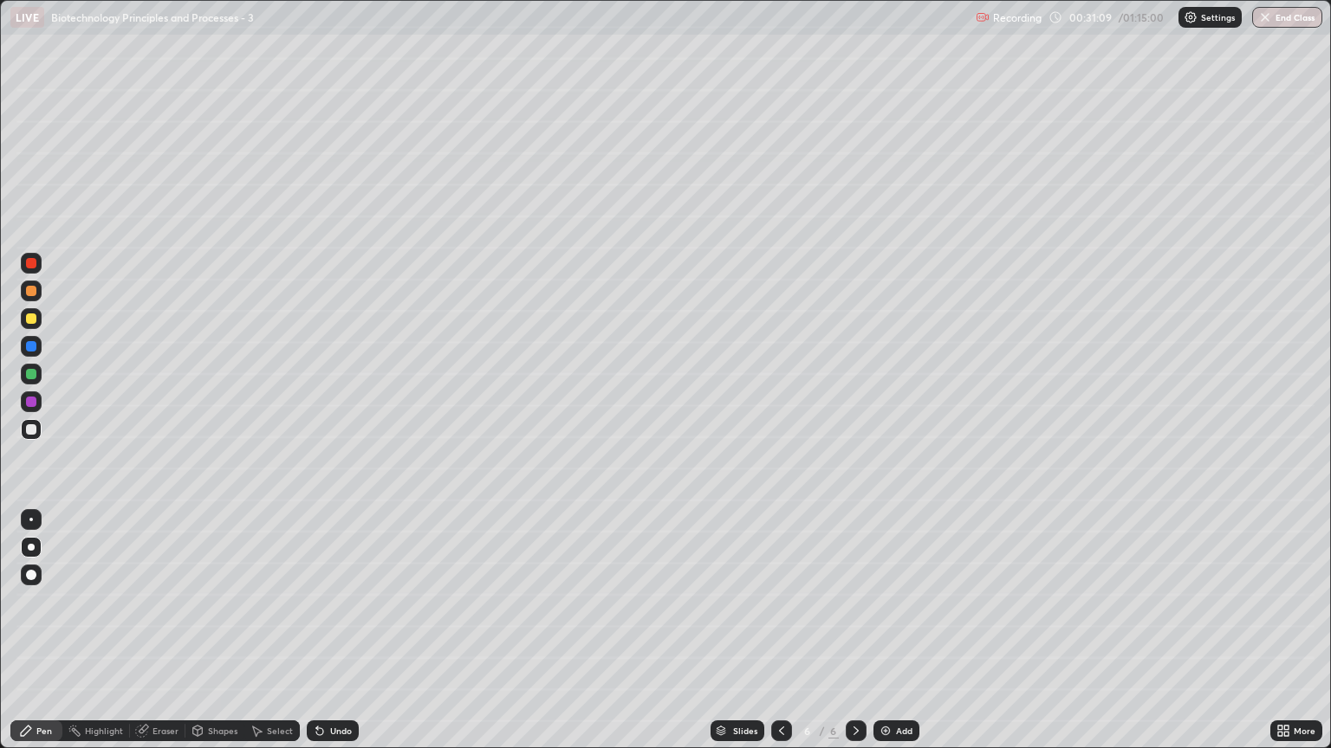
click at [330, 638] on div "Undo" at bounding box center [341, 731] width 22 height 9
click at [333, 638] on div "Undo" at bounding box center [341, 731] width 22 height 9
click at [780, 638] on icon at bounding box center [781, 731] width 14 height 14
click at [776, 638] on icon at bounding box center [781, 731] width 14 height 14
click at [859, 638] on div at bounding box center [855, 731] width 21 height 21
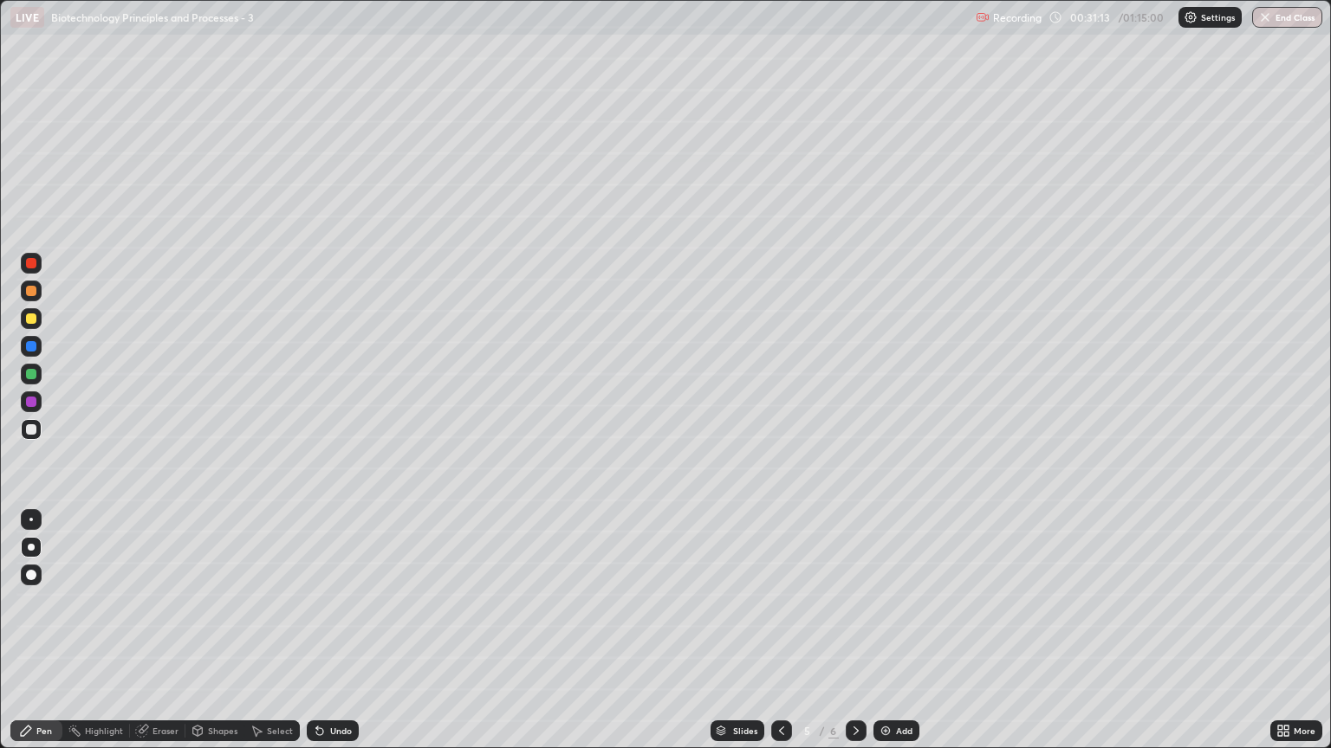
click at [858, 638] on icon at bounding box center [856, 731] width 14 height 14
click at [27, 322] on div at bounding box center [31, 319] width 10 height 10
click at [30, 439] on div at bounding box center [31, 429] width 21 height 21
click at [143, 638] on icon at bounding box center [144, 729] width 10 height 9
click at [44, 638] on div "Pen" at bounding box center [44, 731] width 16 height 9
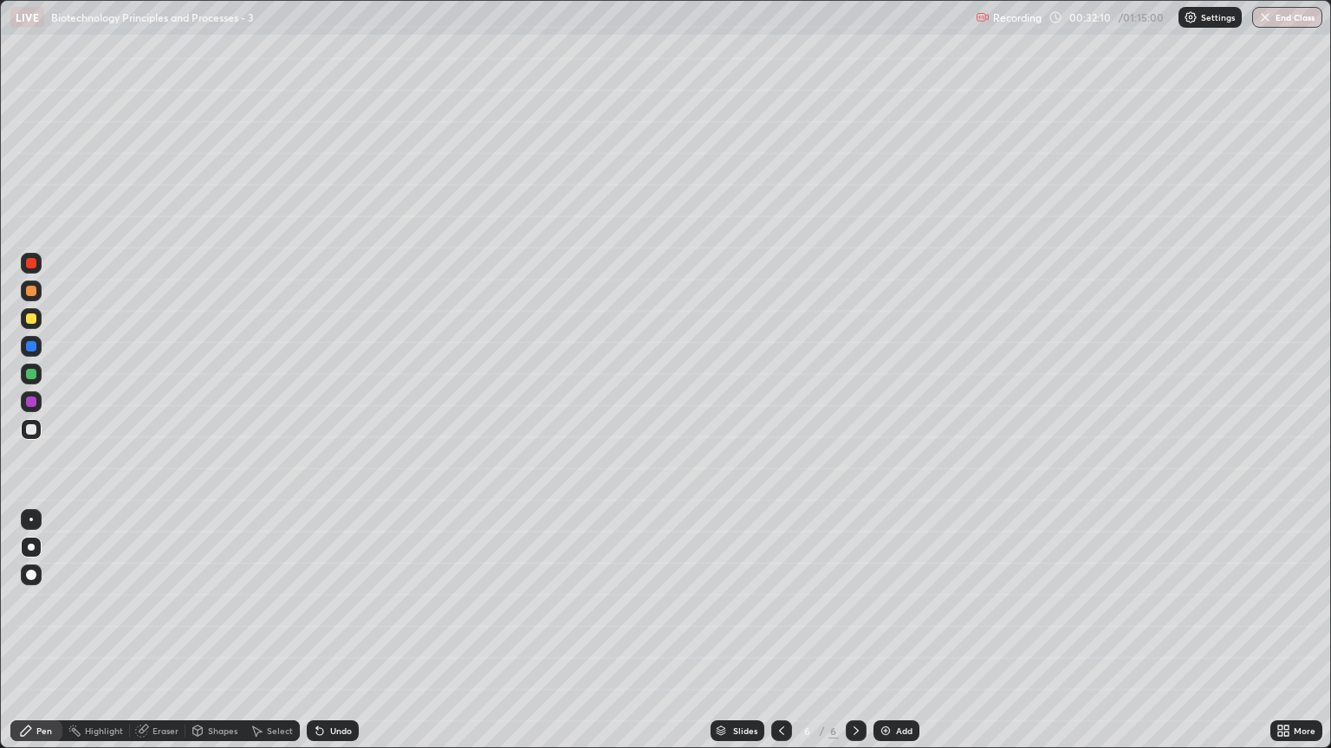
click at [31, 433] on div at bounding box center [31, 429] width 10 height 10
click at [330, 638] on div "Undo" at bounding box center [341, 731] width 22 height 9
click at [33, 318] on div at bounding box center [31, 319] width 10 height 10
click at [28, 427] on div at bounding box center [31, 429] width 10 height 10
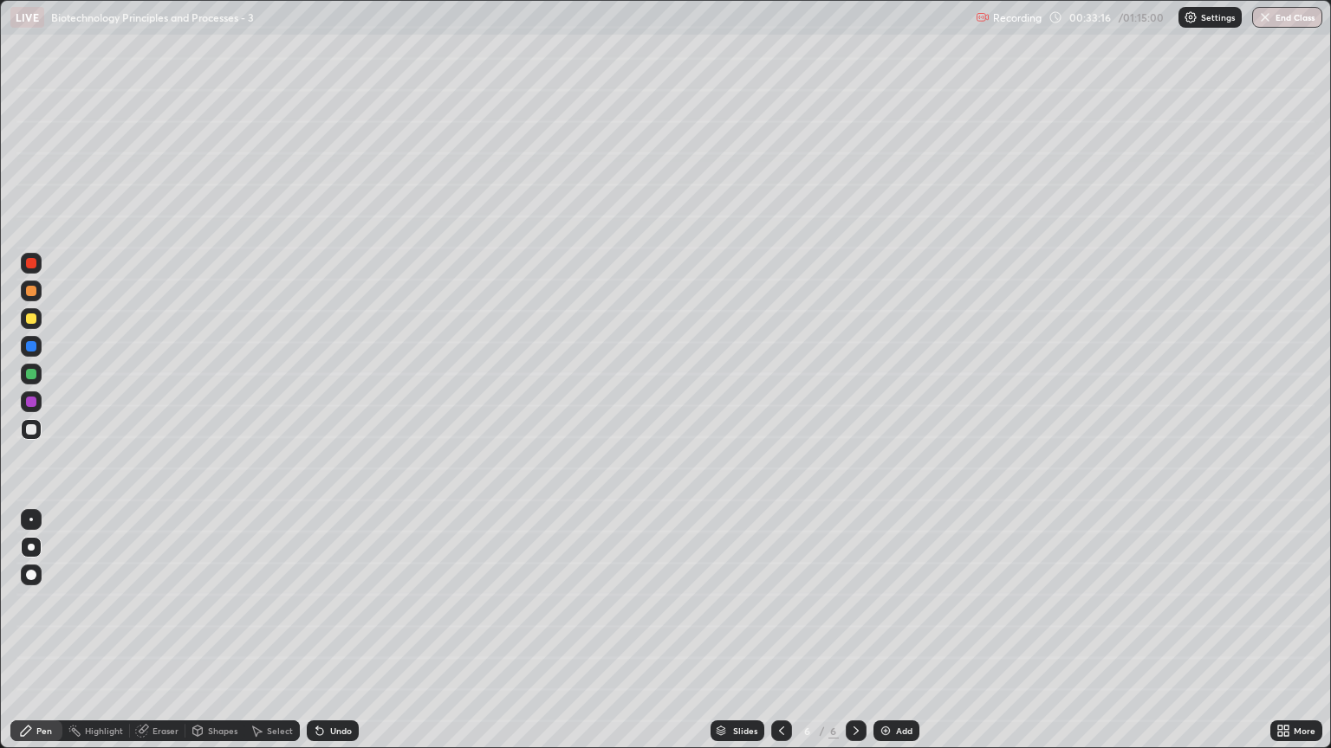
click at [32, 291] on div at bounding box center [31, 291] width 10 height 10
click at [326, 638] on div "Undo" at bounding box center [333, 731] width 52 height 21
click at [323, 638] on icon at bounding box center [320, 731] width 14 height 14
click at [29, 322] on div at bounding box center [31, 319] width 10 height 10
click at [34, 371] on div at bounding box center [31, 374] width 10 height 10
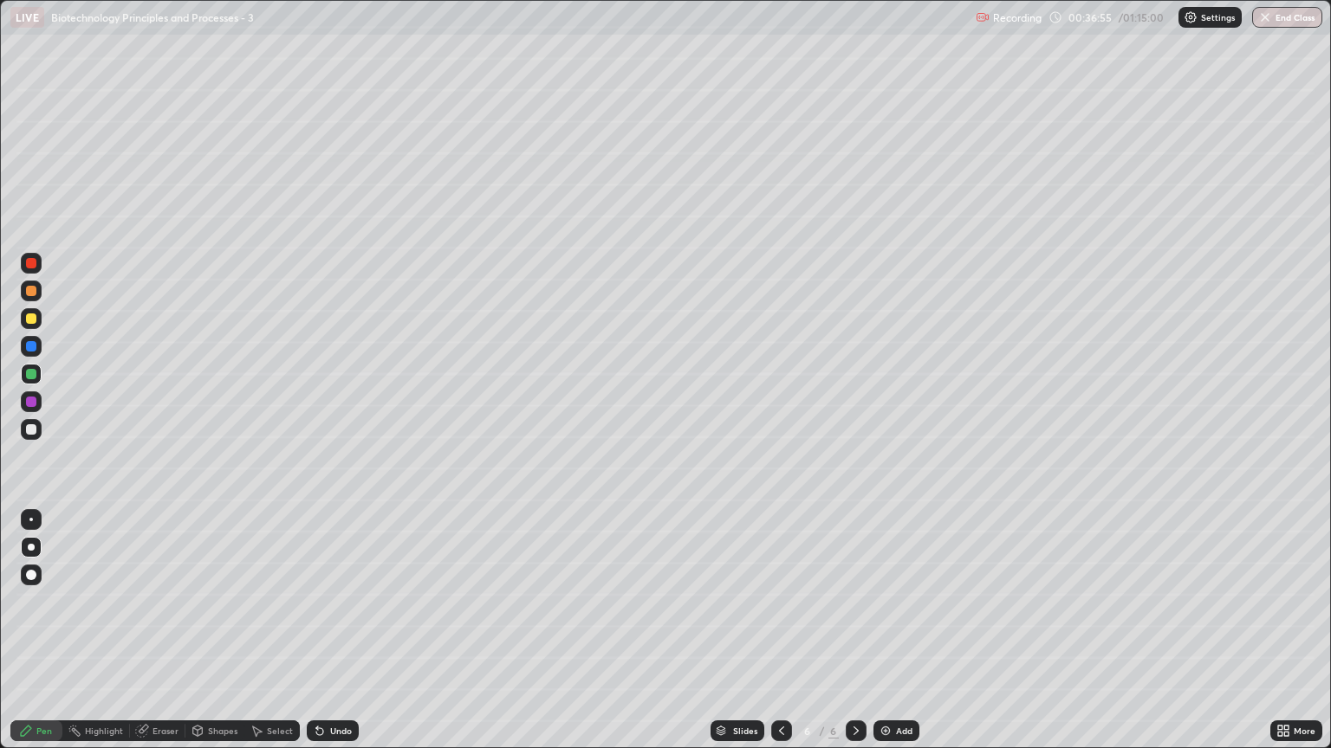
click at [30, 291] on div at bounding box center [31, 291] width 10 height 10
click at [150, 638] on div "Eraser" at bounding box center [157, 731] width 55 height 21
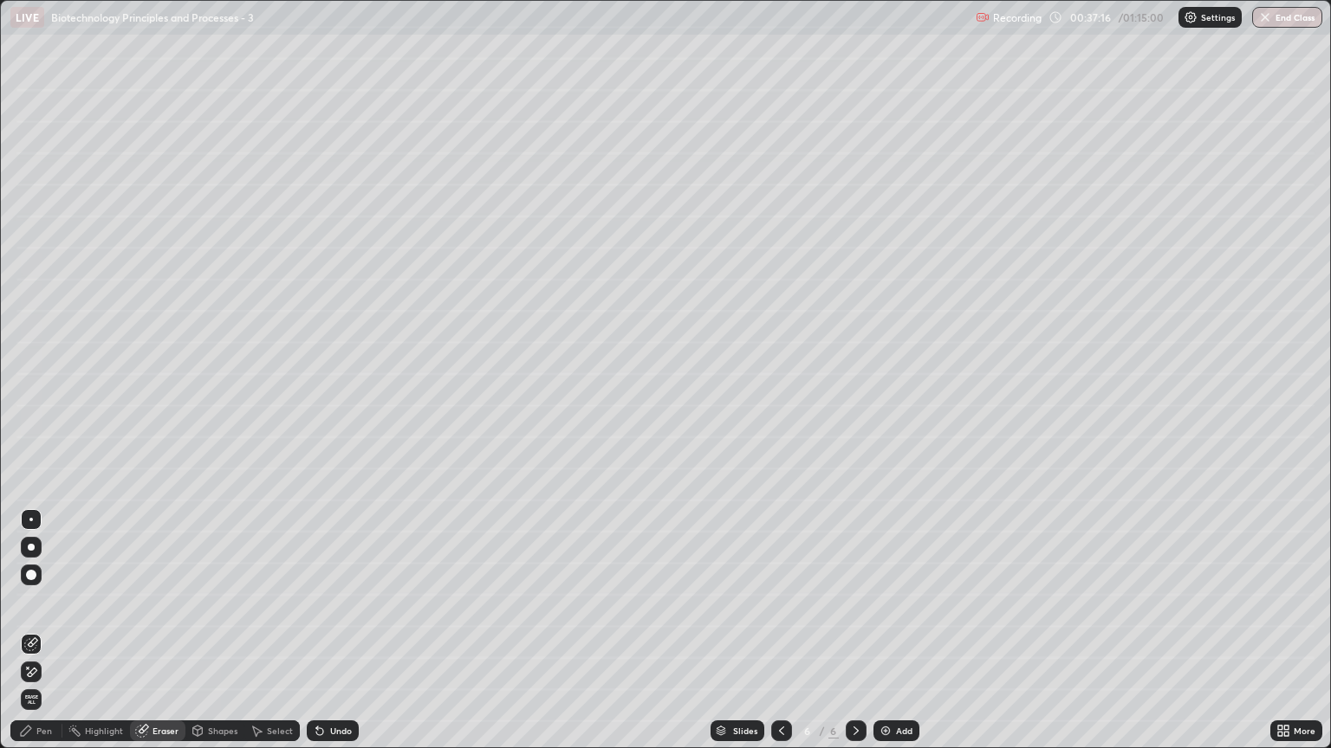
click at [28, 638] on icon at bounding box center [28, 668] width 2 height 2
click at [22, 638] on div "Pen" at bounding box center [36, 731] width 52 height 21
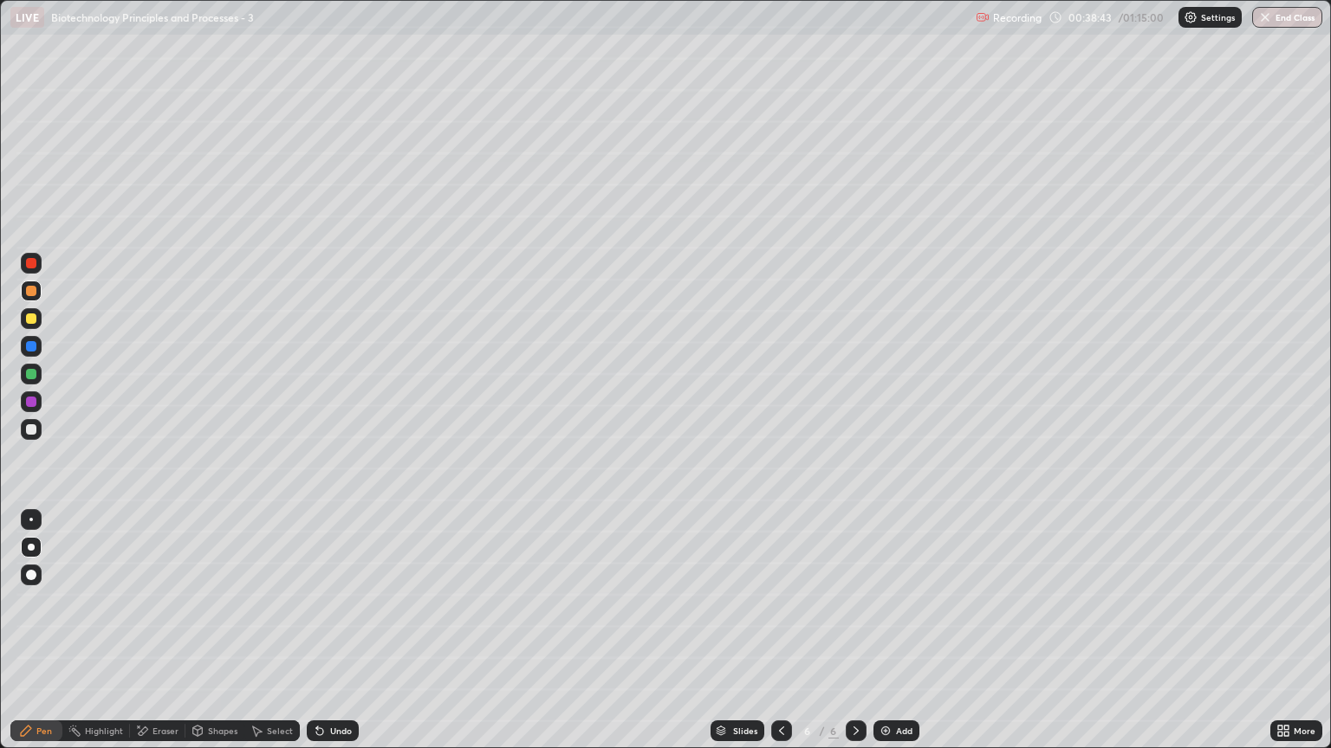
click at [878, 638] on img at bounding box center [885, 731] width 14 height 14
click at [780, 638] on icon at bounding box center [781, 731] width 14 height 14
click at [855, 638] on icon at bounding box center [856, 731] width 14 height 14
click at [31, 321] on div at bounding box center [31, 319] width 10 height 10
click at [29, 376] on div at bounding box center [31, 374] width 10 height 10
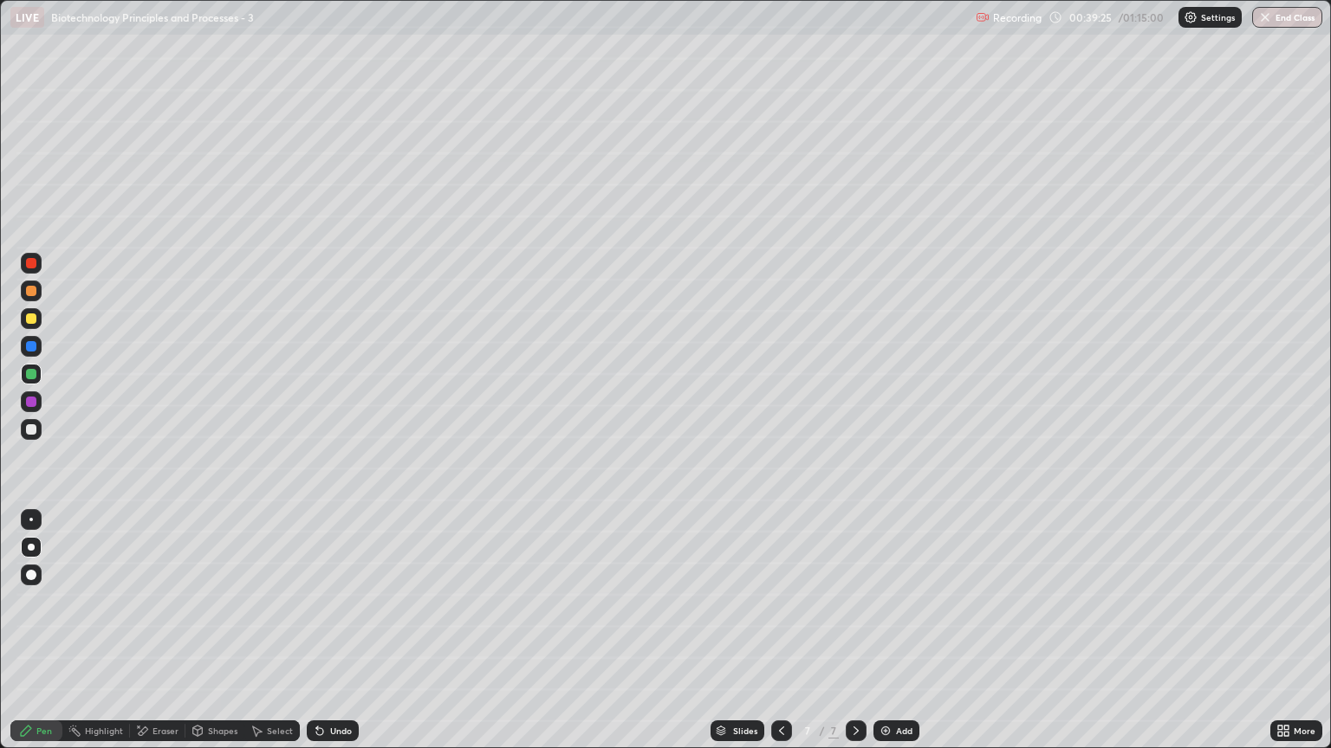
click at [31, 293] on div at bounding box center [31, 291] width 10 height 10
click at [34, 319] on div at bounding box center [31, 319] width 10 height 10
click at [30, 376] on div at bounding box center [31, 374] width 10 height 10
click at [33, 430] on div at bounding box center [31, 429] width 10 height 10
click at [35, 321] on div at bounding box center [31, 319] width 10 height 10
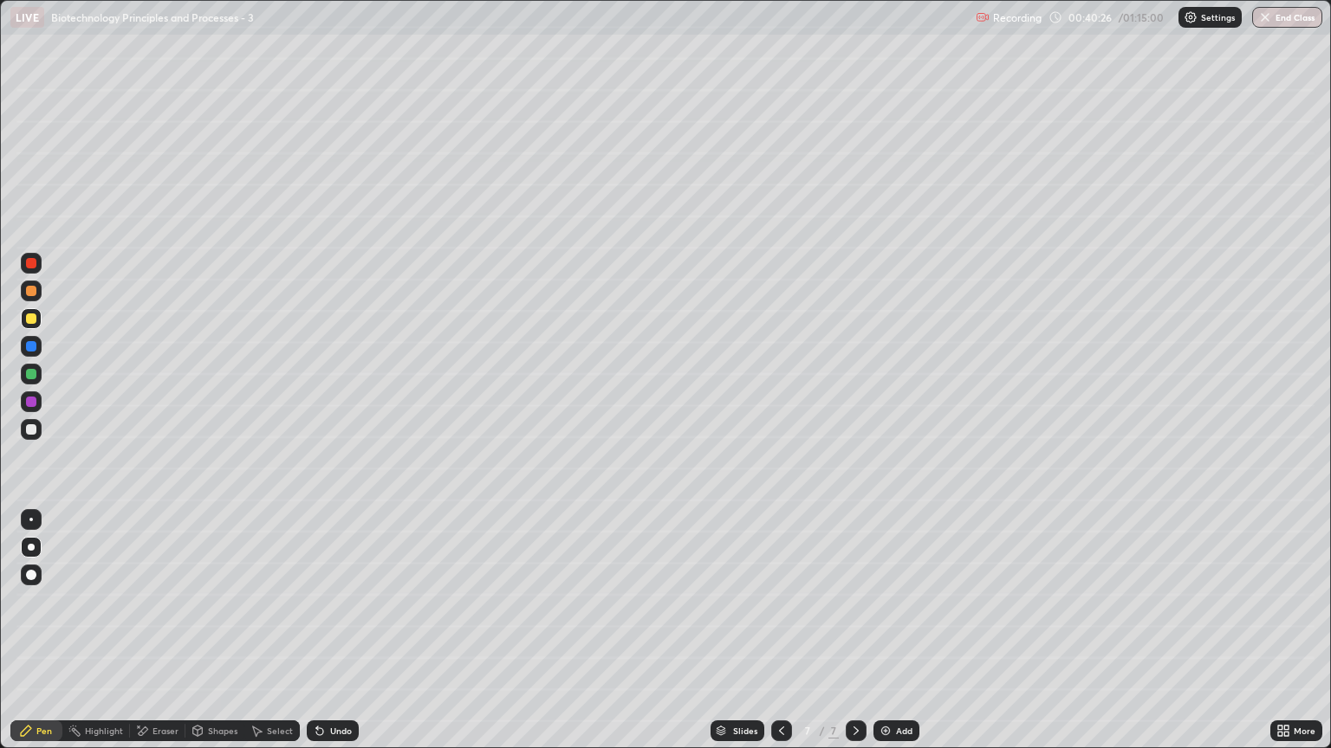
click at [167, 638] on div "Eraser" at bounding box center [165, 731] width 26 height 9
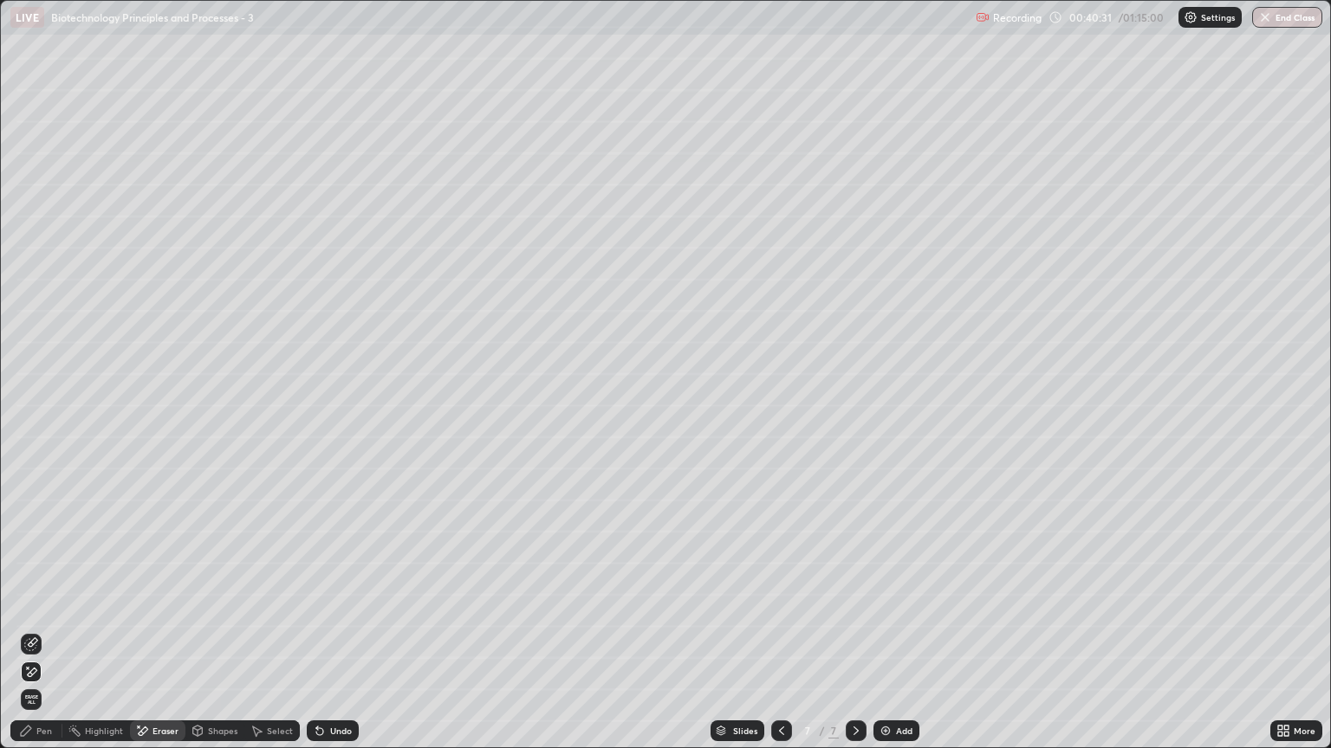
click at [51, 638] on div "Pen" at bounding box center [36, 731] width 52 height 21
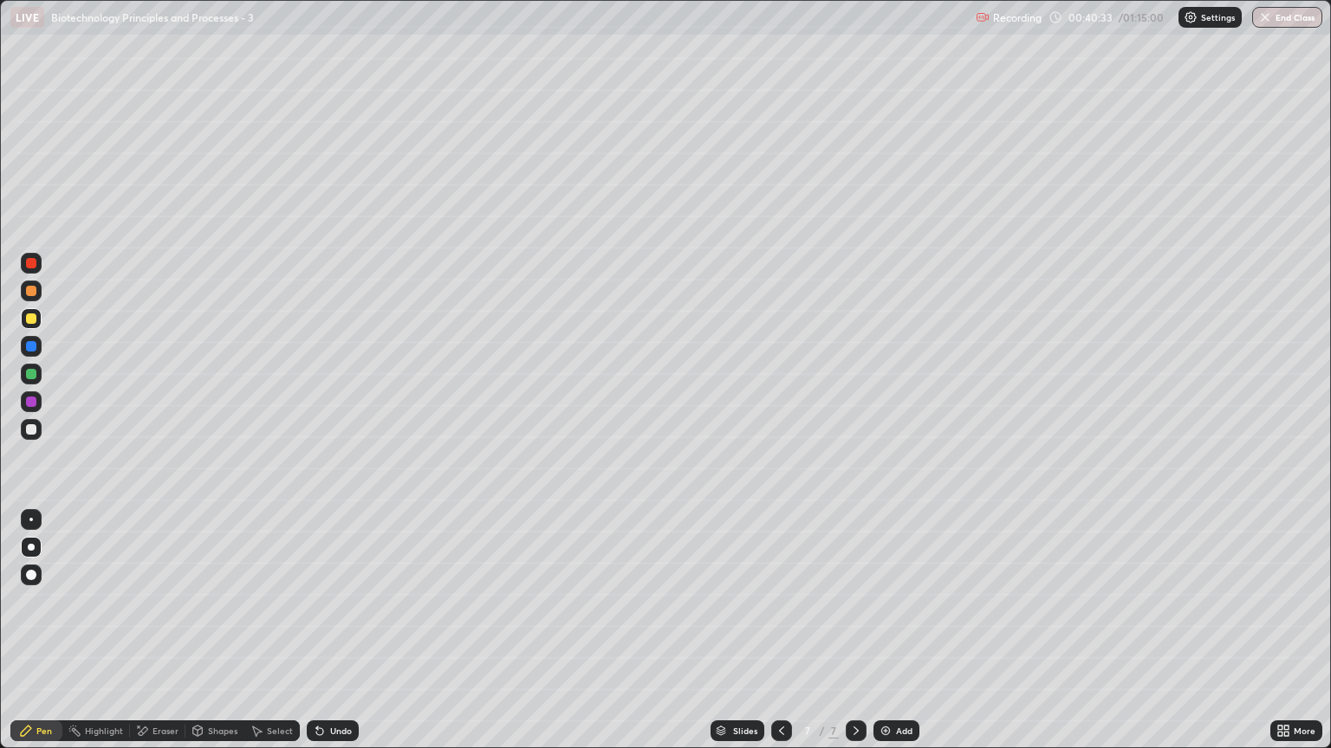
click at [194, 638] on icon at bounding box center [198, 731] width 10 height 10
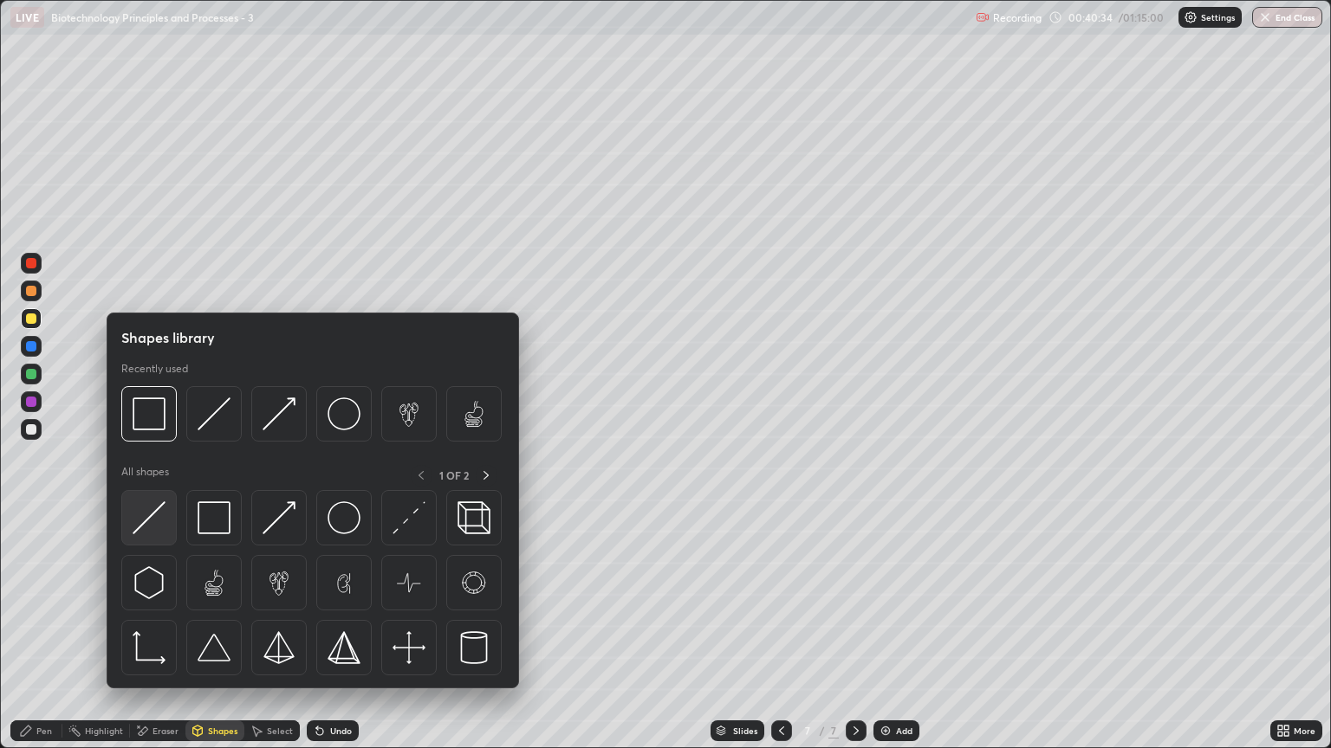
click at [151, 512] on img at bounding box center [149, 518] width 33 height 33
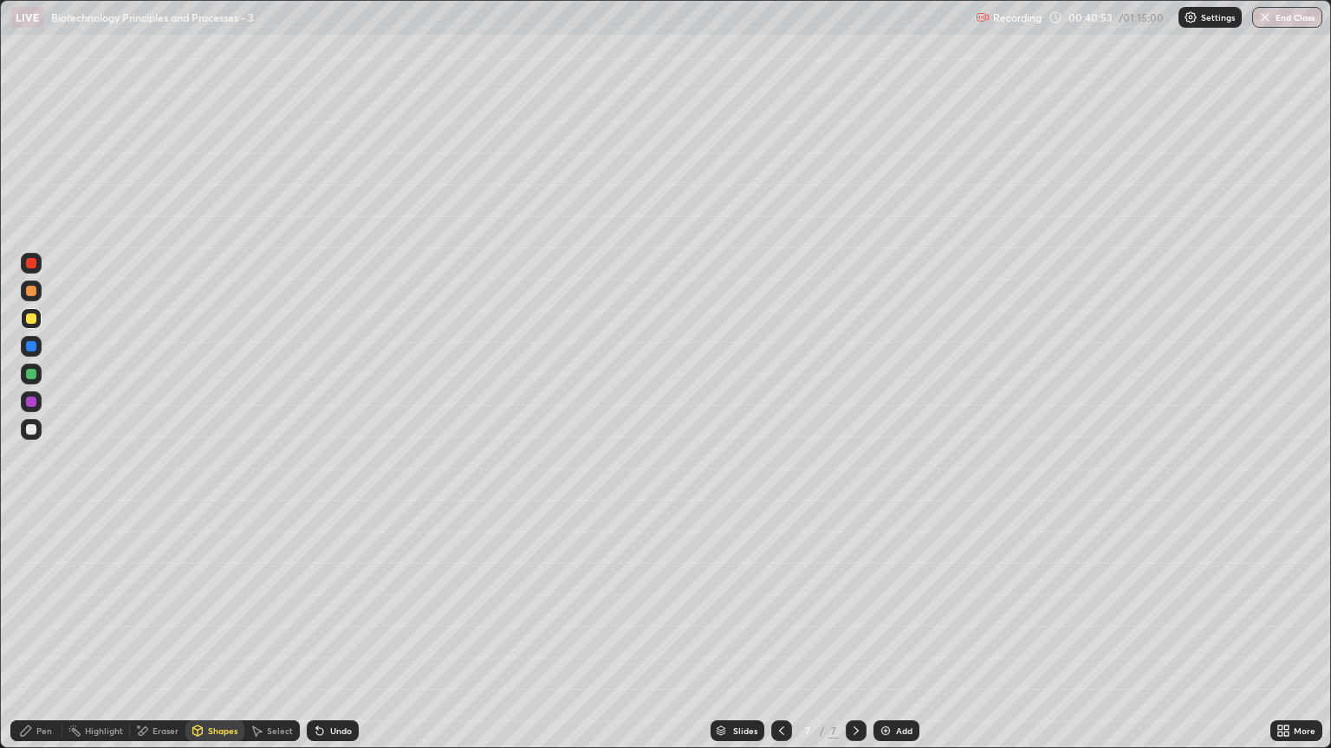
click at [49, 638] on div "Pen" at bounding box center [44, 731] width 16 height 9
click at [28, 431] on div at bounding box center [31, 429] width 10 height 10
click at [321, 638] on div "Undo" at bounding box center [333, 731] width 52 height 21
click at [31, 377] on div at bounding box center [31, 374] width 10 height 10
click at [26, 319] on div at bounding box center [31, 319] width 10 height 10
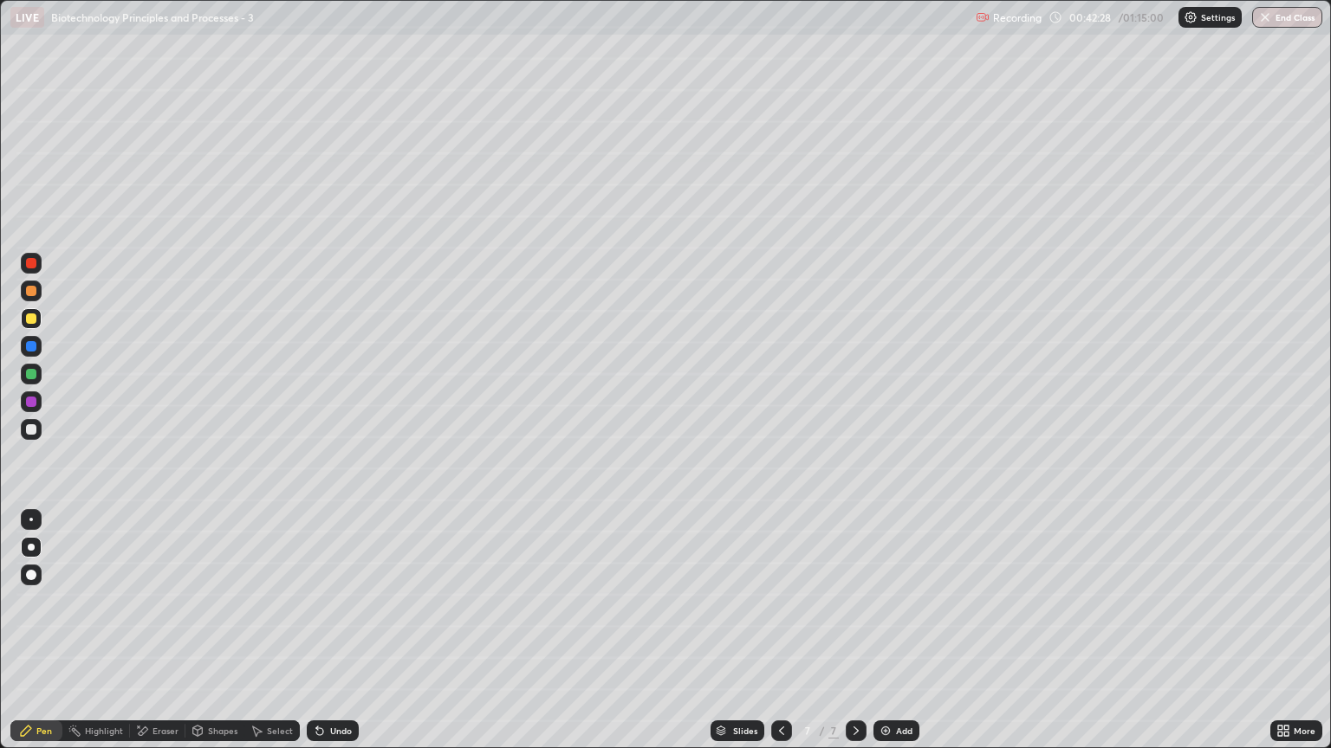
click at [34, 295] on div at bounding box center [31, 291] width 10 height 10
click at [316, 638] on icon at bounding box center [319, 732] width 7 height 7
click at [330, 638] on div "Undo" at bounding box center [341, 731] width 22 height 9
click at [327, 638] on div "Undo" at bounding box center [333, 731] width 52 height 21
click at [325, 638] on div "Undo" at bounding box center [333, 731] width 52 height 21
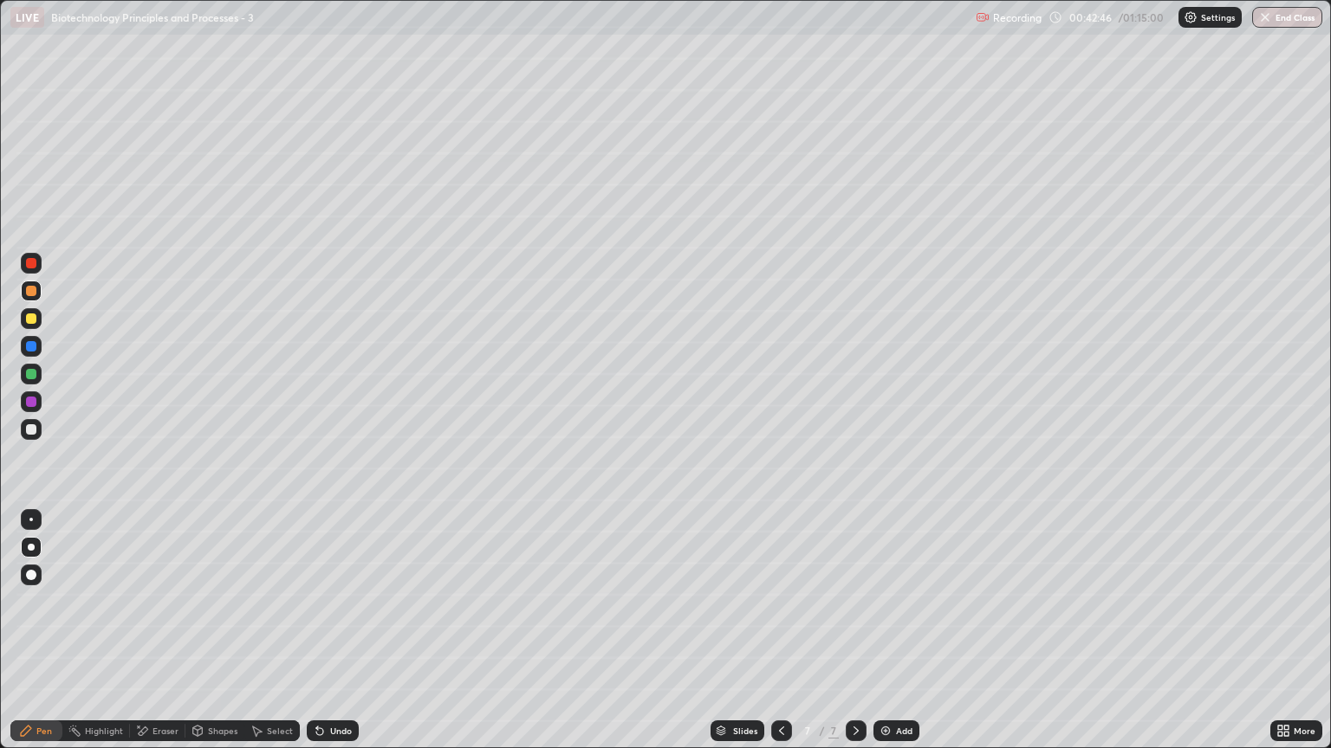
click at [328, 638] on div "Undo" at bounding box center [333, 731] width 52 height 21
click at [31, 374] on div at bounding box center [31, 374] width 10 height 10
click at [31, 322] on div at bounding box center [31, 319] width 10 height 10
click at [330, 638] on div "Undo" at bounding box center [341, 731] width 22 height 9
click at [326, 638] on div "Undo" at bounding box center [333, 731] width 52 height 21
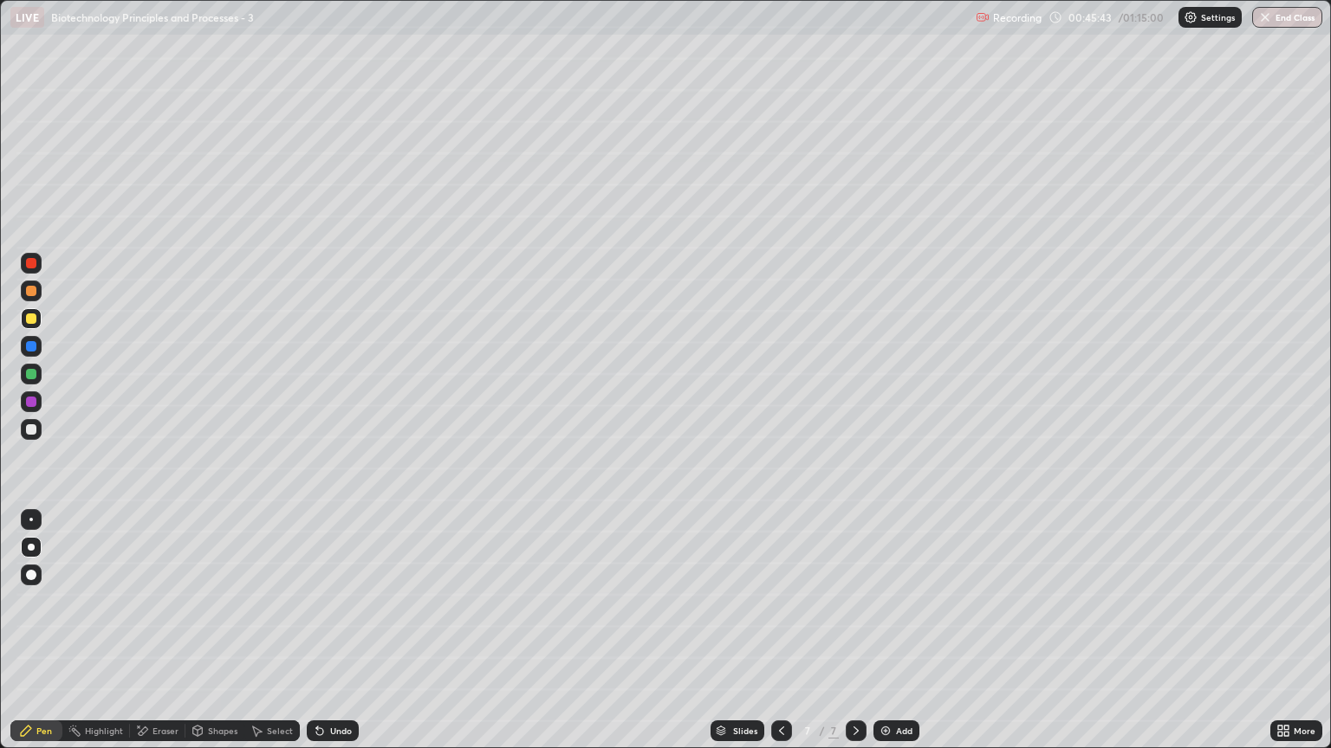
click at [780, 638] on icon at bounding box center [781, 731] width 5 height 9
click at [781, 638] on icon at bounding box center [781, 731] width 14 height 14
click at [780, 638] on icon at bounding box center [781, 731] width 14 height 14
click at [845, 638] on div at bounding box center [855, 731] width 21 height 21
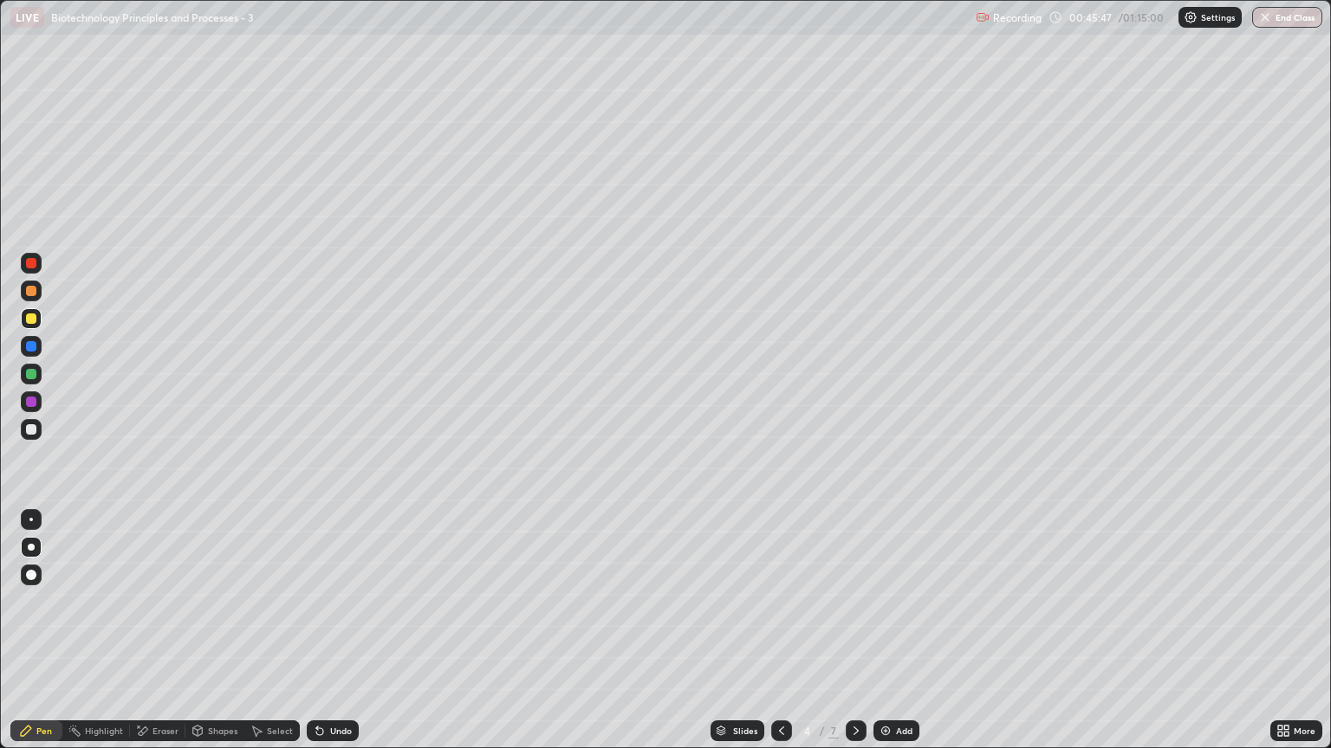
click at [853, 638] on icon at bounding box center [856, 731] width 14 height 14
click at [852, 638] on icon at bounding box center [856, 731] width 14 height 14
click at [856, 638] on icon at bounding box center [856, 731] width 14 height 14
click at [1268, 17] on img "button" at bounding box center [1265, 17] width 14 height 14
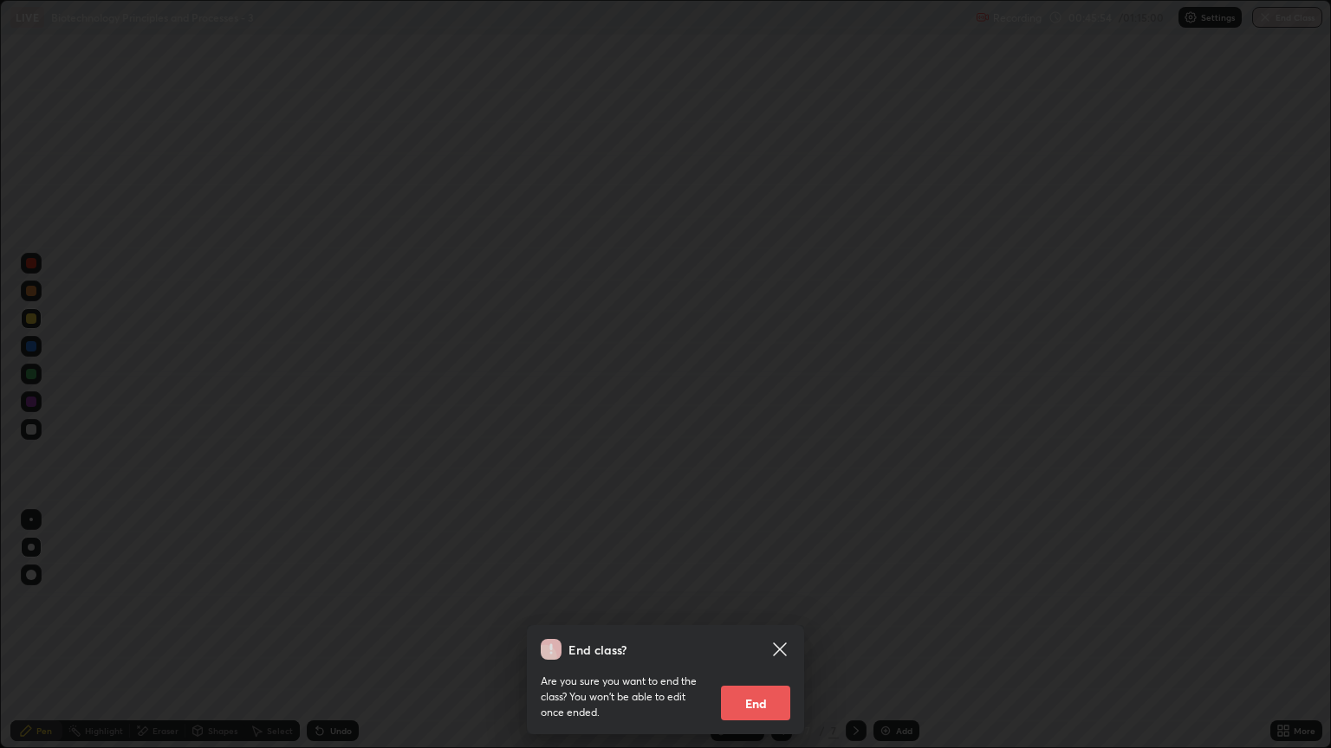
click at [749, 638] on button "End" at bounding box center [755, 703] width 69 height 35
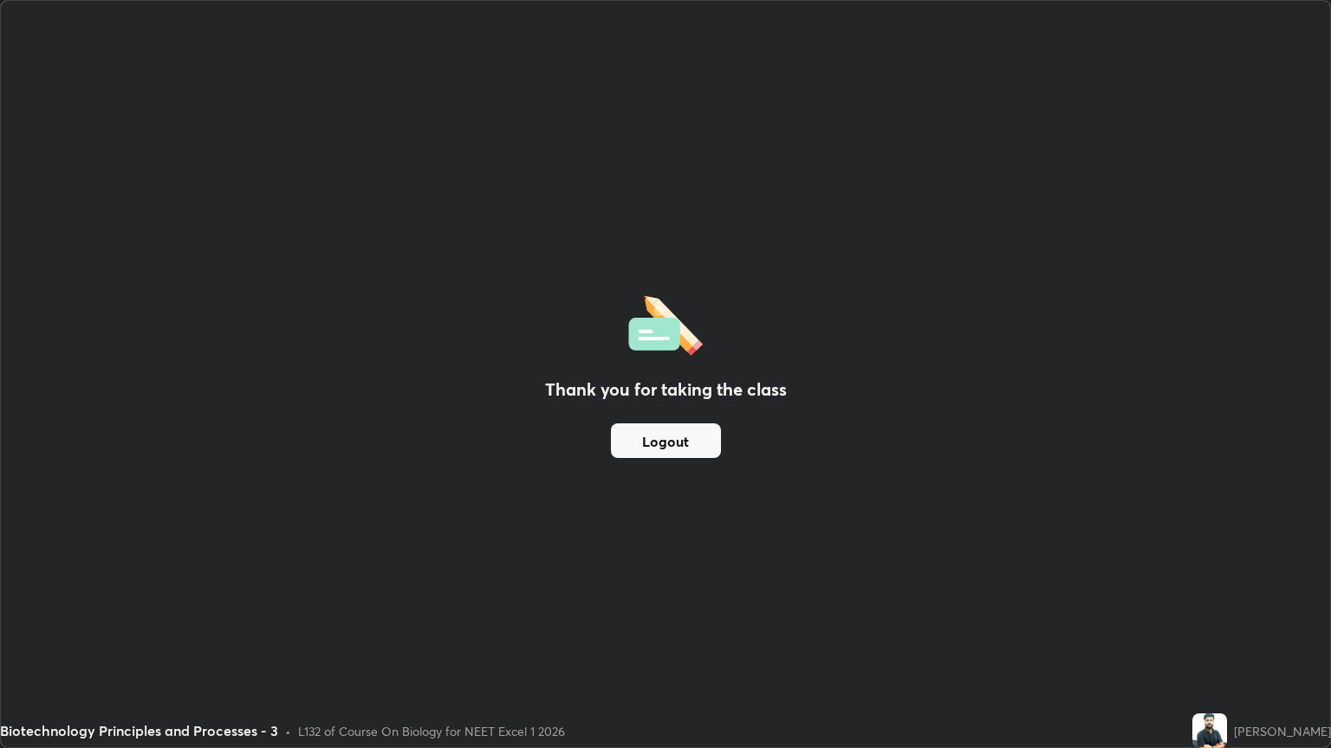
click at [677, 443] on button "Logout" at bounding box center [666, 441] width 110 height 35
